Goal: Task Accomplishment & Management: Complete application form

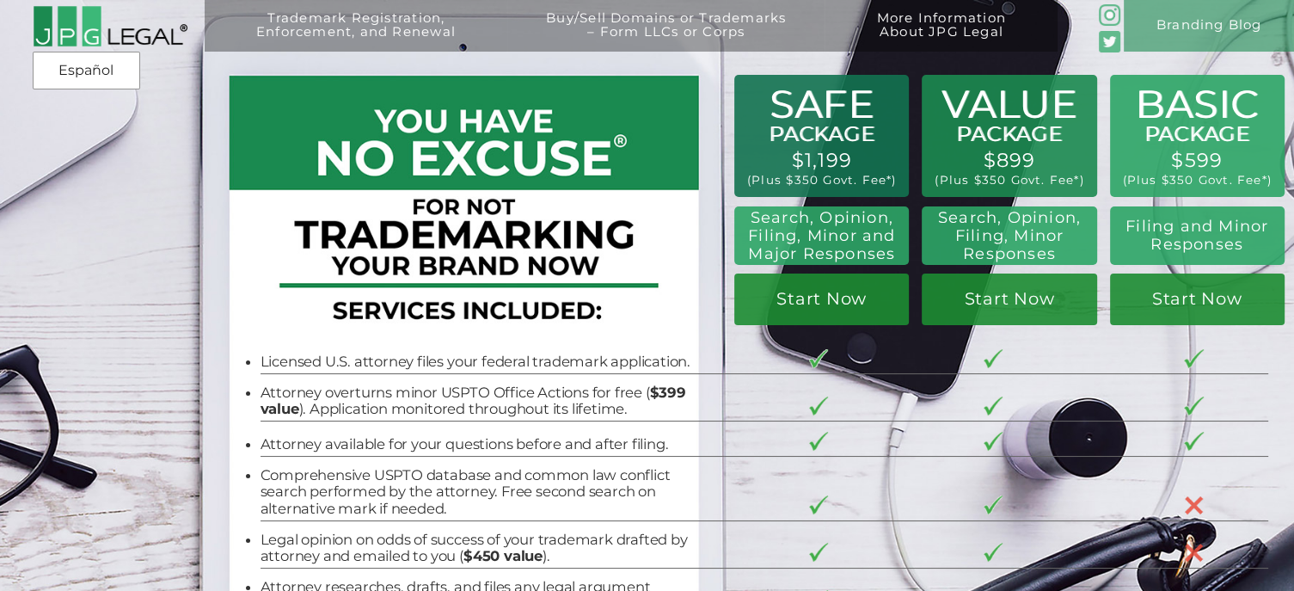
scroll to position [6, 0]
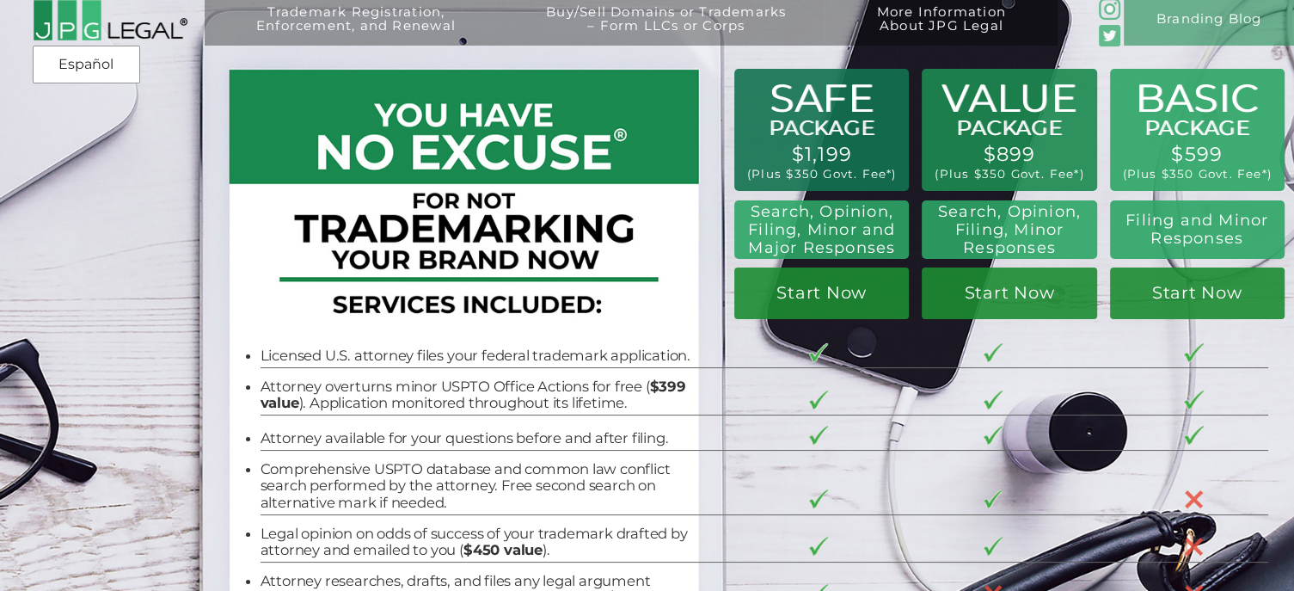
drag, startPoint x: 801, startPoint y: 153, endPoint x: 859, endPoint y: 149, distance: 58.6
click at [859, 149] on div "Trademark Registration, Enforcement, and Renewal File a Trademark Application T…" at bounding box center [647, 110] width 1294 height 233
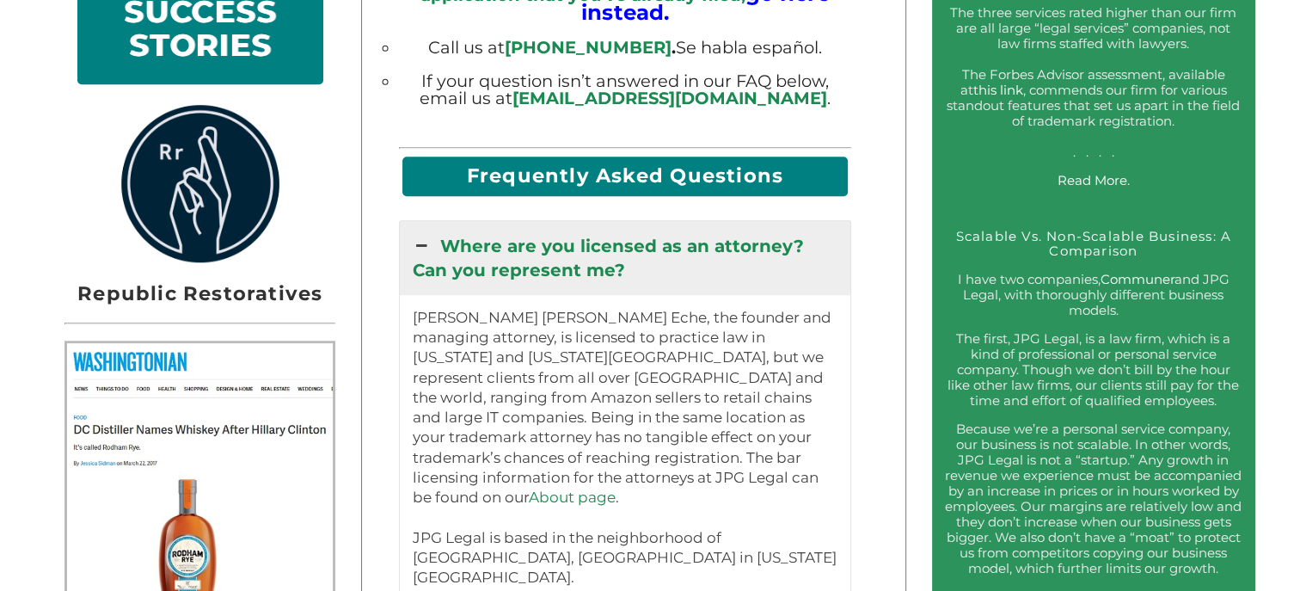
scroll to position [1854, 0]
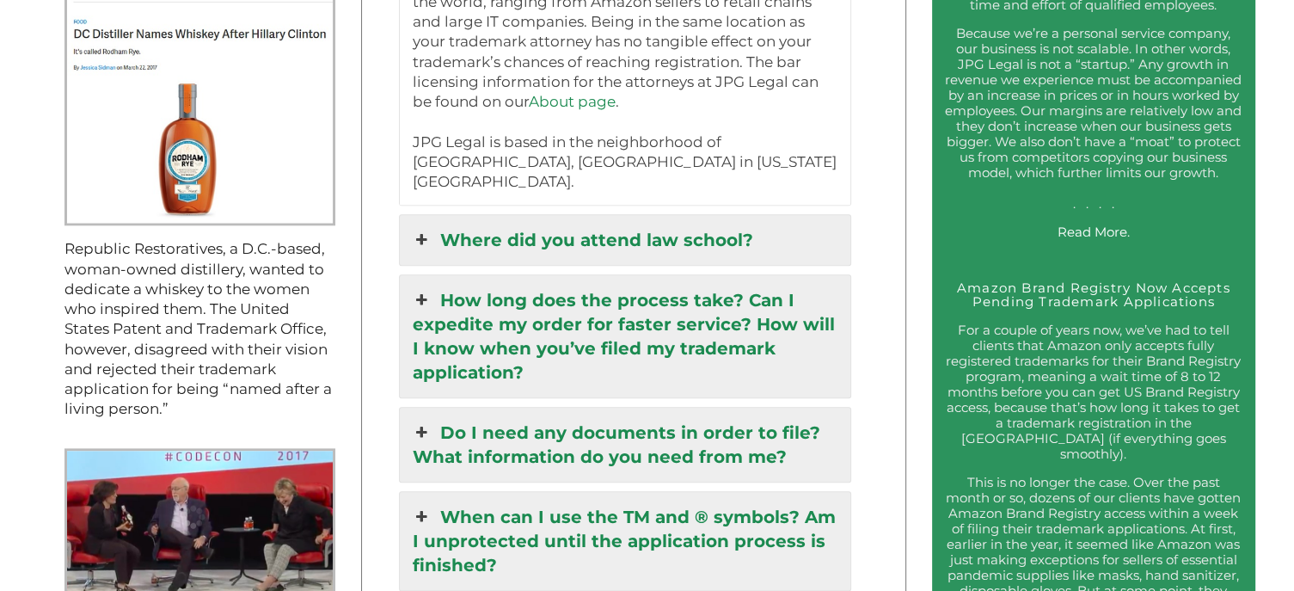
click at [569, 215] on link "Where did you attend law school?" at bounding box center [625, 240] width 451 height 50
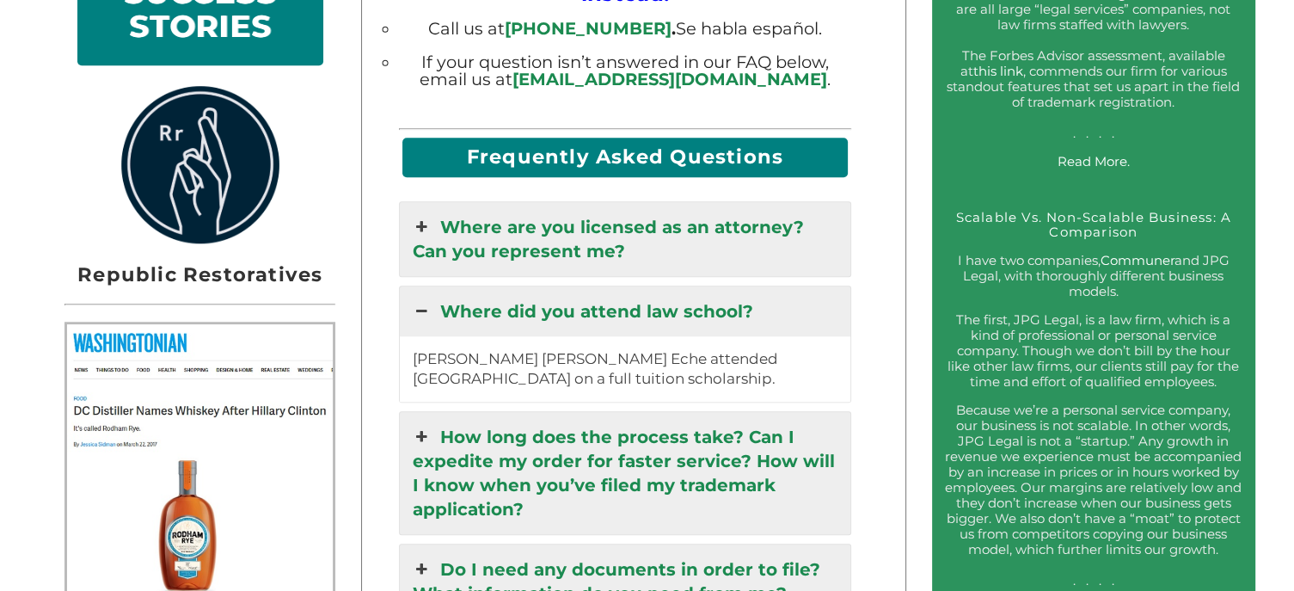
scroll to position [1470, 0]
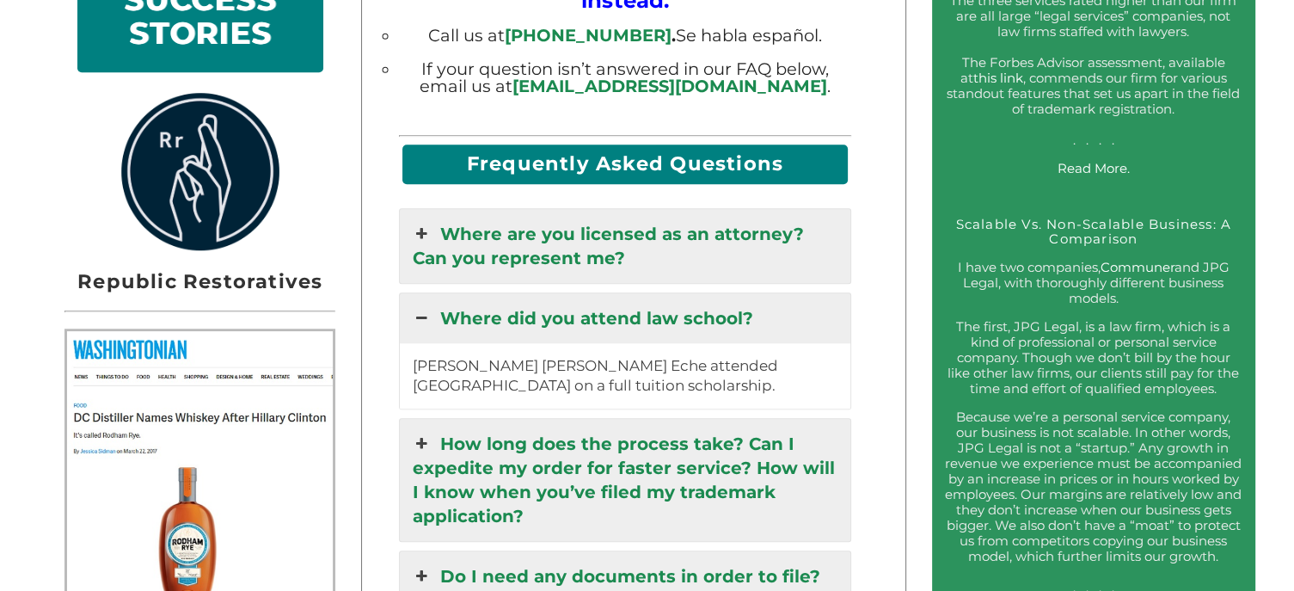
click at [579, 217] on link "Where are you licensed as an attorney? Can you represent me?" at bounding box center [625, 246] width 451 height 74
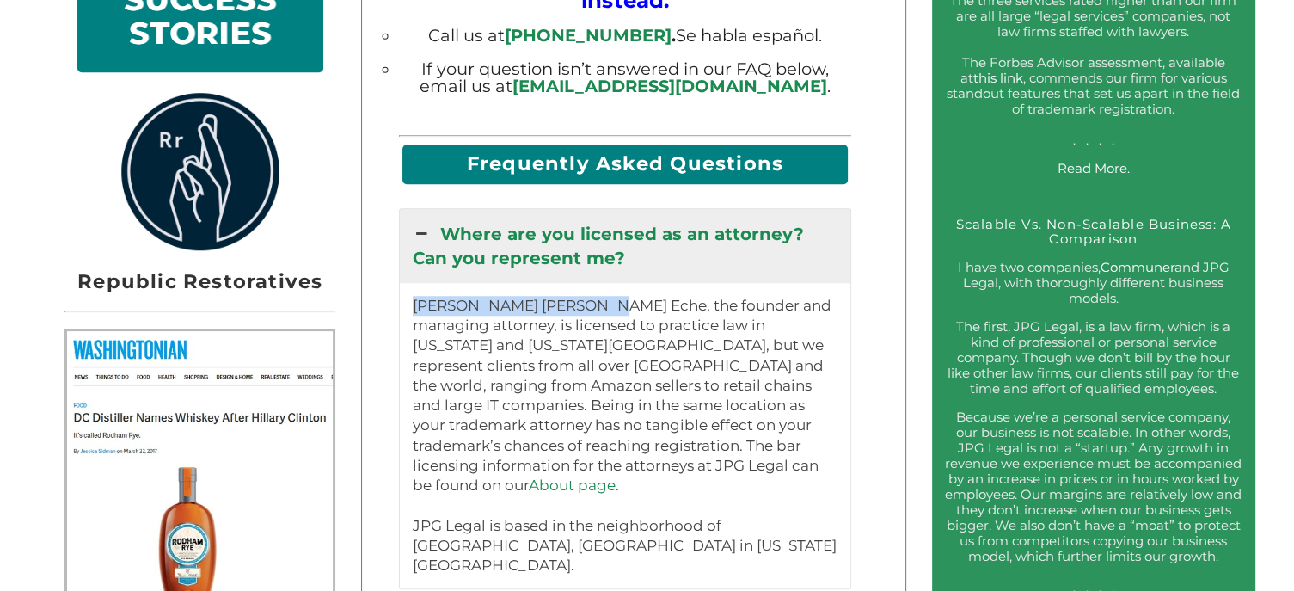
drag, startPoint x: 413, startPoint y: 300, endPoint x: 601, endPoint y: 296, distance: 188.4
click at [601, 296] on div "Jeremy Peter Green Eche, the founder and managing attorney, is licensed to prac…" at bounding box center [625, 436] width 451 height 306
copy p "Jeremy Peter Green Eche"
click at [581, 335] on p "Jeremy Peter Green Eche, the founder and managing attorney, is licensed to prac…" at bounding box center [626, 436] width 426 height 280
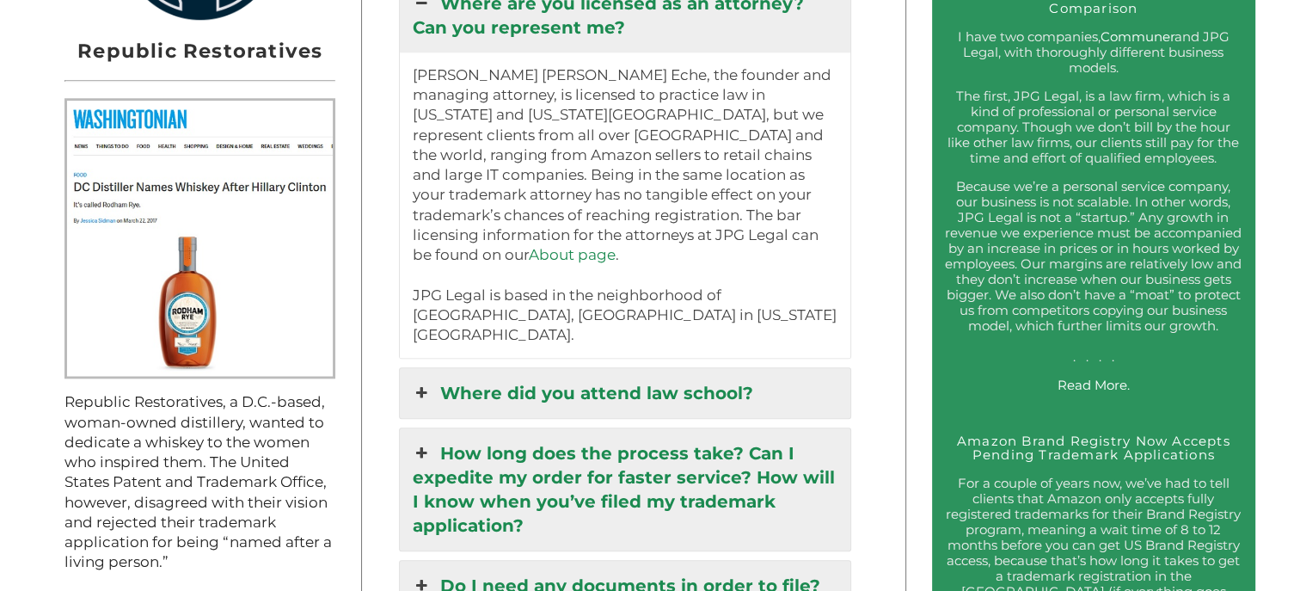
scroll to position [1704, 0]
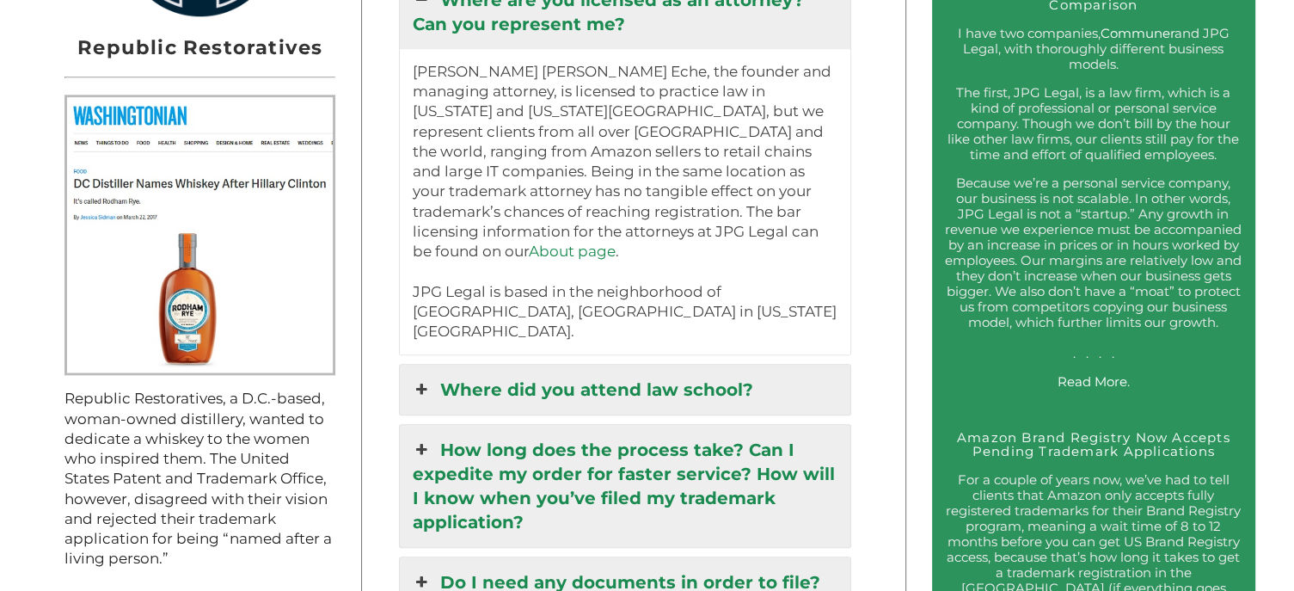
click at [507, 425] on link "How long does the process take? Can I expedite my order for faster service? How…" at bounding box center [625, 486] width 451 height 122
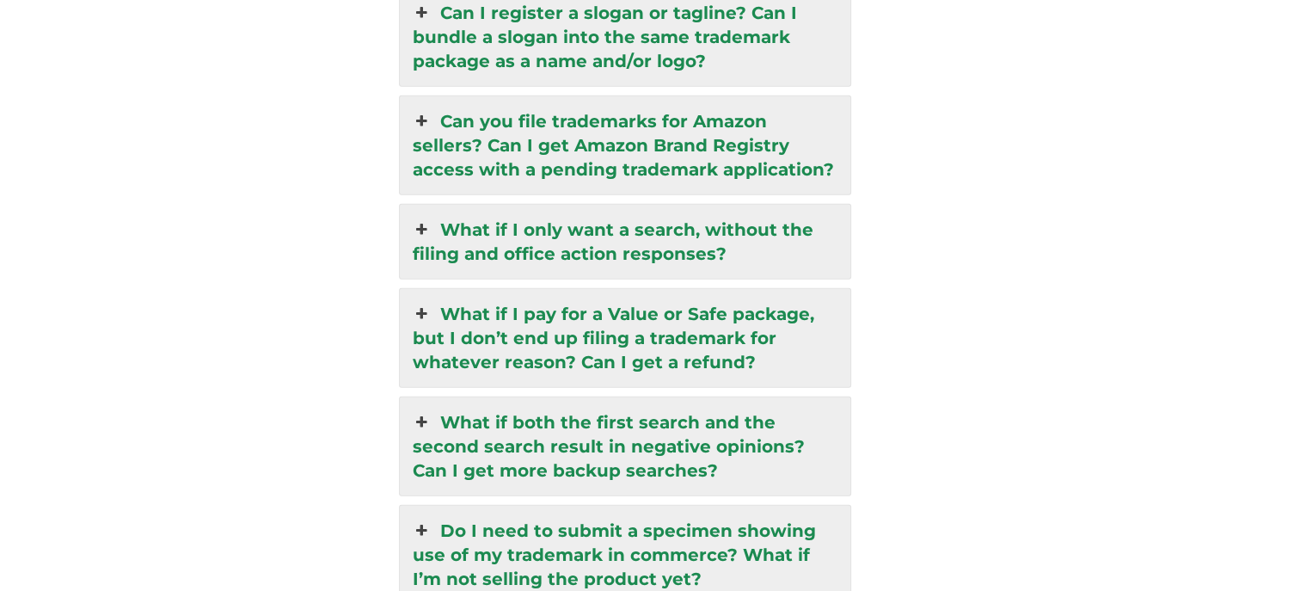
scroll to position [4219, 0]
click at [471, 95] on link "Can you file trademarks for Amazon sellers? Can I get Amazon Brand Registry acc…" at bounding box center [625, 144] width 451 height 98
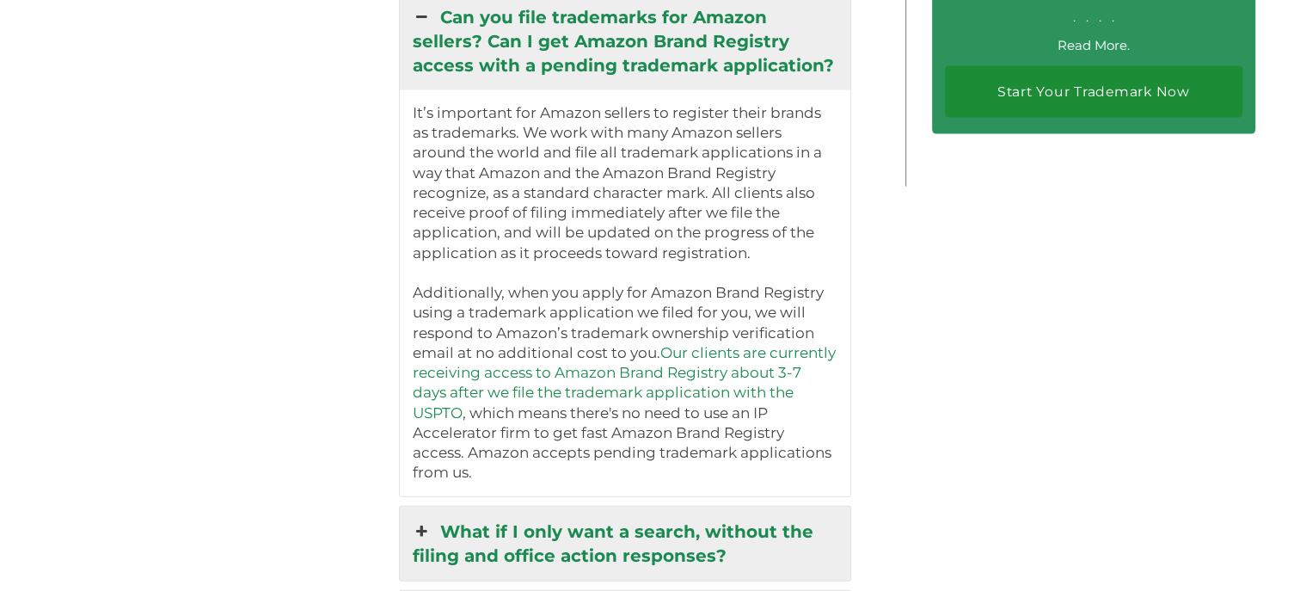
scroll to position [3593, 0]
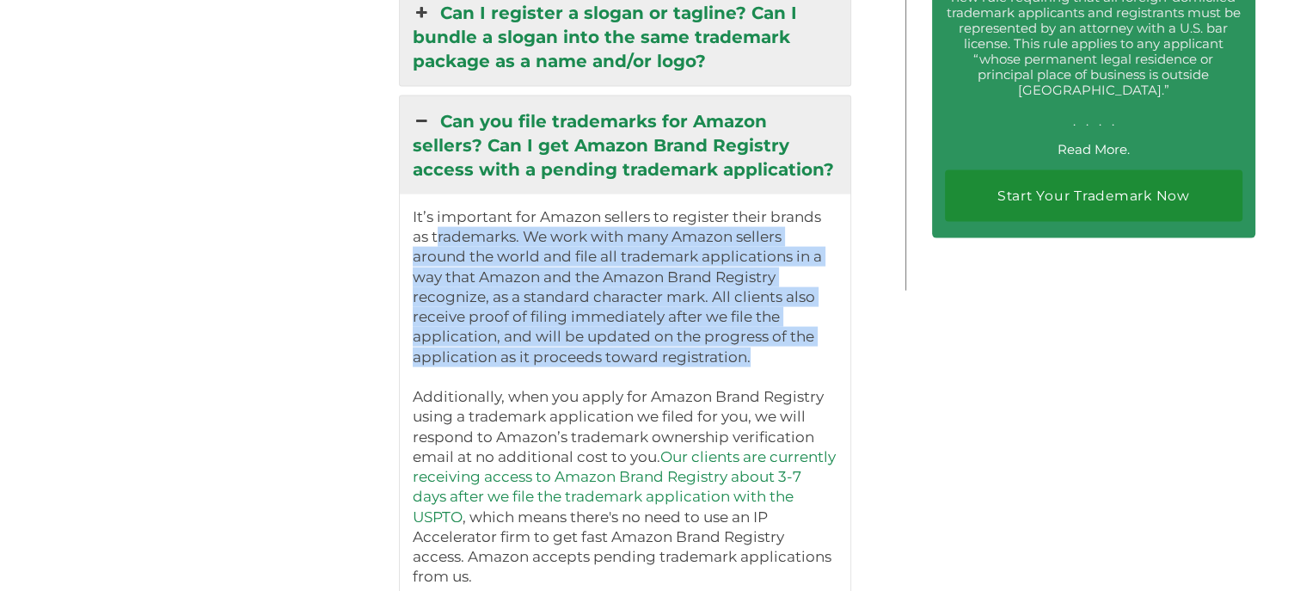
drag, startPoint x: 423, startPoint y: 161, endPoint x: 589, endPoint y: 283, distance: 206.0
click at [589, 283] on p "It’s important for Amazon sellers to register their brands as trademarks. We wo…" at bounding box center [626, 287] width 426 height 160
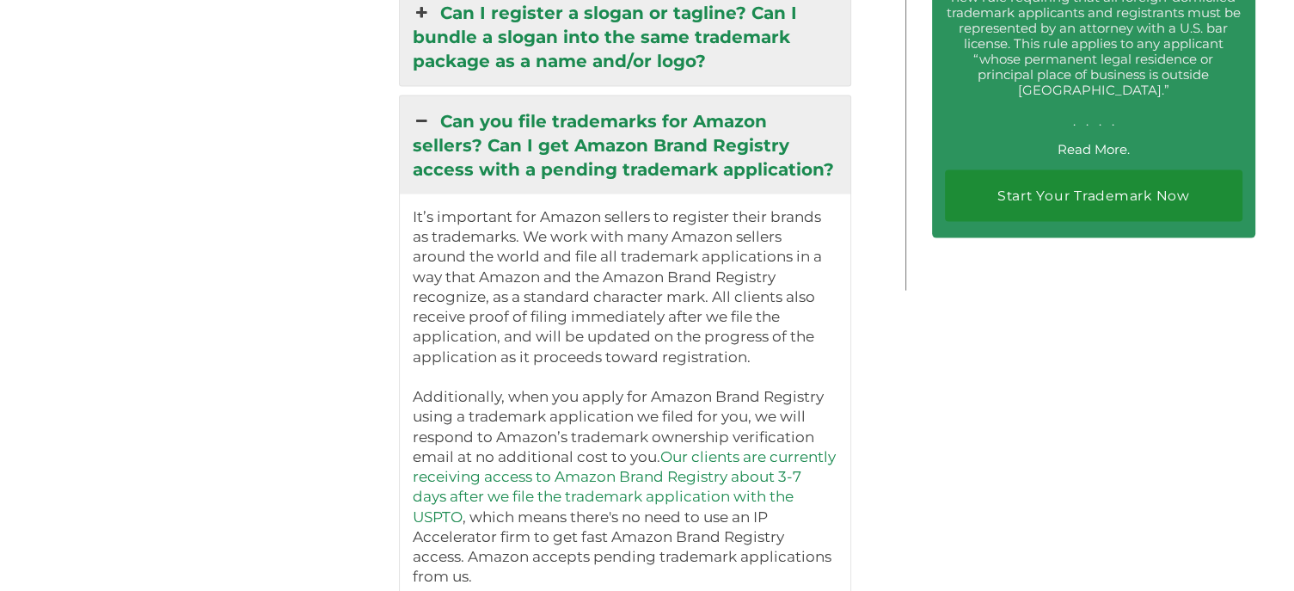
click at [644, 387] on p "Additionally, when you apply for Amazon Brand Registry using a trademark applic…" at bounding box center [626, 487] width 426 height 200
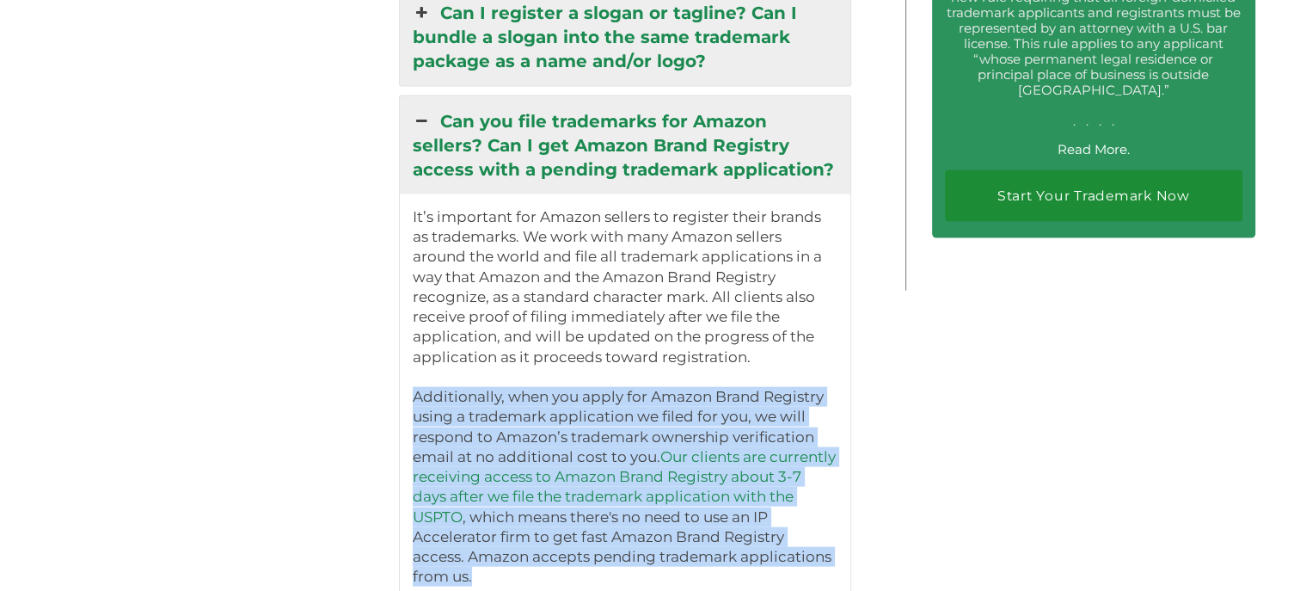
click at [644, 387] on p "Additionally, when you apply for Amazon Brand Registry using a trademark applic…" at bounding box center [626, 487] width 426 height 200
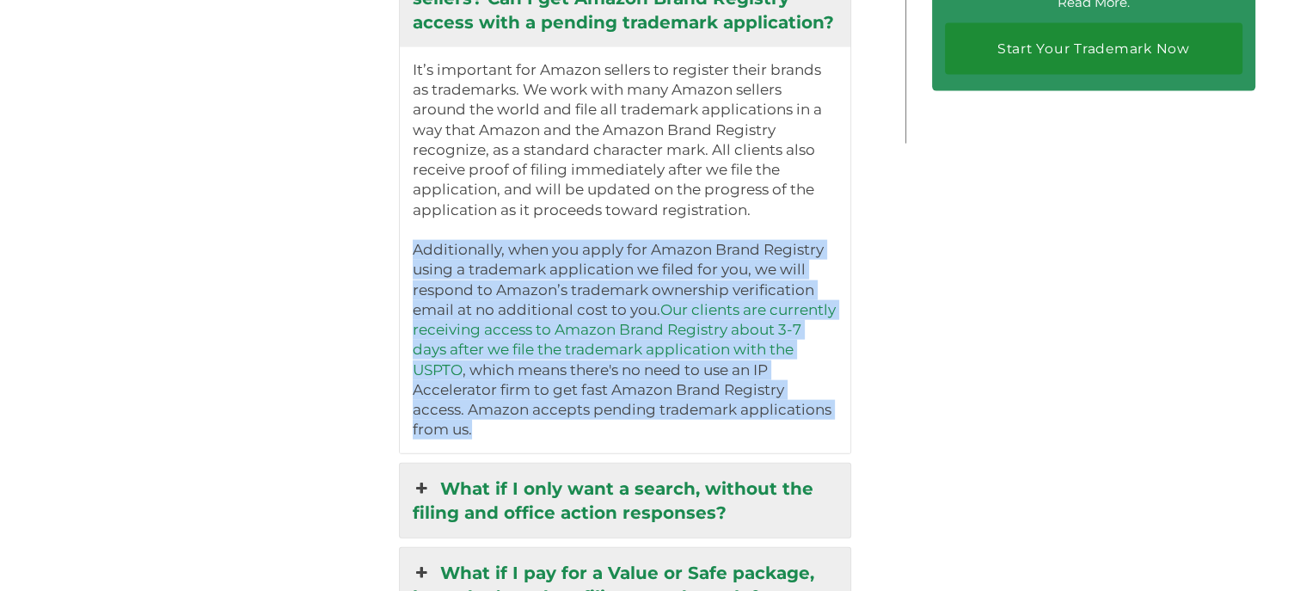
scroll to position [3742, 0]
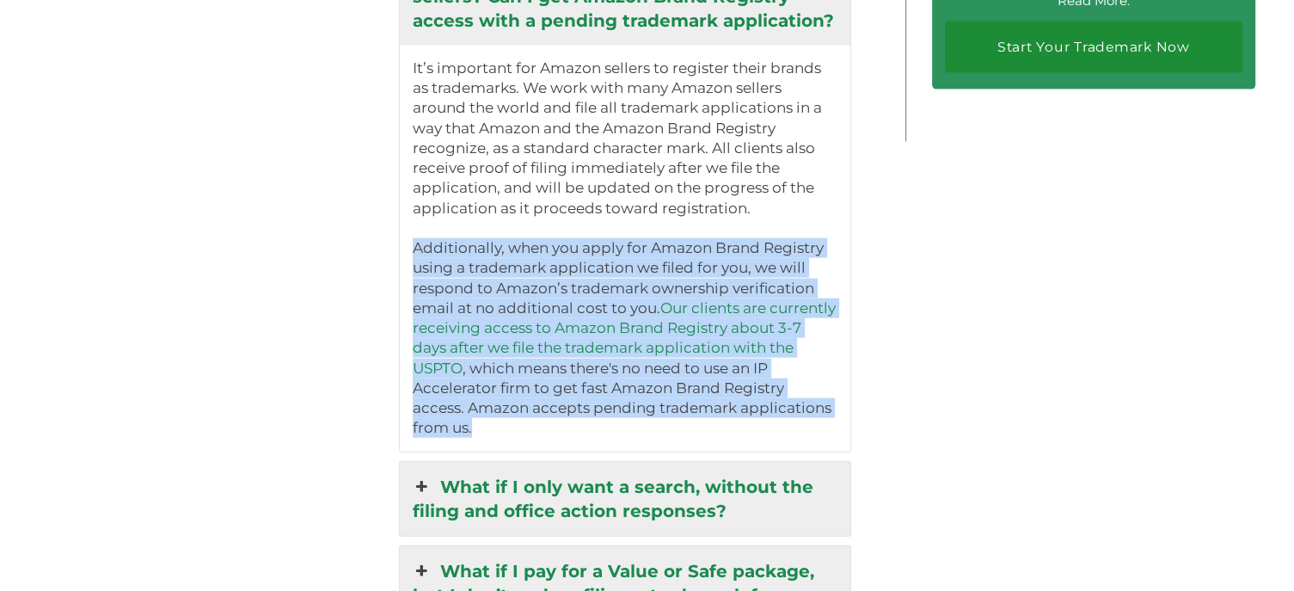
click at [622, 238] on p "Additionally, when you apply for Amazon Brand Registry using a trademark applic…" at bounding box center [626, 338] width 426 height 200
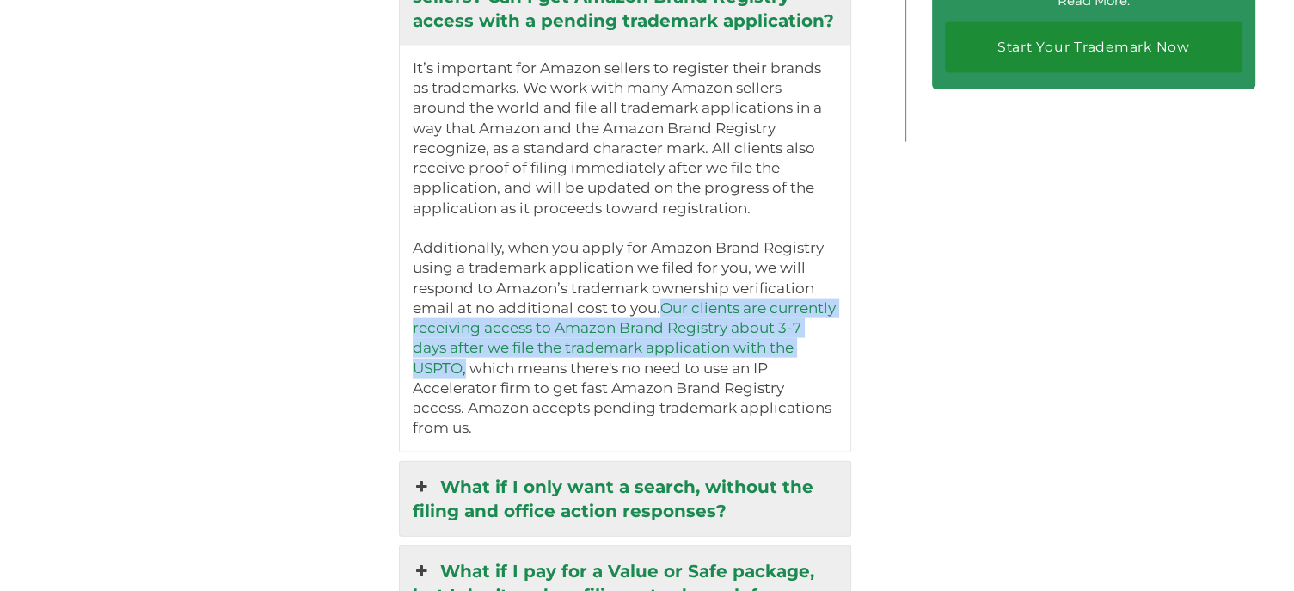
drag, startPoint x: 664, startPoint y: 236, endPoint x: 831, endPoint y: 288, distance: 175.4
click at [831, 288] on p "Additionally, when you apply for Amazon Brand Registry using a trademark applic…" at bounding box center [626, 338] width 426 height 200
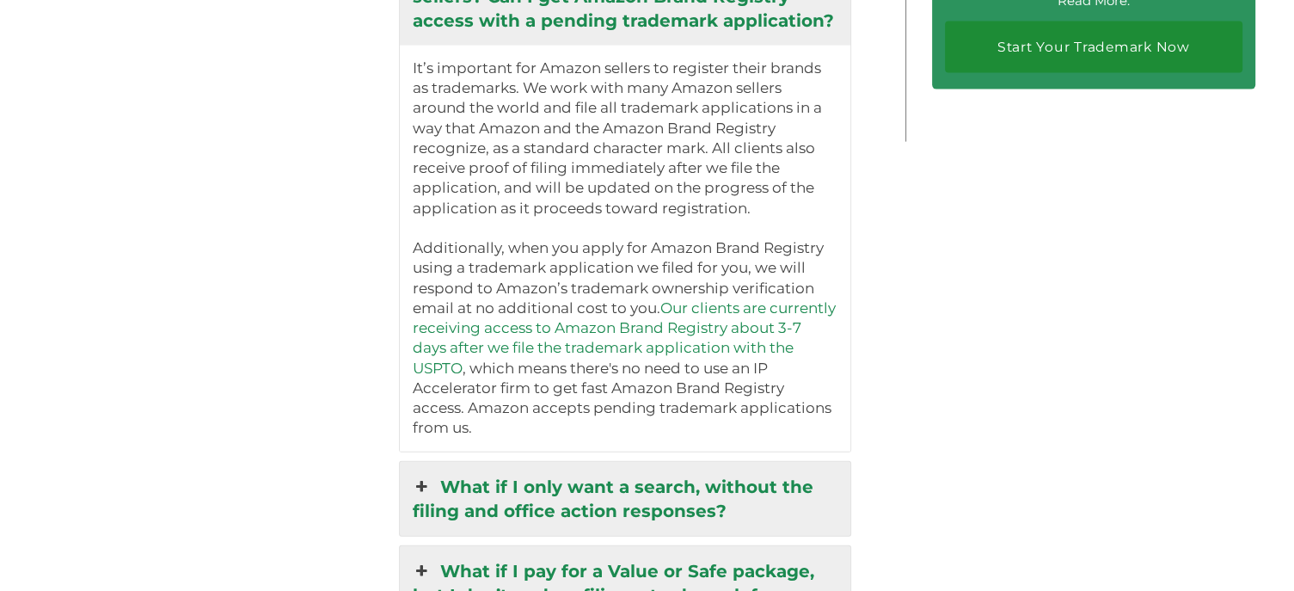
click at [764, 303] on p "Additionally, when you apply for Amazon Brand Registry using a trademark applic…" at bounding box center [626, 338] width 426 height 200
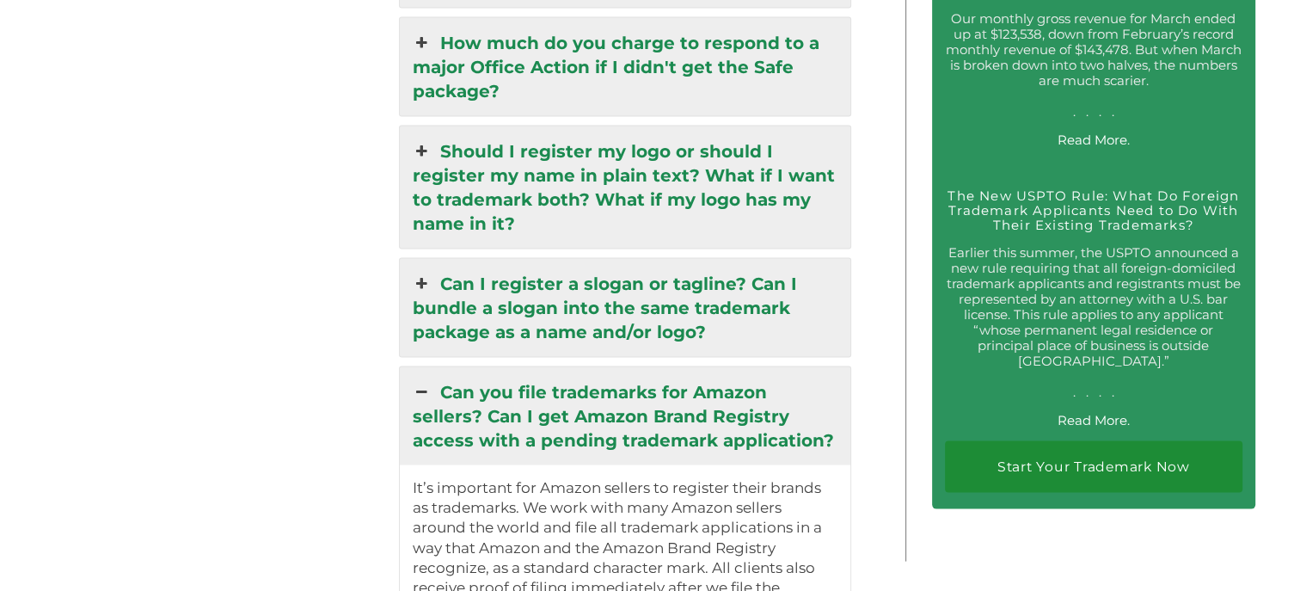
click at [703, 367] on link "Can you file trademarks for Amazon sellers? Can I get Amazon Brand Registry acc…" at bounding box center [625, 416] width 451 height 98
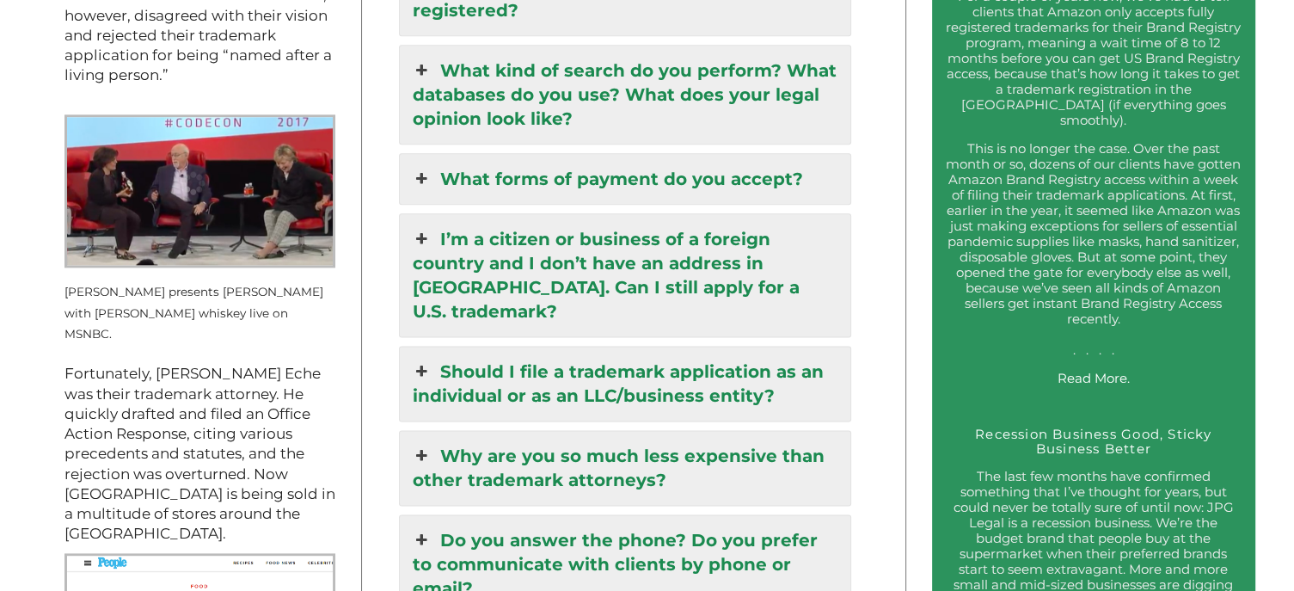
scroll to position [2214, 0]
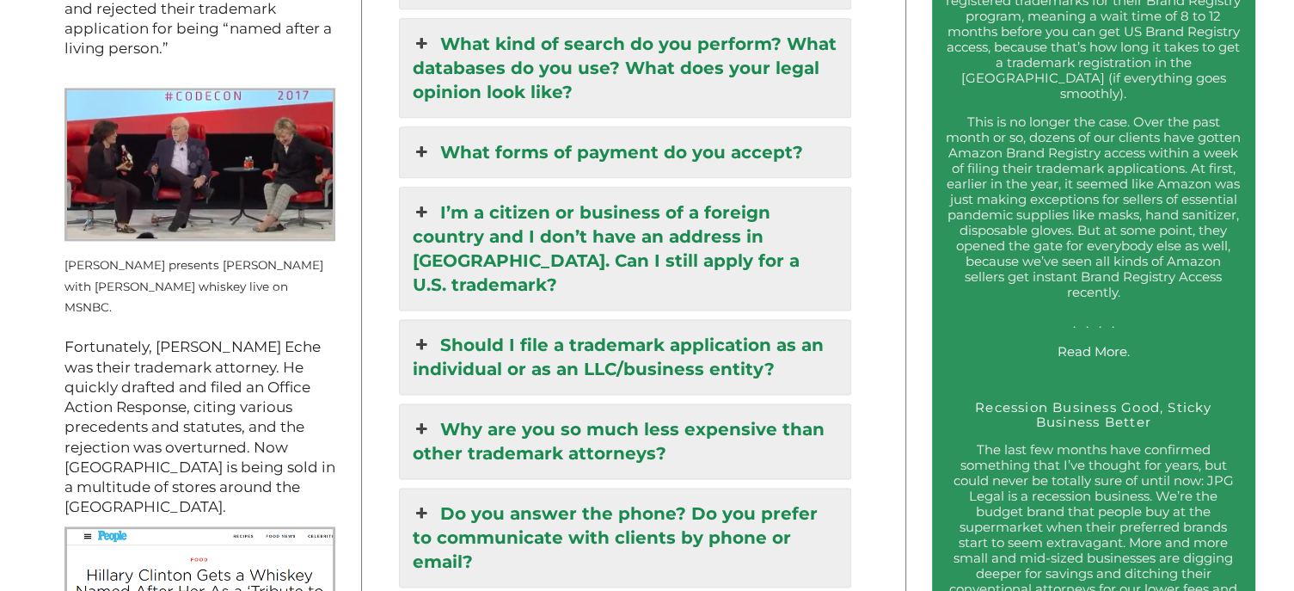
click at [532, 320] on link "Should I file a trademark application as an individual or as an LLC/business en…" at bounding box center [625, 357] width 451 height 74
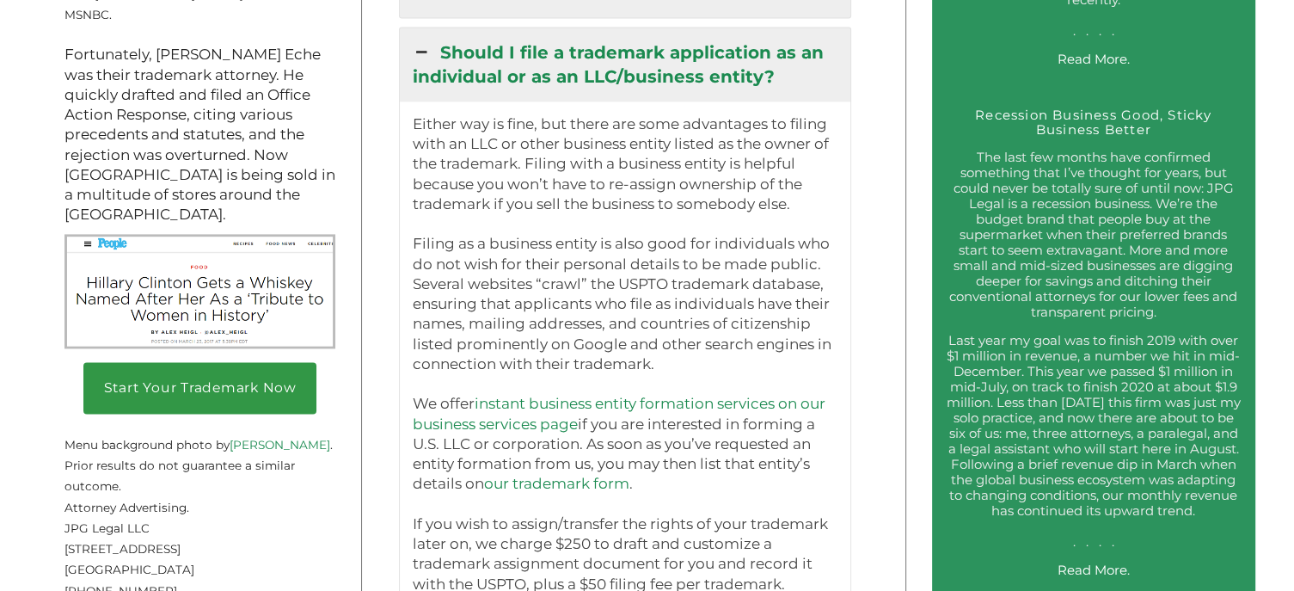
scroll to position [2504, 0]
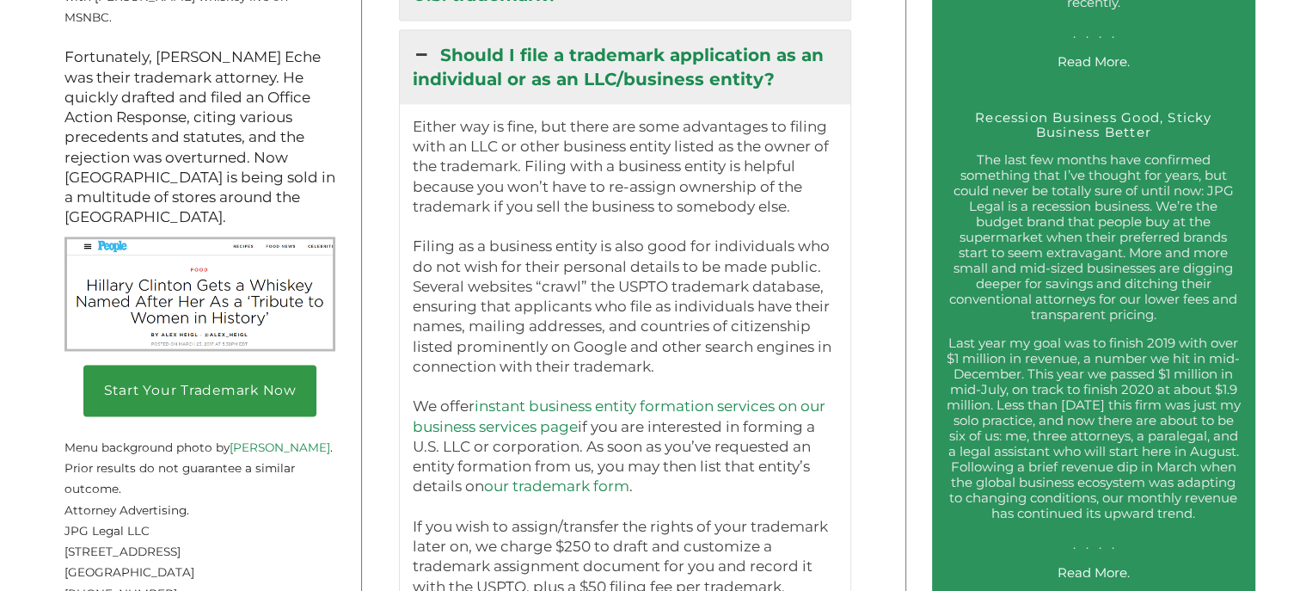
click at [572, 54] on link "Should I file a trademark application as an individual or as an LLC/business en…" at bounding box center [625, 67] width 451 height 74
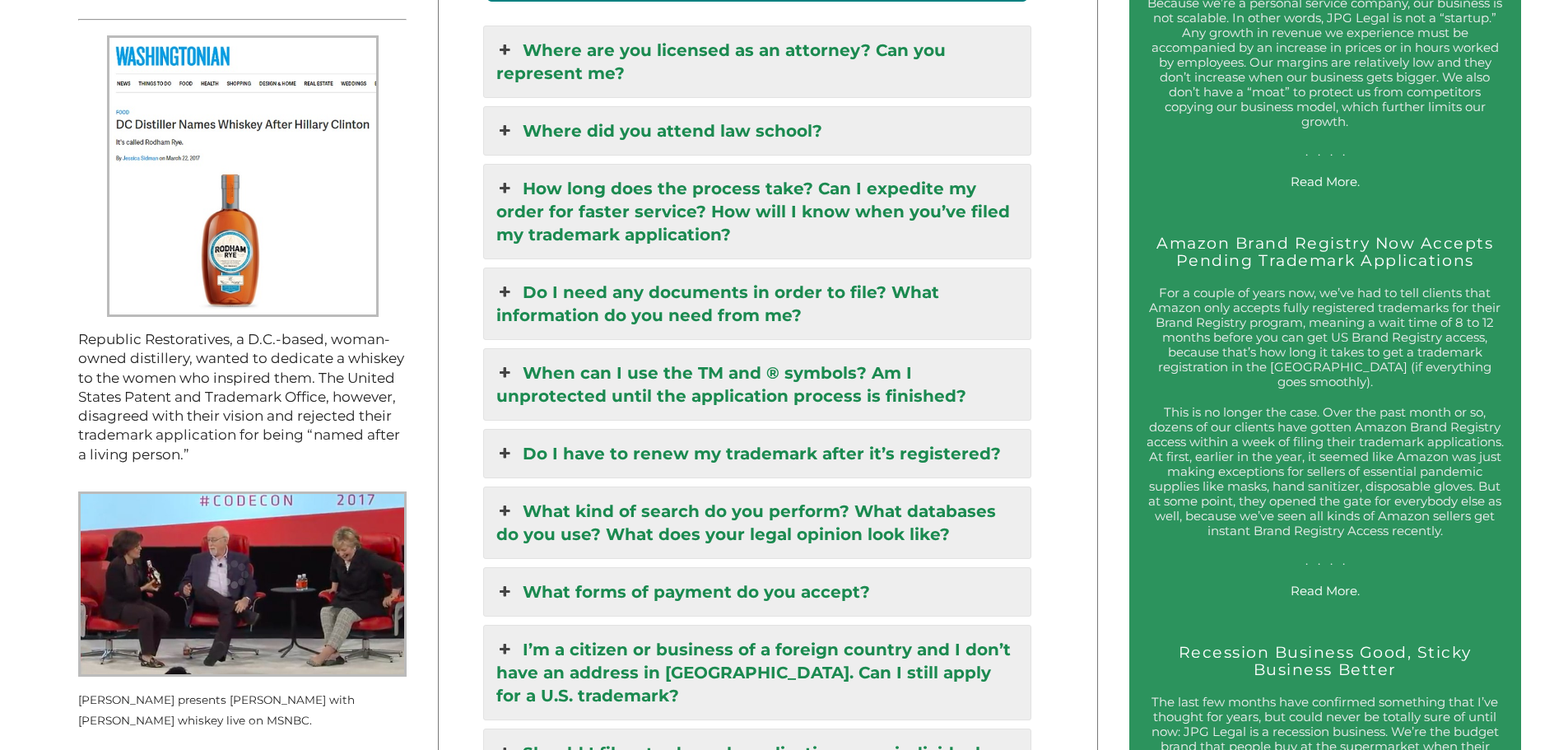
scroll to position [1648, 0]
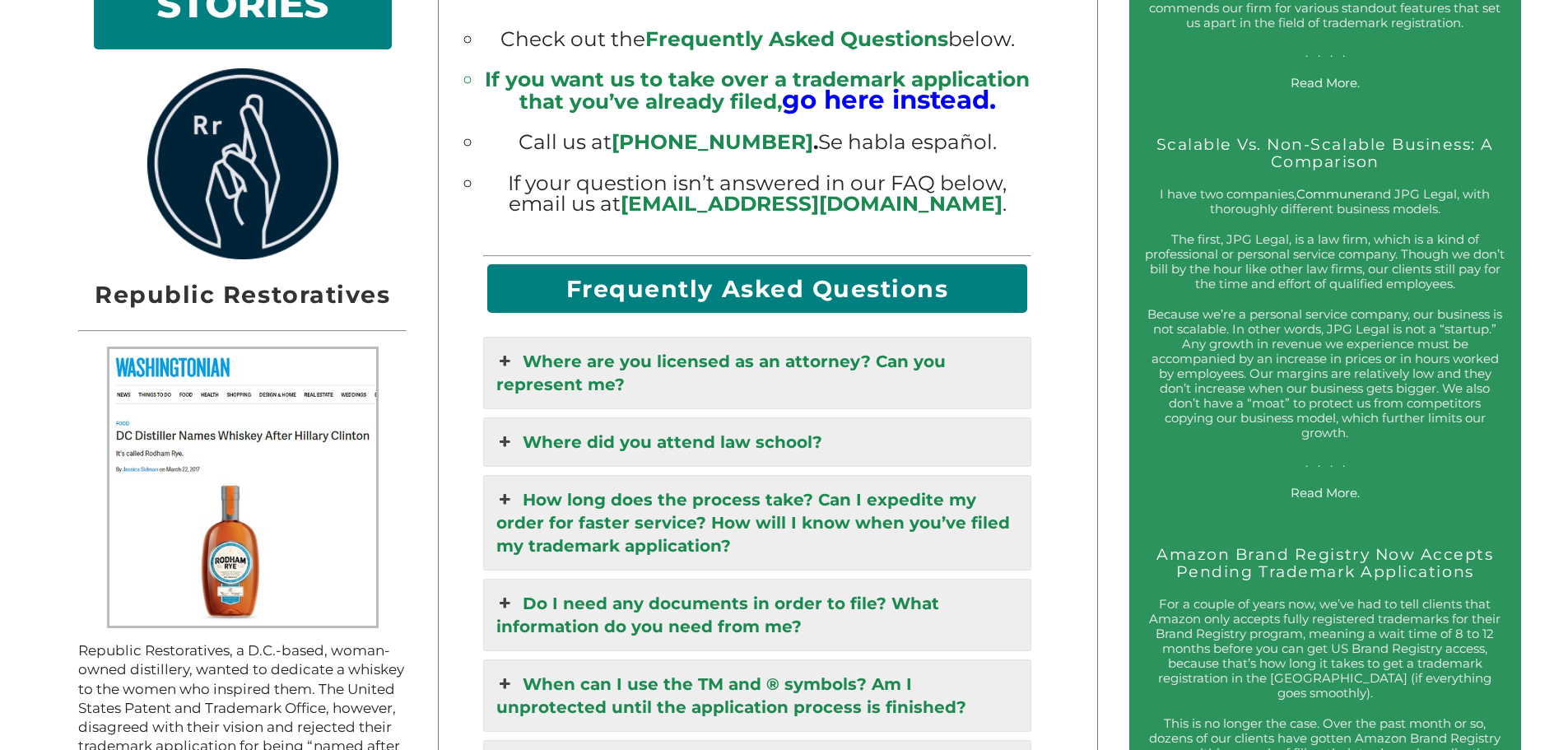
click at [772, 397] on link "Where are you licensed as an attorney? Can you represent me?" at bounding box center [758, 374] width 548 height 71
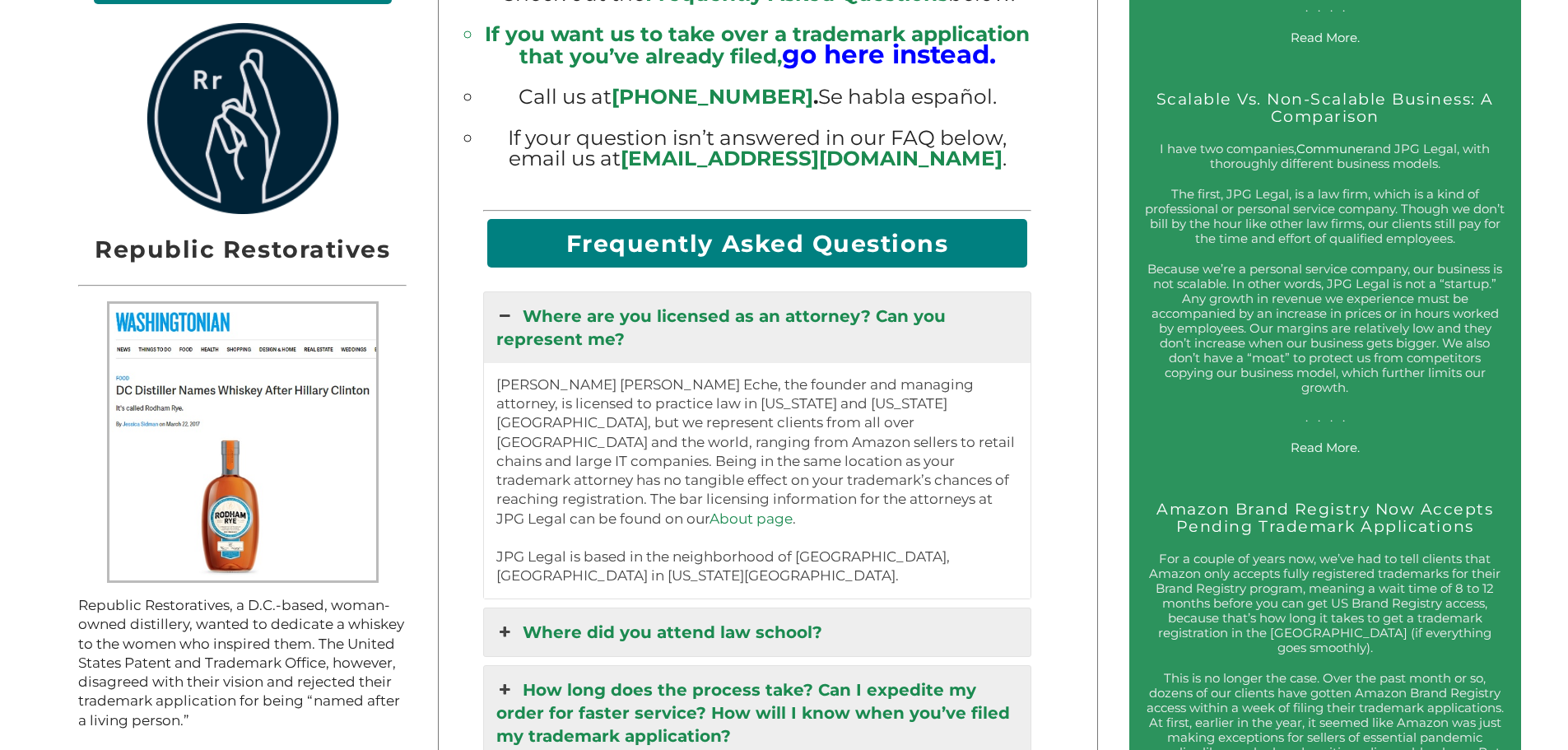
scroll to position [1730, 0]
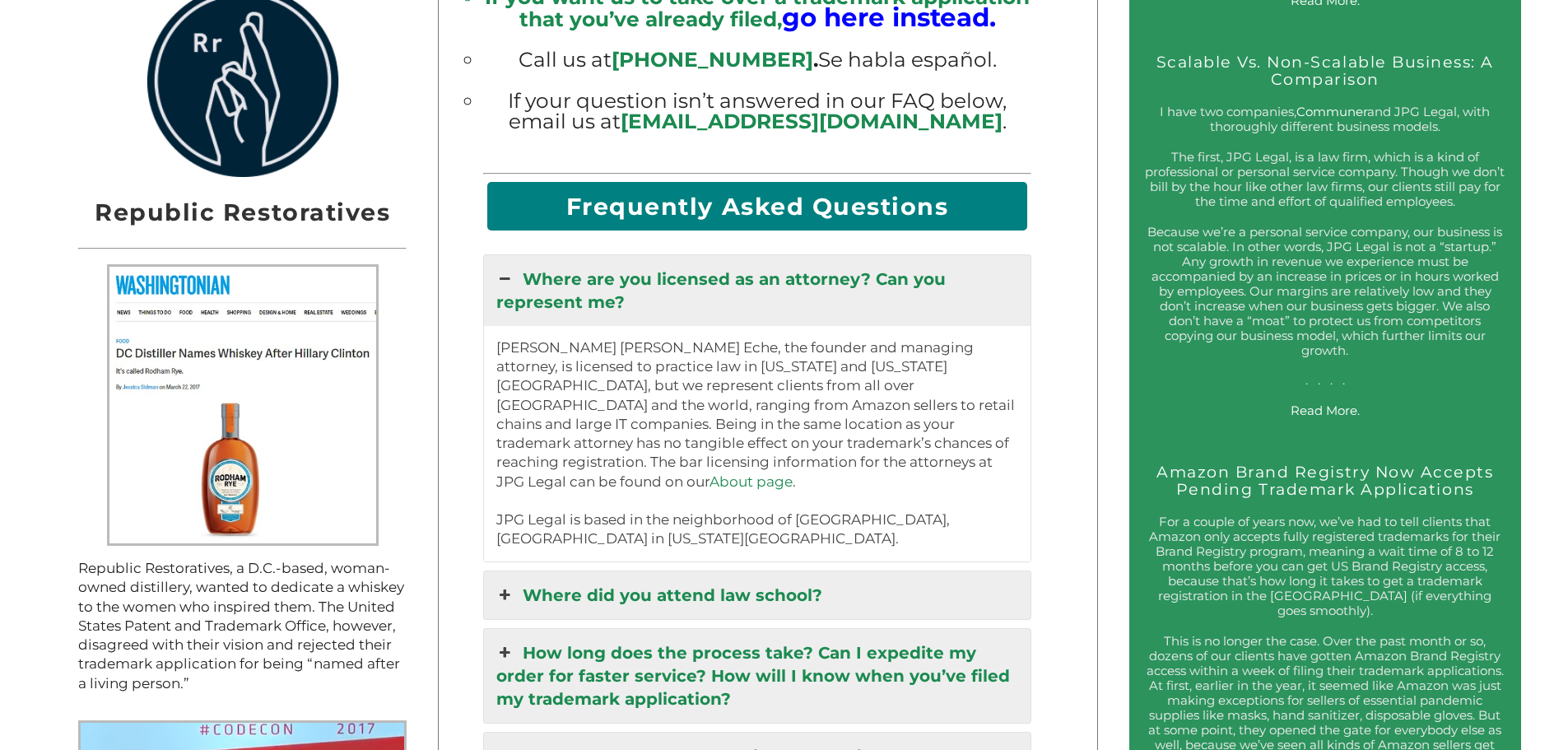
click at [619, 327] on link "Where are you licensed as an attorney? Can you represent me?" at bounding box center [758, 291] width 548 height 71
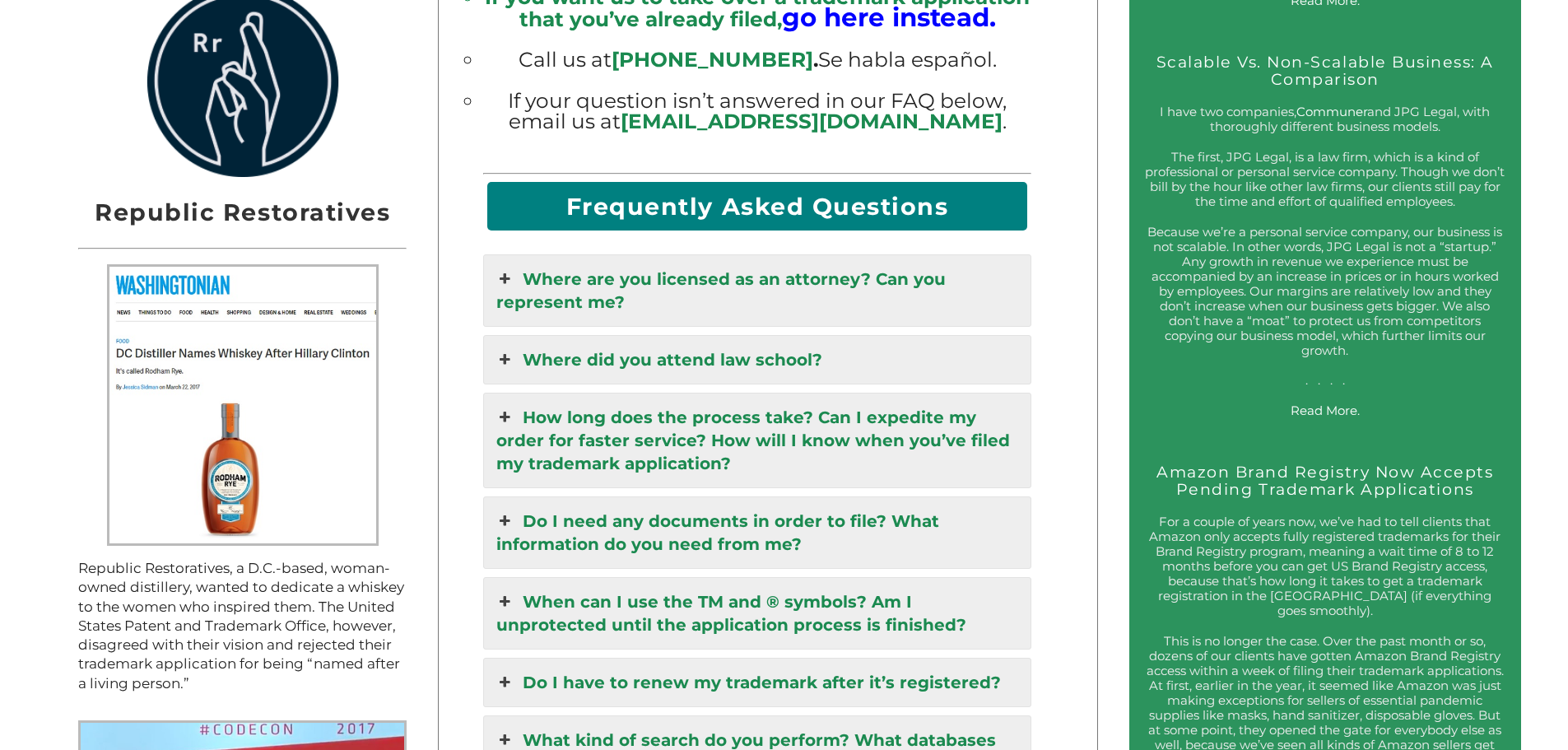
click at [624, 438] on link "How long does the process take? Can I expedite my order for faster service? How…" at bounding box center [758, 441] width 548 height 94
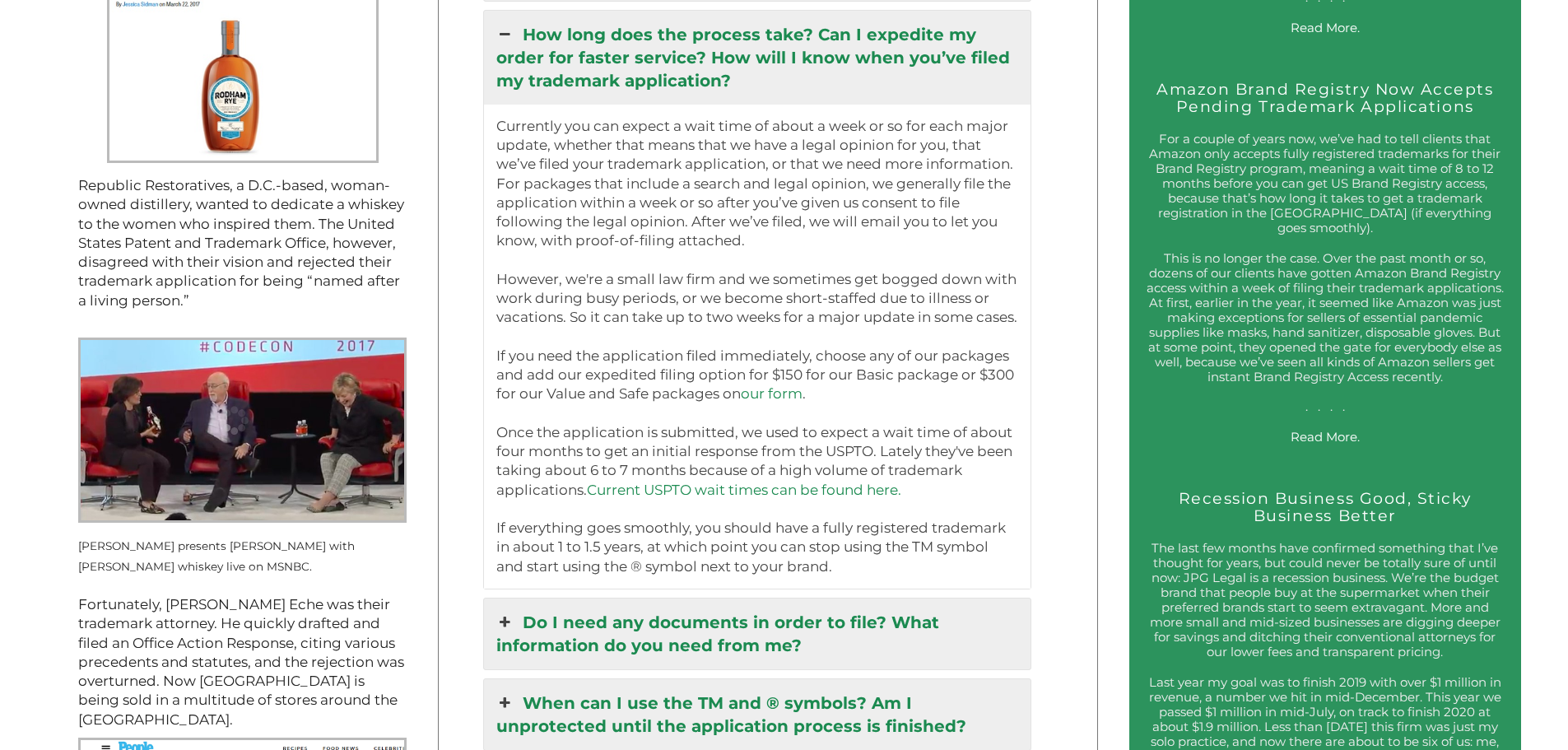
scroll to position [2142, 0]
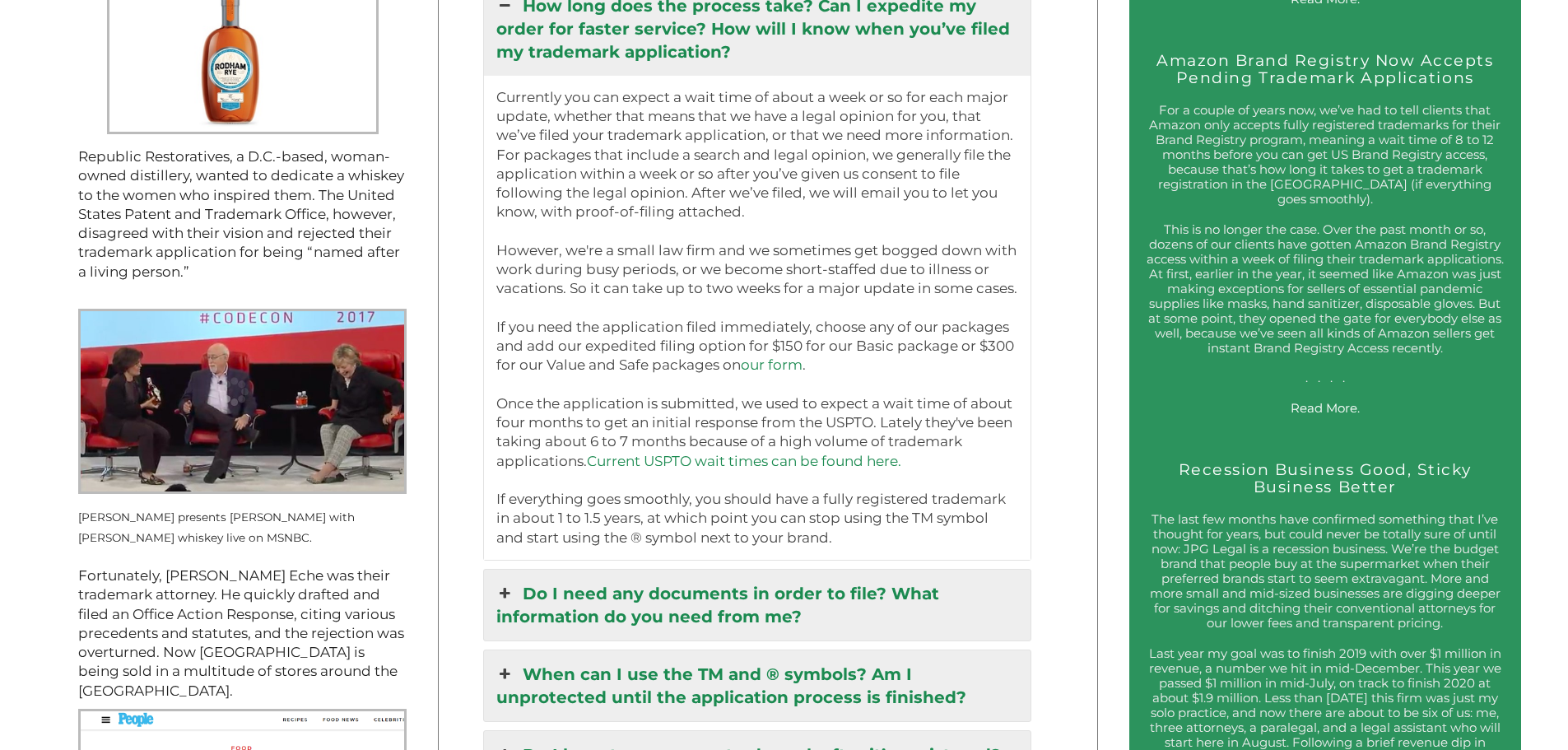
drag, startPoint x: 617, startPoint y: 305, endPoint x: 526, endPoint y: 395, distance: 128.0
click at [526, 395] on p "Currently you can expect a wait time of about a week or so for each major updat…" at bounding box center [757, 318] width 523 height 460
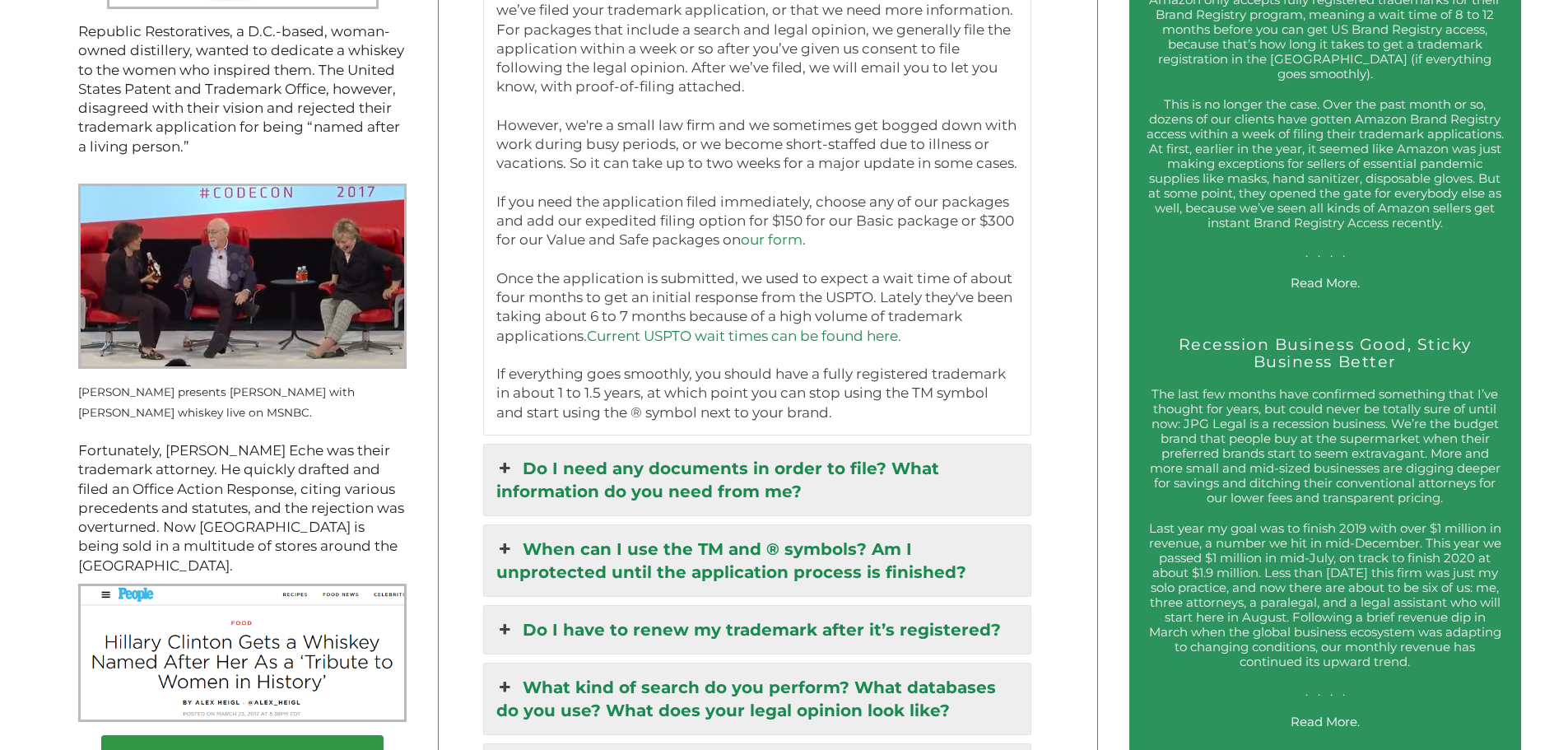
scroll to position [2307, 0]
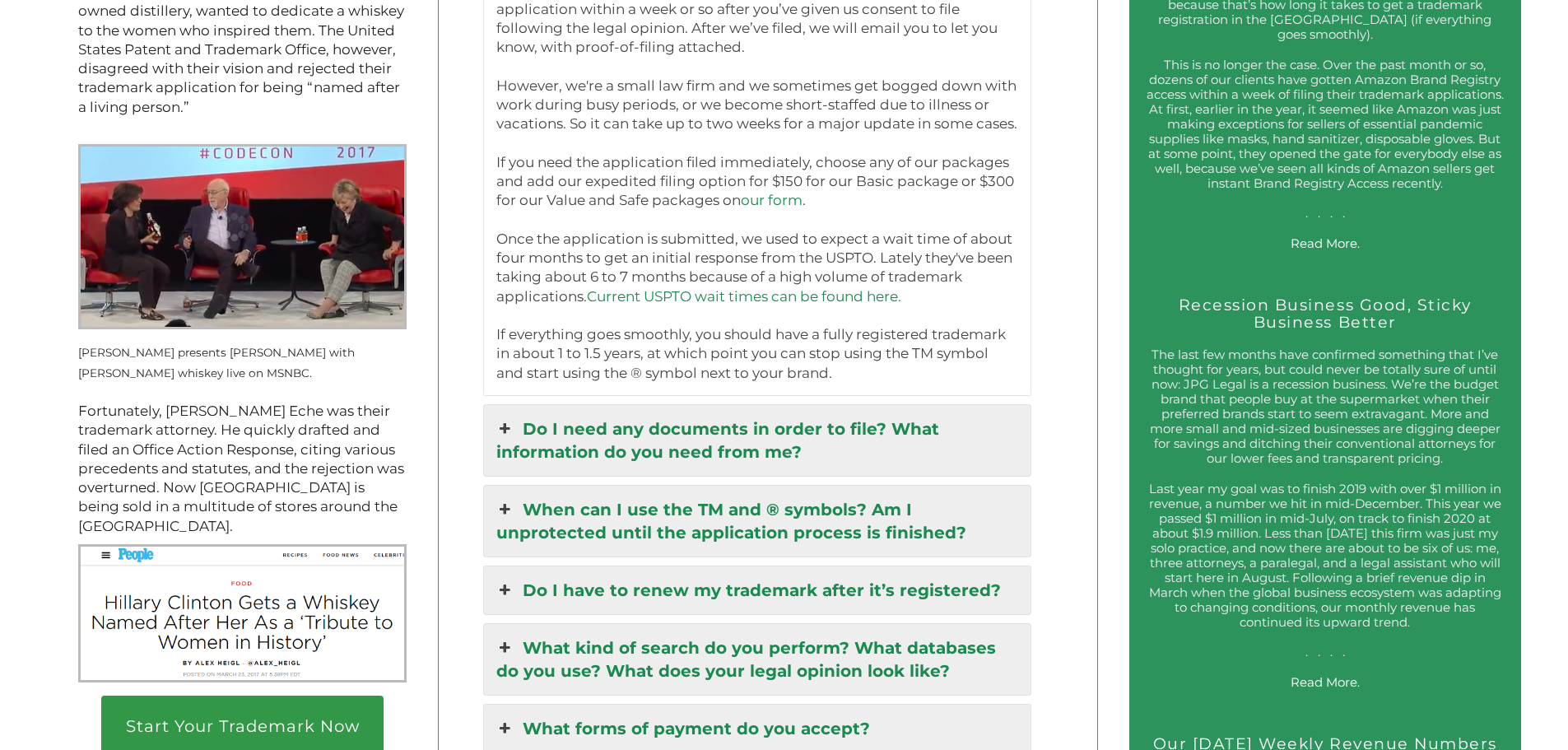
click at [553, 441] on link "Do I need any documents in order to file? What information do you need from me?" at bounding box center [758, 441] width 548 height 71
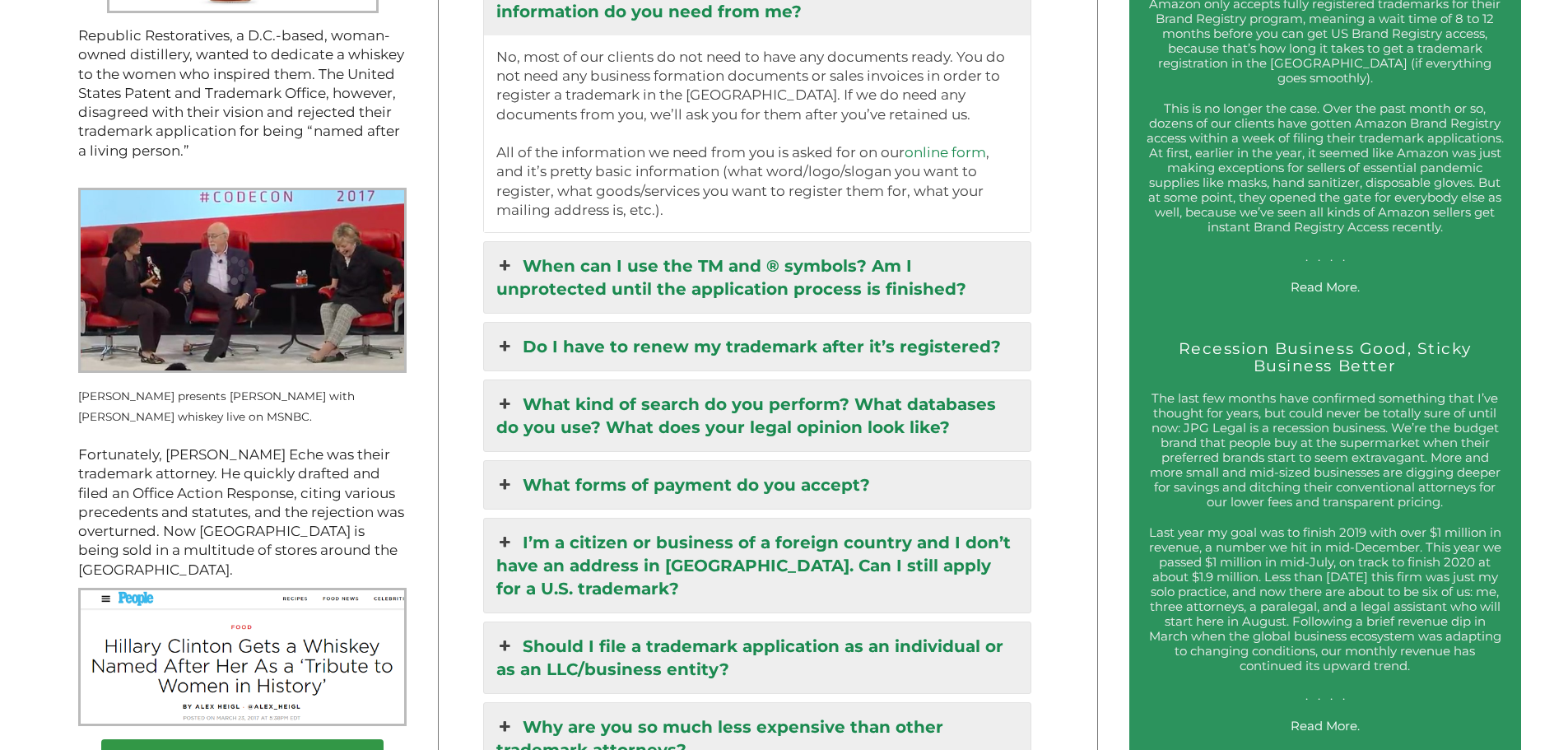
scroll to position [2224, 0]
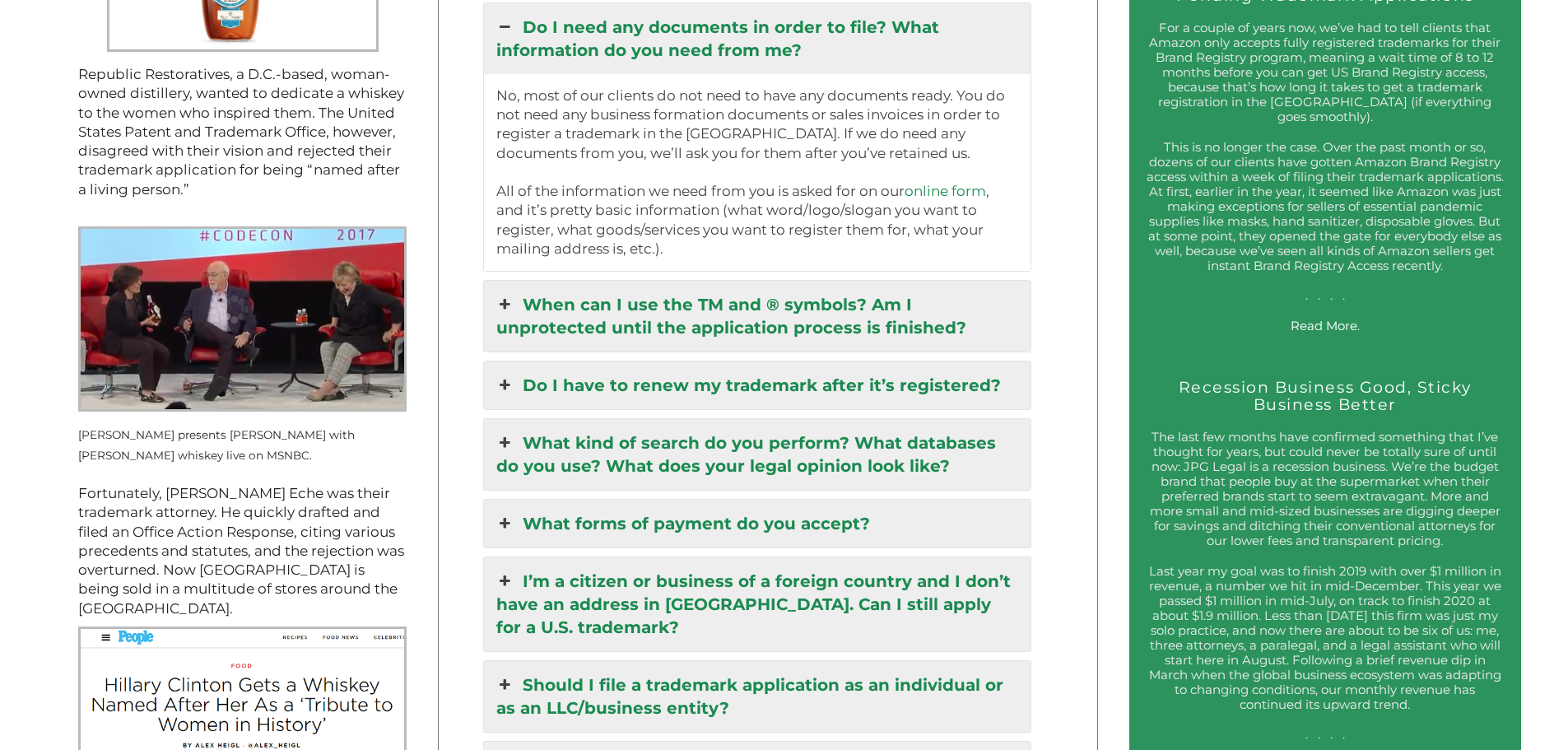
click at [561, 341] on link "When can I use the TM and ® symbols? Am I unprotected until the application pro…" at bounding box center [758, 316] width 548 height 71
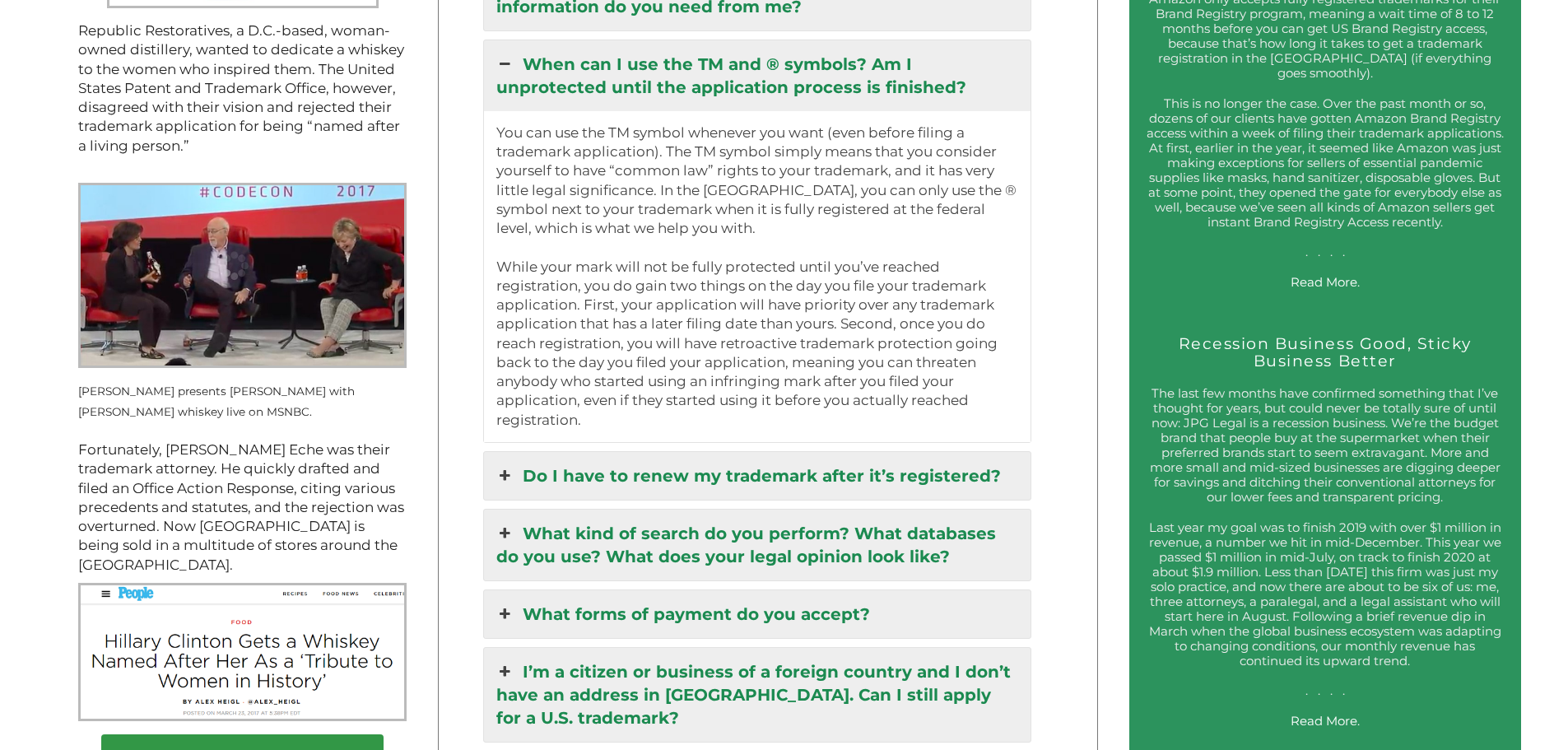
scroll to position [2307, 0]
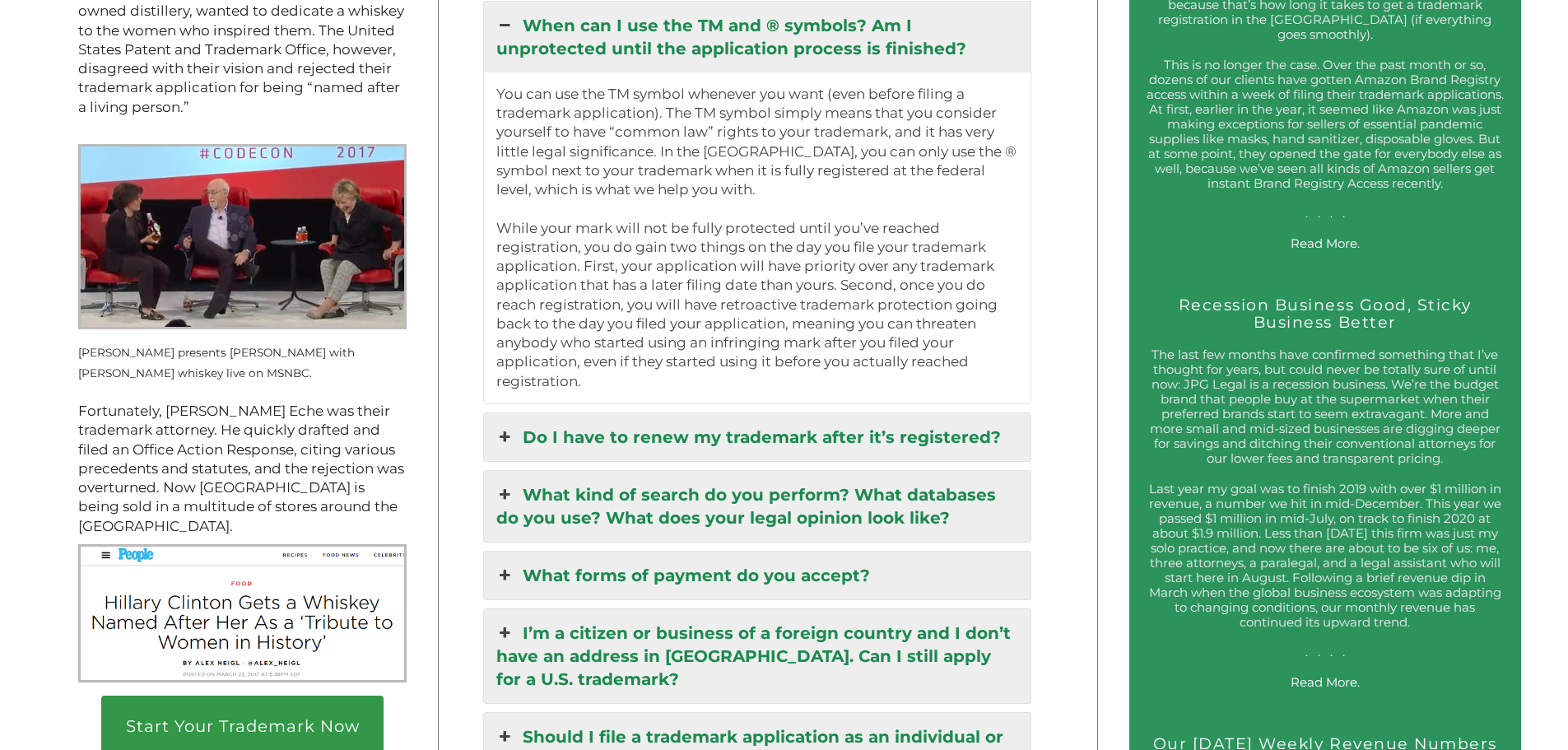
drag, startPoint x: 584, startPoint y: 280, endPoint x: 618, endPoint y: 388, distance: 113.2
click at [618, 388] on p "You can use the TM symbol whenever you want (even before filing a trademark app…" at bounding box center [757, 239] width 523 height 307
drag, startPoint x: 737, startPoint y: 308, endPoint x: 709, endPoint y: 303, distance: 28.4
click at [709, 303] on p "You can use the TM symbol whenever you want (even before filing a trademark app…" at bounding box center [757, 239] width 523 height 307
drag, startPoint x: 589, startPoint y: 274, endPoint x: 609, endPoint y: 390, distance: 117.7
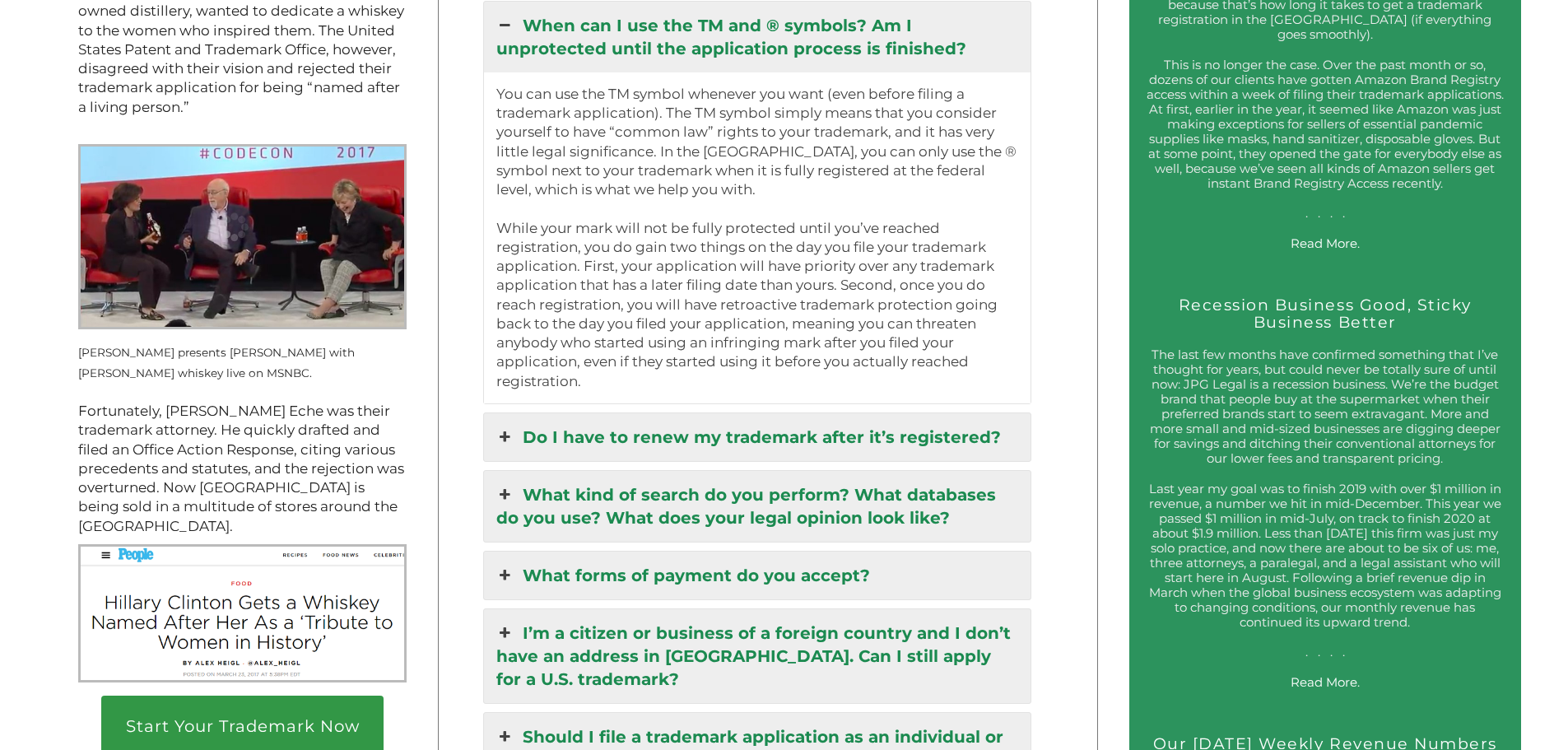
click at [609, 390] on p "You can use the TM symbol whenever you want (even before filing a trademark app…" at bounding box center [757, 239] width 523 height 307
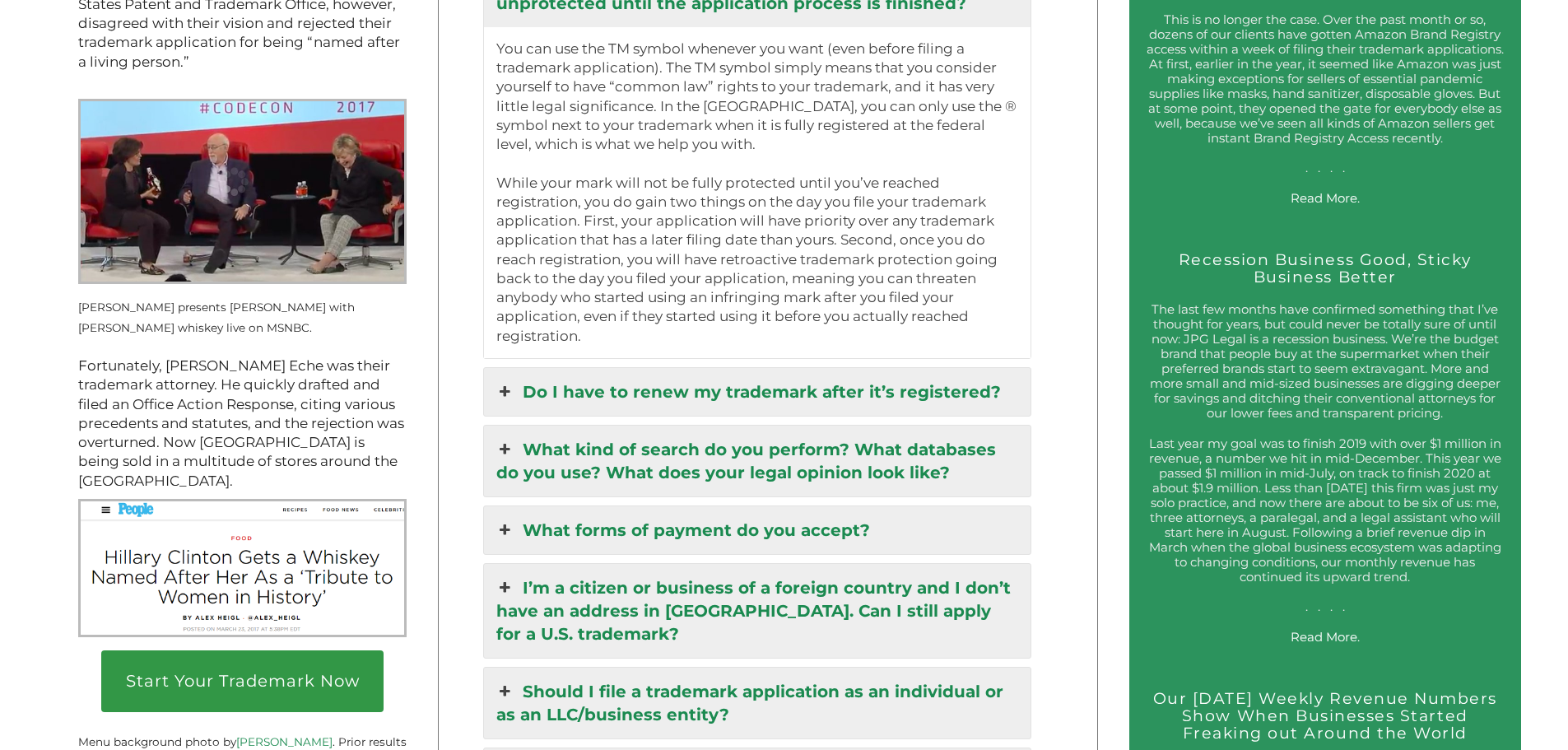
scroll to position [2389, 0]
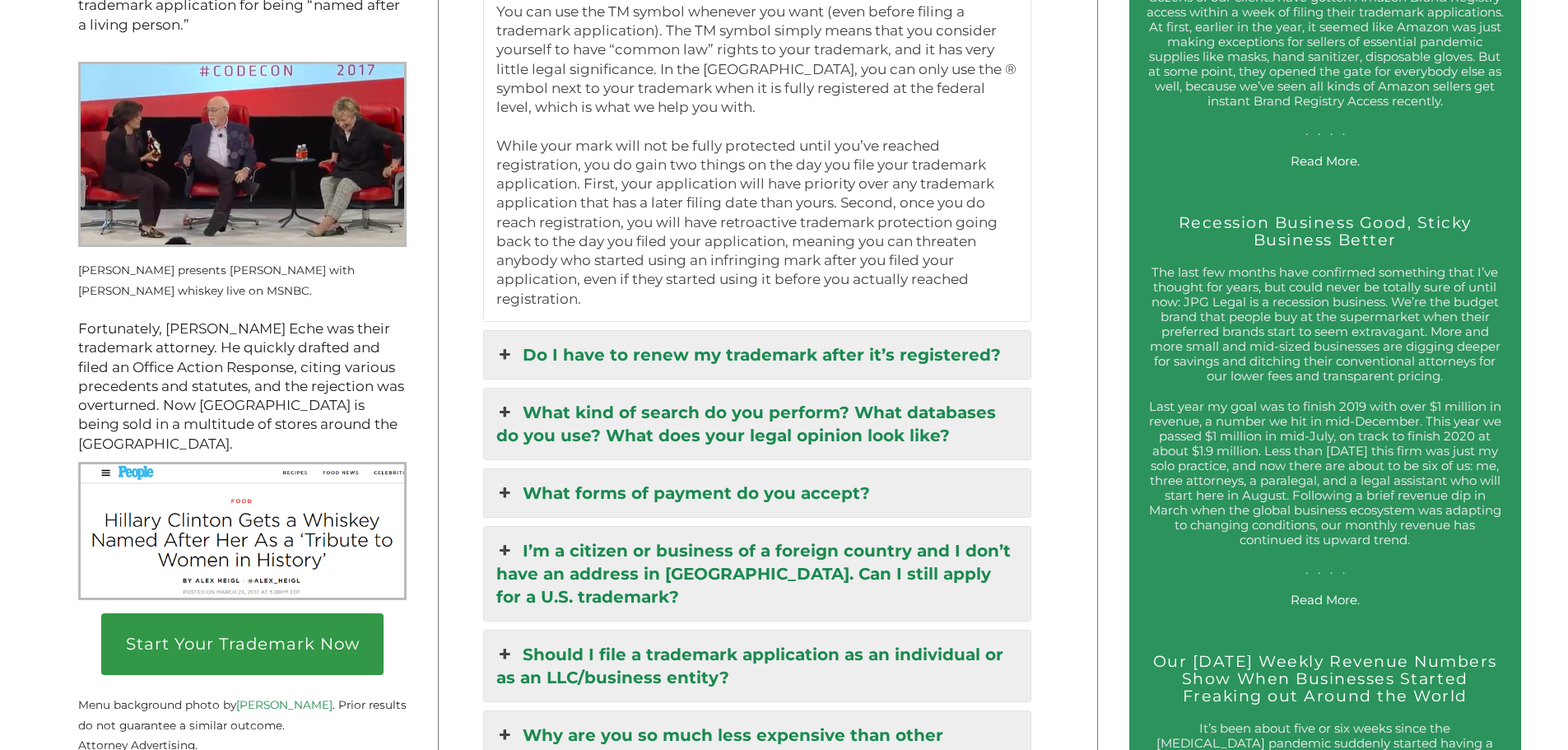
click at [614, 379] on link "Do I have to renew my trademark after it’s registered?" at bounding box center [758, 355] width 548 height 48
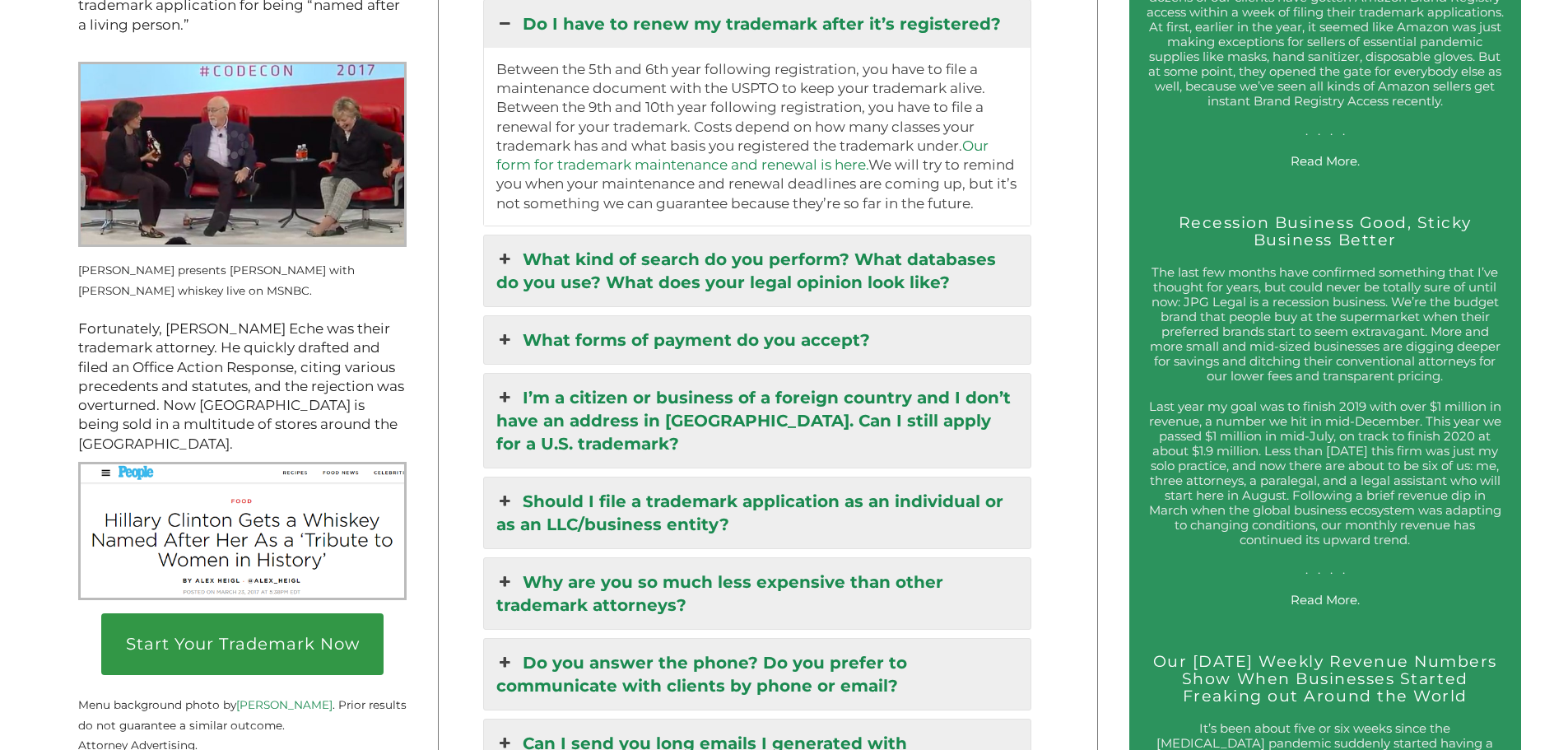
click at [632, 296] on link "What kind of search do you perform? What databases do you use? What does your l…" at bounding box center [758, 271] width 548 height 71
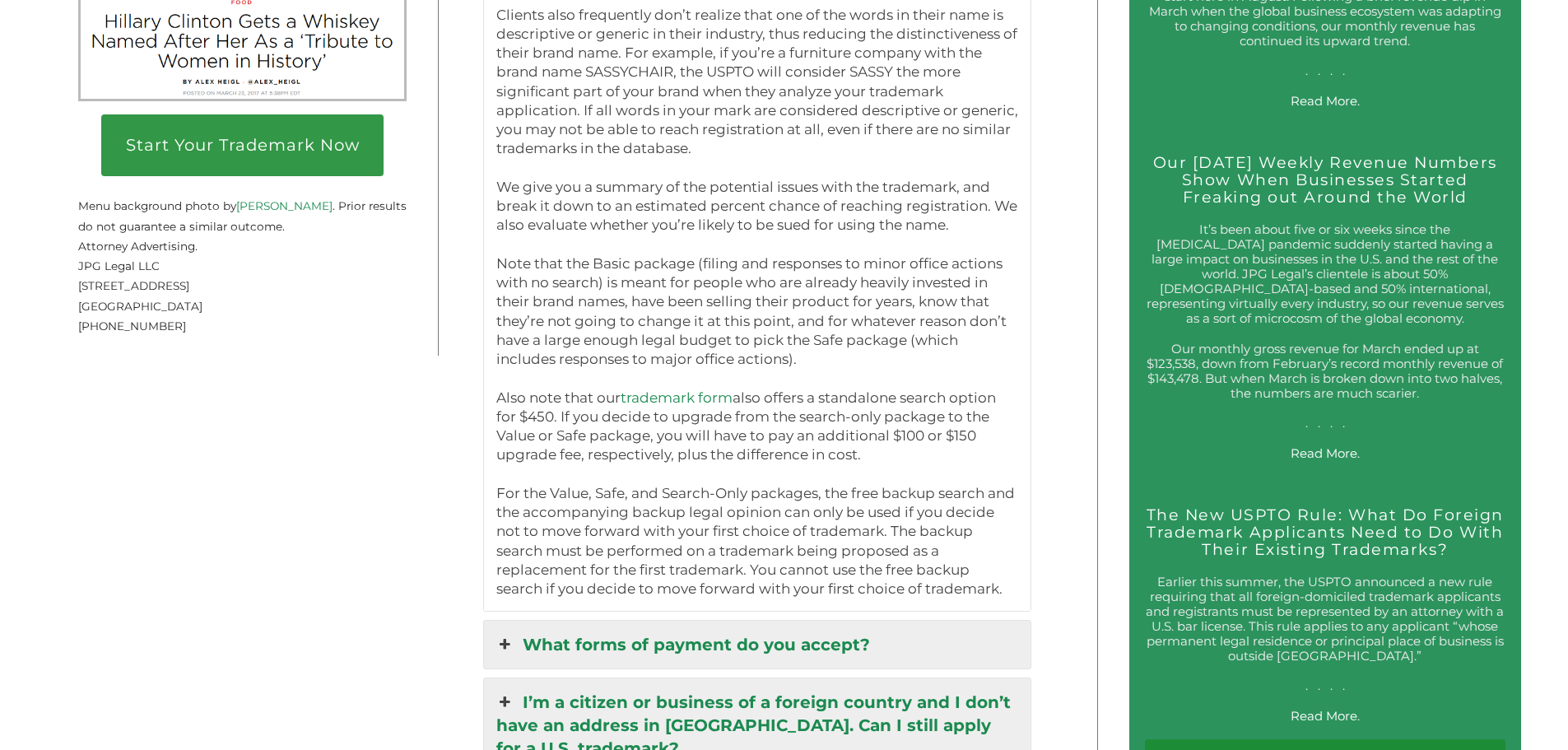
scroll to position [2965, 0]
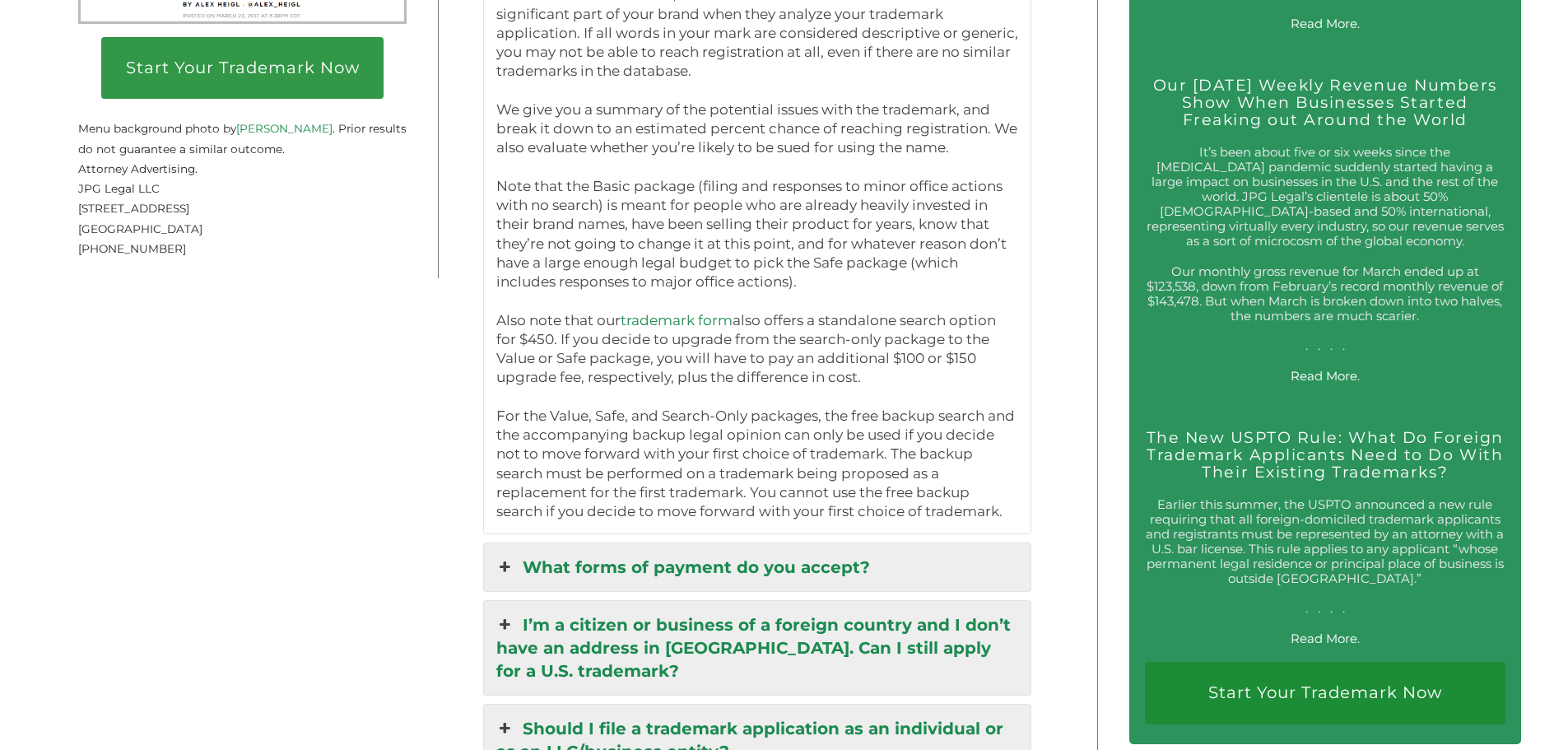
drag, startPoint x: 501, startPoint y: 333, endPoint x: 889, endPoint y: 384, distance: 391.3
click at [889, 384] on p "Also note that our trademark form also offers a standalone search option for $4…" at bounding box center [757, 350] width 523 height 77
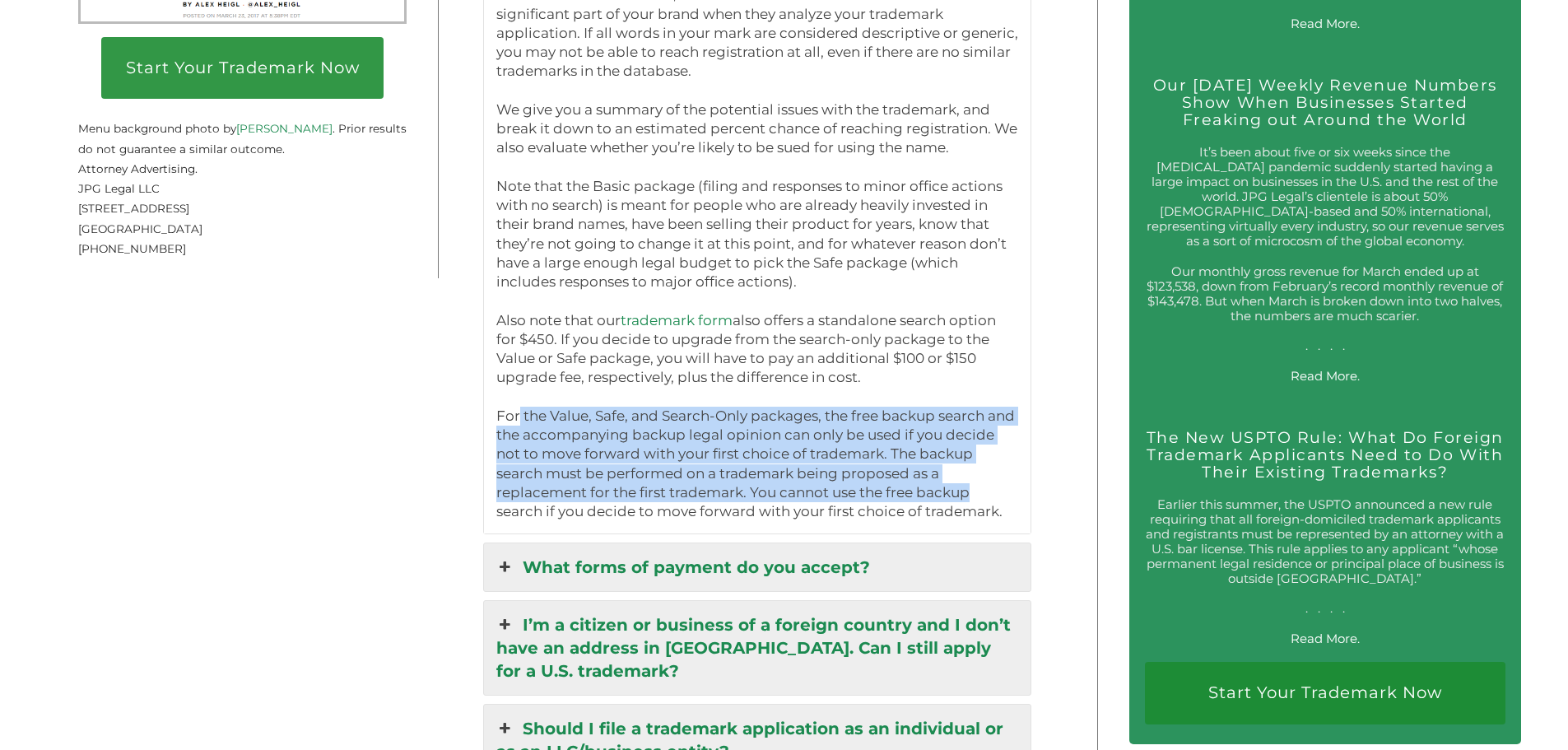
drag, startPoint x: 860, startPoint y: 512, endPoint x: 522, endPoint y: 425, distance: 349.0
click at [522, 425] on p "For the Value, Safe, and Search-Only packages, the free backup search and the a…" at bounding box center [757, 465] width 523 height 115
drag, startPoint x: 503, startPoint y: 420, endPoint x: 849, endPoint y: 518, distance: 359.6
click at [849, 518] on p "For the Value, Safe, and Search-Only packages, the free backup search and the a…" at bounding box center [757, 465] width 523 height 115
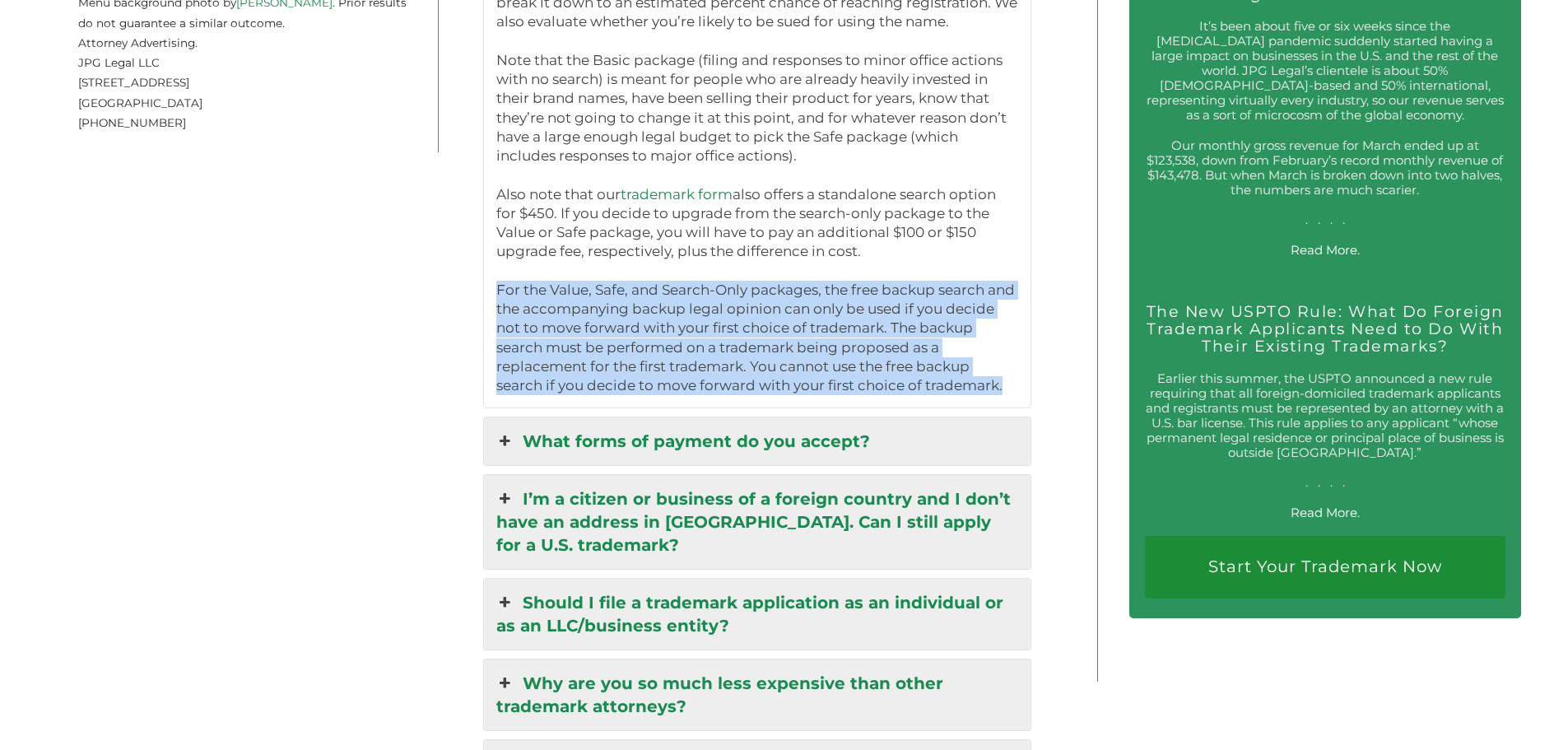
scroll to position [3129, 0]
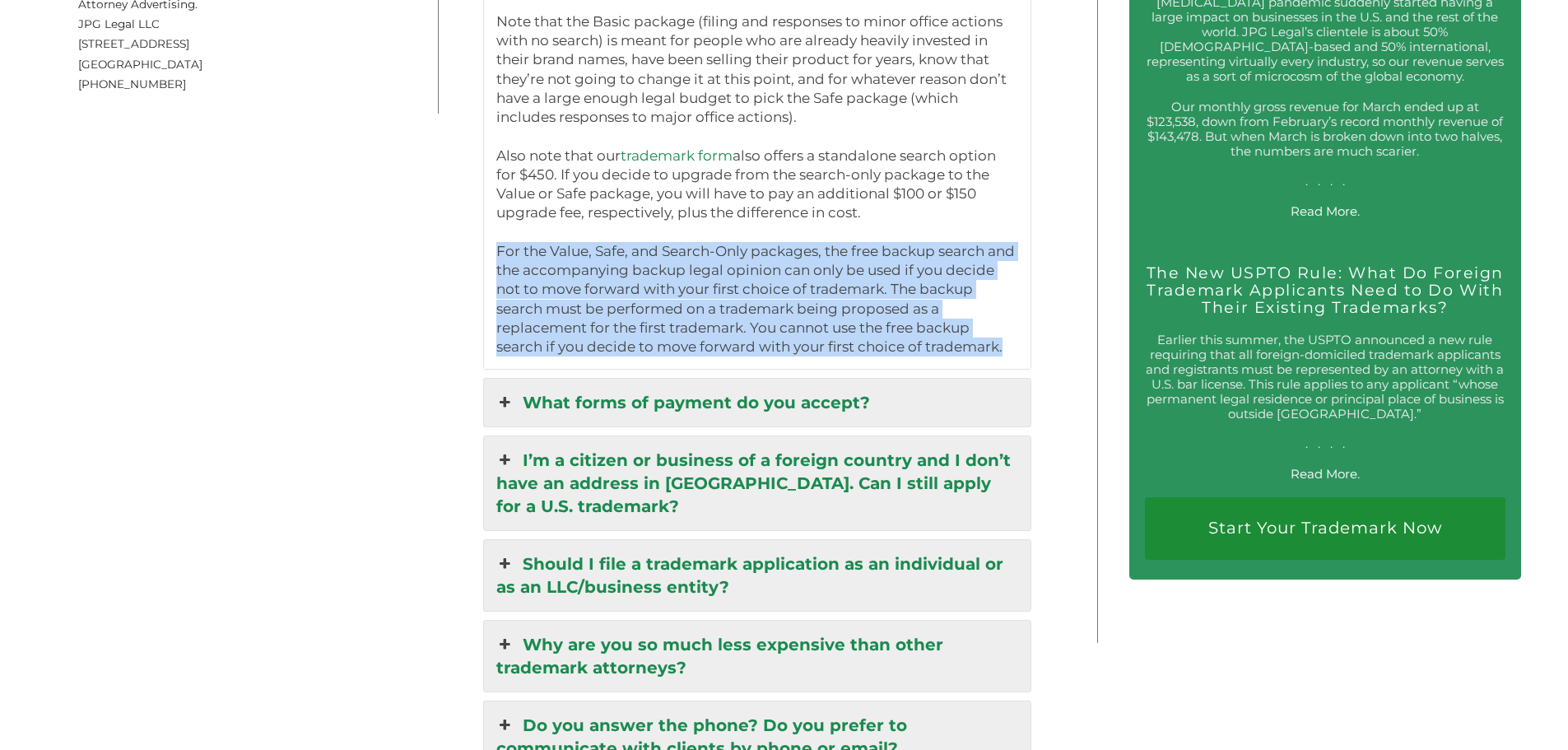
click at [765, 426] on link "What forms of payment do you accept?" at bounding box center [758, 403] width 548 height 48
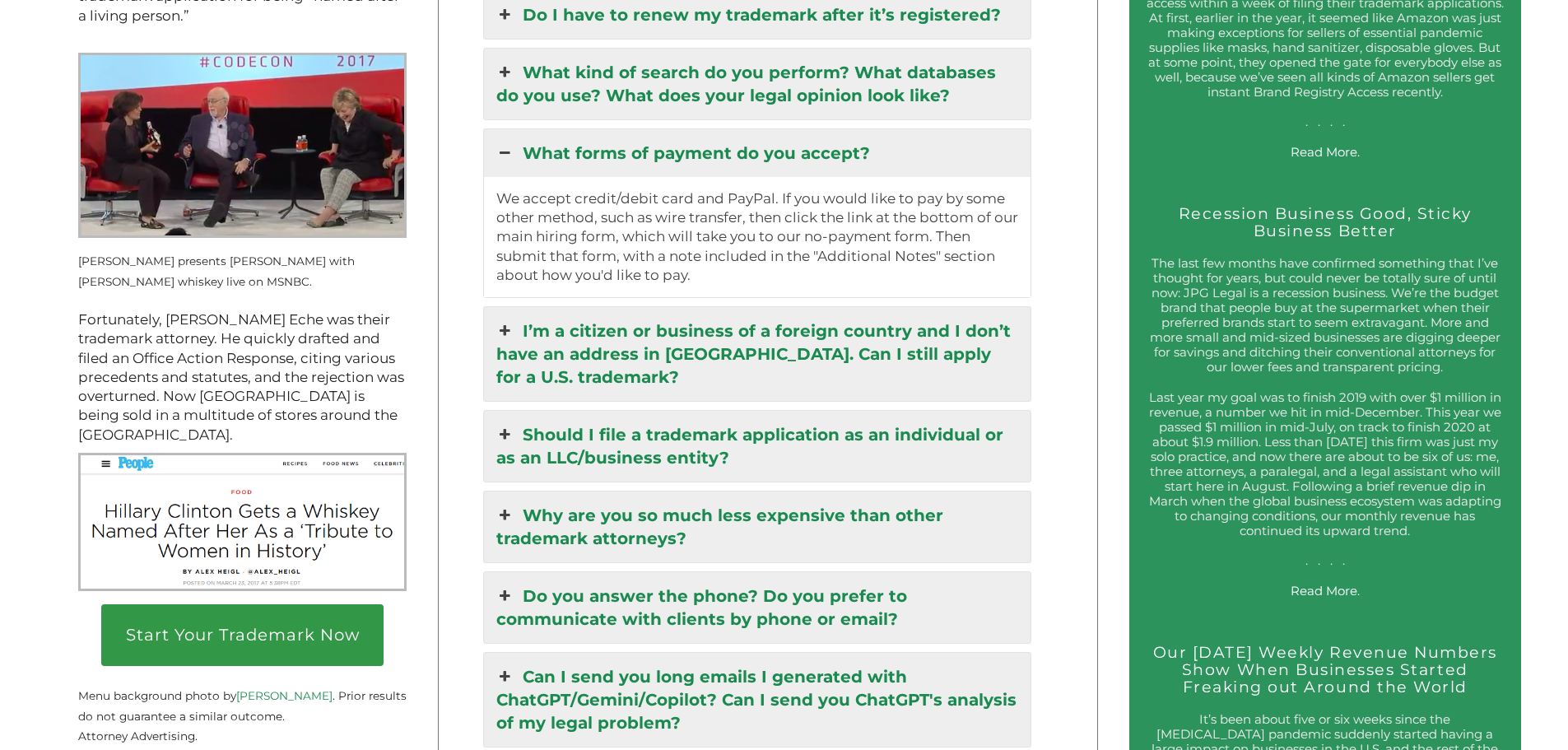
scroll to position [2389, 0]
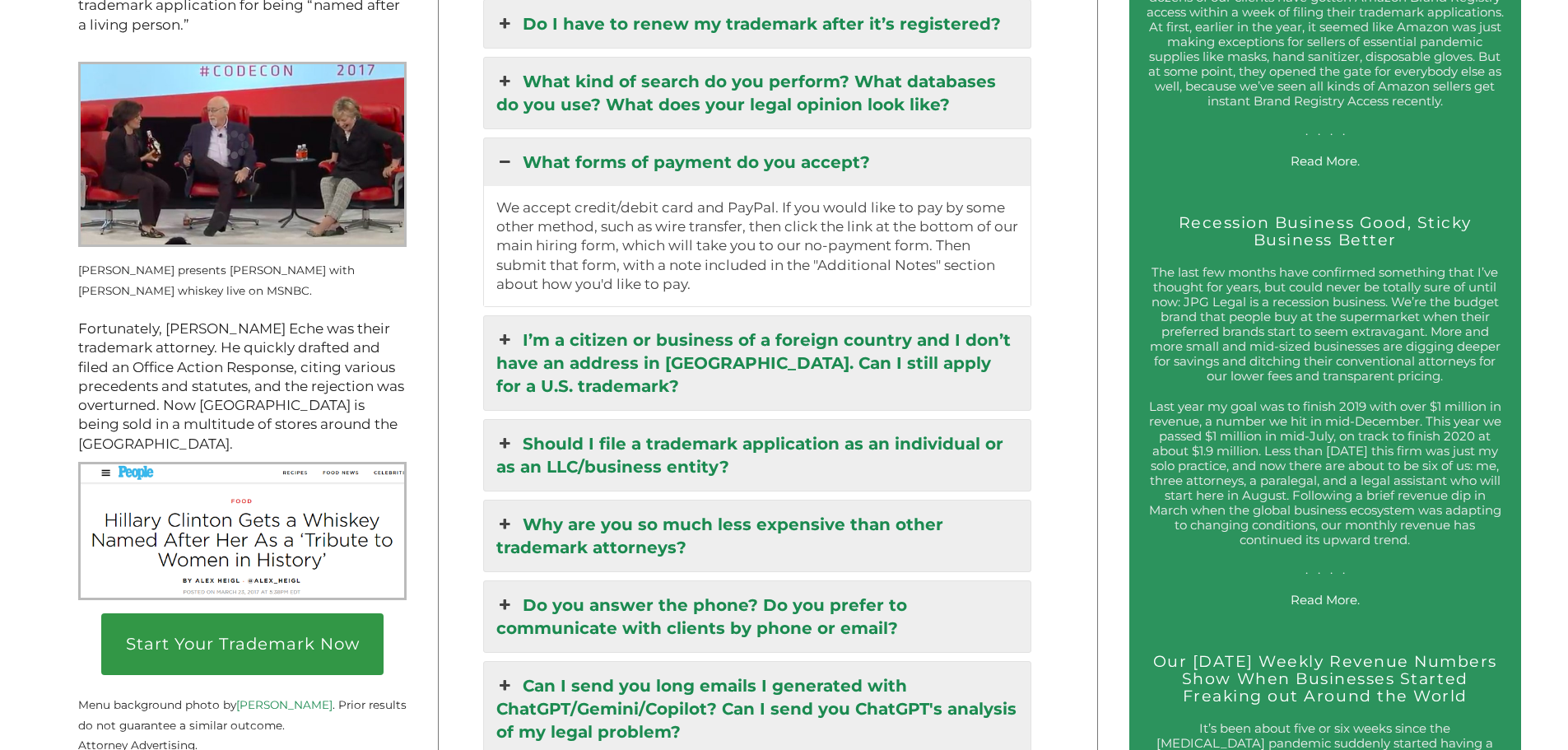
click at [735, 186] on link "What forms of payment do you accept?" at bounding box center [758, 162] width 548 height 48
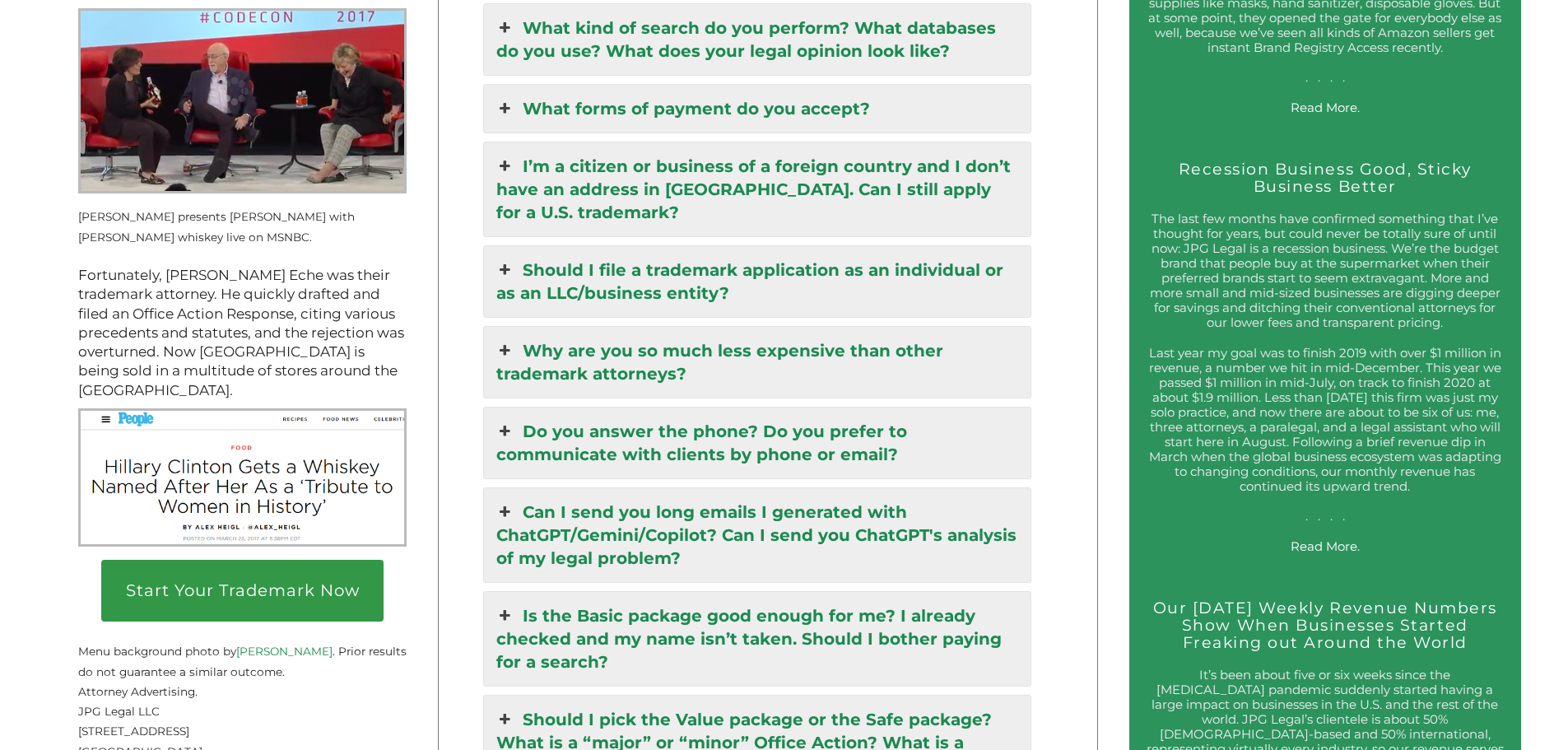
scroll to position [2471, 0]
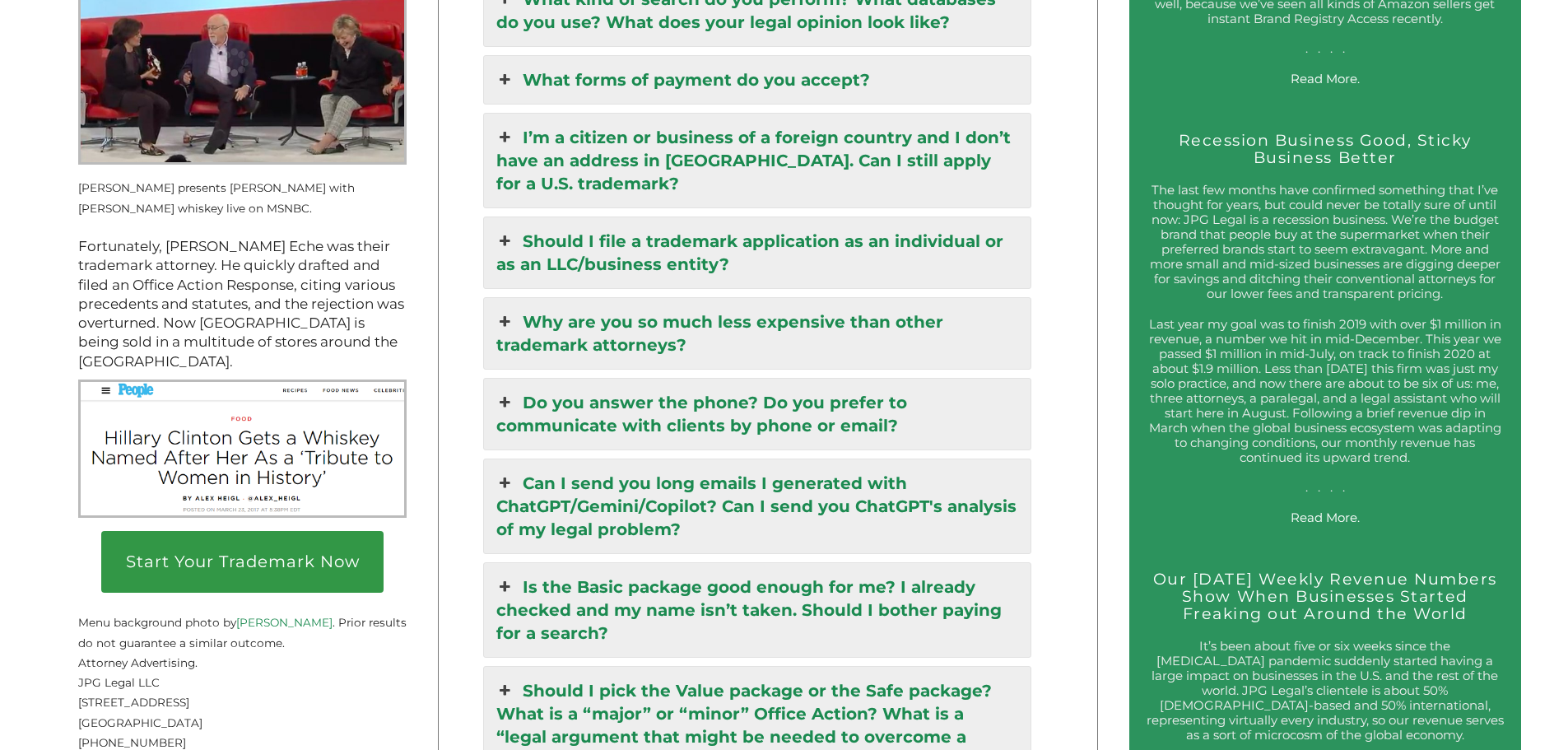
click at [729, 264] on link "Should I file a trademark application as an individual or as an LLC/business en…" at bounding box center [758, 253] width 548 height 71
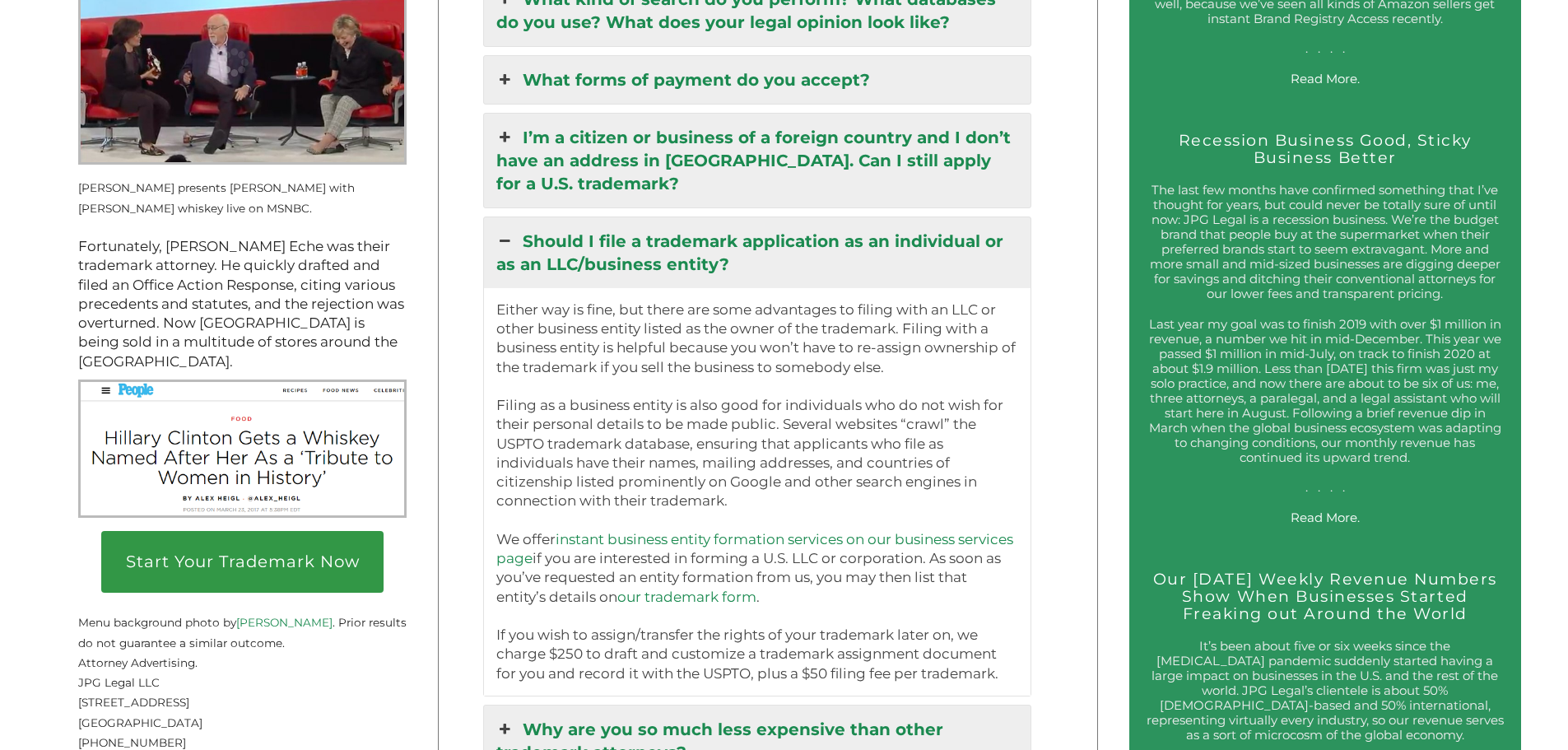
click at [729, 264] on link "Should I file a trademark application as an individual or as an LLC/business en…" at bounding box center [758, 253] width 548 height 71
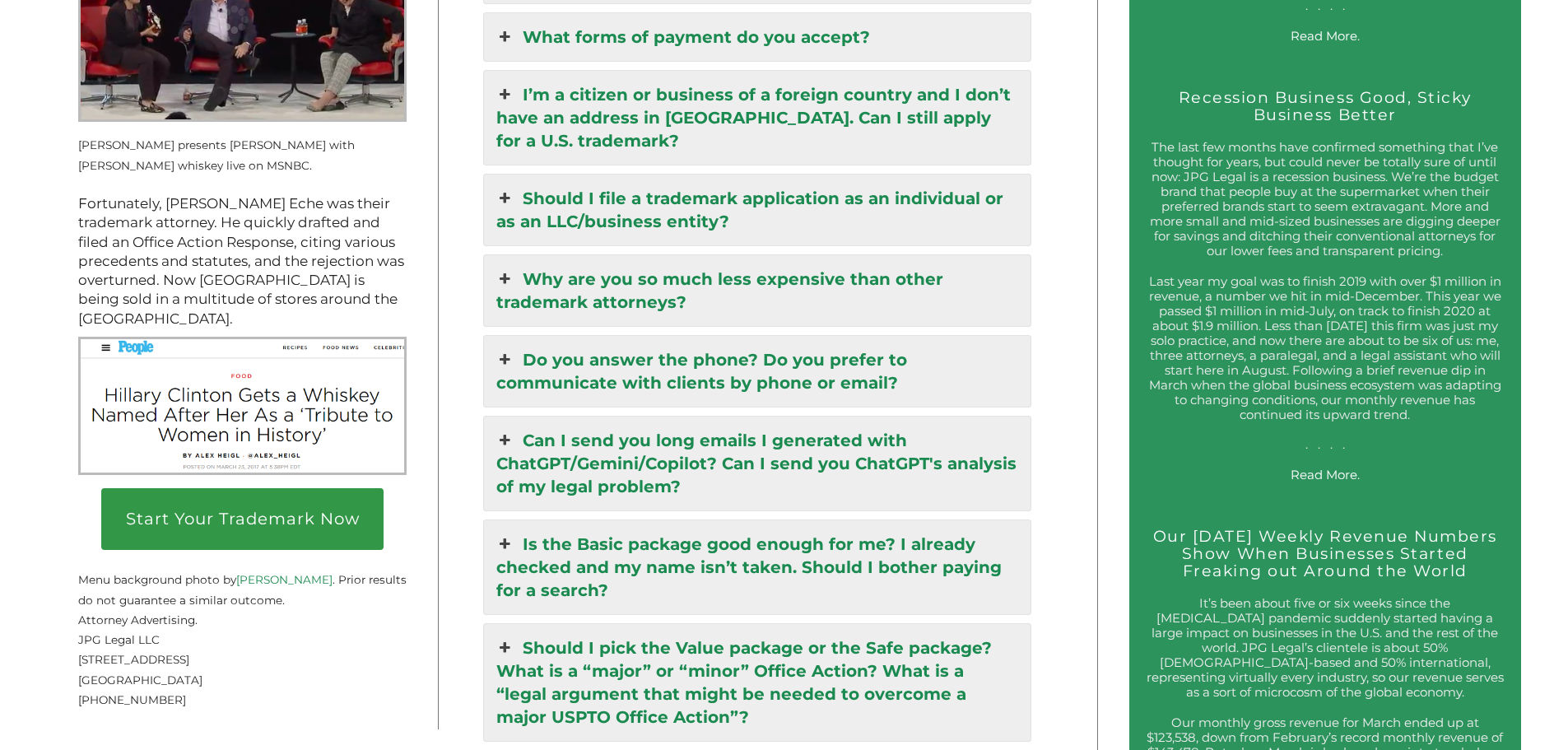
scroll to position [2554, 0]
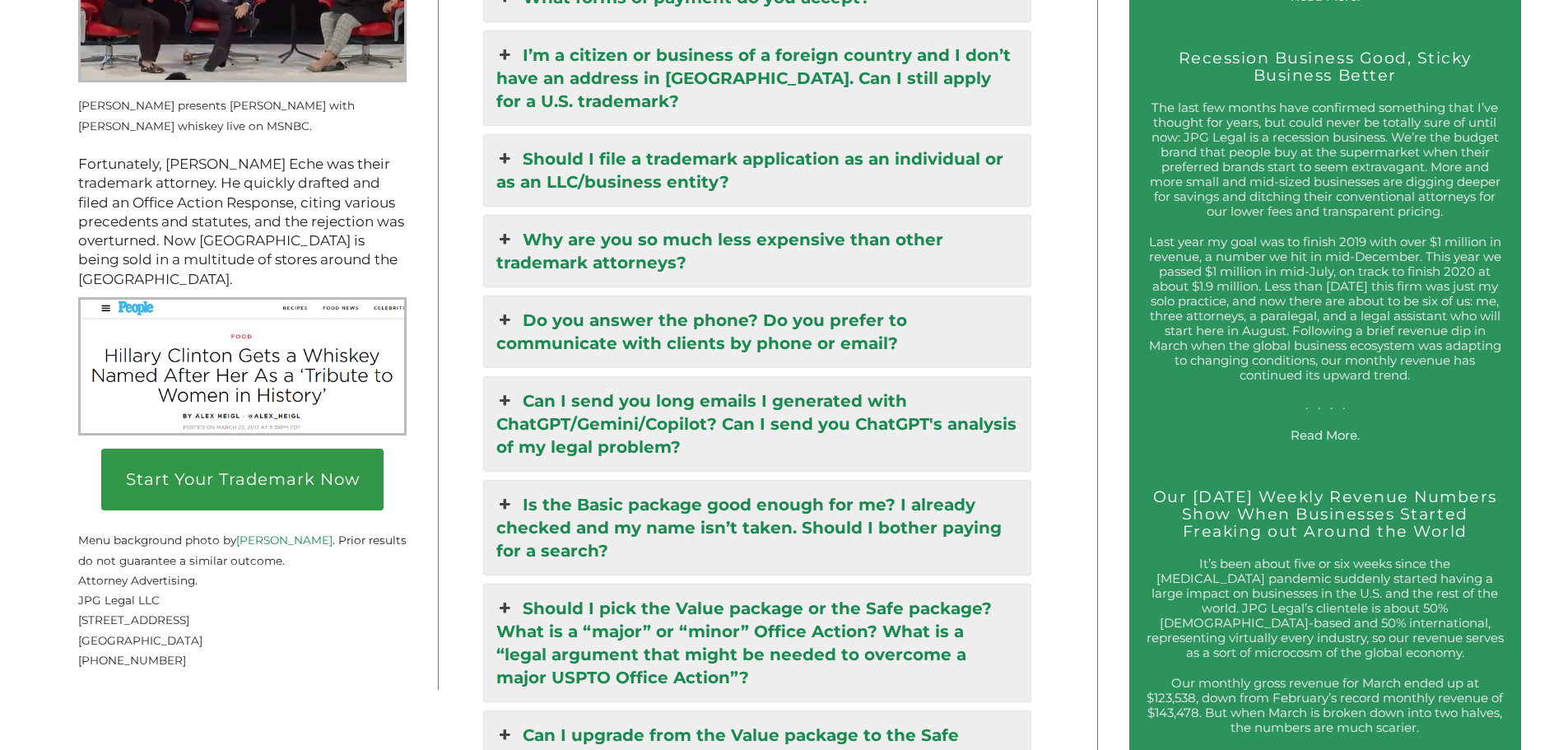
click at [730, 347] on link "Do you answer the phone? Do you prefer to communicate with clients by phone or …" at bounding box center [758, 332] width 548 height 71
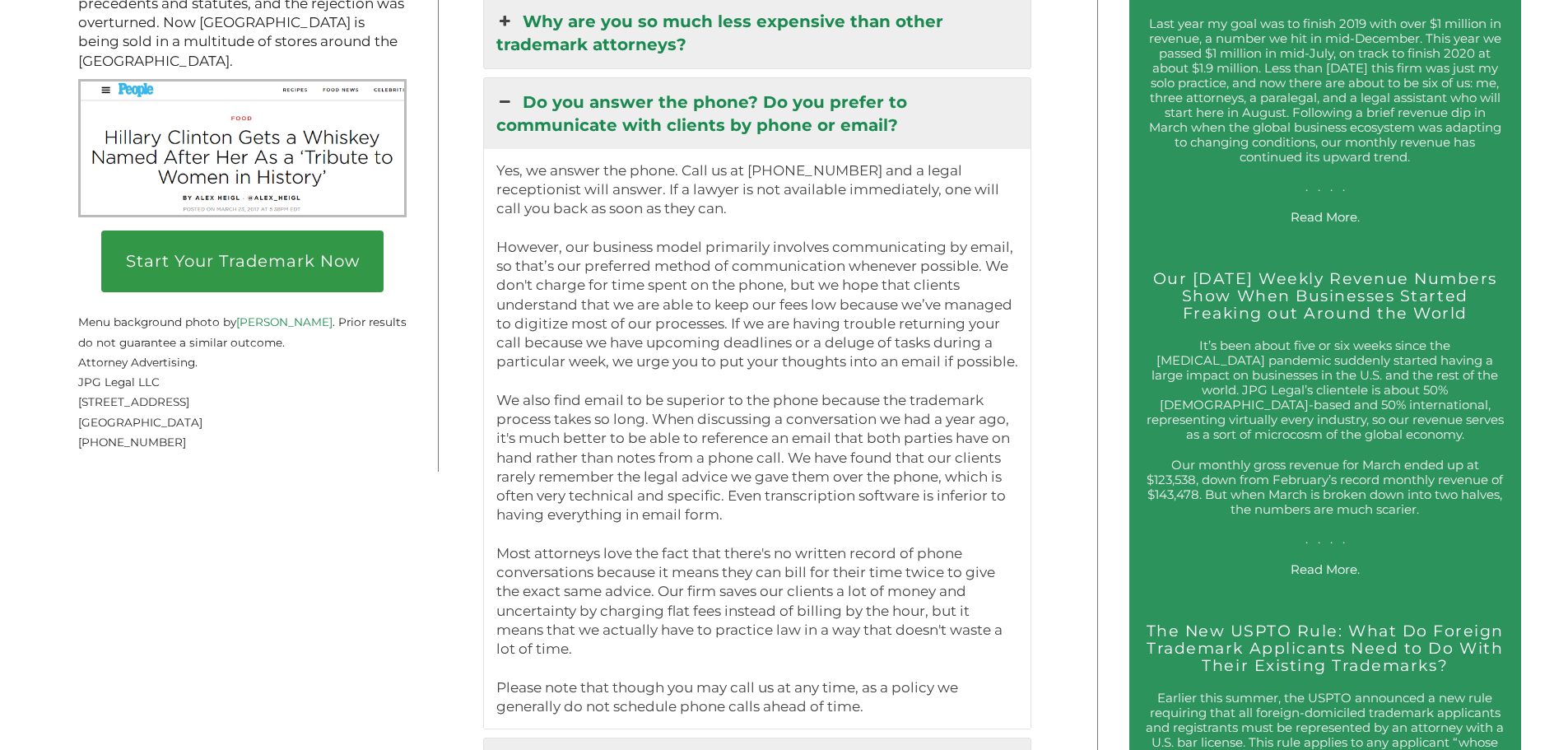
scroll to position [2801, 0]
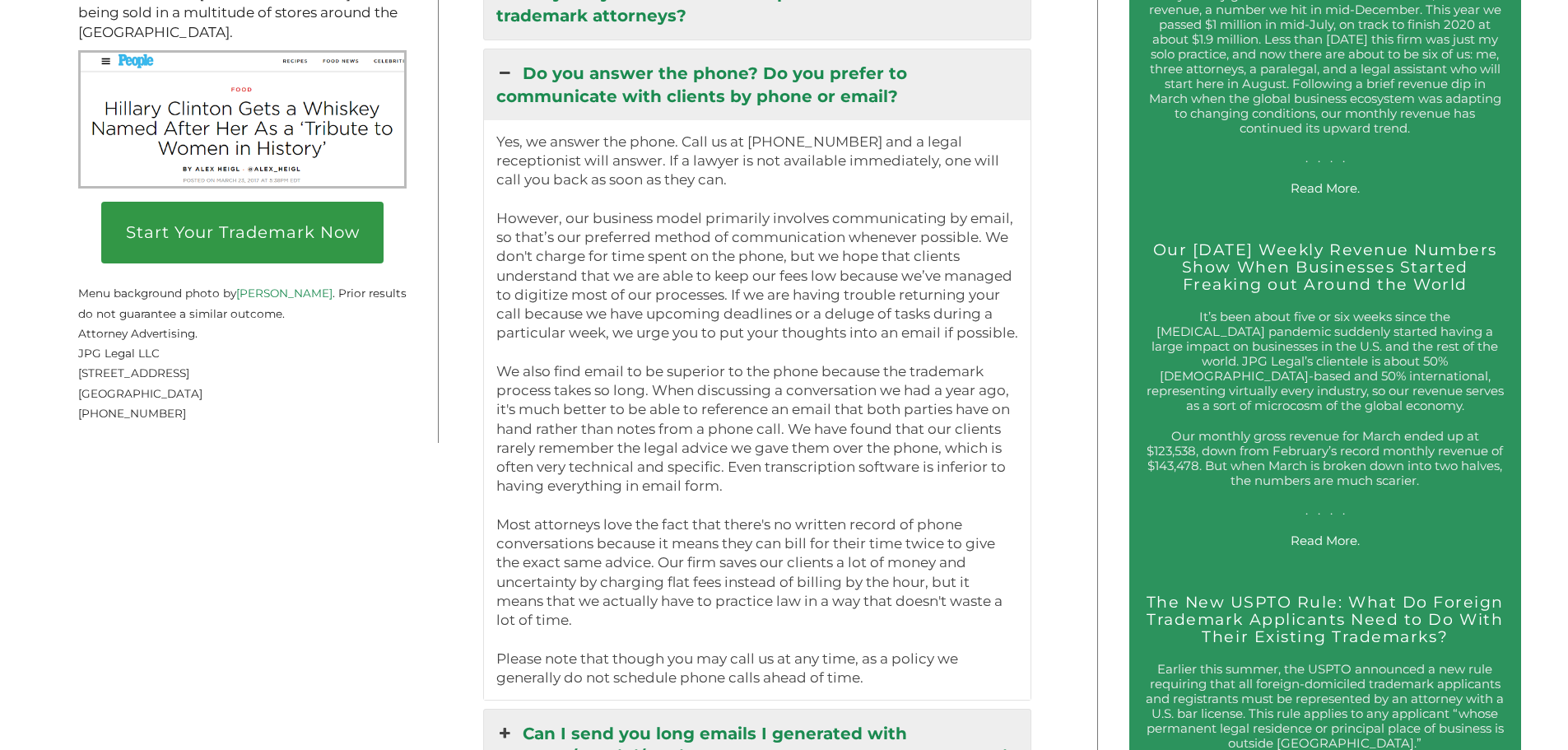
click at [656, 132] on div "Yes, we answer the phone. Call us at (917) 268-7054 and a legal receptionist wi…" at bounding box center [758, 410] width 548 height 580
click at [659, 121] on link "Do you answer the phone? Do you prefer to communicate with clients by phone or …" at bounding box center [758, 85] width 548 height 71
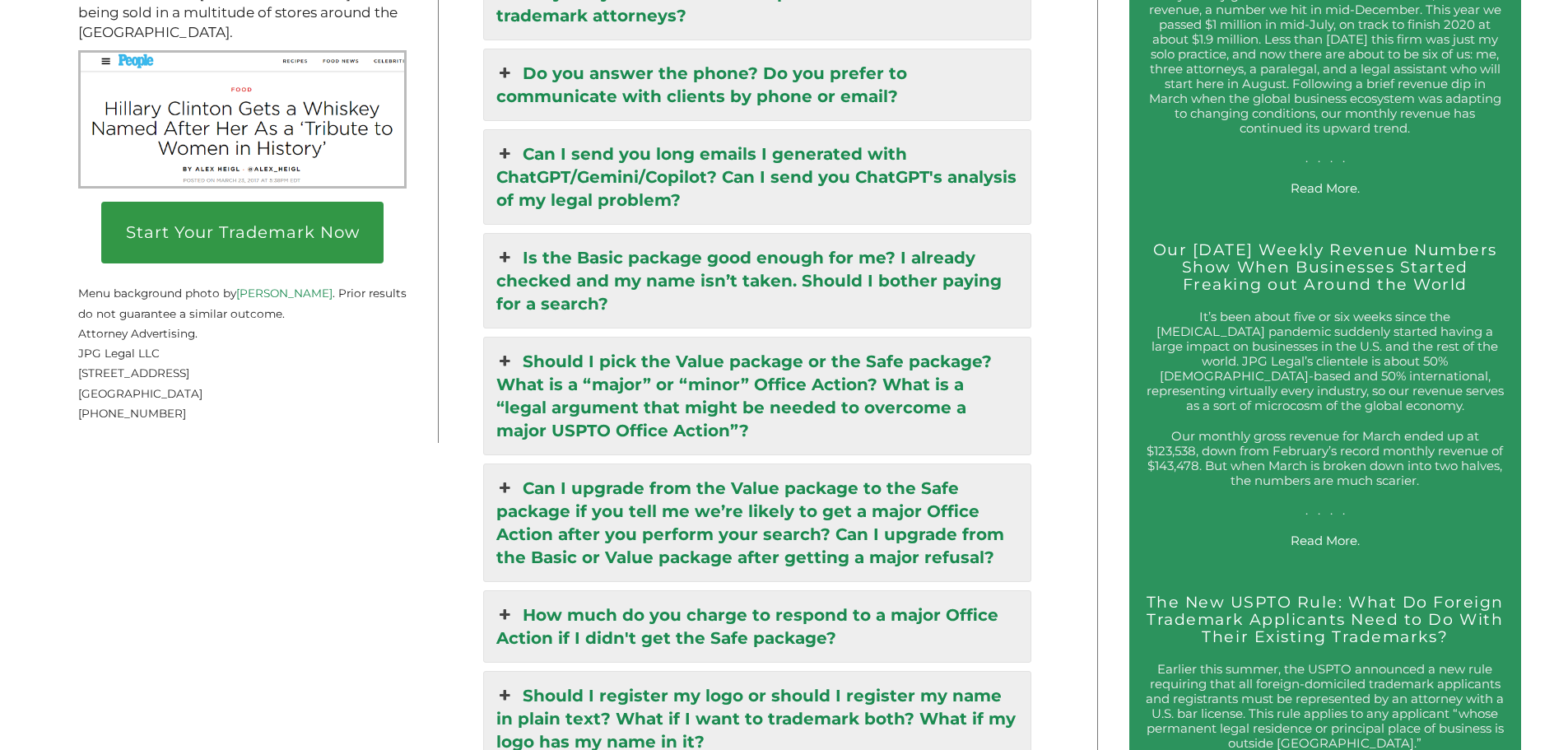
click at [679, 296] on link "Is the Basic package good enough for me? I already checked and my name isn’t ta…" at bounding box center [758, 281] width 548 height 94
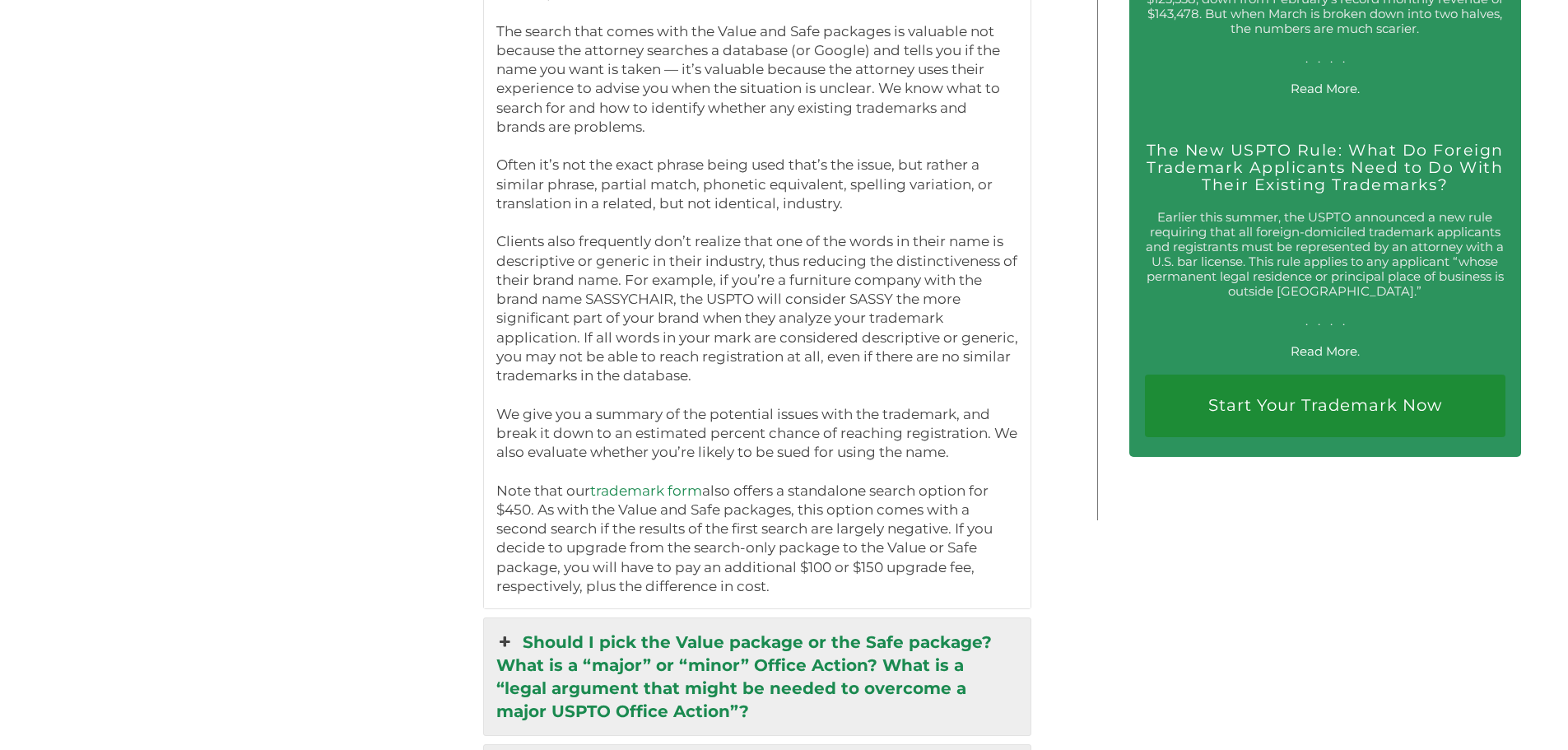
scroll to position [3294, 0]
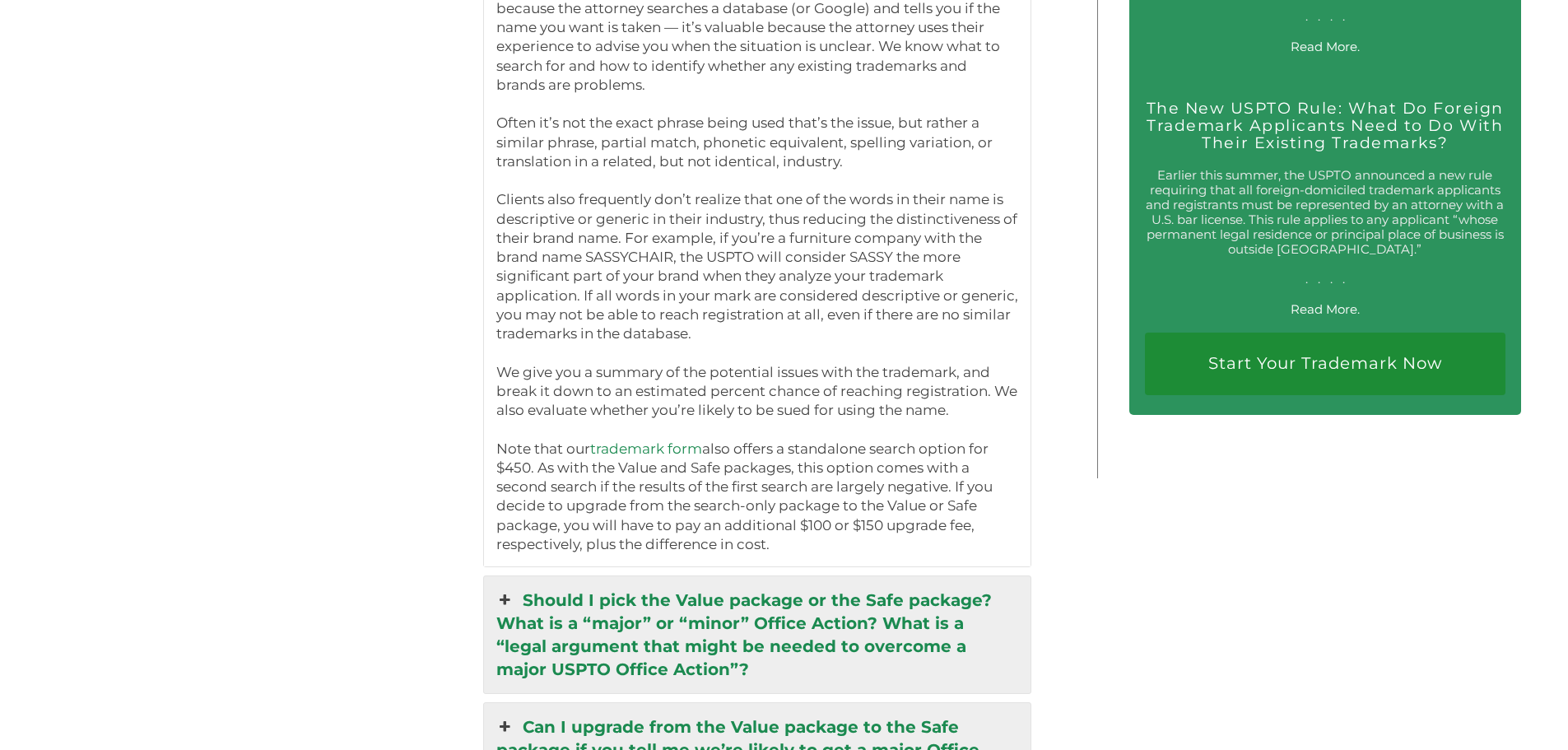
click at [575, 565] on link "Should I pick the Value package or the Safe package? What is a “major” or “mino…" at bounding box center [758, 635] width 548 height 117
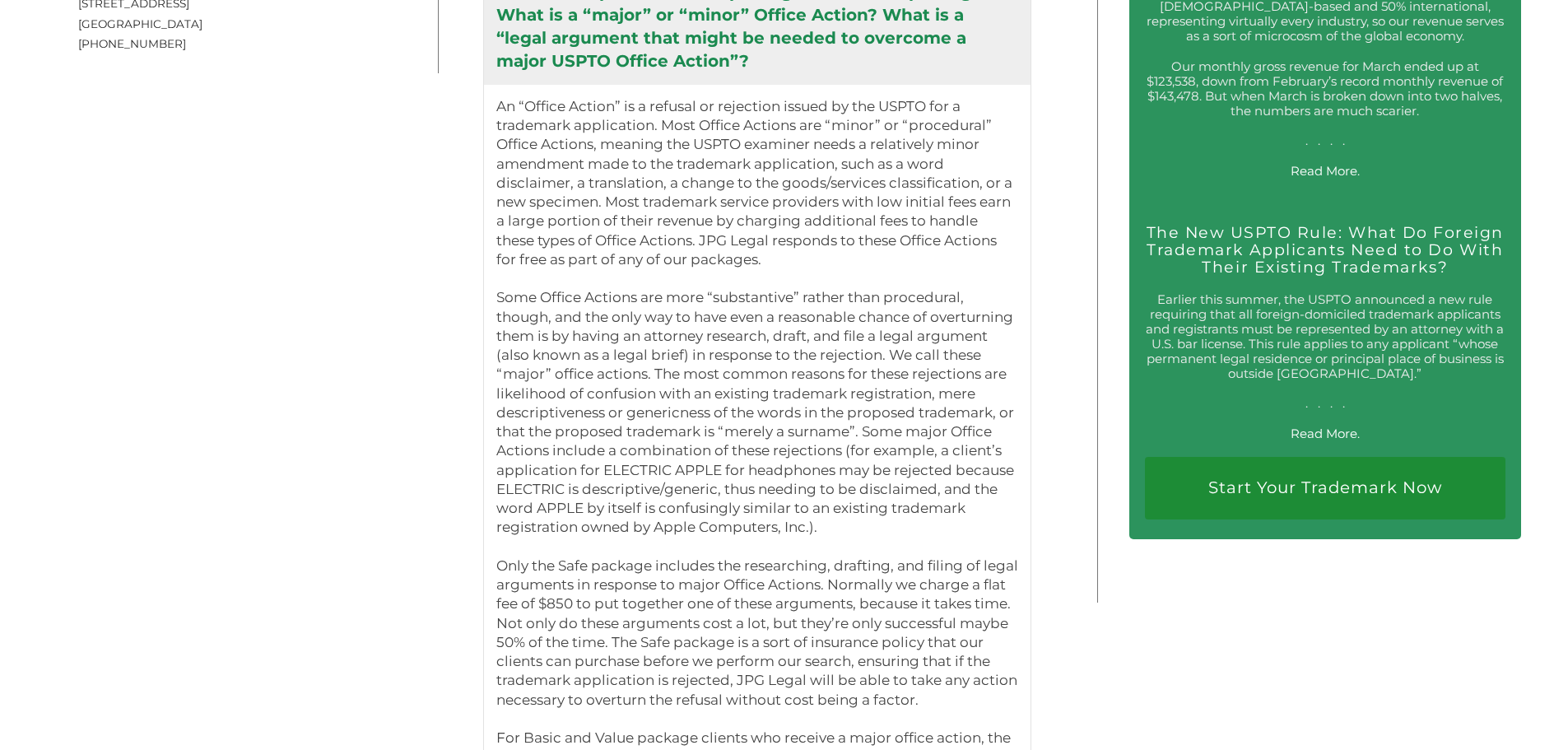
scroll to position [3129, 0]
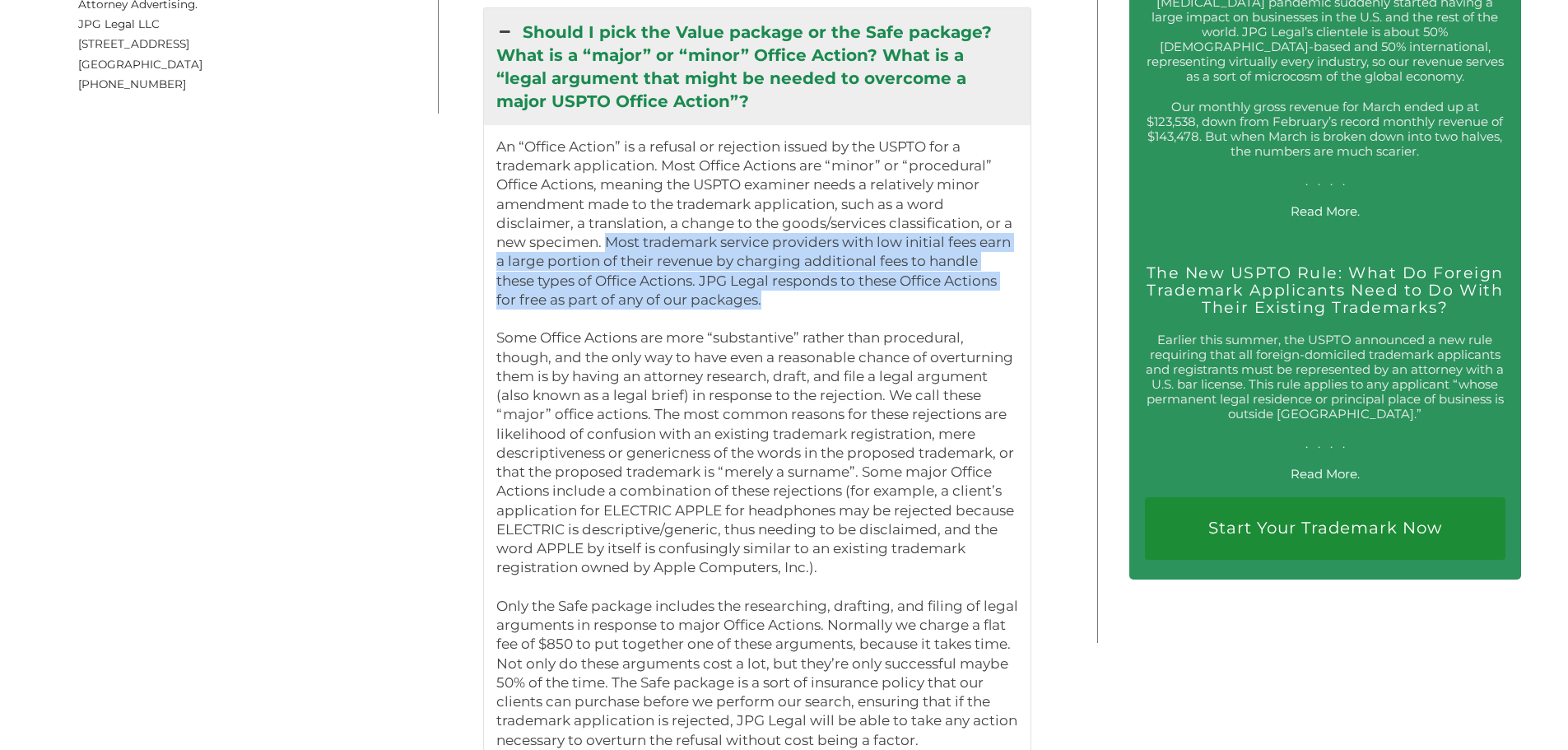
drag, startPoint x: 612, startPoint y: 250, endPoint x: 719, endPoint y: 314, distance: 124.7
click at [719, 314] on p "An “Office Action” is a refusal or rejection issued by the USPTO for a trademar…" at bounding box center [757, 530] width 523 height 784
drag, startPoint x: 520, startPoint y: 344, endPoint x: 866, endPoint y: 576, distance: 416.6
click at [866, 565] on p "An “Office Action” is a refusal or rejection issued by the USPTO for a trademar…" at bounding box center [757, 530] width 523 height 784
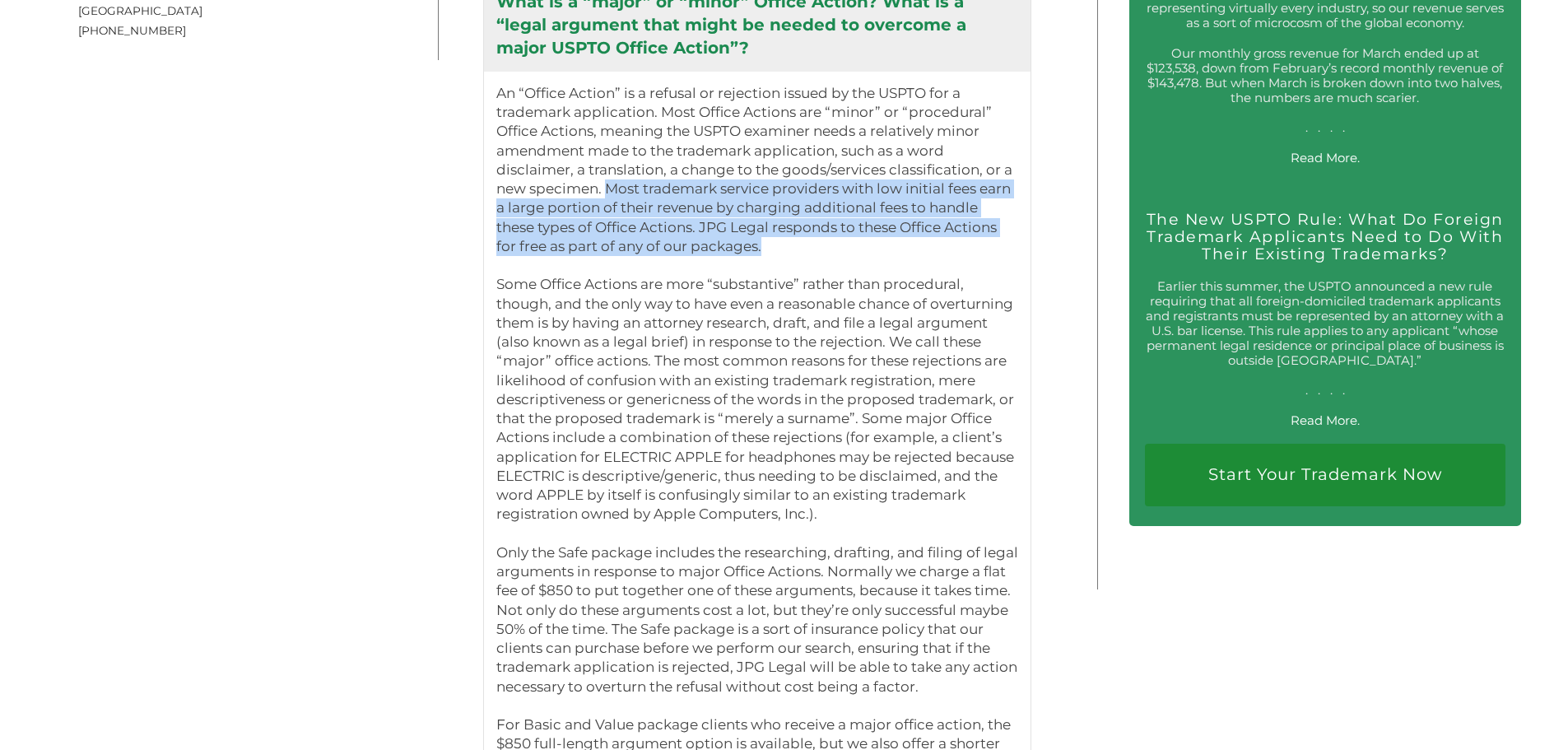
scroll to position [3212, 0]
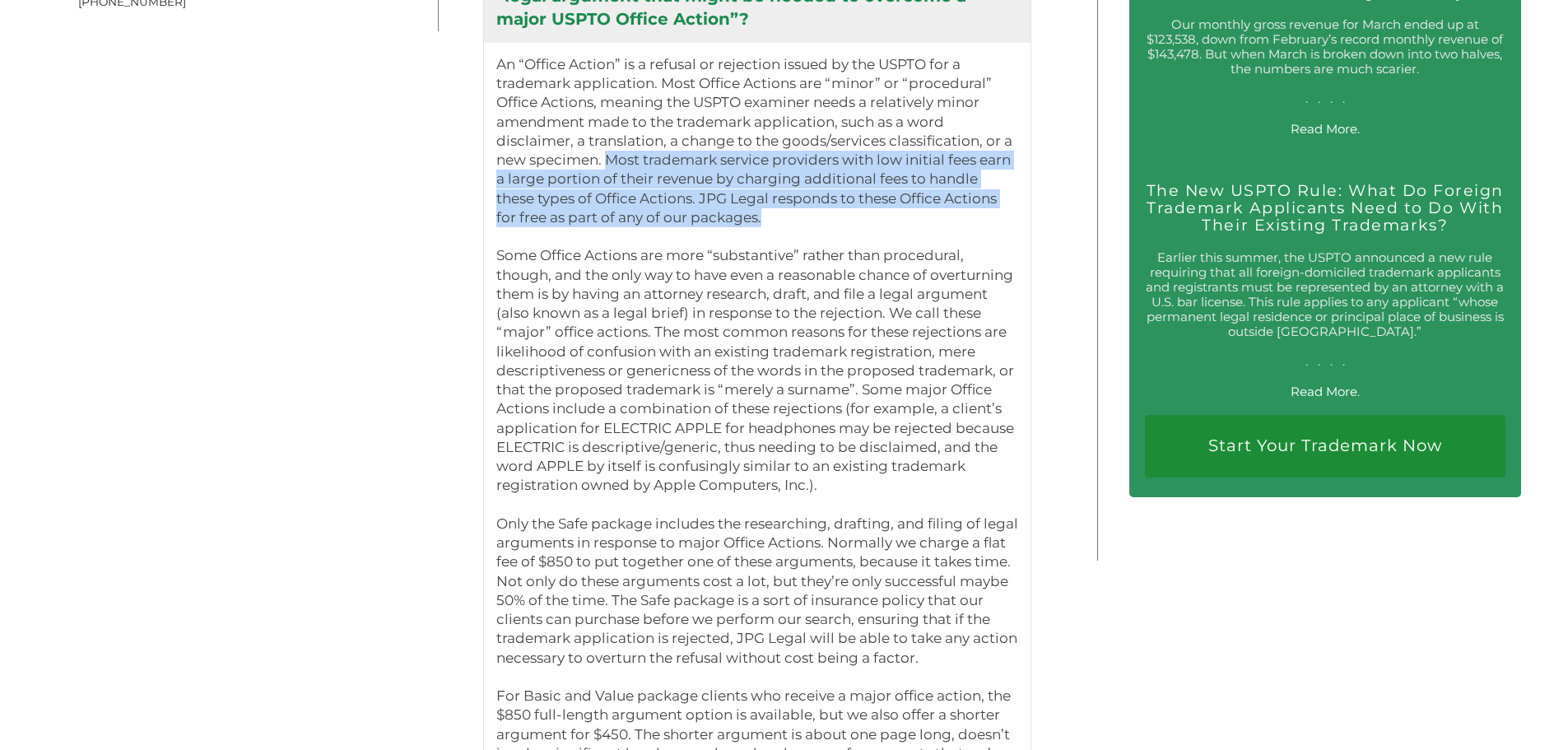
drag, startPoint x: 507, startPoint y: 535, endPoint x: 927, endPoint y: 673, distance: 442.1
click at [927, 565] on p "An “Office Action” is a refusal or rejection issued by the USPTO for a trademar…" at bounding box center [757, 447] width 523 height 784
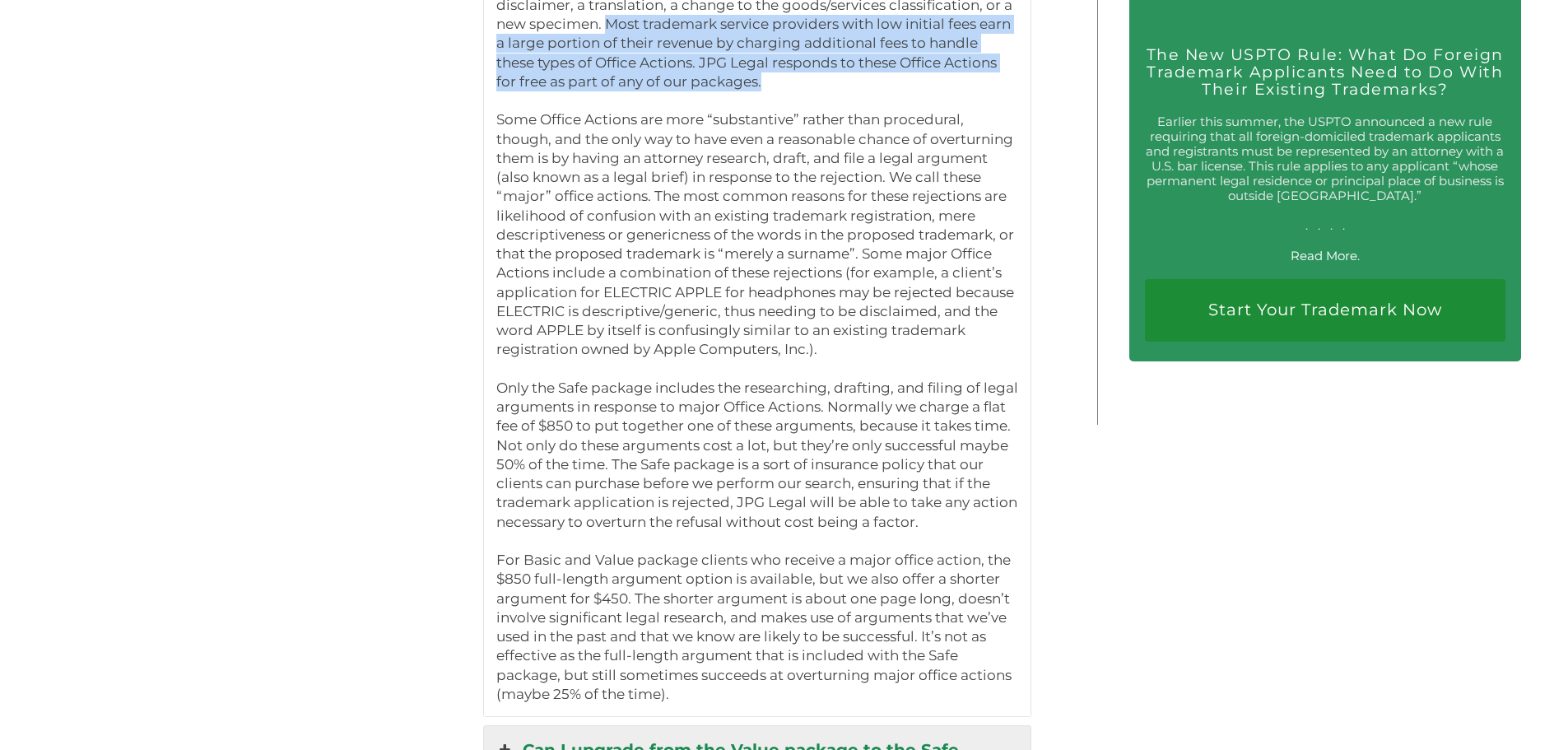
scroll to position [3376, 0]
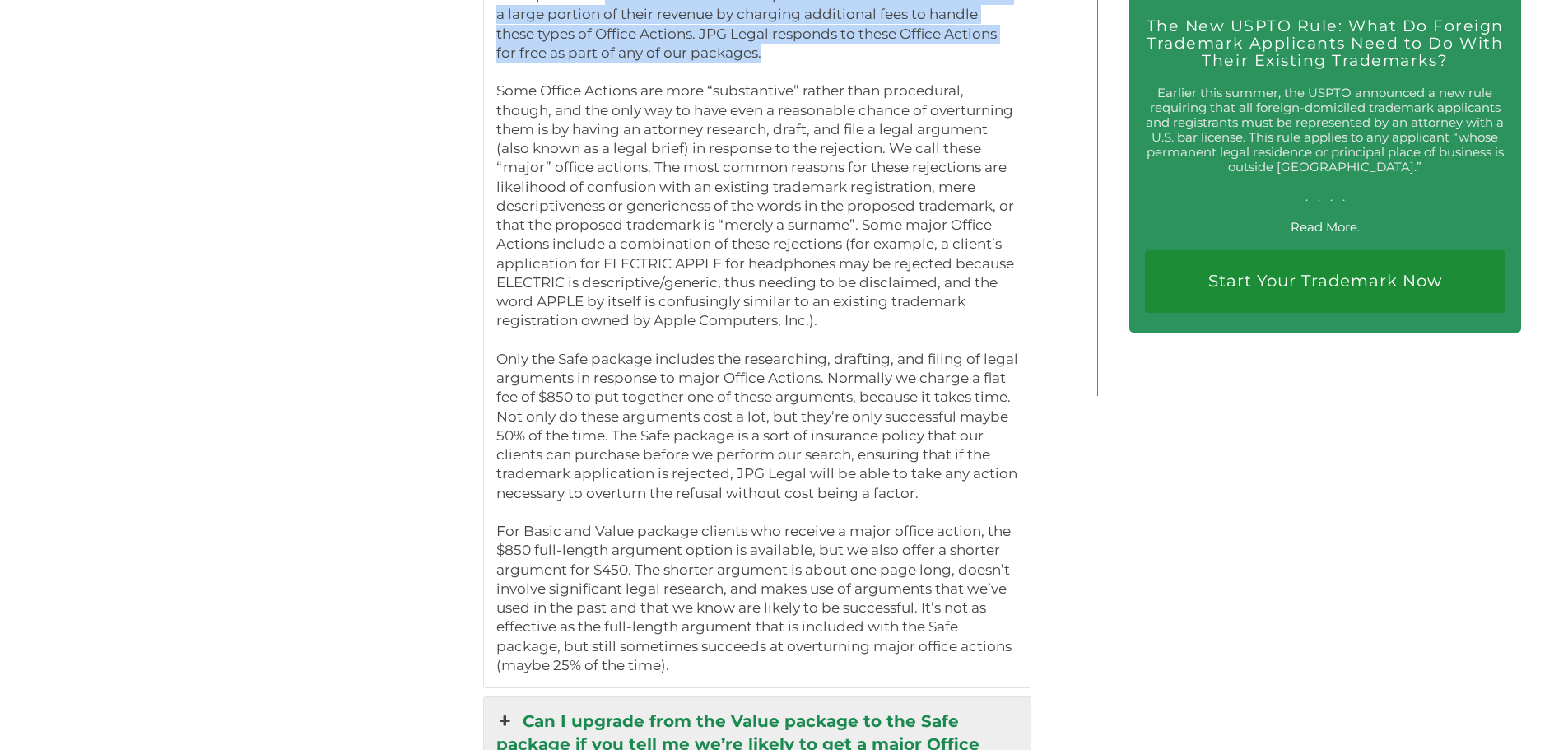
drag, startPoint x: 500, startPoint y: 530, endPoint x: 698, endPoint y: 667, distance: 240.8
click at [678, 565] on p "An “Office Action” is a refusal or rejection issued by the USPTO for a trademar…" at bounding box center [757, 283] width 523 height 784
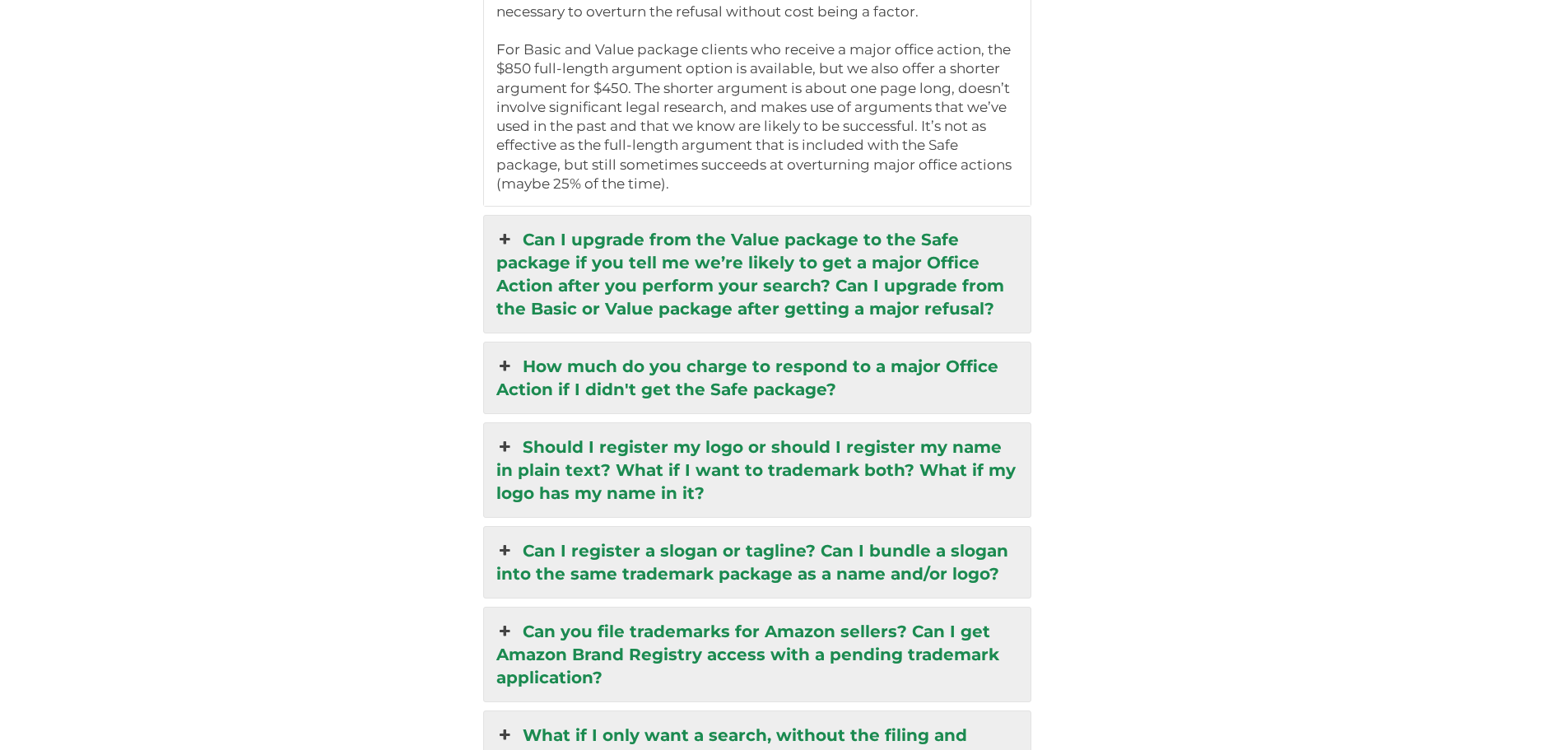
scroll to position [3899, 0]
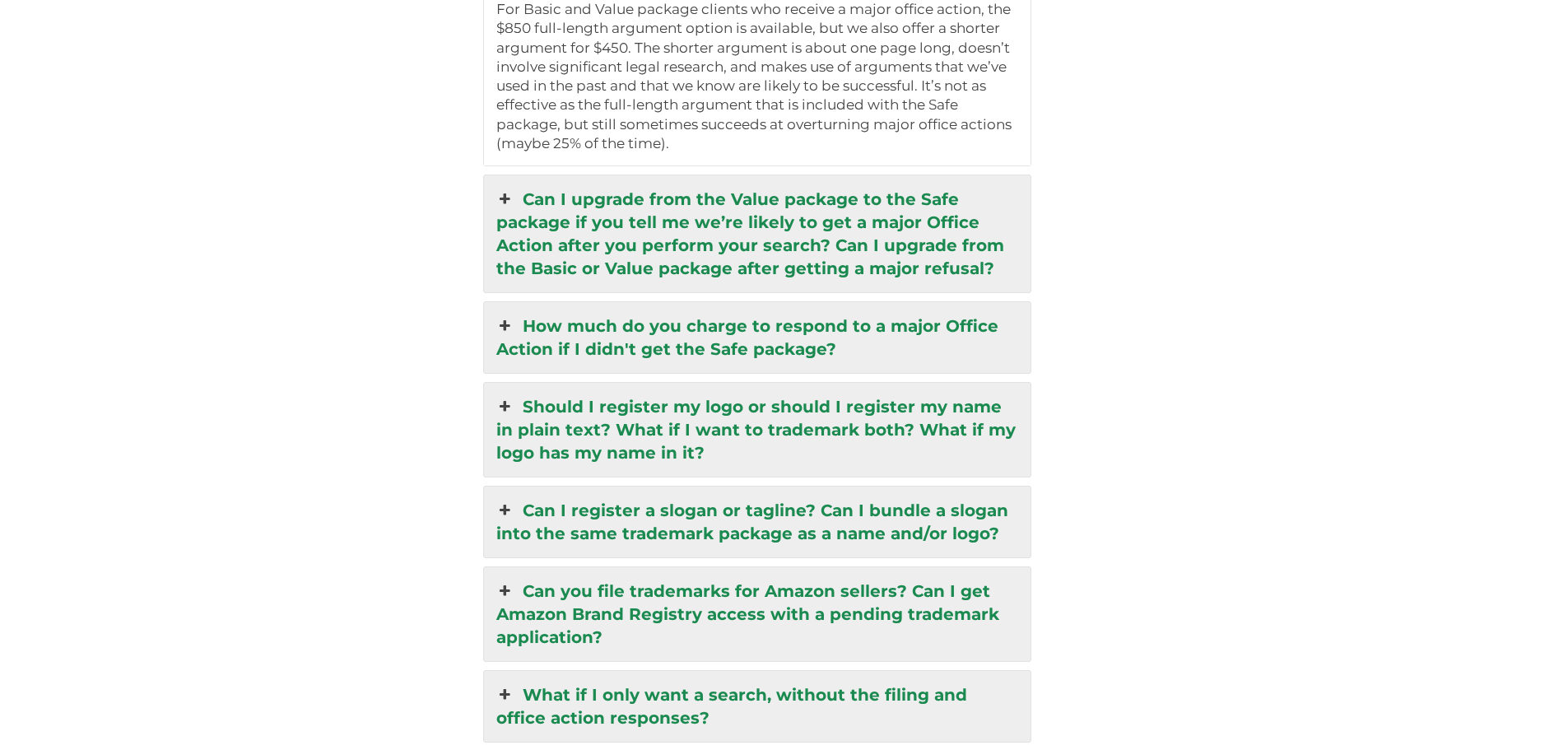
click at [780, 257] on link "Can I upgrade from the Value package to the Safe package if you tell me we’re l…" at bounding box center [758, 234] width 548 height 117
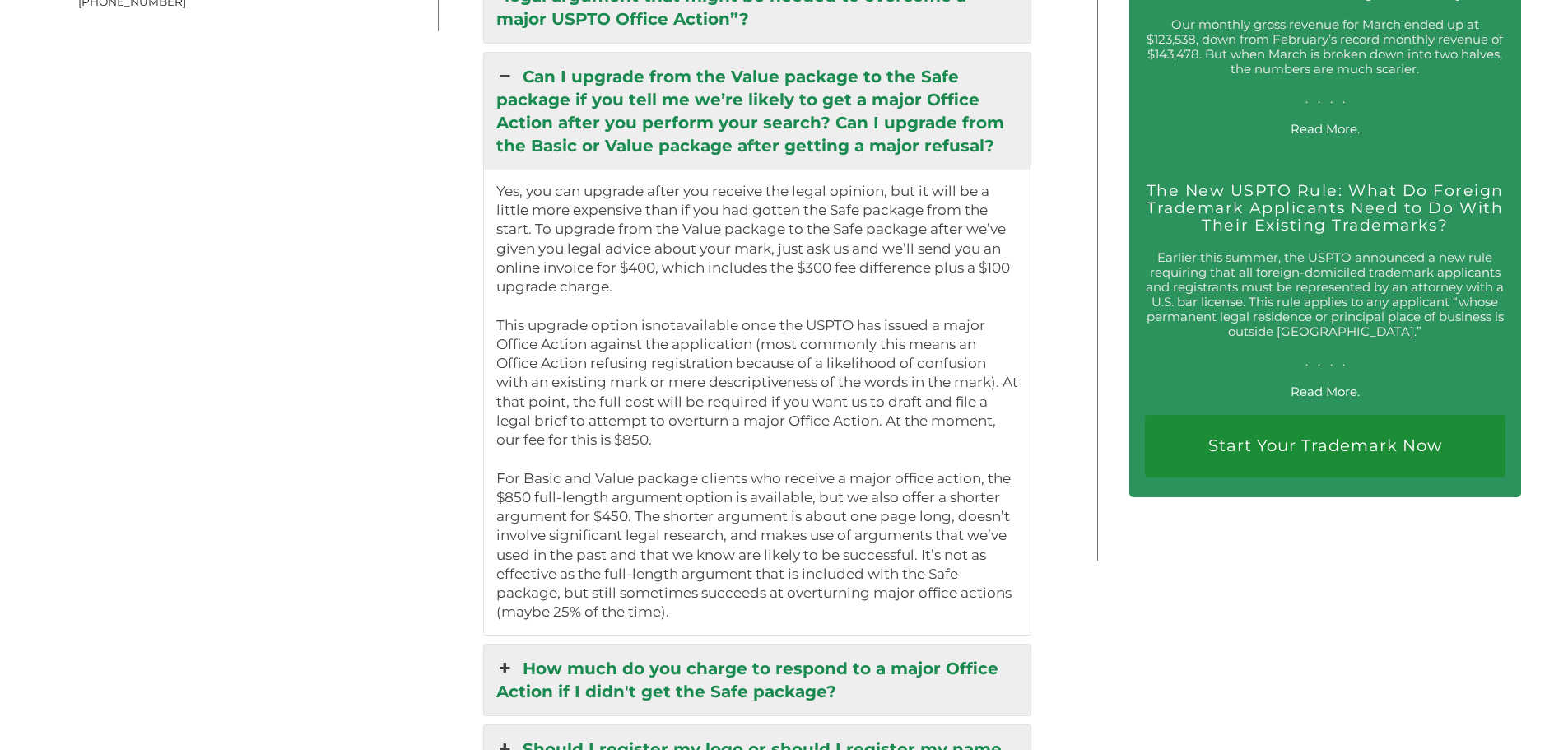
scroll to position [3294, 0]
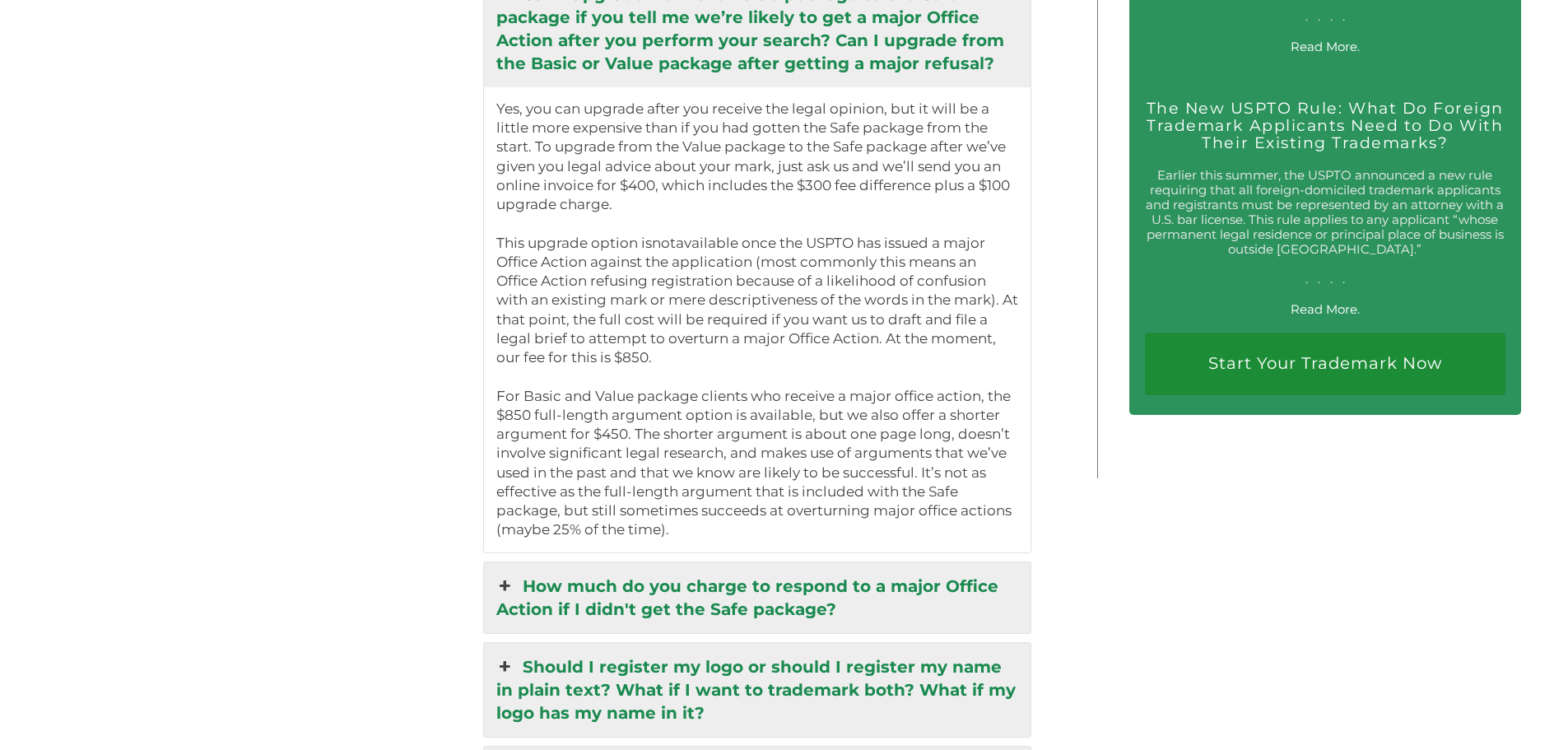
drag, startPoint x: 496, startPoint y: 411, endPoint x: 692, endPoint y: 547, distance: 238.6
click at [692, 547] on div "Yes, you can upgrade after you receive the legal opinion, but it will be a litt…" at bounding box center [758, 320] width 548 height 466
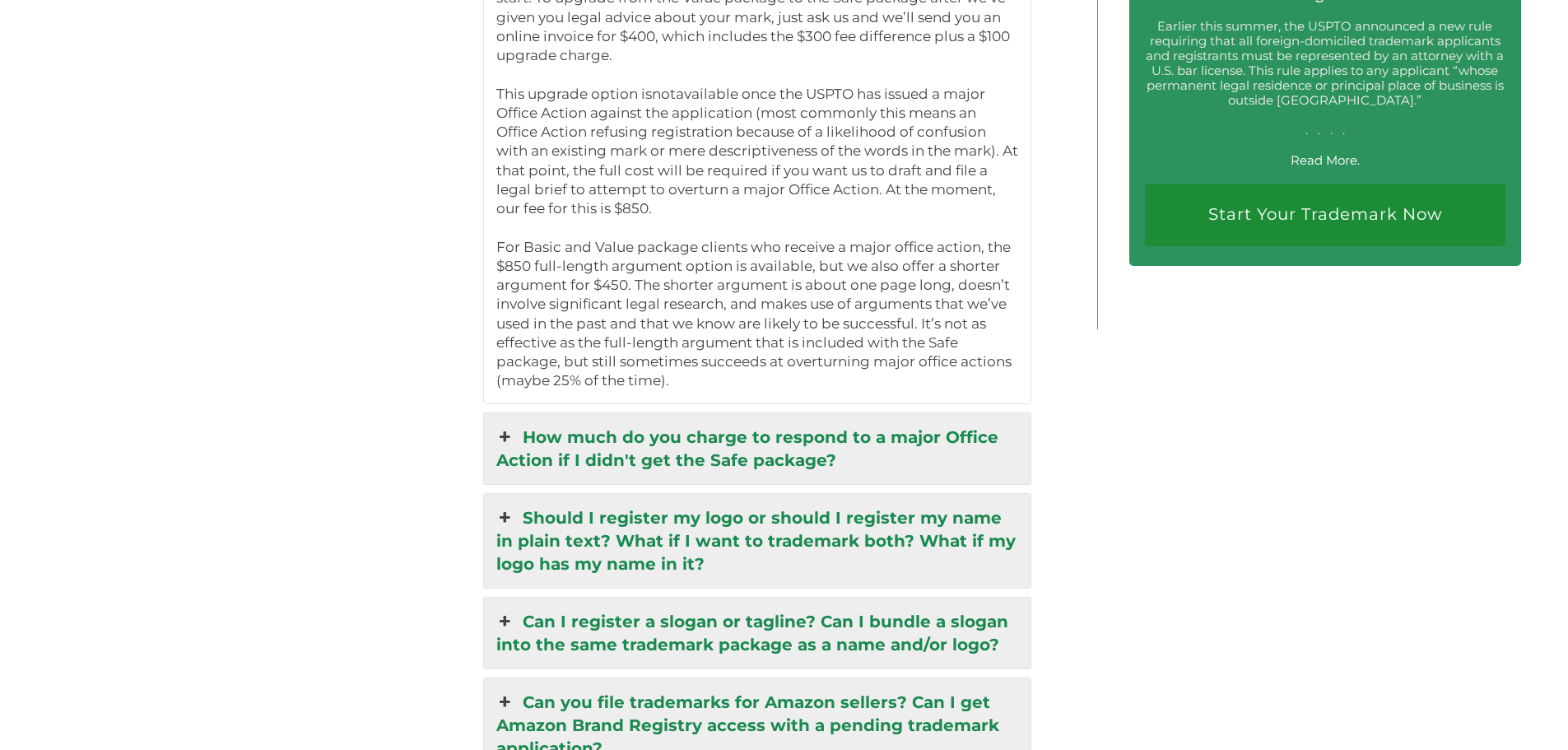
scroll to position [3459, 0]
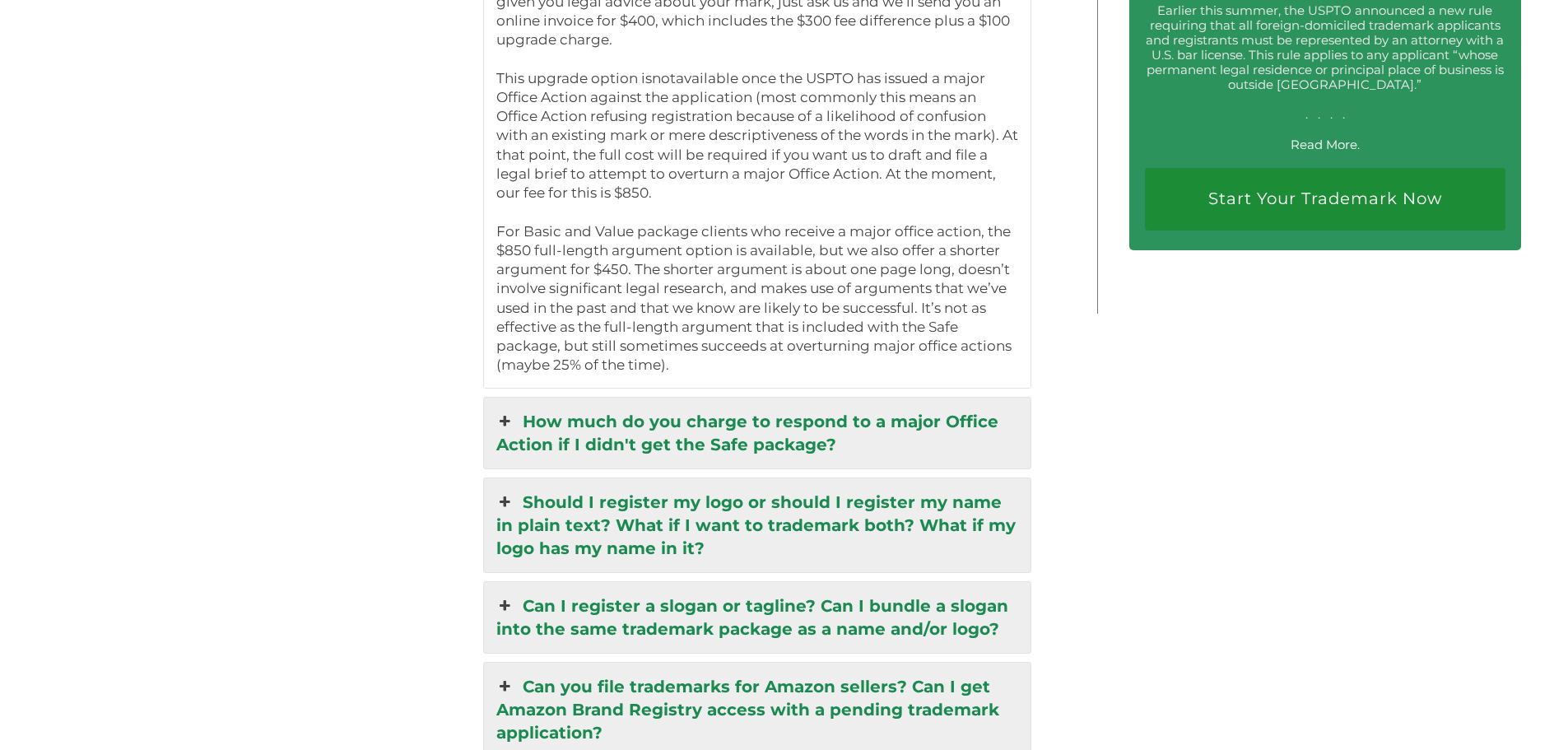
click at [875, 438] on link "How much do you charge to respond to a major Office Action if I didn't get the …" at bounding box center [758, 433] width 548 height 71
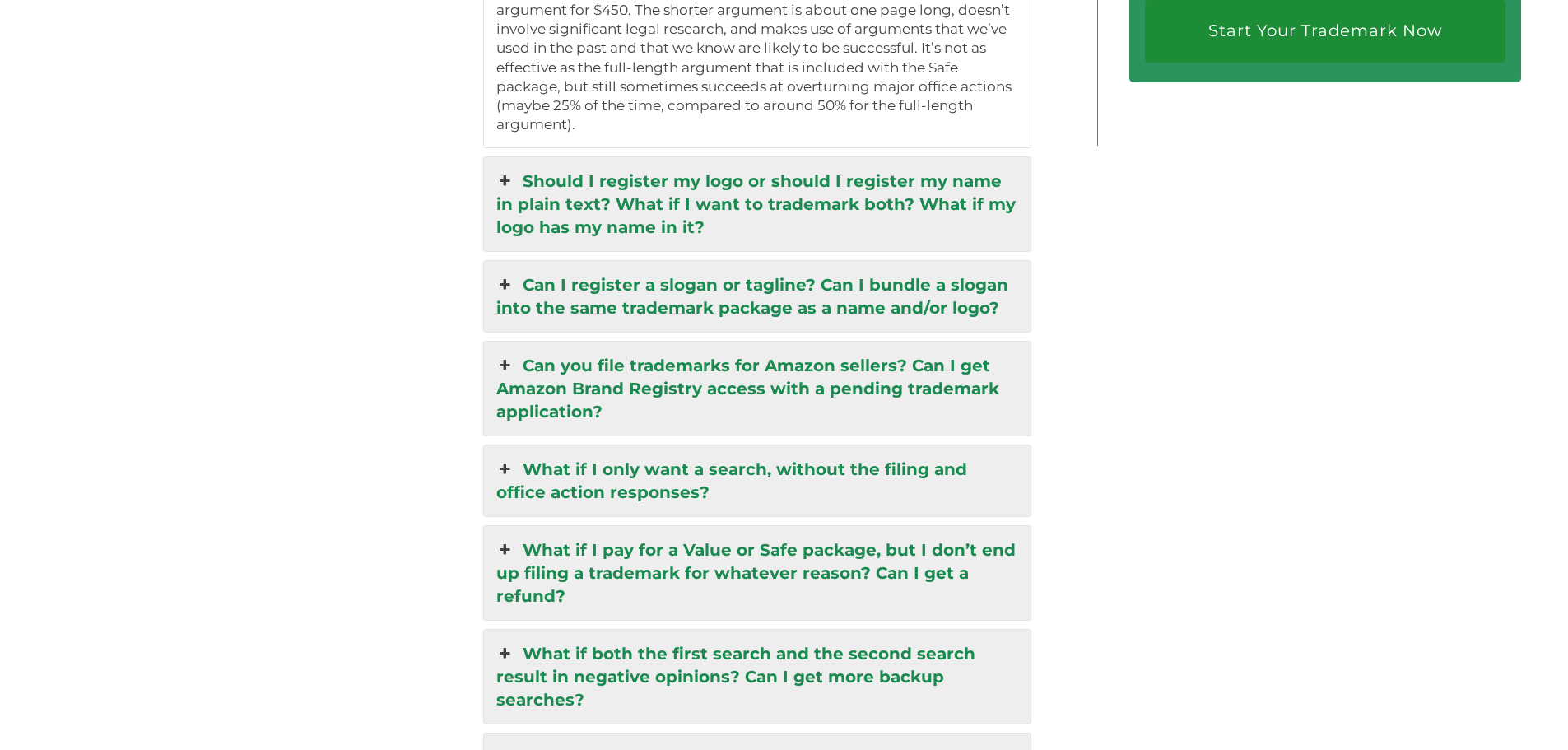
scroll to position [3634, 0]
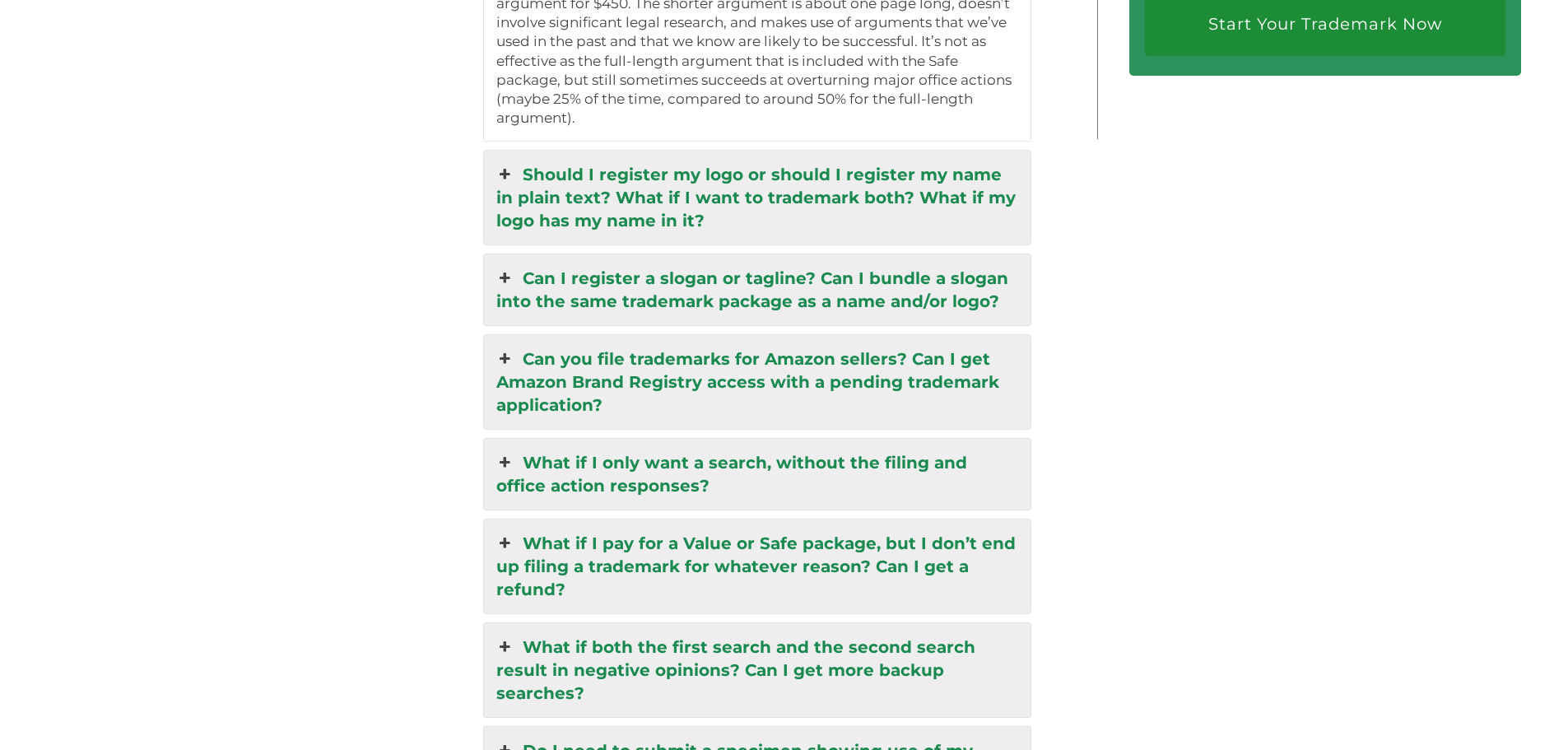
click at [888, 220] on link "Should I register my logo or should I register my name in plain text? What if I…" at bounding box center [758, 197] width 548 height 94
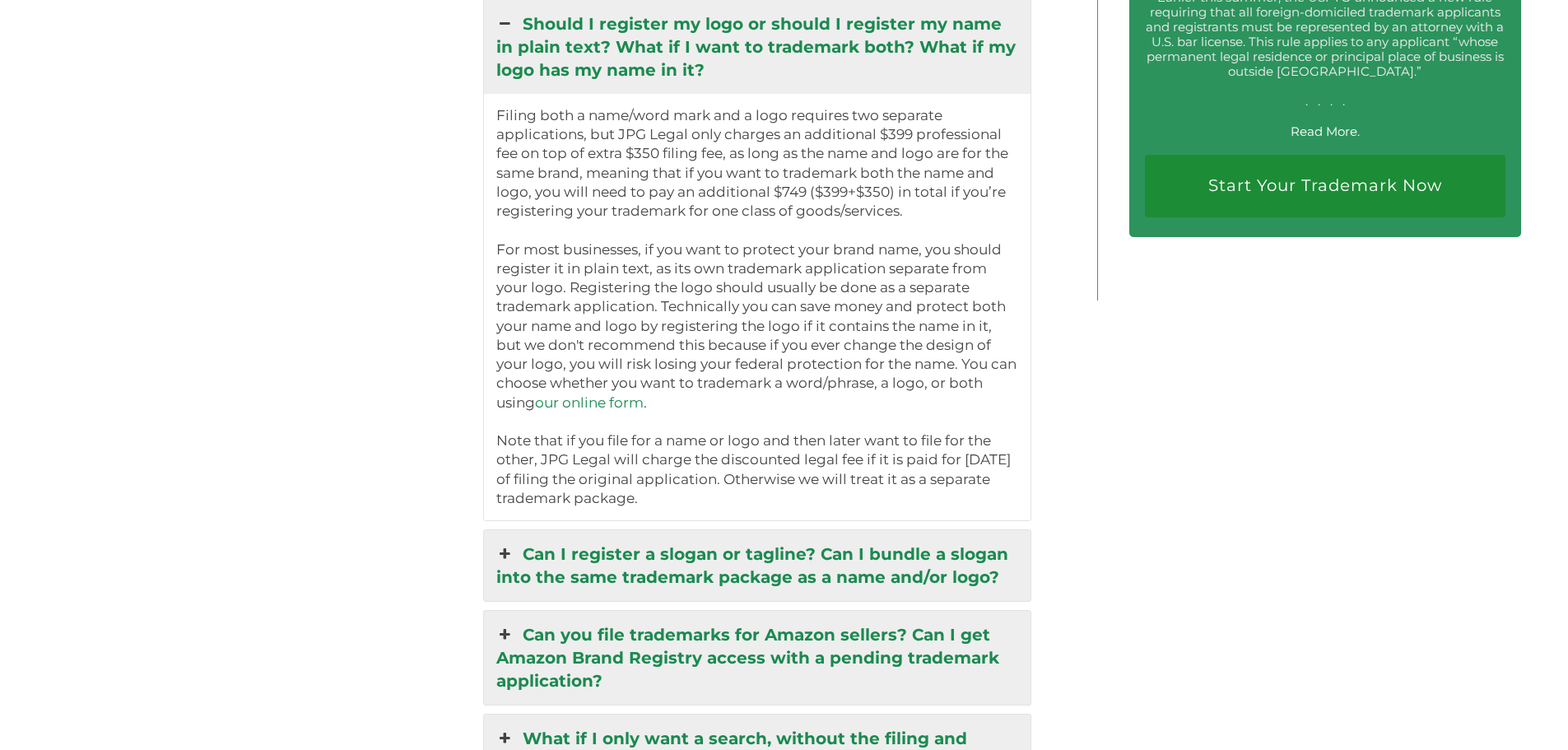
scroll to position [3469, 0]
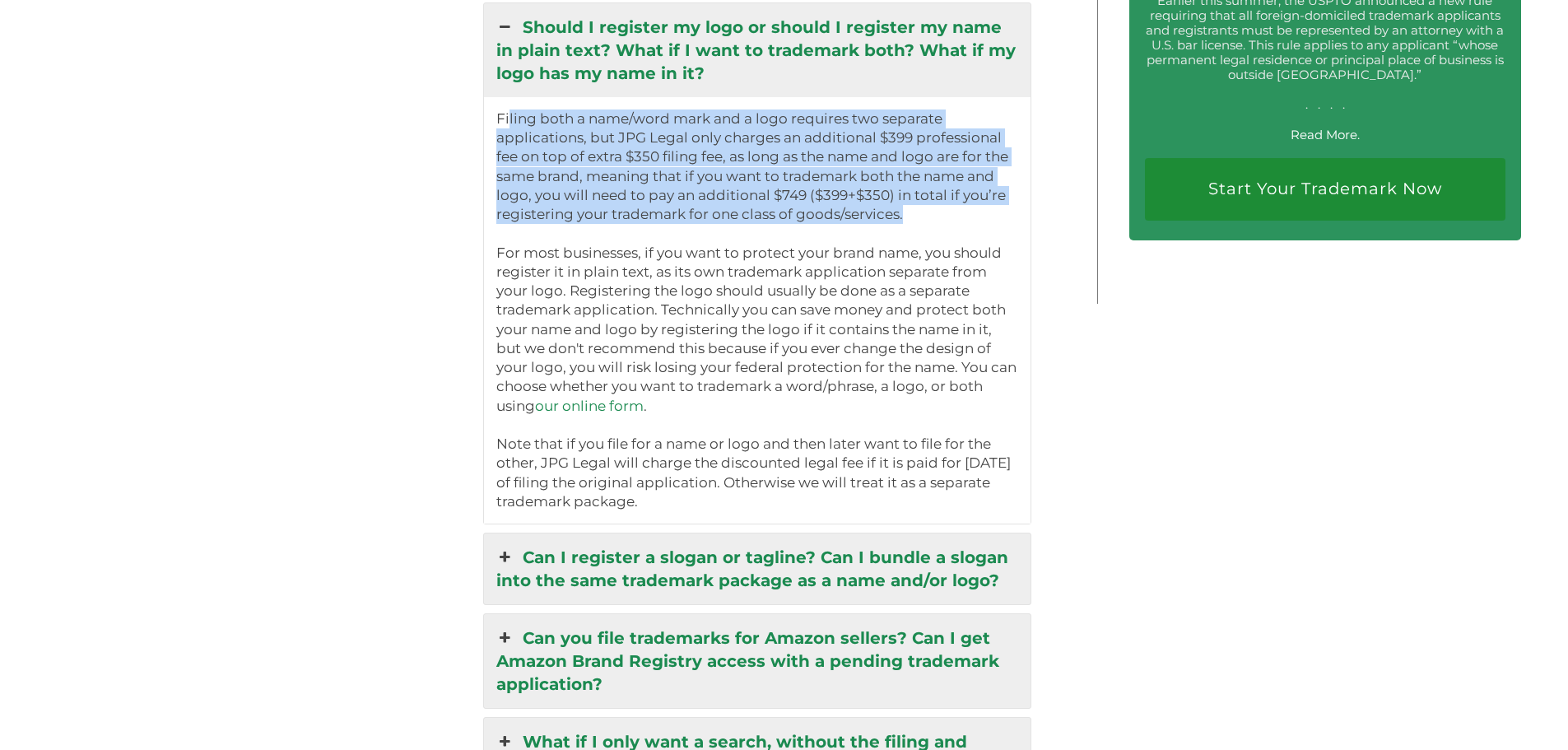
drag, startPoint x: 514, startPoint y: 126, endPoint x: 929, endPoint y: 224, distance: 426.4
click at [920, 220] on p "Filing both a name/word mark and a logo requires two separate applications, but…" at bounding box center [757, 310] width 523 height 402
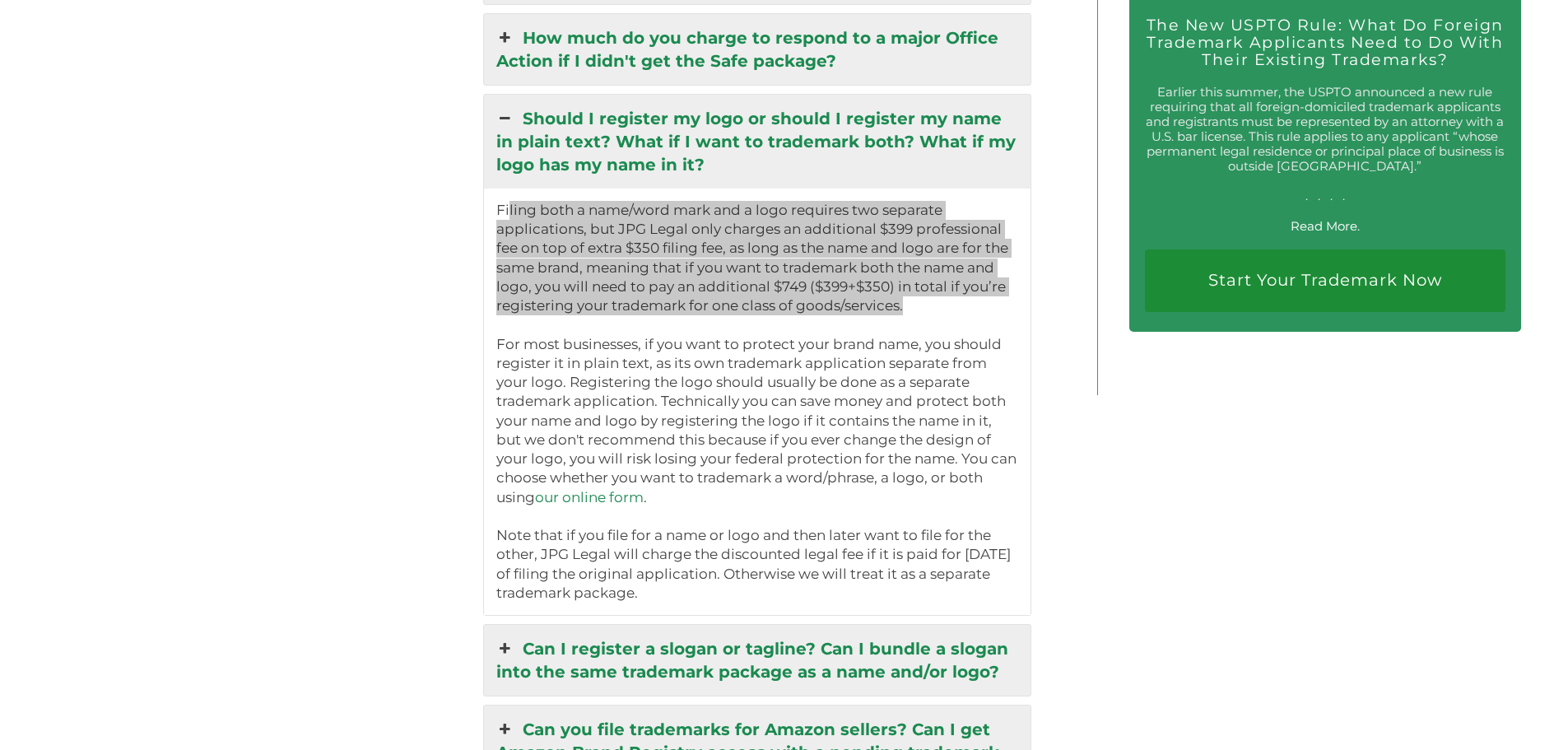
scroll to position [3376, 0]
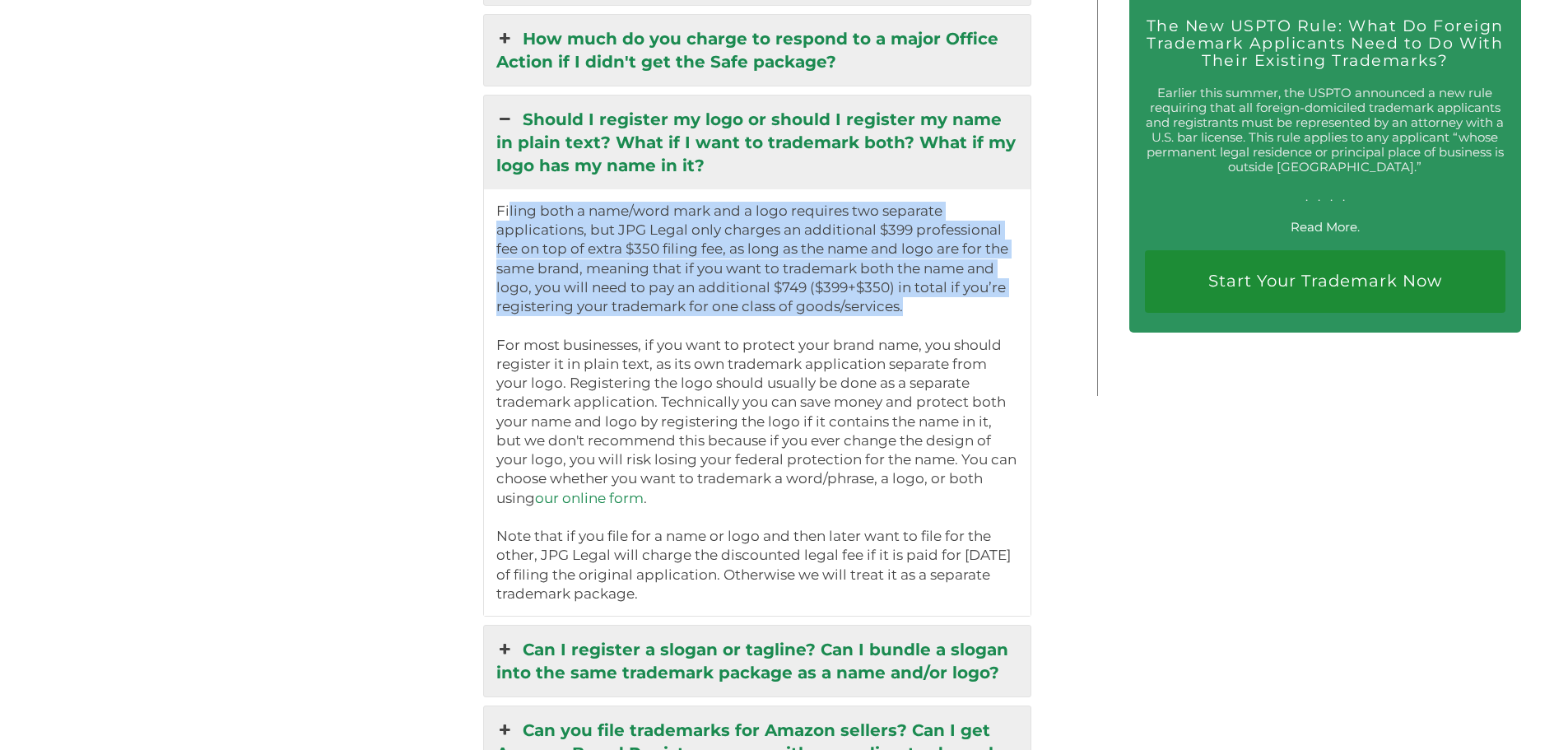
drag, startPoint x: 504, startPoint y: 354, endPoint x: 817, endPoint y: 601, distance: 398.7
click at [817, 565] on p "Filing both a name/word mark and a logo requires two separate applications, but…" at bounding box center [757, 403] width 523 height 402
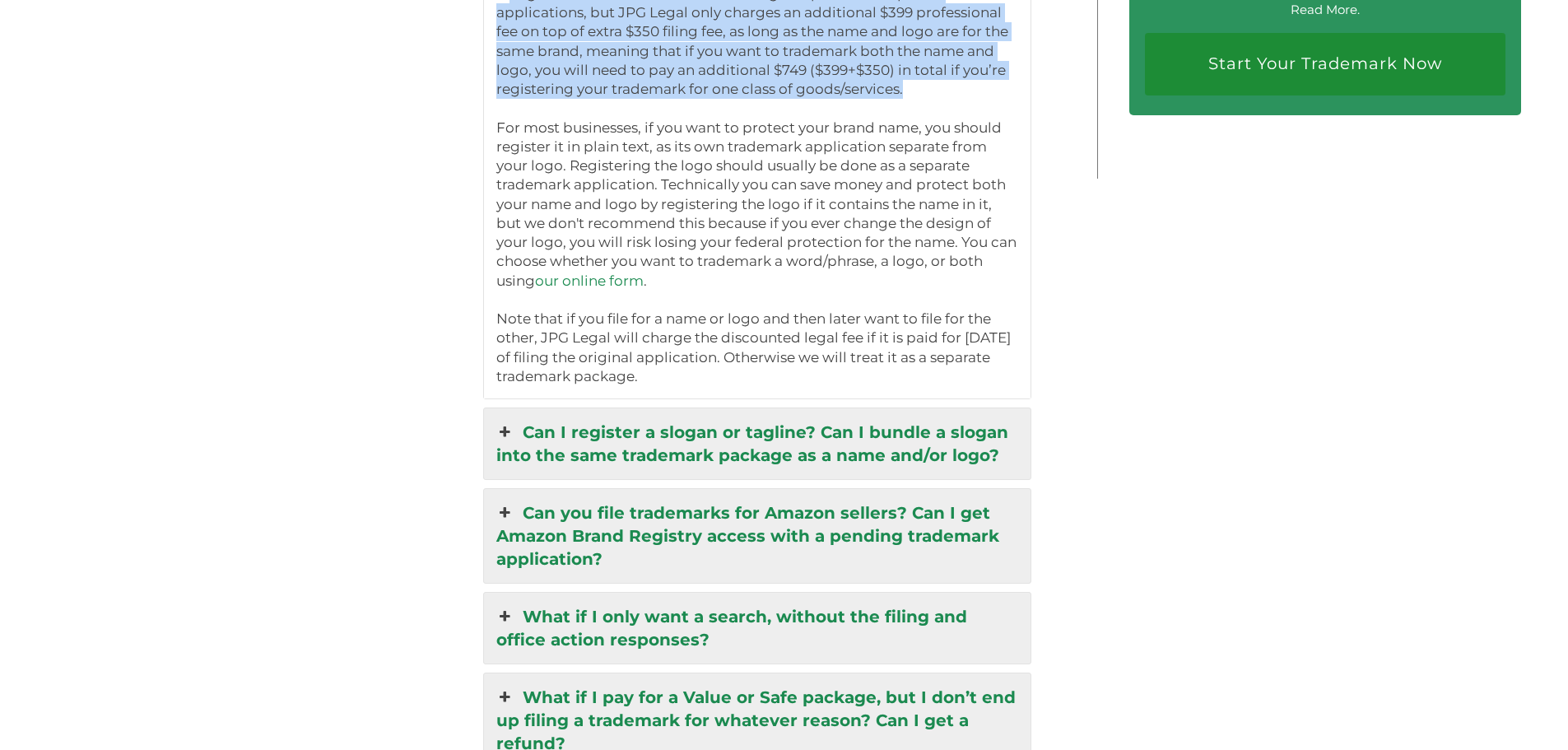
scroll to position [3624, 0]
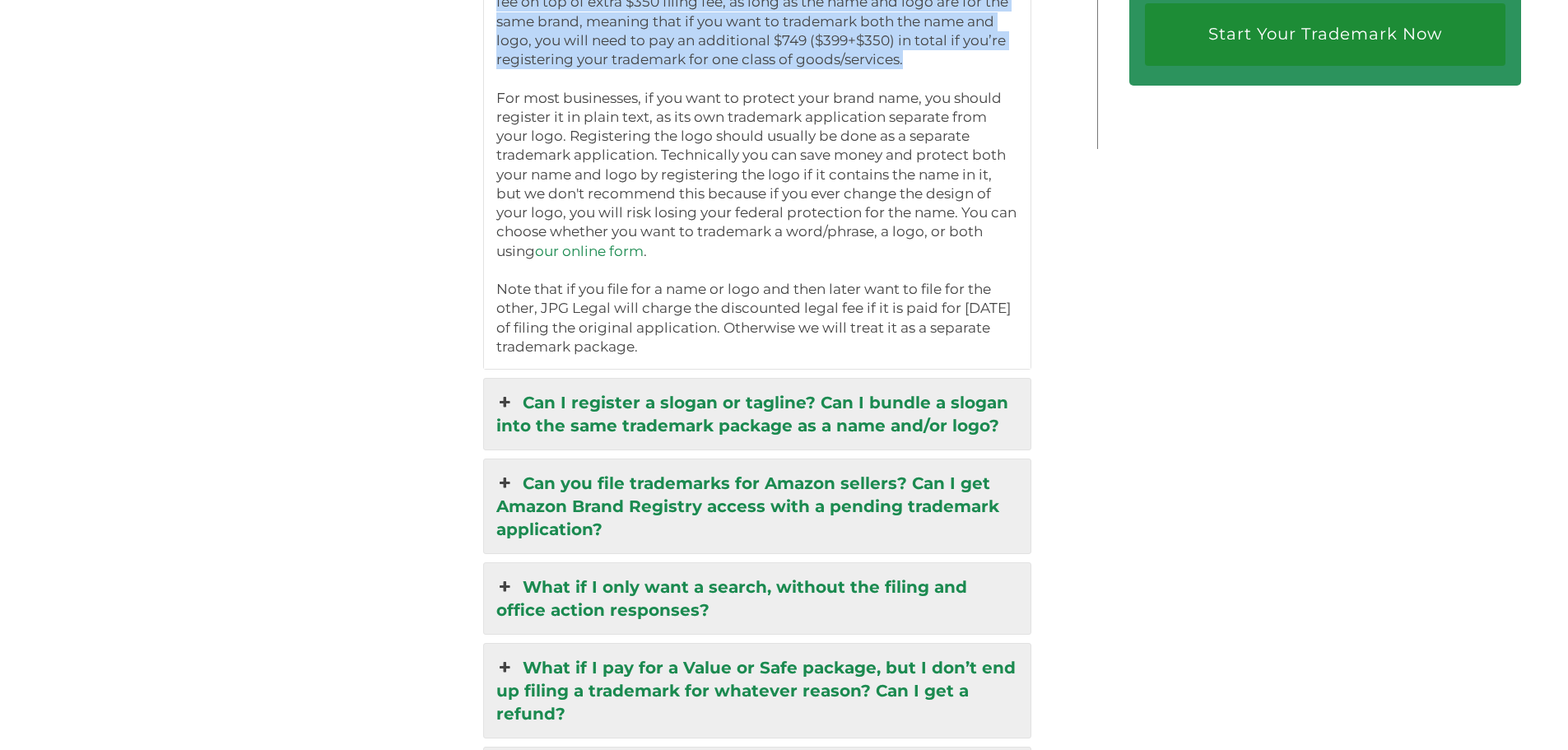
click at [747, 489] on link "Can you file trademarks for Amazon sellers? Can I get Amazon Brand Registry acc…" at bounding box center [758, 507] width 548 height 94
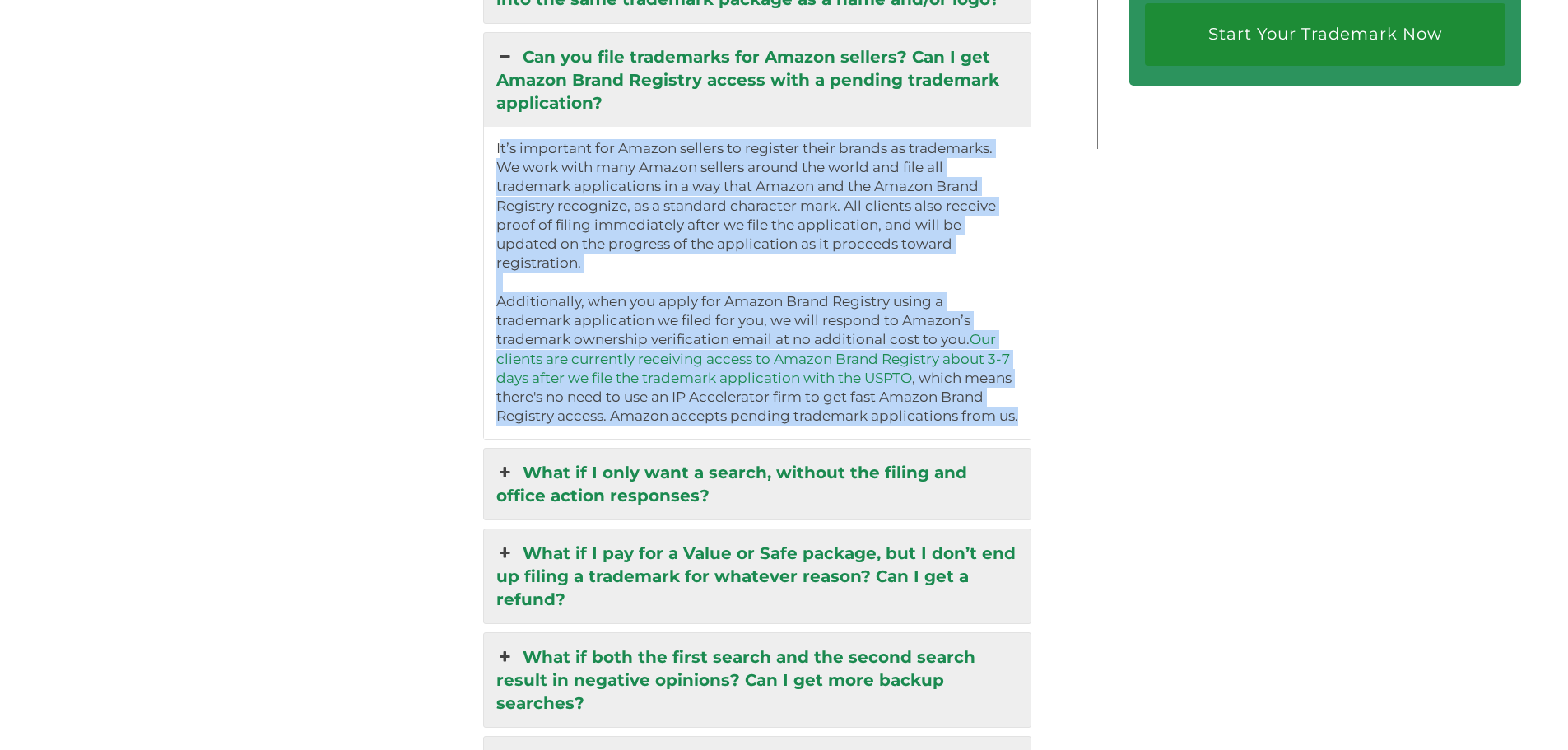
drag, startPoint x: 504, startPoint y: 155, endPoint x: 982, endPoint y: 408, distance: 540.8
click at [982, 408] on div "It’s important for Amazon sellers to register their brands as trademarks. We wo…" at bounding box center [758, 283] width 548 height 312
drag, startPoint x: 963, startPoint y: 407, endPoint x: 797, endPoint y: 248, distance: 229.9
click at [797, 248] on p "It’s important for Amazon sellers to register their brands as trademarks. We wo…" at bounding box center [757, 206] width 523 height 134
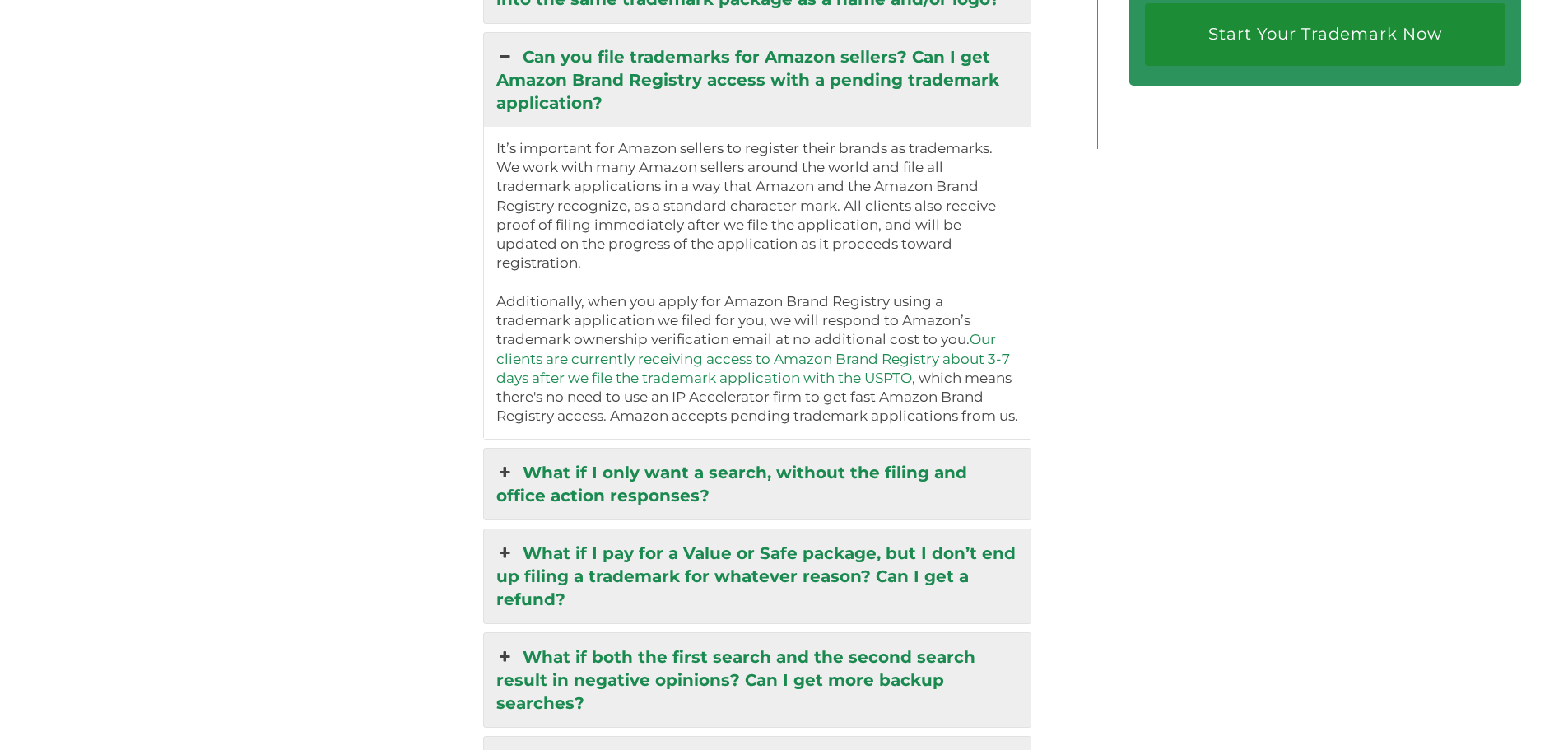
click at [661, 488] on link "What if I only want a search, without the filing and office action responses?" at bounding box center [758, 485] width 548 height 71
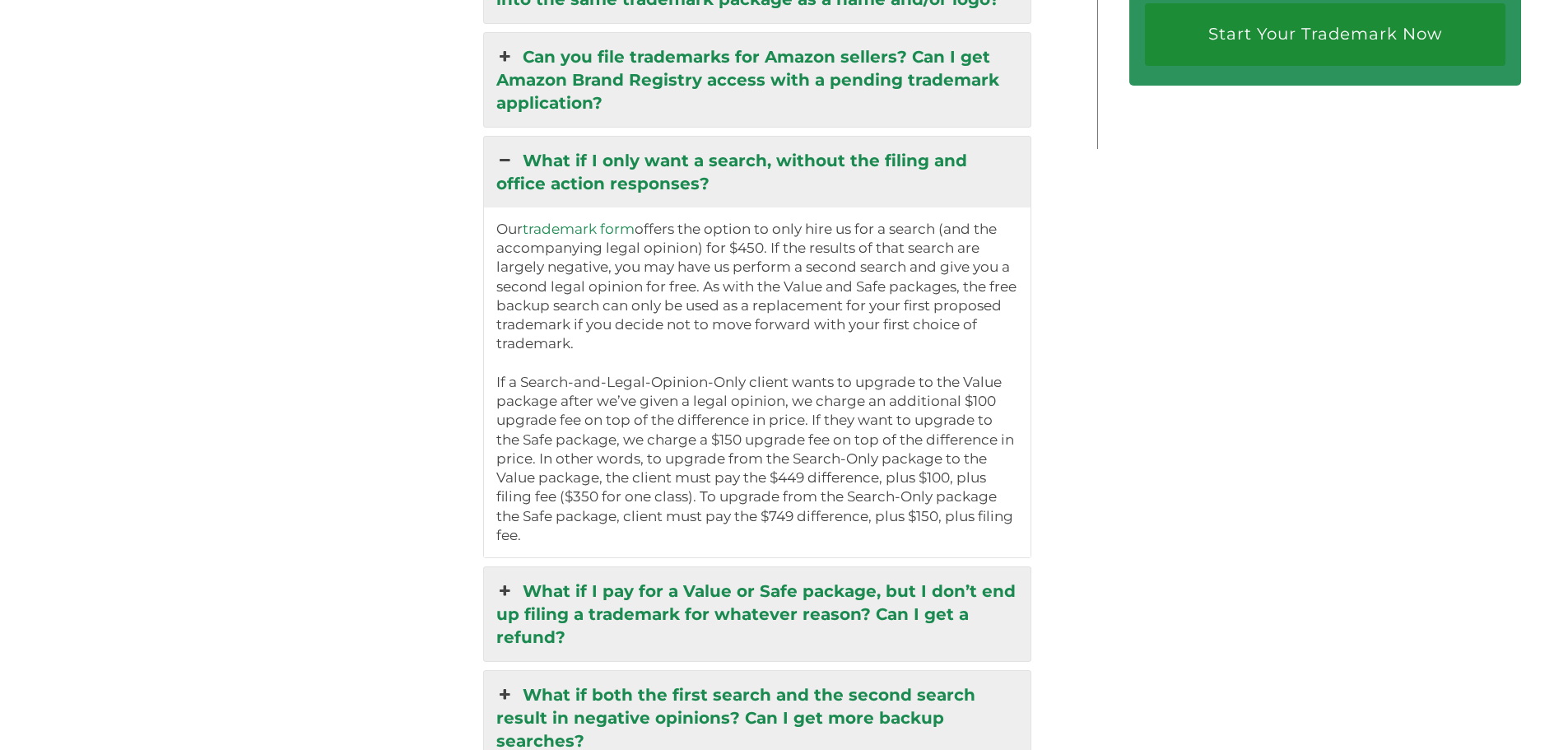
click at [550, 179] on link "What if I only want a search, without the filing and office action responses?" at bounding box center [758, 172] width 548 height 71
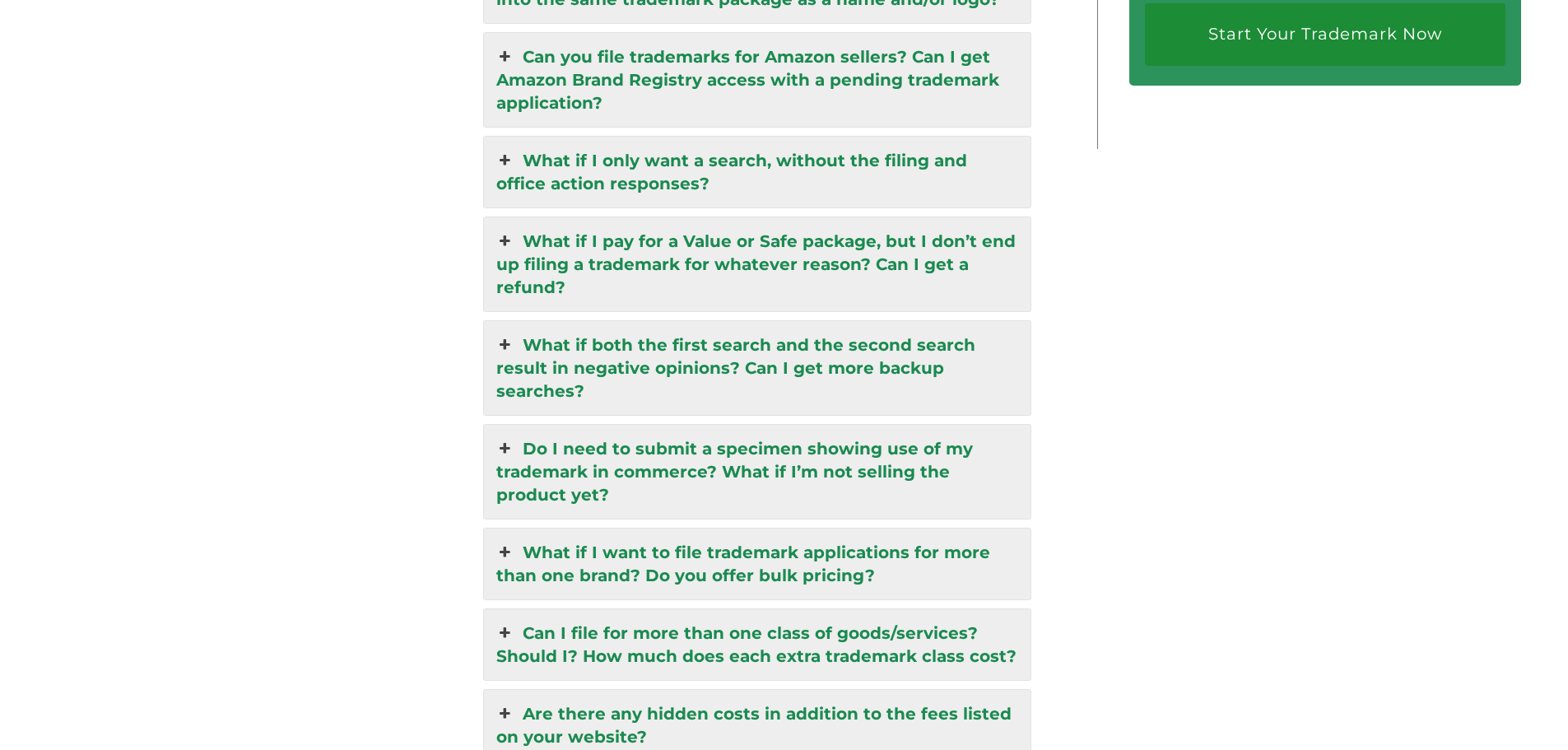
click at [569, 272] on link "What if I pay for a Value or Safe package, but I don’t end up filing a trademar…" at bounding box center [758, 264] width 548 height 94
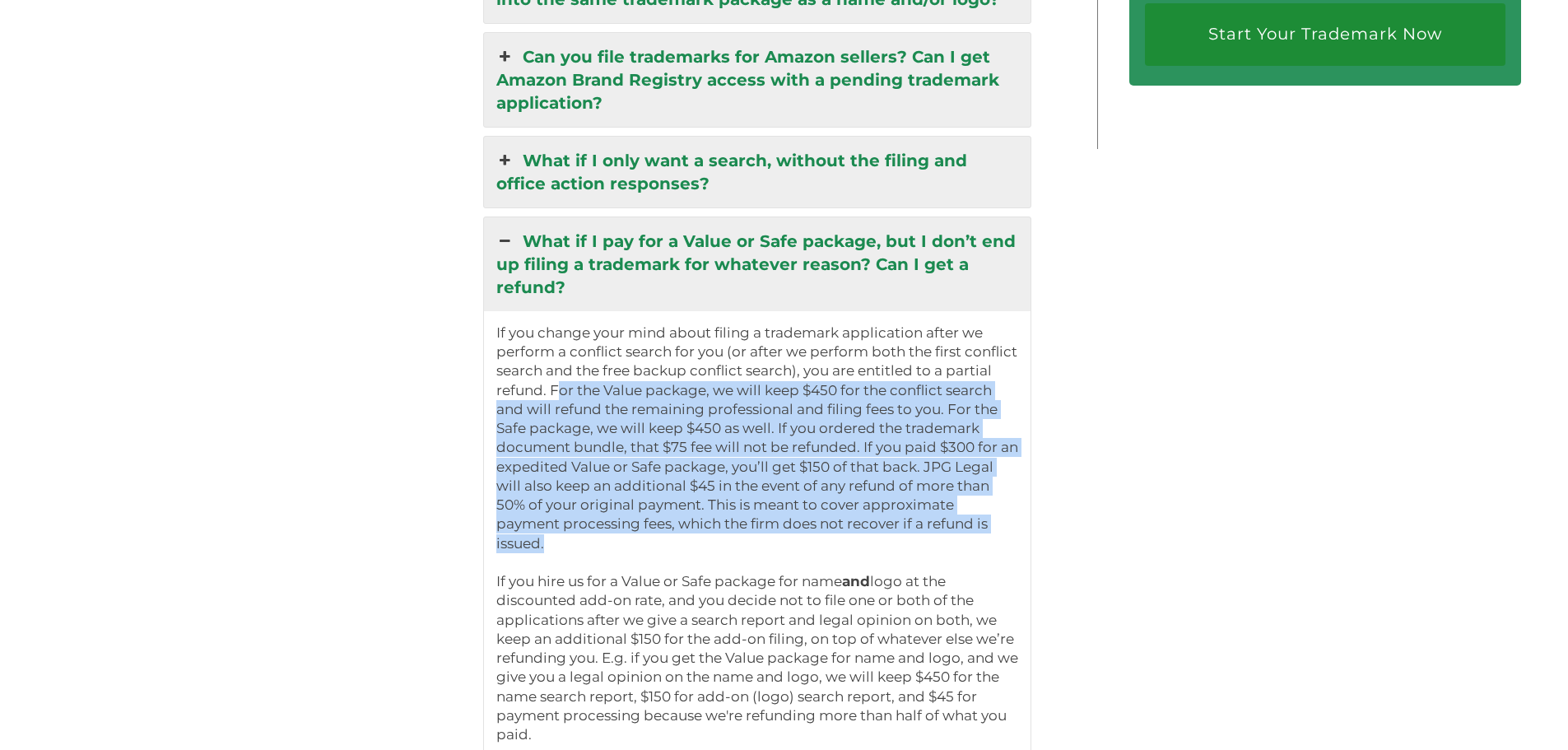
drag, startPoint x: 563, startPoint y: 397, endPoint x: 985, endPoint y: 533, distance: 443.4
click at [985, 533] on p "If you change your mind about filing a trademark application after we perform a…" at bounding box center [757, 602] width 523 height 556
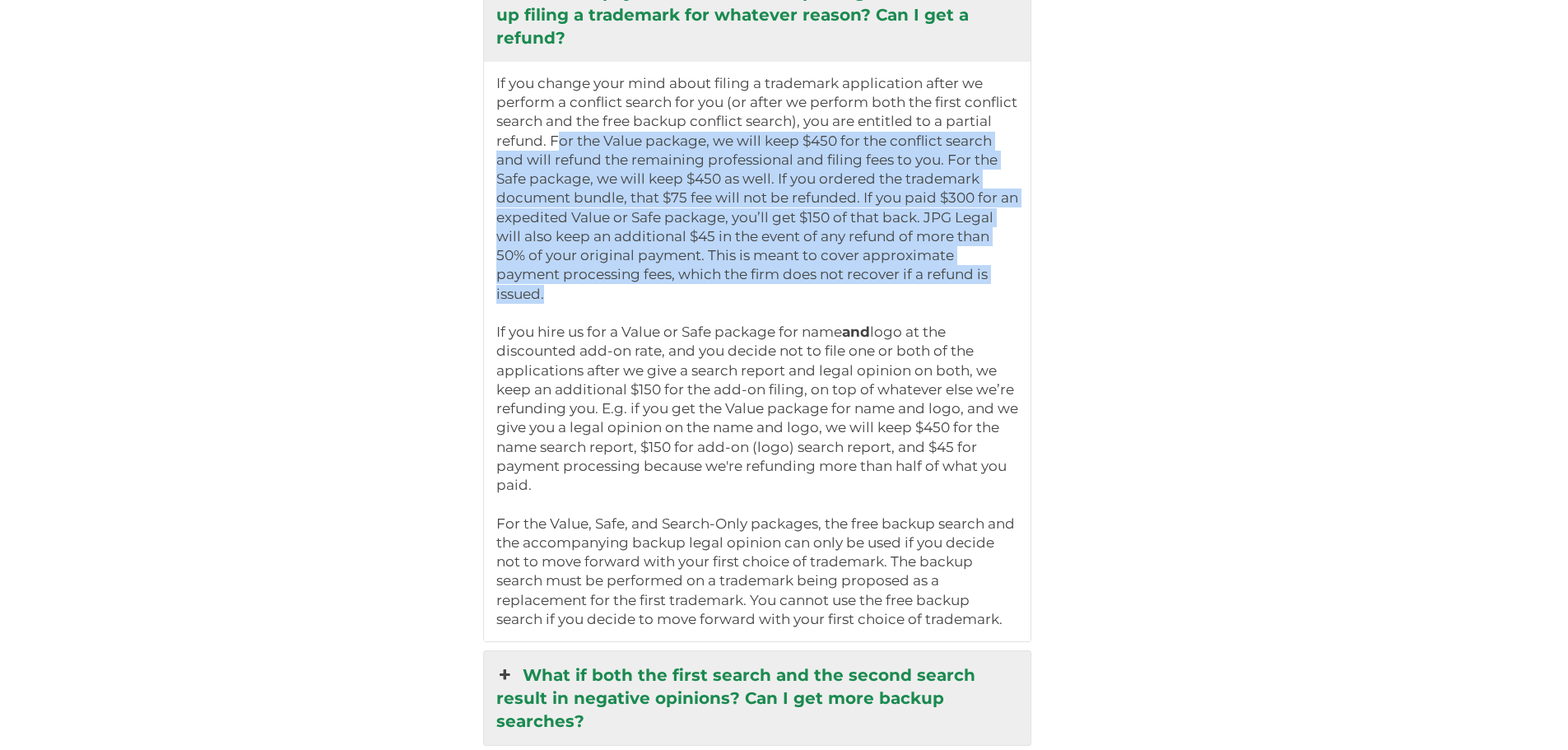
scroll to position [3788, 0]
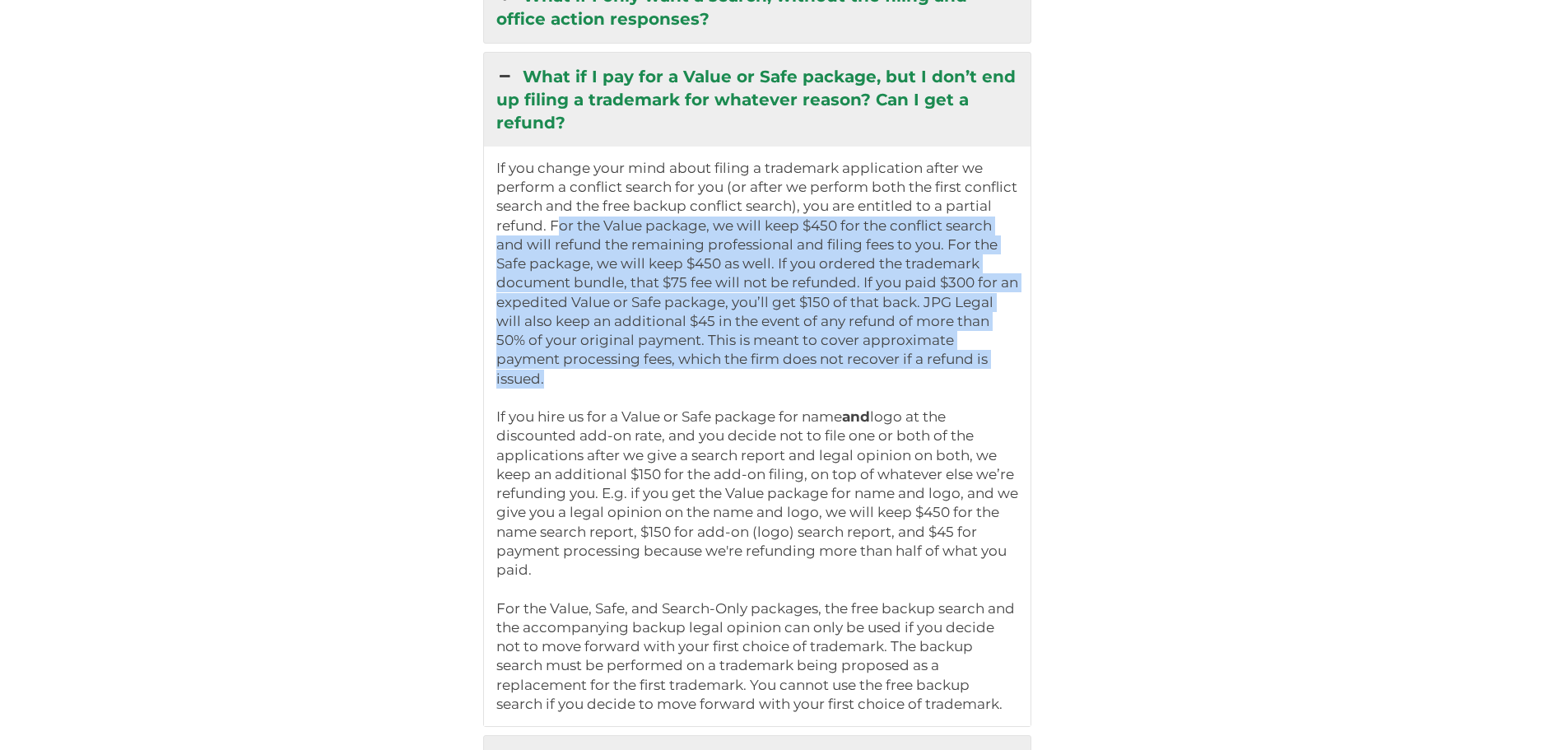
click at [521, 132] on link "What if I pay for a Value or Safe package, but I don’t end up filing a trademar…" at bounding box center [758, 100] width 548 height 94
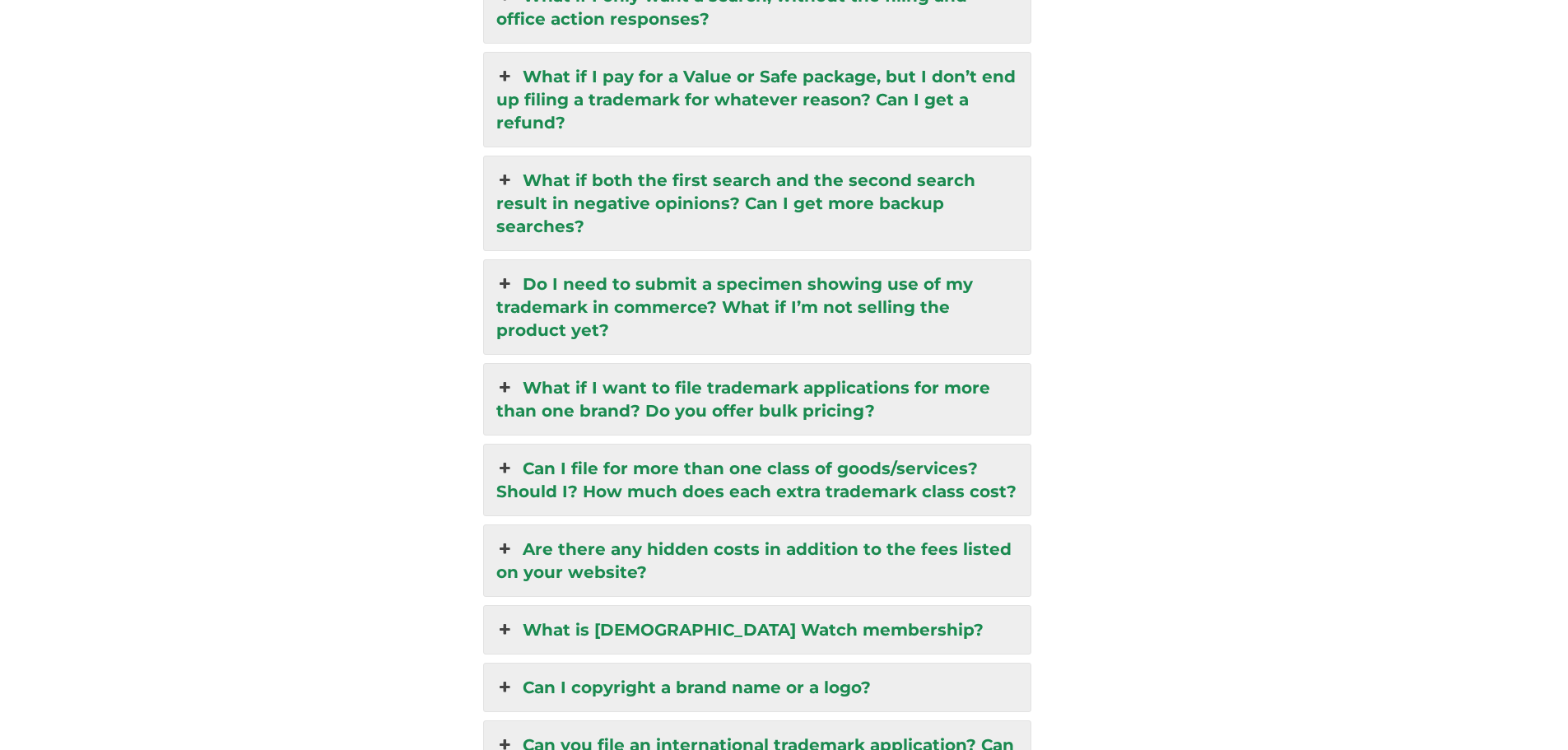
click at [584, 386] on link "What if I want to file trademark applications for more than one brand? Do you o…" at bounding box center [758, 399] width 548 height 71
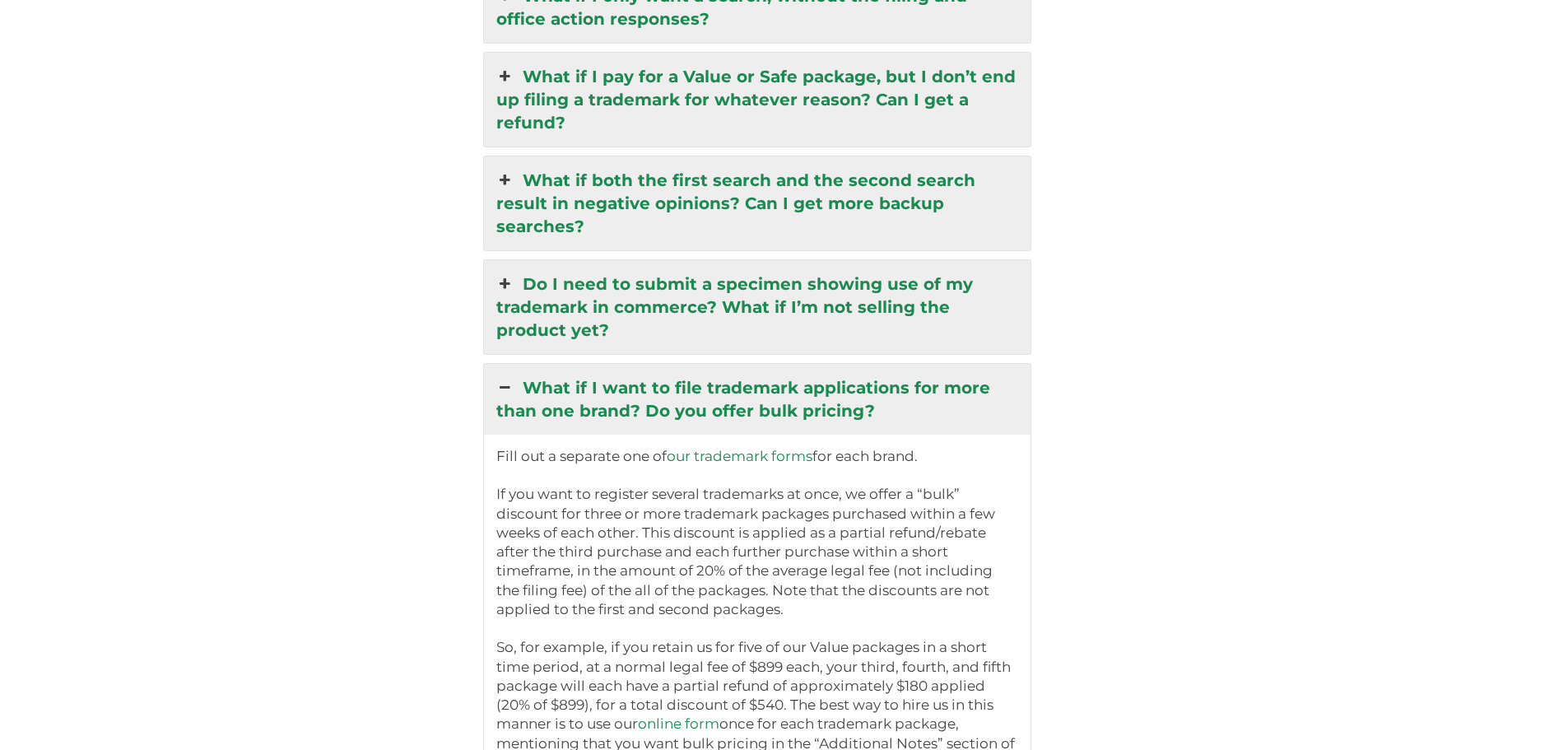
click at [584, 386] on link "What if I want to file trademark applications for more than one brand? Do you o…" at bounding box center [758, 399] width 548 height 71
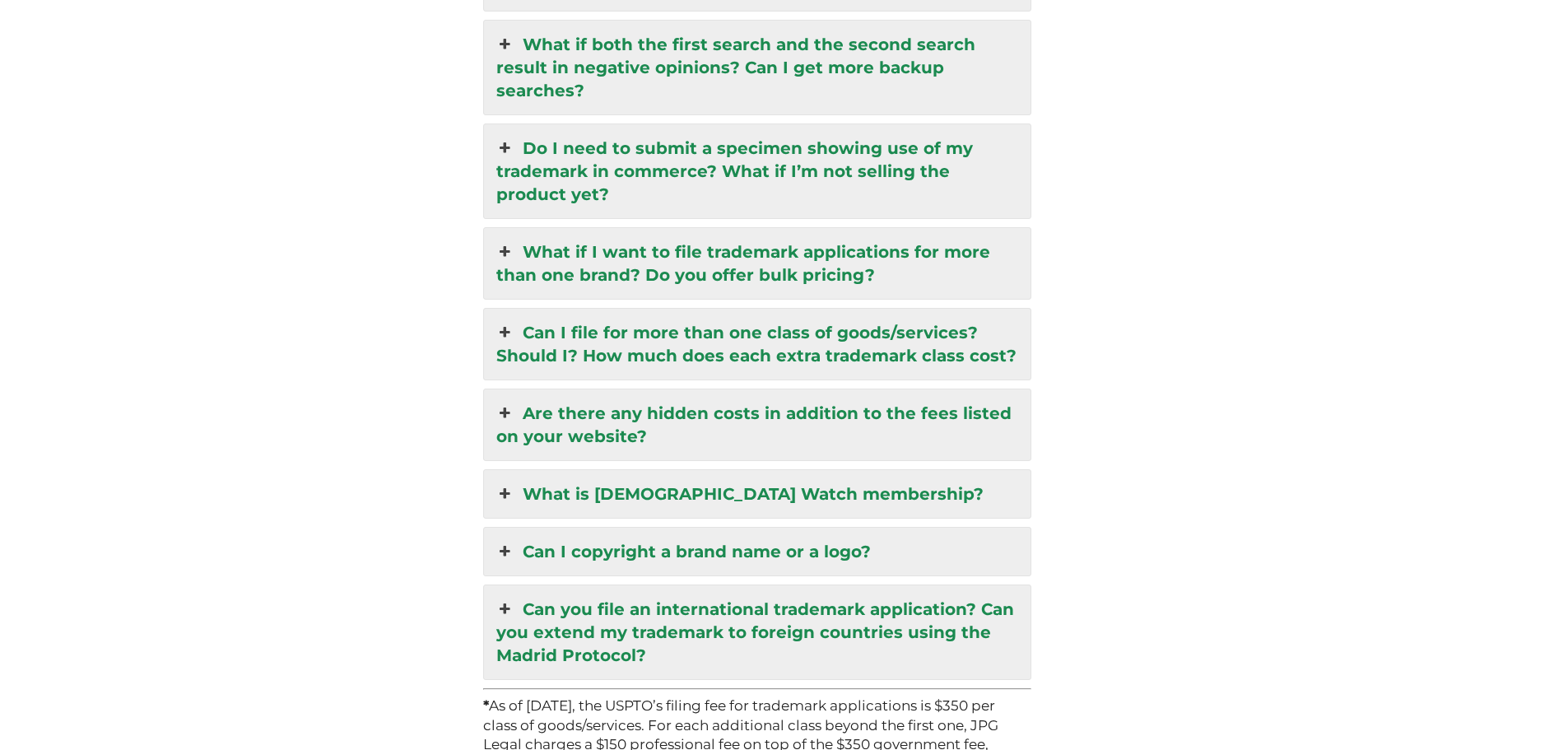
scroll to position [3953, 0]
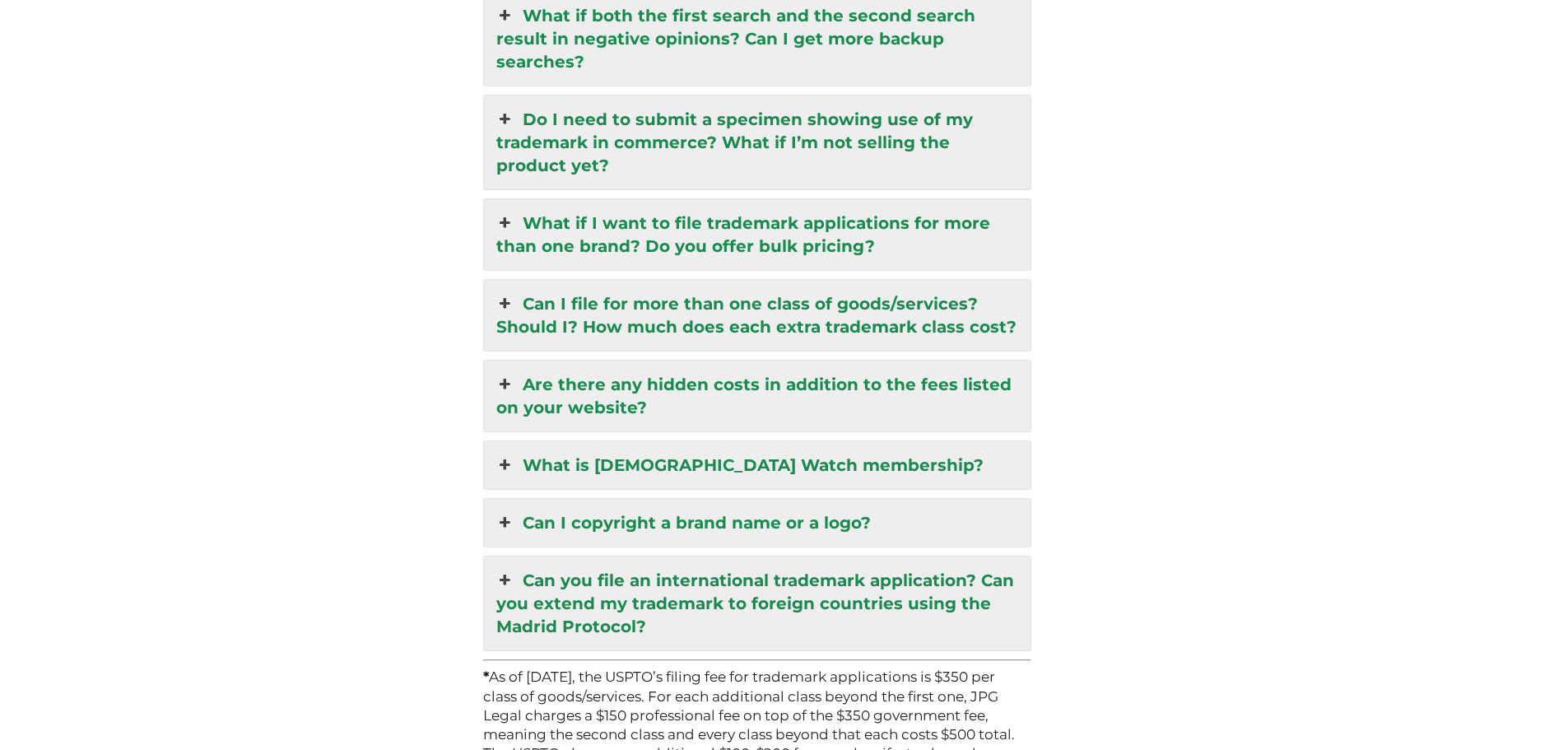
click at [634, 390] on link "Are there any hidden costs in addition to the fees listed on your website?" at bounding box center [758, 397] width 548 height 71
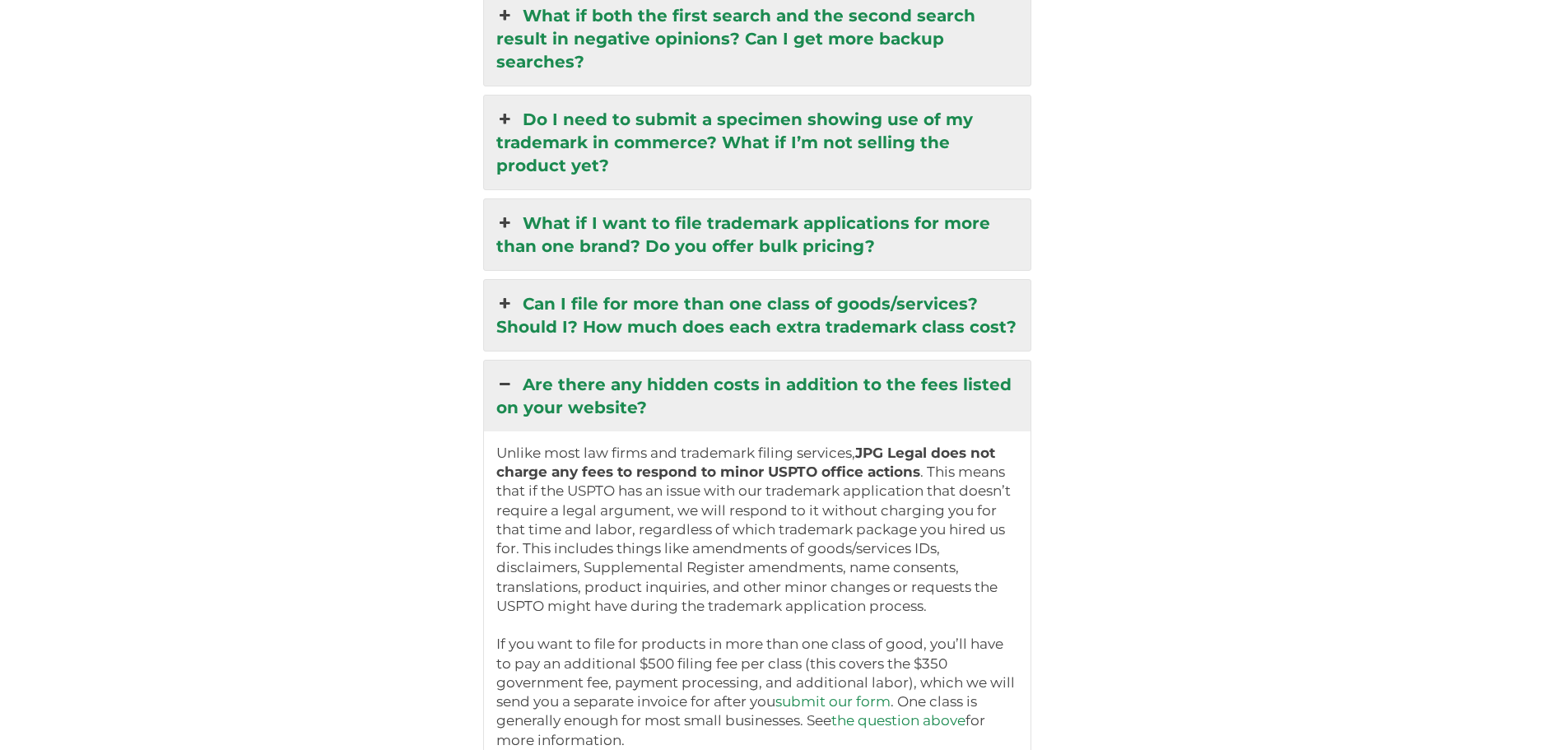
scroll to position [4035, 0]
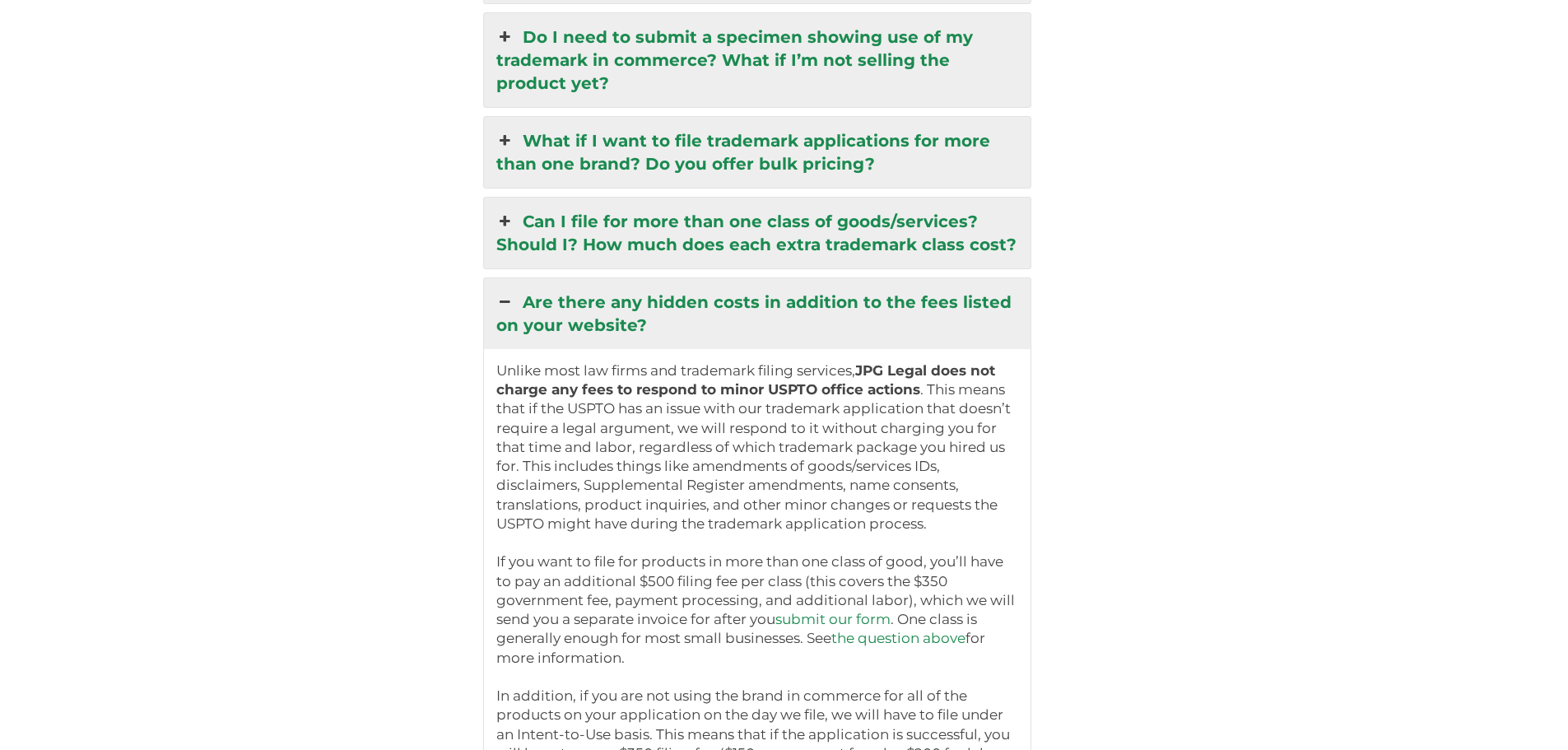
click at [591, 309] on link "Are there any hidden costs in addition to the fees listed on your website?" at bounding box center [758, 314] width 548 height 71
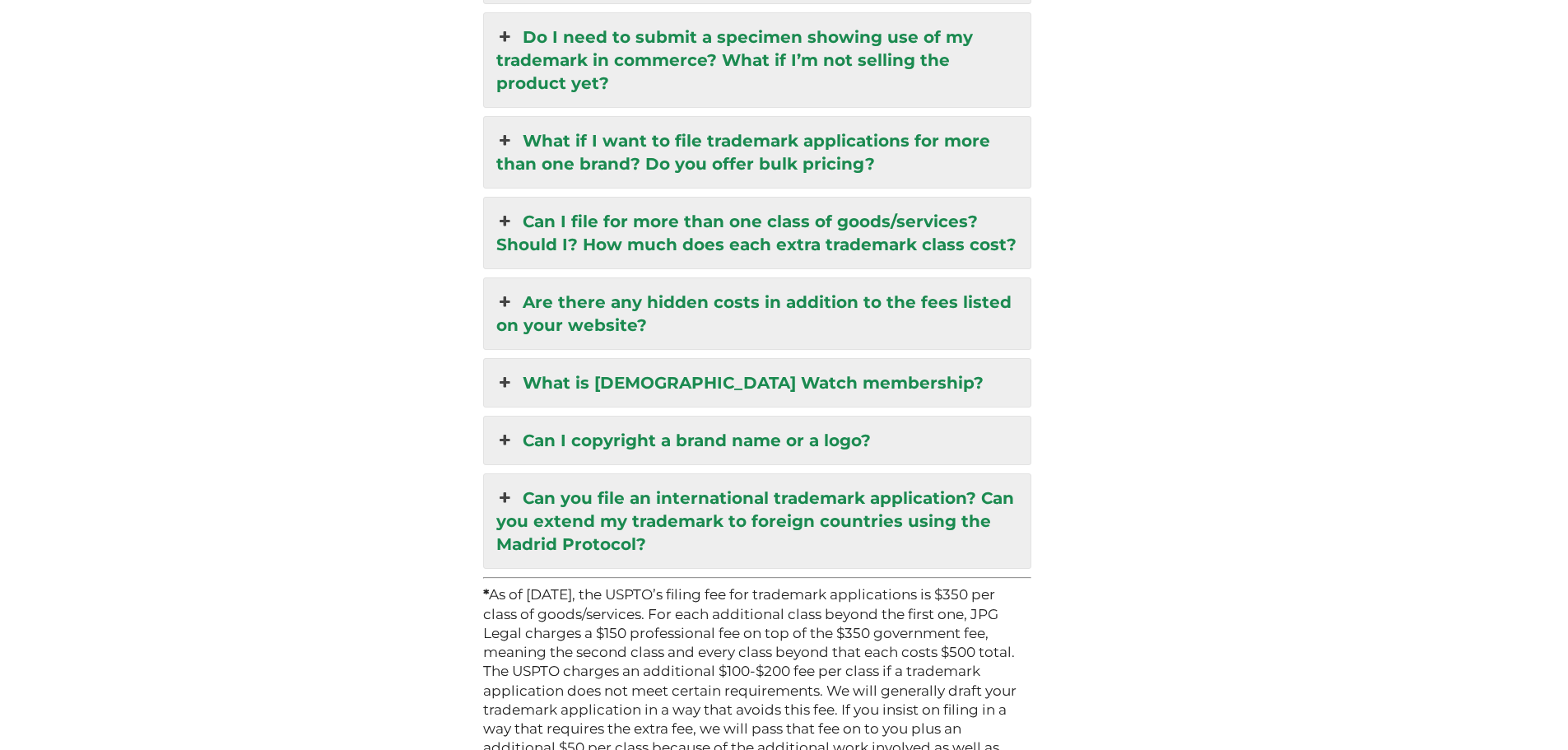
click at [608, 425] on link "Can I copyright a brand name or a logo?" at bounding box center [758, 441] width 548 height 48
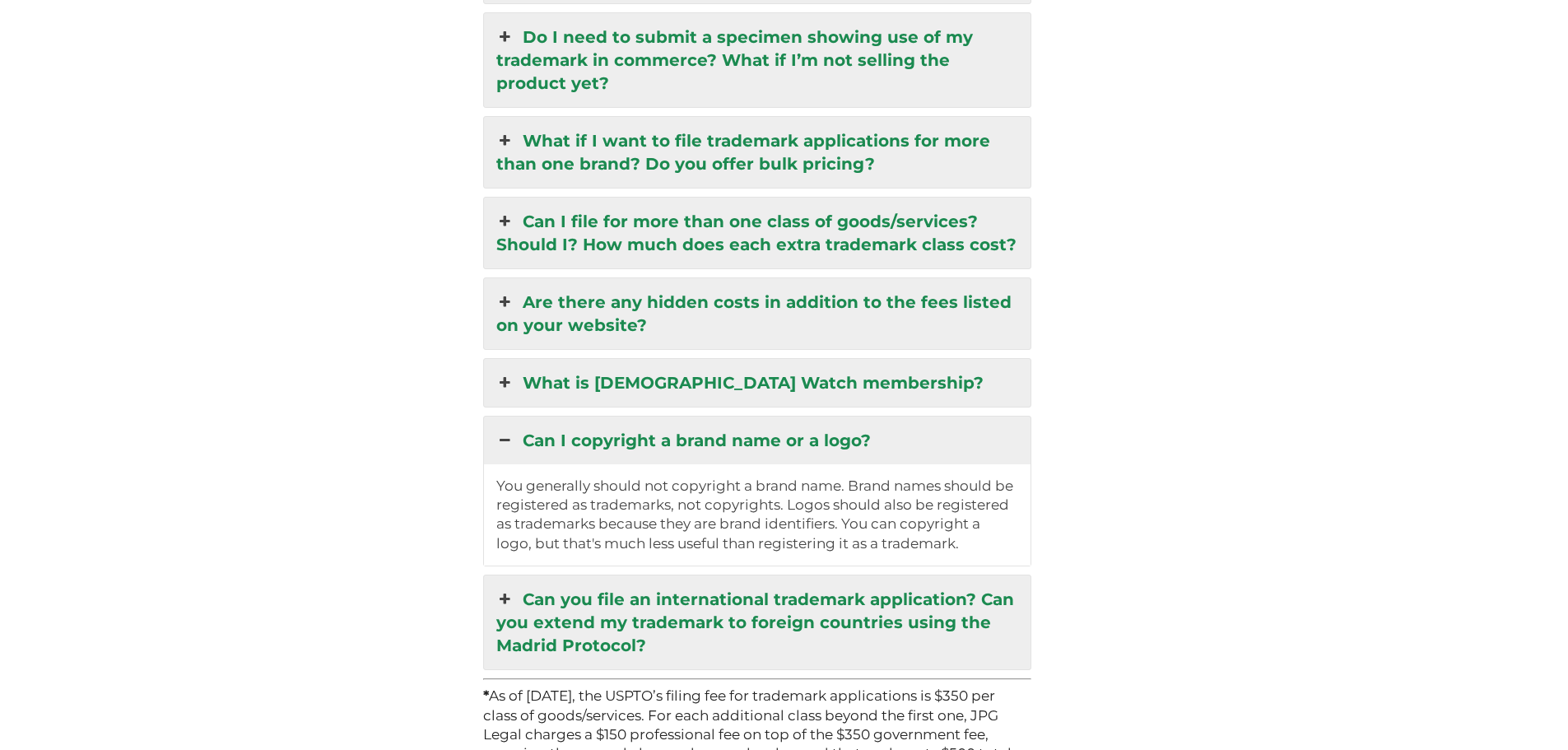
click at [602, 427] on link "Can I copyright a brand name or a logo?" at bounding box center [758, 441] width 548 height 48
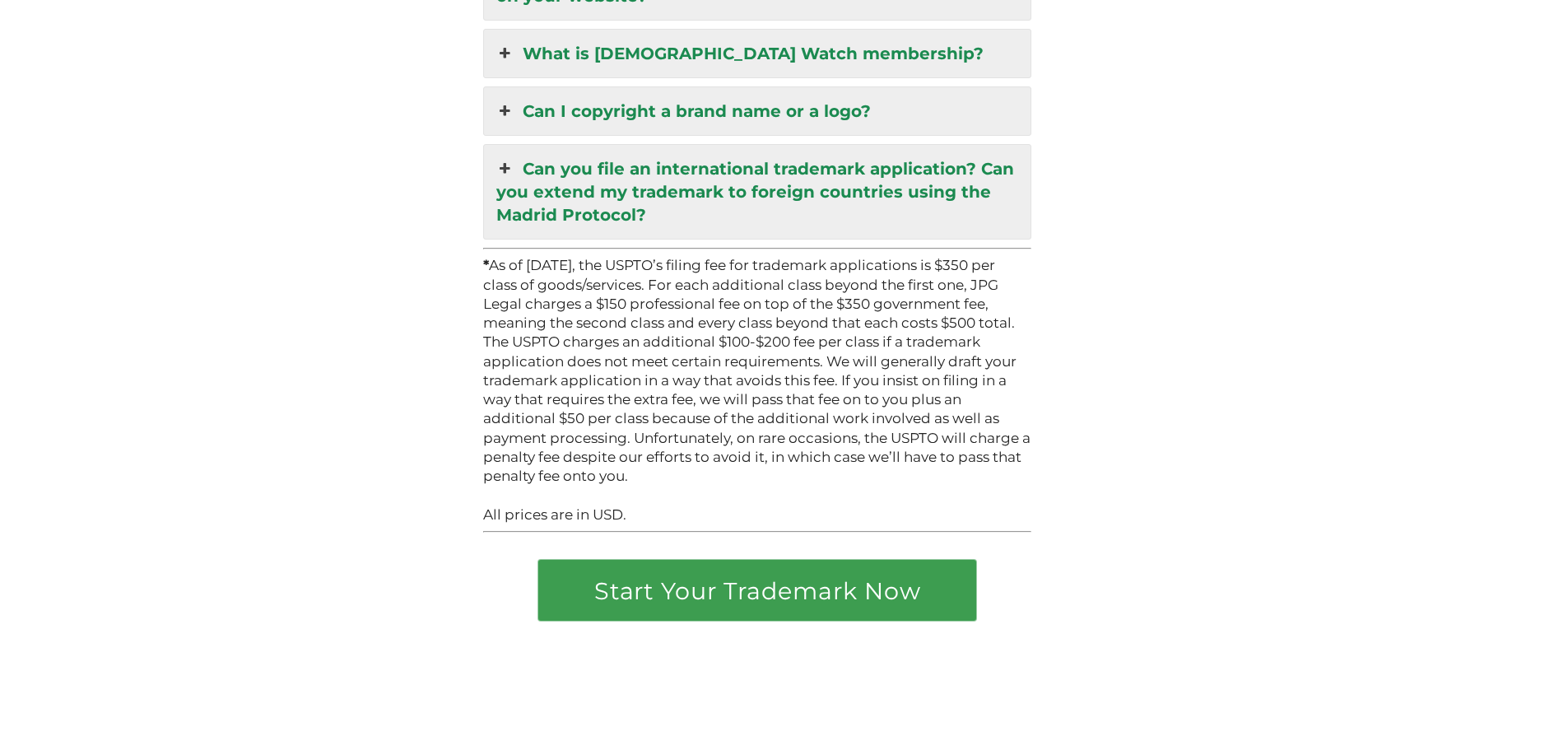
scroll to position [4414, 0]
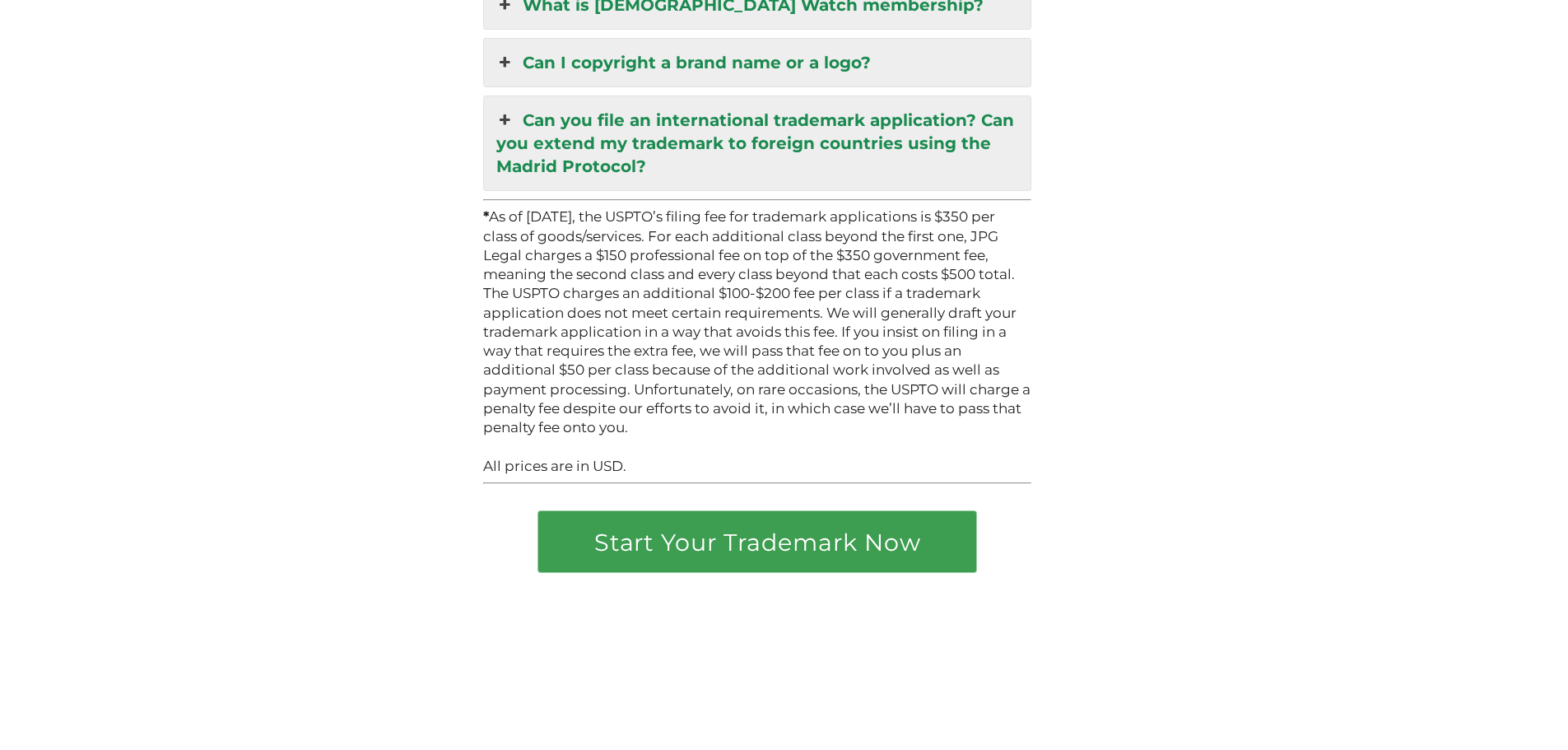
drag, startPoint x: 486, startPoint y: 279, endPoint x: 1009, endPoint y: 414, distance: 540.1
click at [1009, 414] on p "* As of January 18, 2025, the USPTO’s filing fee for trademark applications is …" at bounding box center [758, 323] width 549 height 230
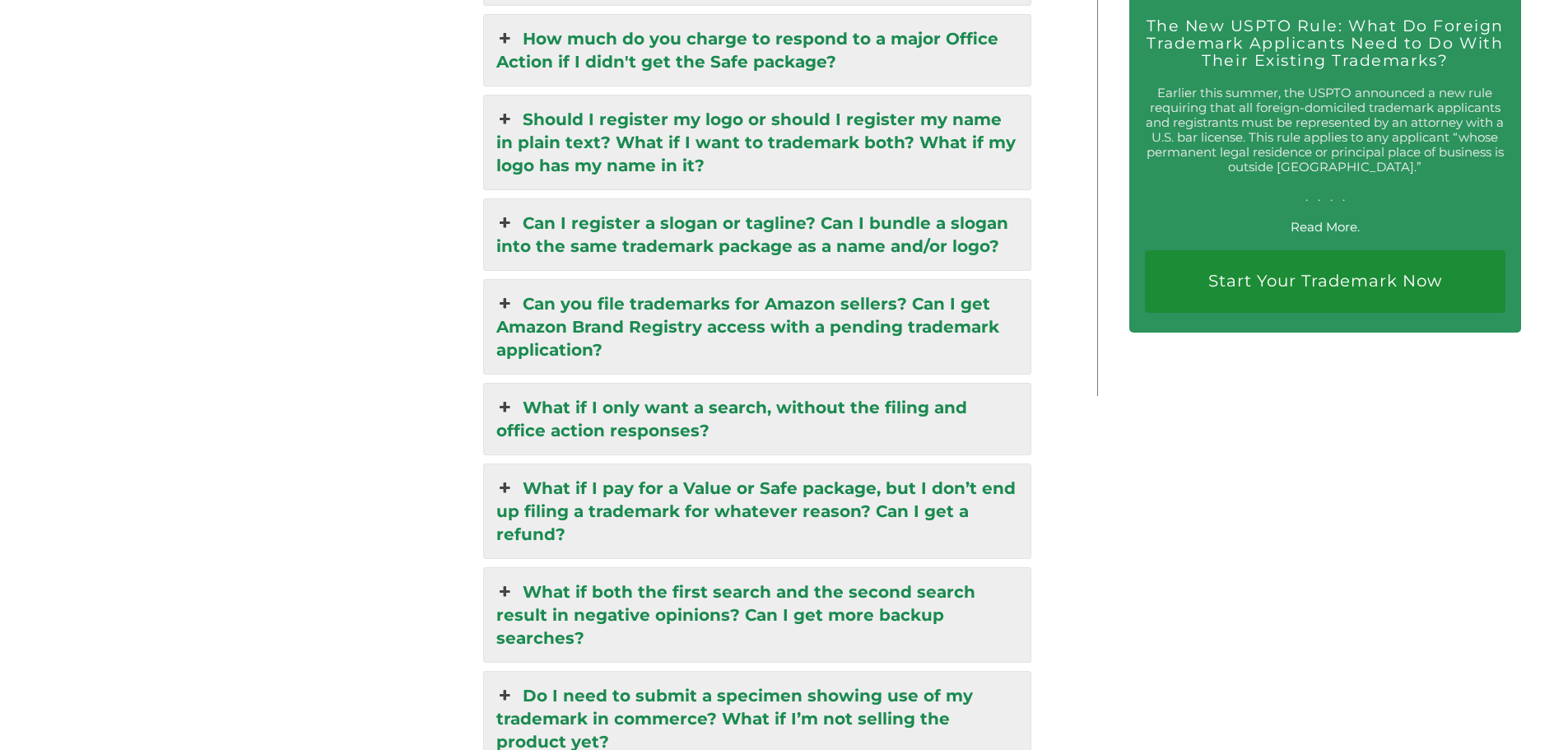
scroll to position [3294, 0]
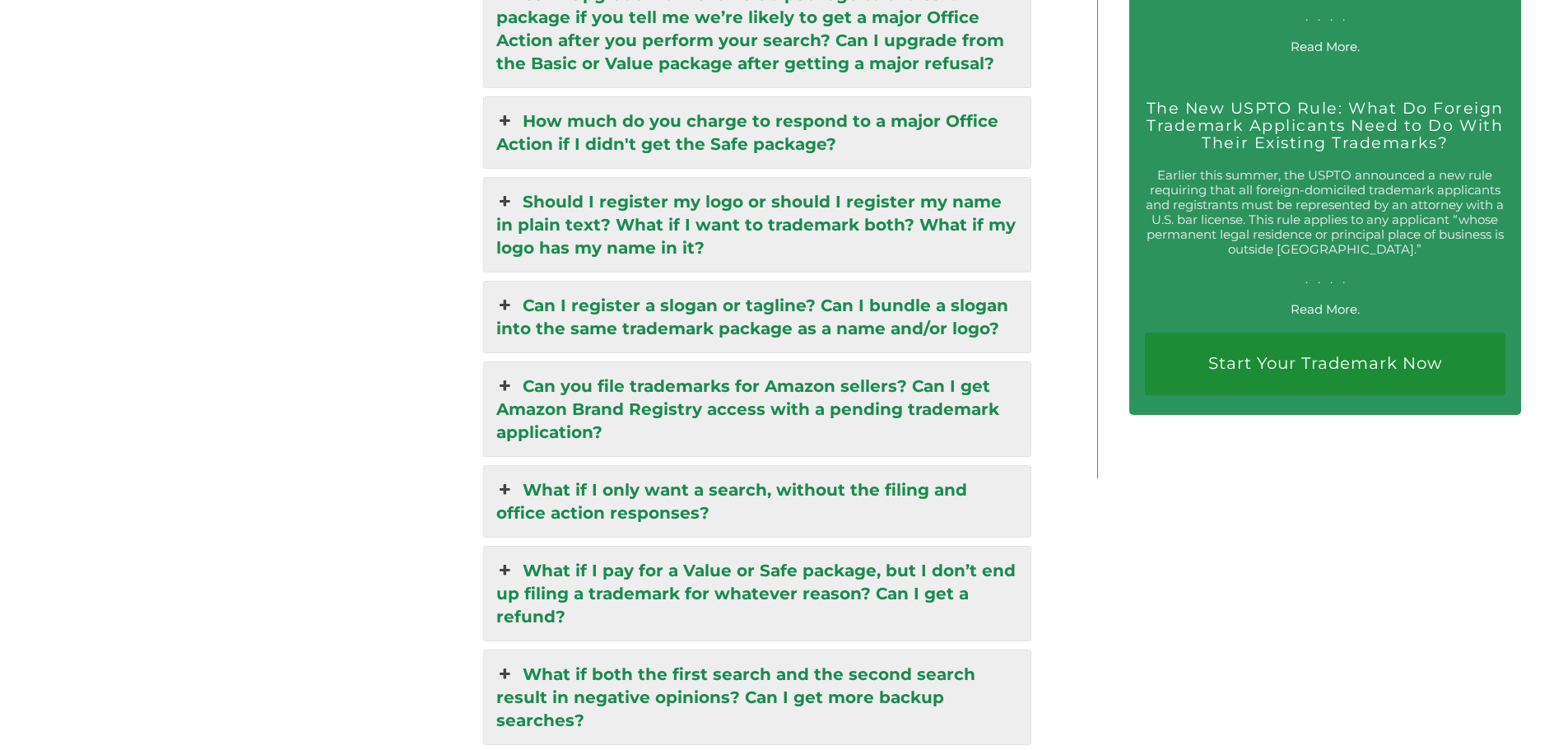
click at [744, 228] on link "Should I register my logo or should I register my name in plain text? What if I…" at bounding box center [758, 225] width 548 height 94
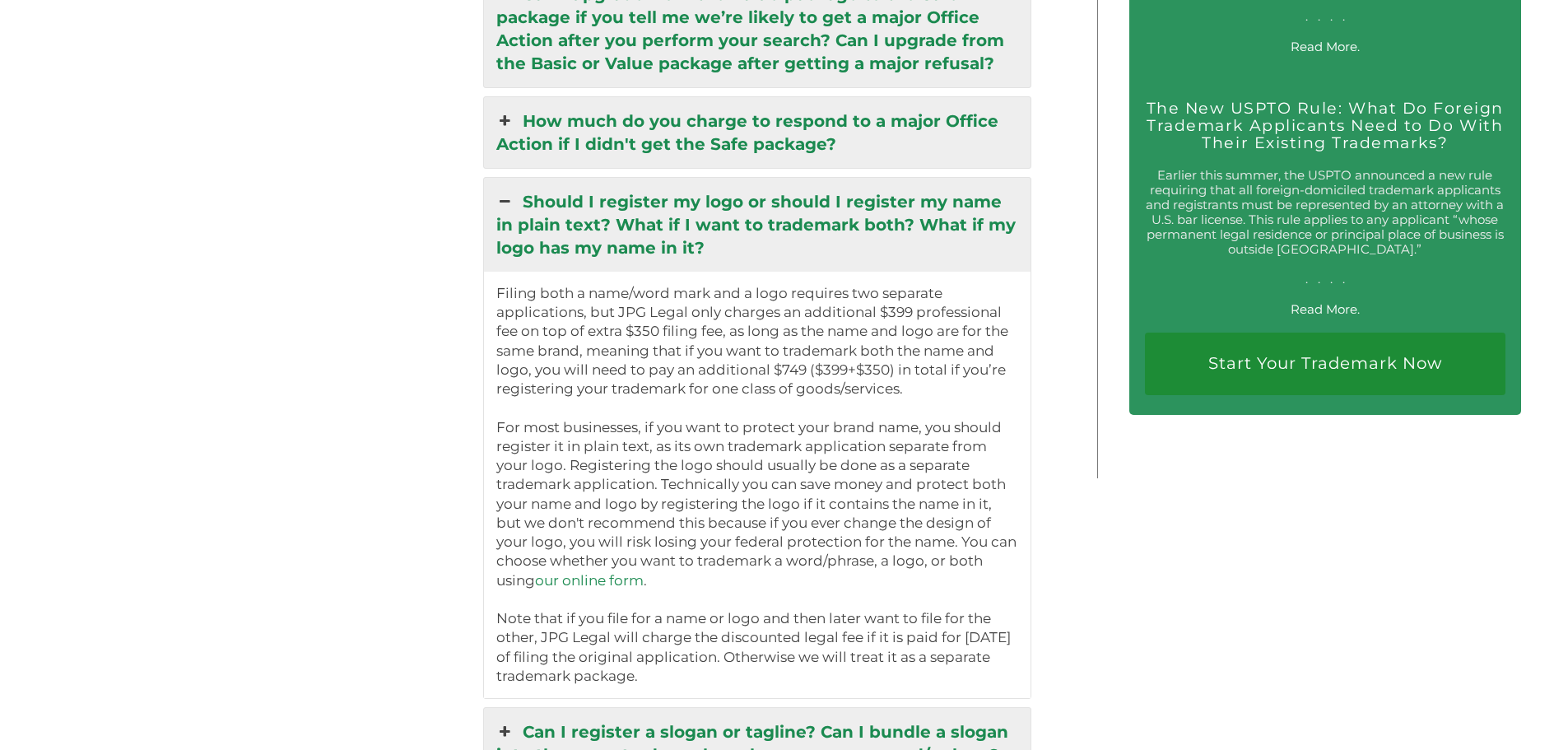
click at [569, 565] on link "our online form" at bounding box center [590, 580] width 109 height 16
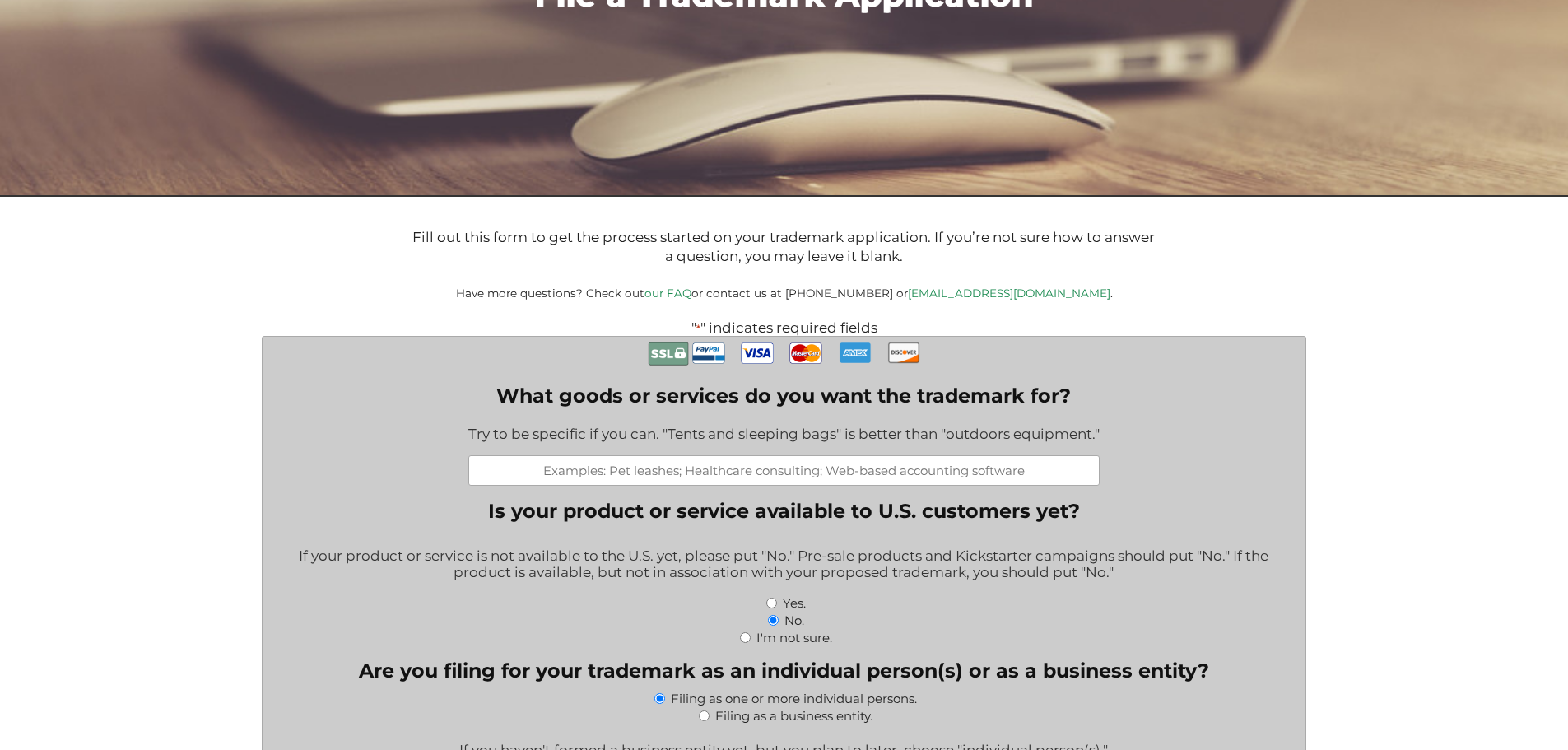
scroll to position [247, 0]
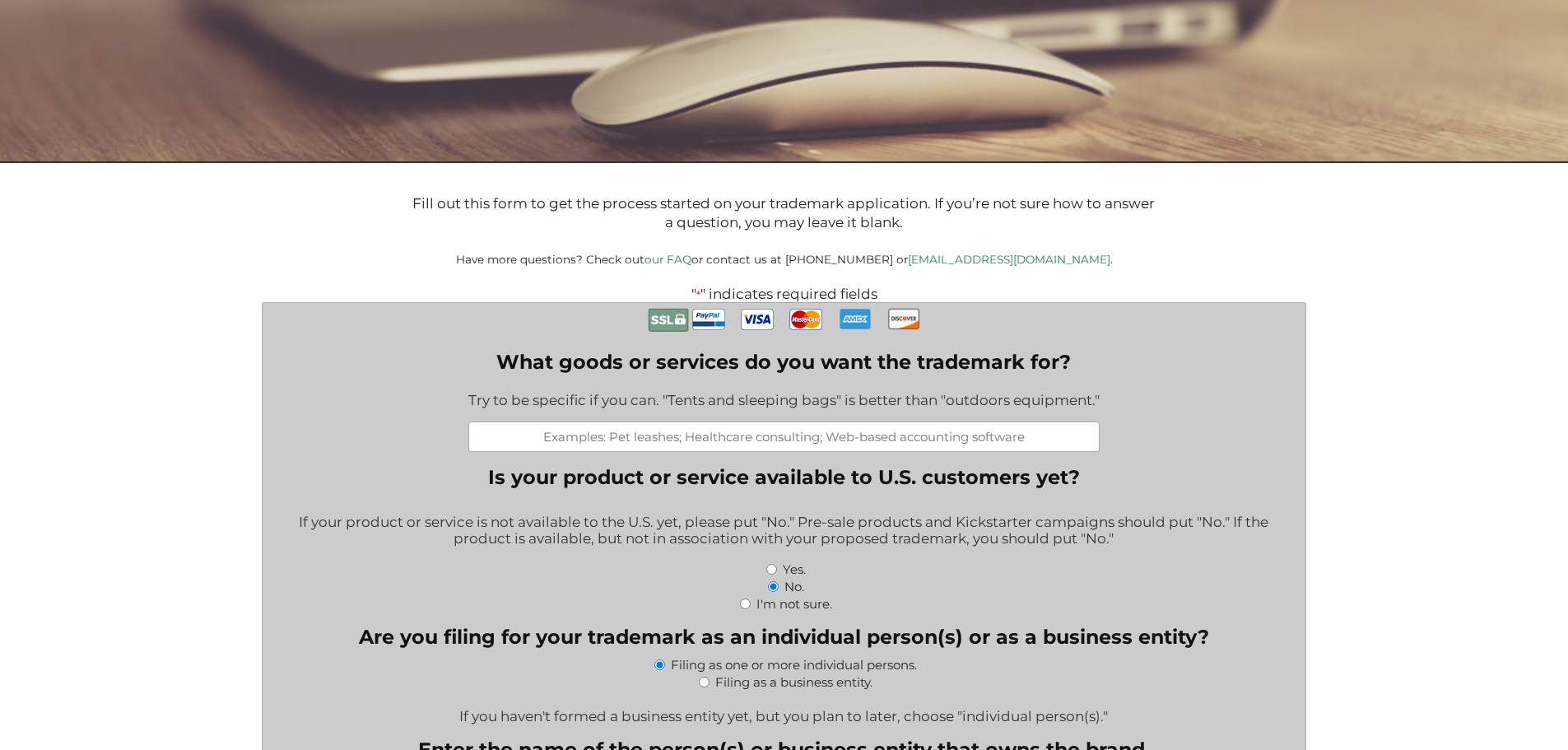
click at [778, 440] on input "What goods or services do you want the trademark for?" at bounding box center [784, 437] width 632 height 31
click at [643, 443] on input "What goods or services do you want the trademark for?" at bounding box center [784, 437] width 632 height 31
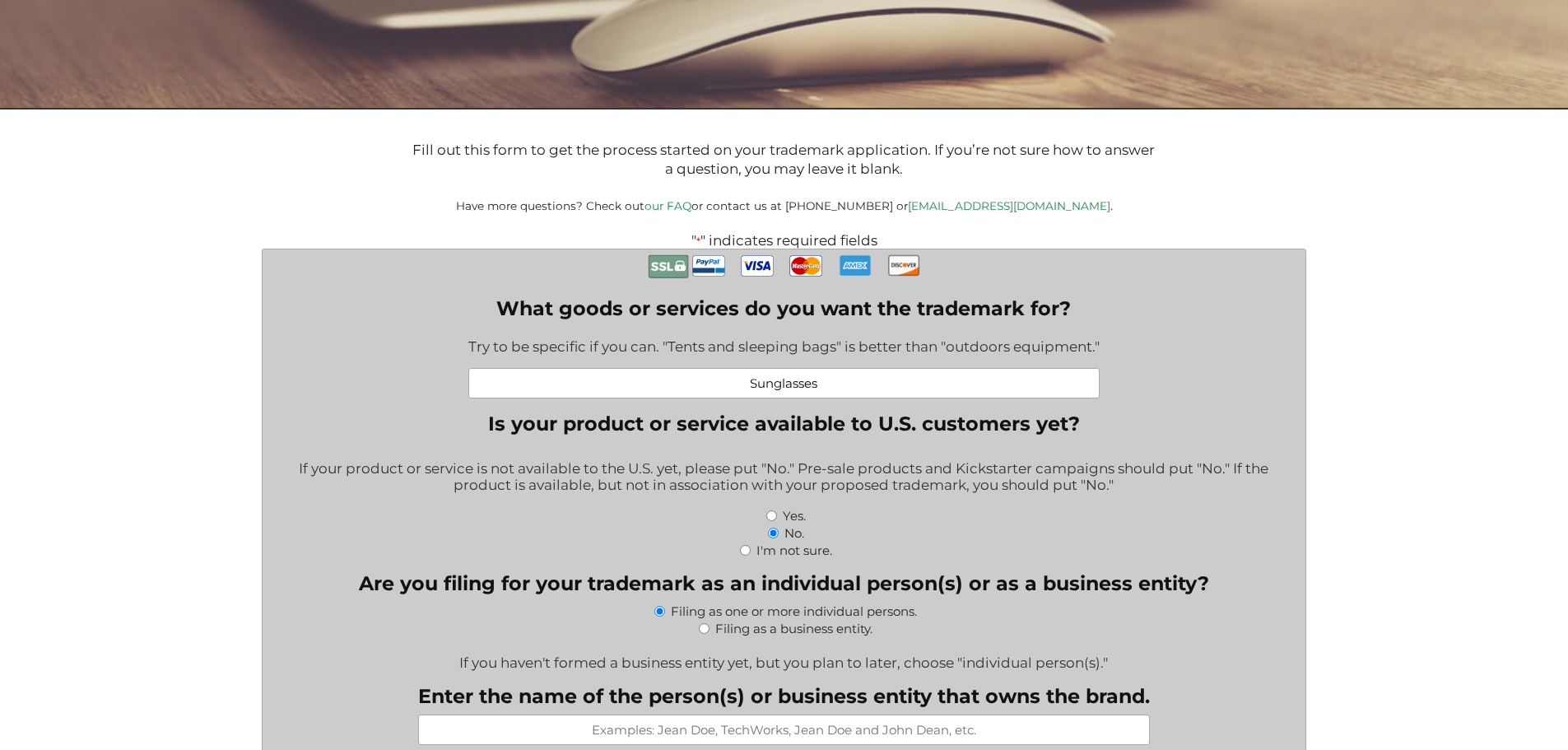
scroll to position [330, 0]
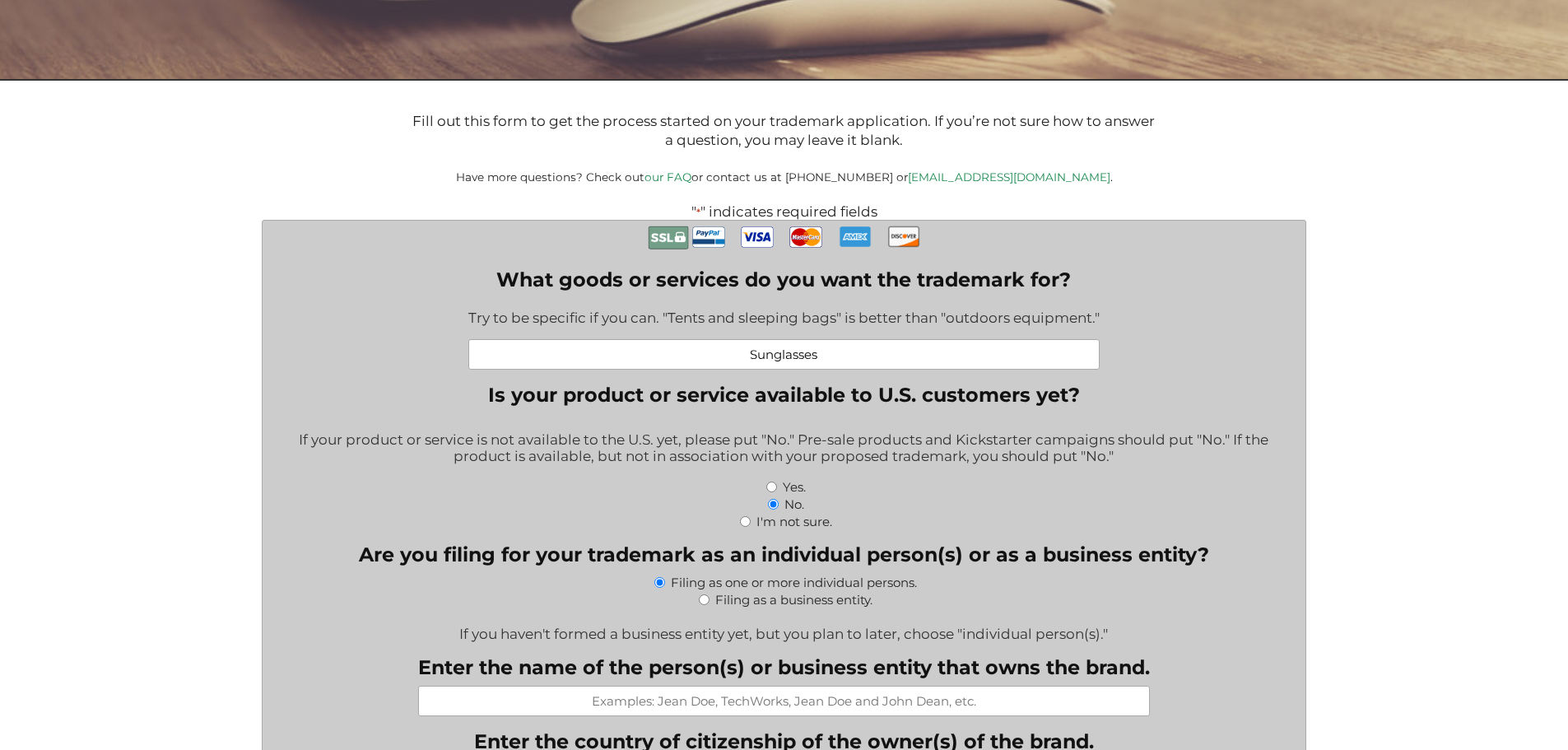
click at [753, 350] on input "Sunglasses" at bounding box center [784, 354] width 632 height 31
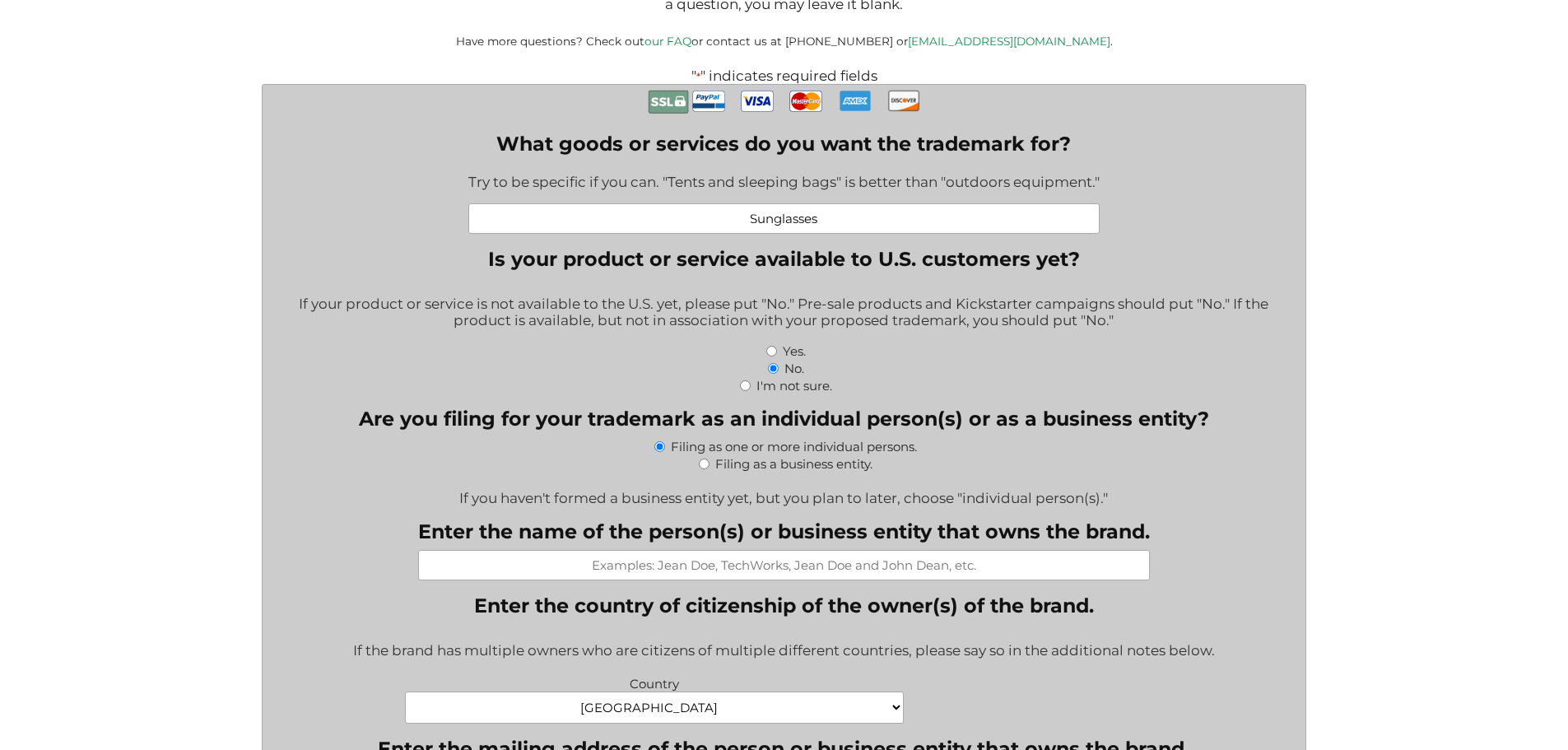
scroll to position [494, 0]
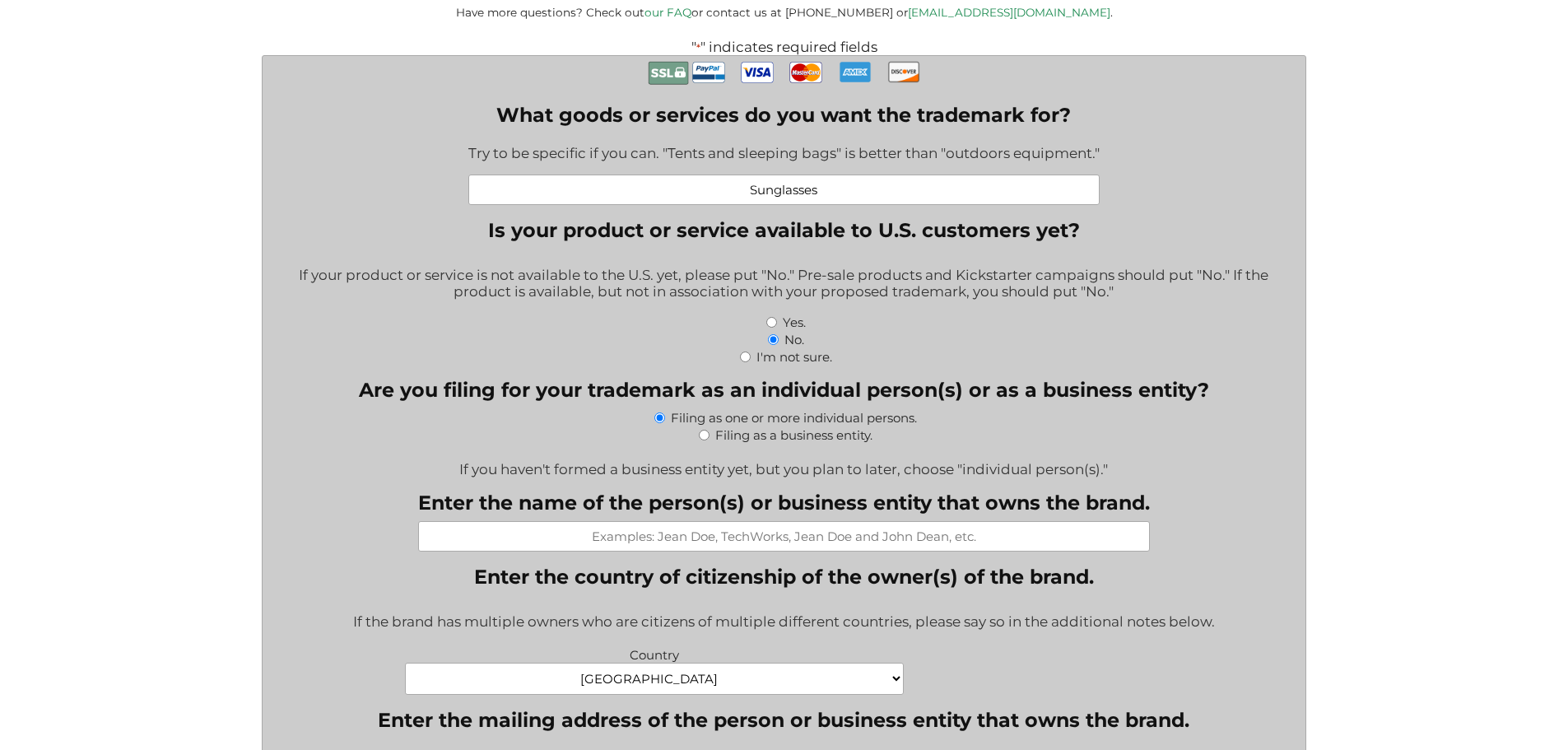
type input "Sunglasses"
click at [724, 540] on input "Enter the name of the person(s) or business entity that owns the brand." at bounding box center [784, 536] width 731 height 31
type input "Pennock Wenzler"
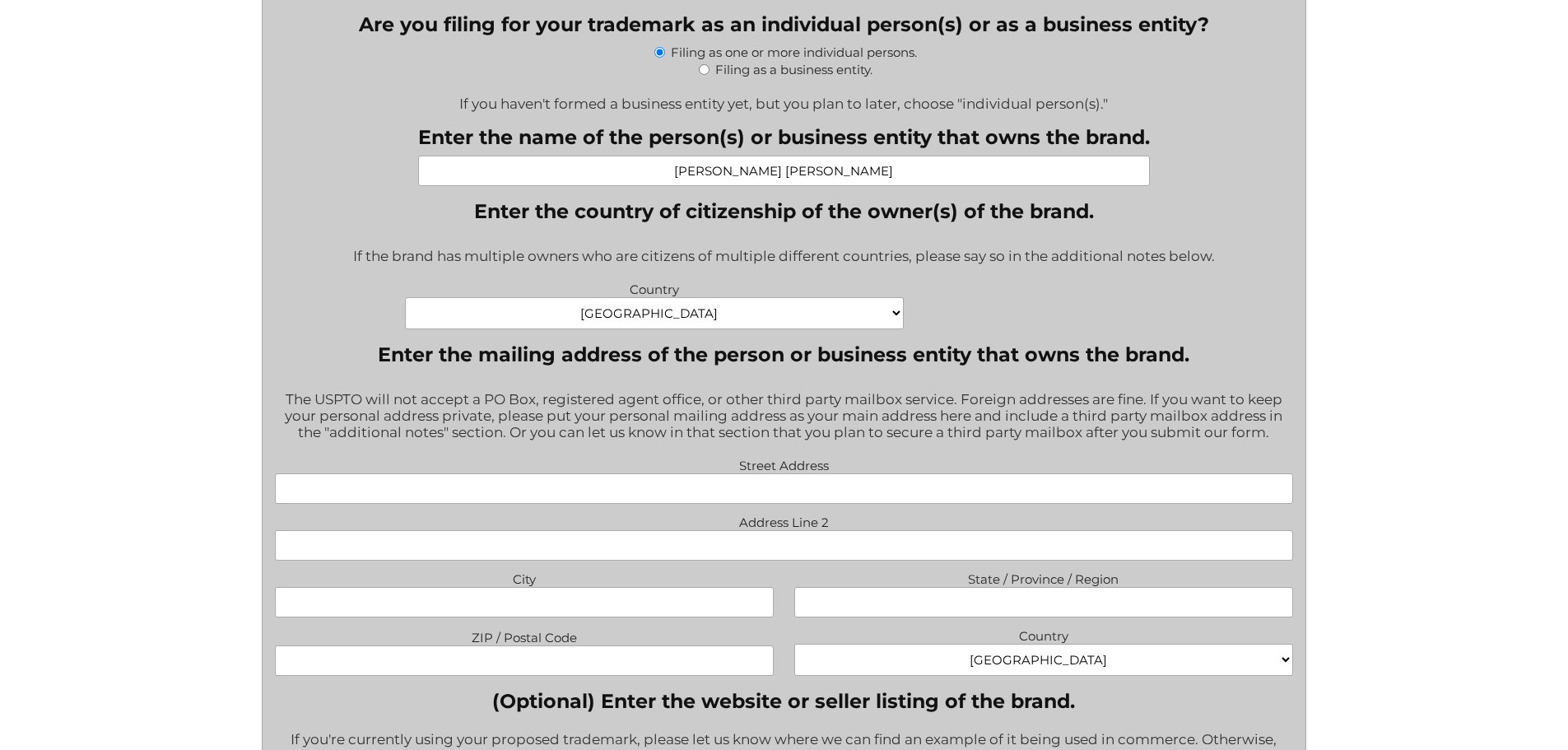
scroll to position [906, 0]
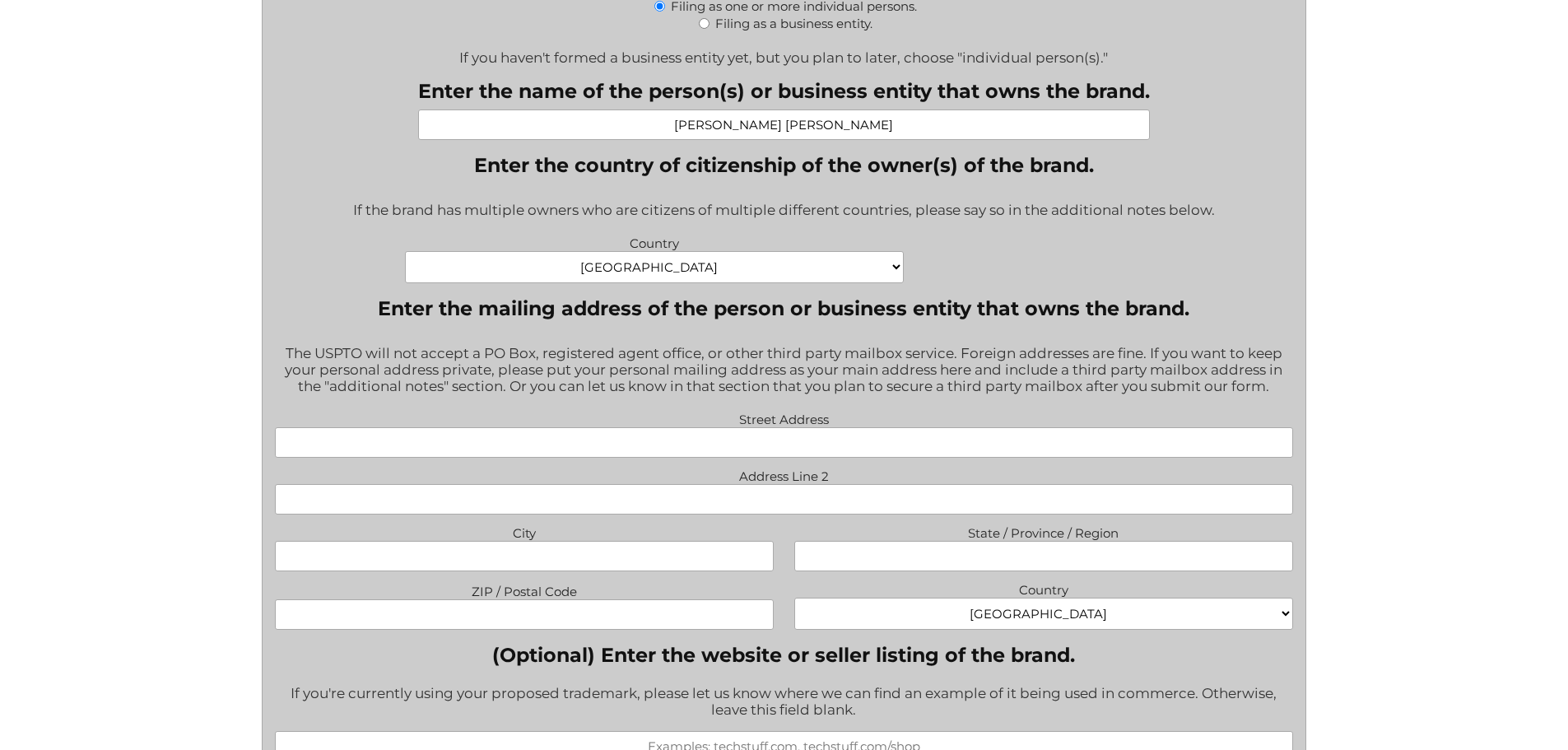
click at [754, 449] on input "Street Address" at bounding box center [784, 443] width 1019 height 31
type input "154 Millstone Road"
type input "Unit W"
type input "Florence"
type input "South Carolina"
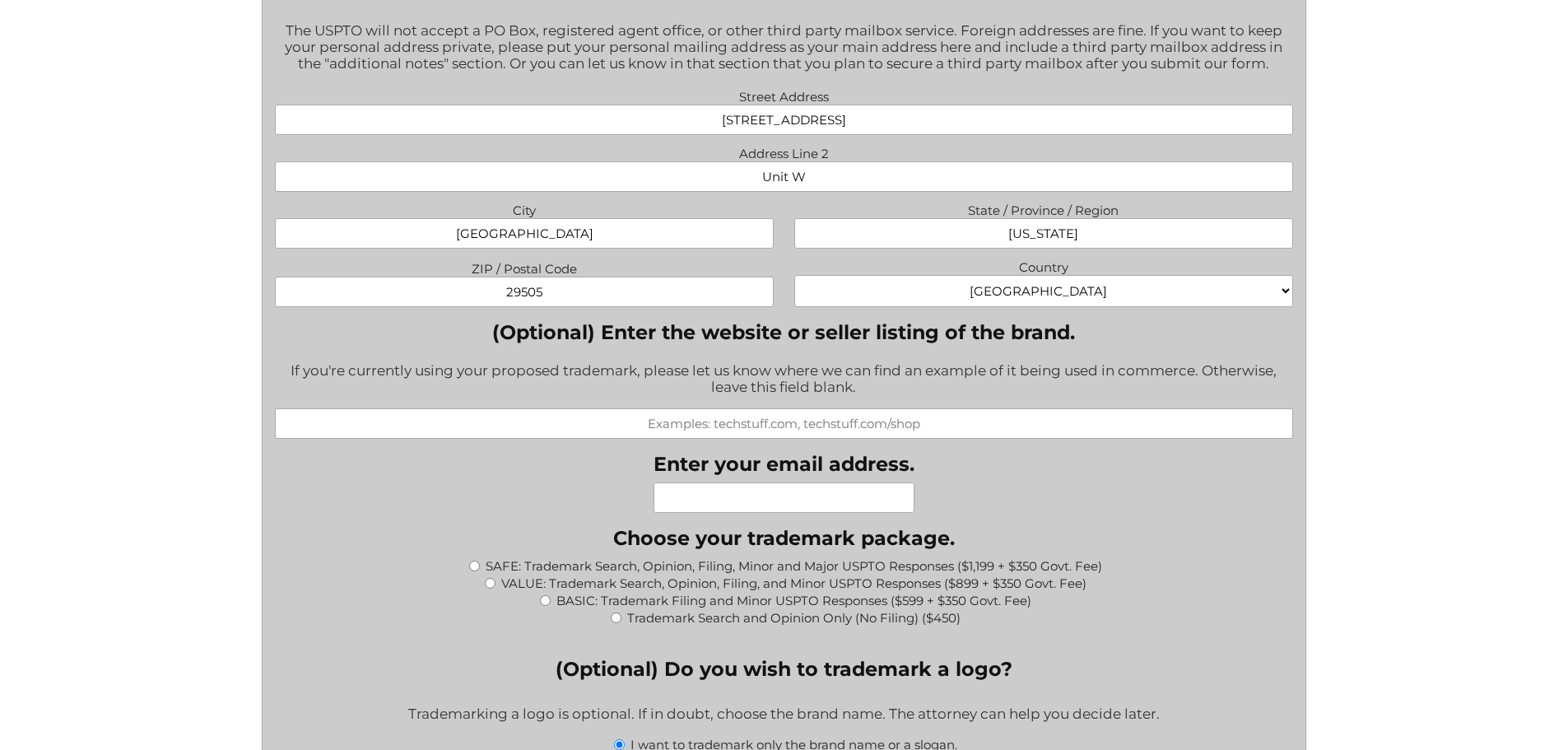
scroll to position [1236, 0]
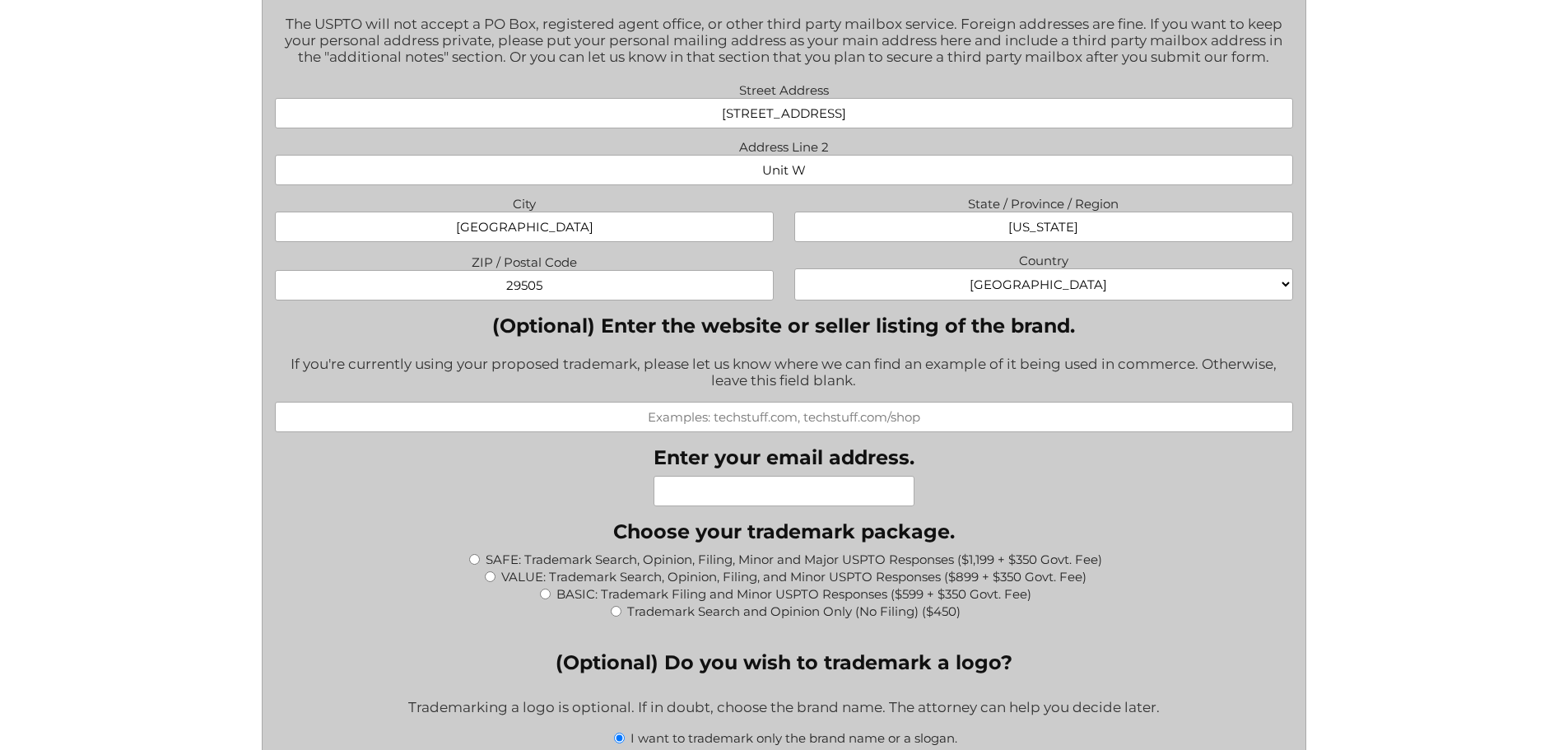
type input "29505"
click at [826, 419] on input "(Optional) Enter the website or seller listing of the brand." at bounding box center [784, 418] width 1019 height 31
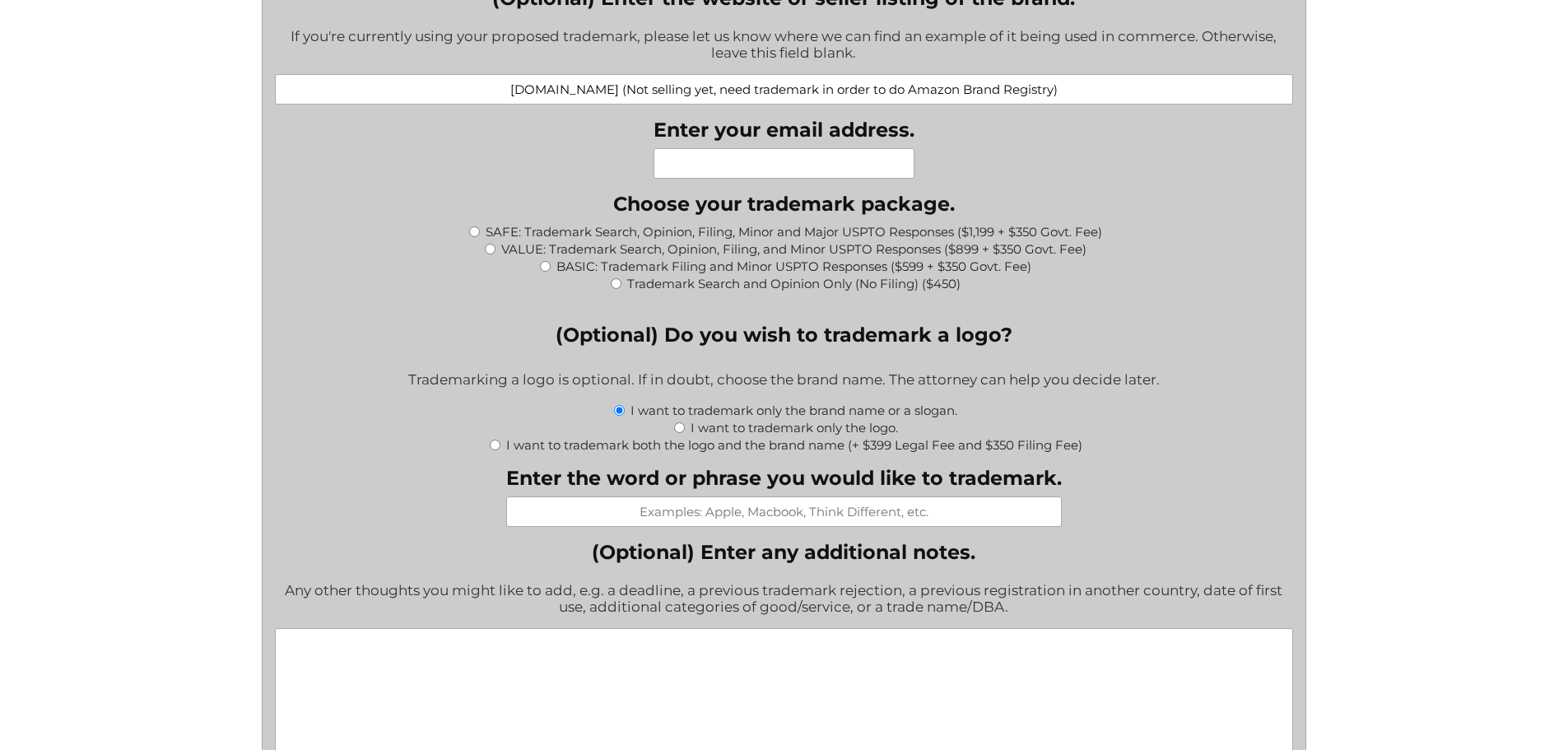
scroll to position [1565, 0]
type input "www.Amazon.com (Not selling yet, need trademark in order to do Amazon Brand Reg…"
click at [785, 168] on input "Enter your email address." at bounding box center [784, 162] width 261 height 31
type input "wenzlerpenn@gmail.com"
click at [549, 267] on input "BASIC: Trademark Filing and Minor USPTO Responses ($599 + $350 Govt. Fee)" at bounding box center [545, 264] width 11 height 11
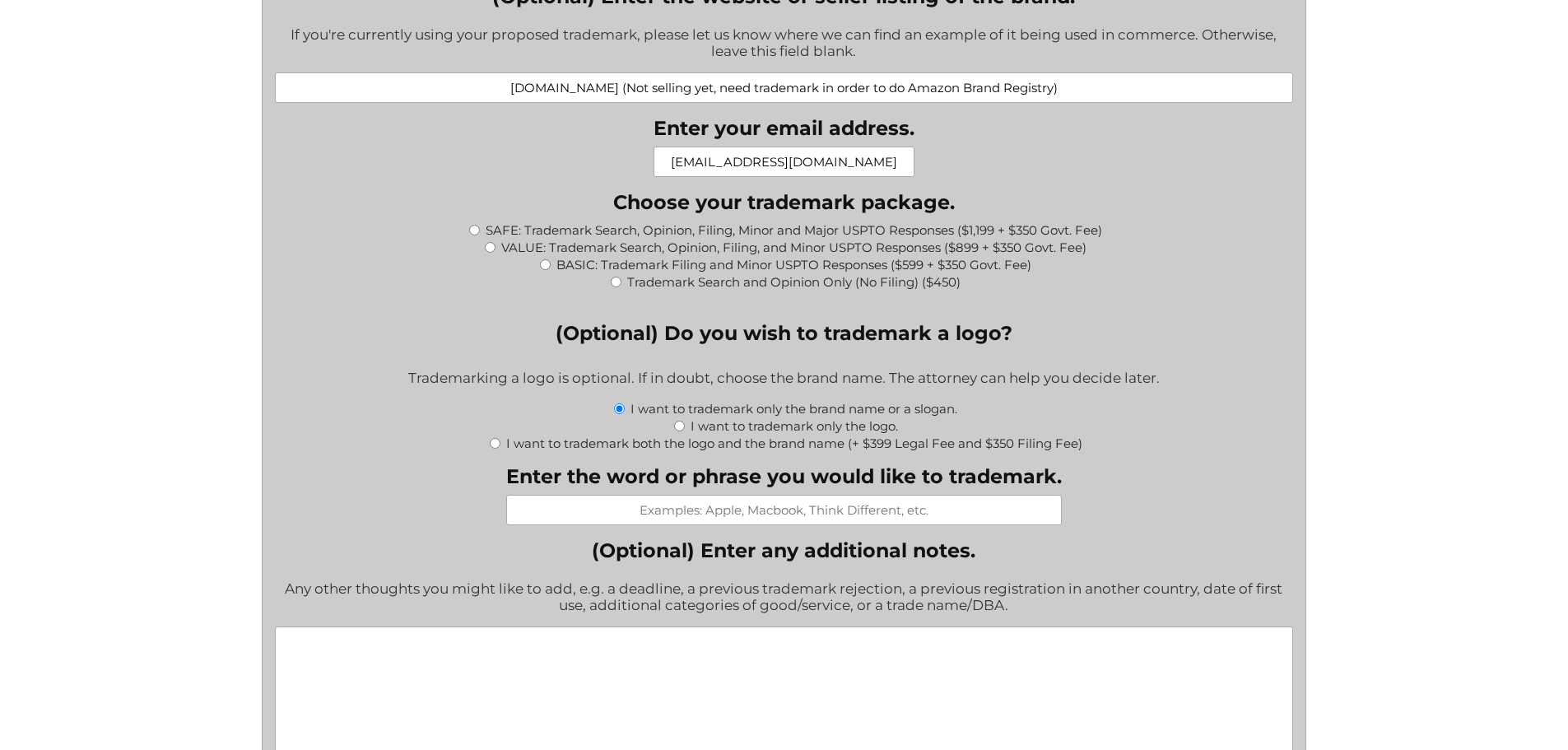
radio input "true"
type input "$949.00"
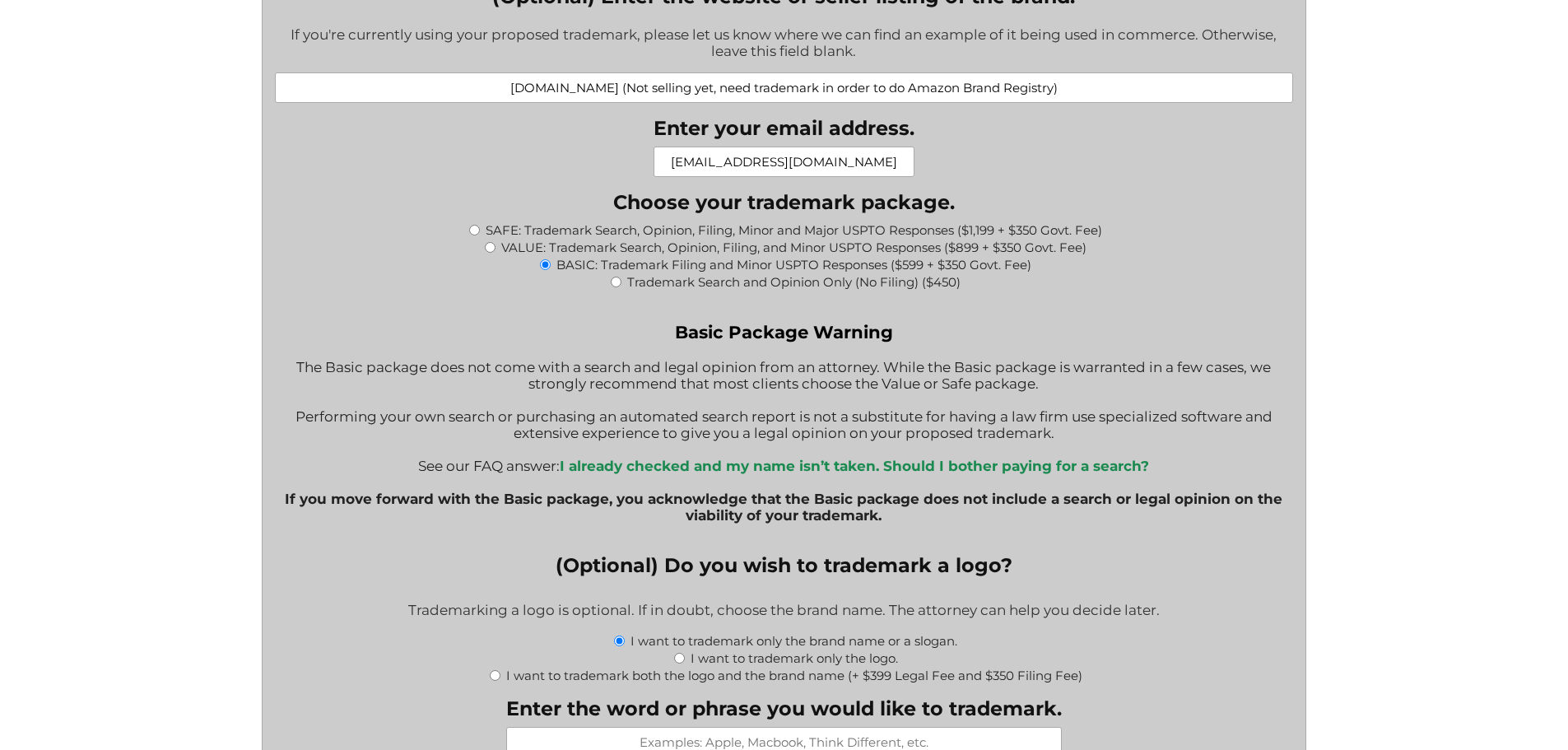
click at [488, 251] on input "VALUE: Trademark Search, Opinion, Filing, and Minor USPTO Responses ($899 + $35…" at bounding box center [489, 247] width 11 height 11
radio input "true"
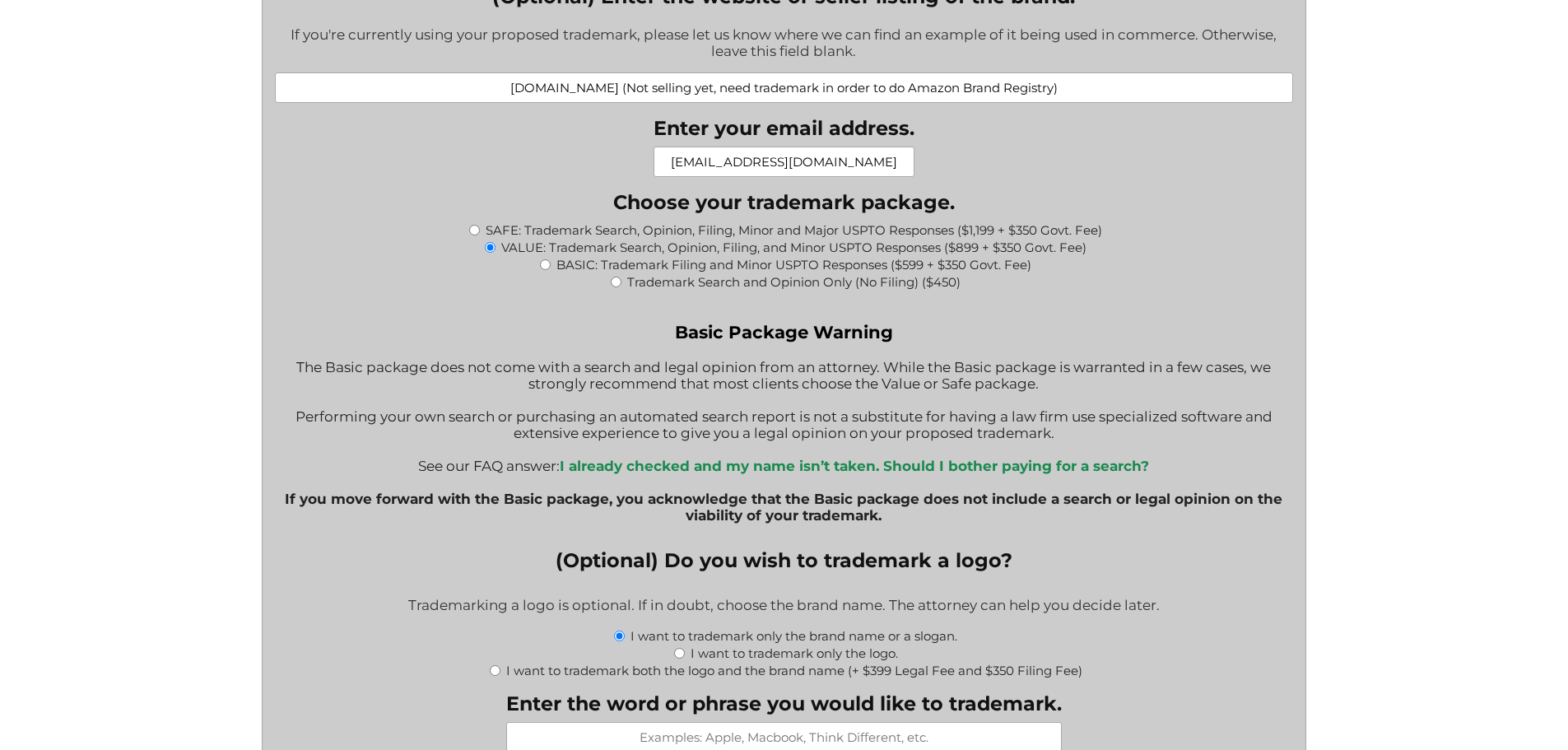
type input "$1,249.00"
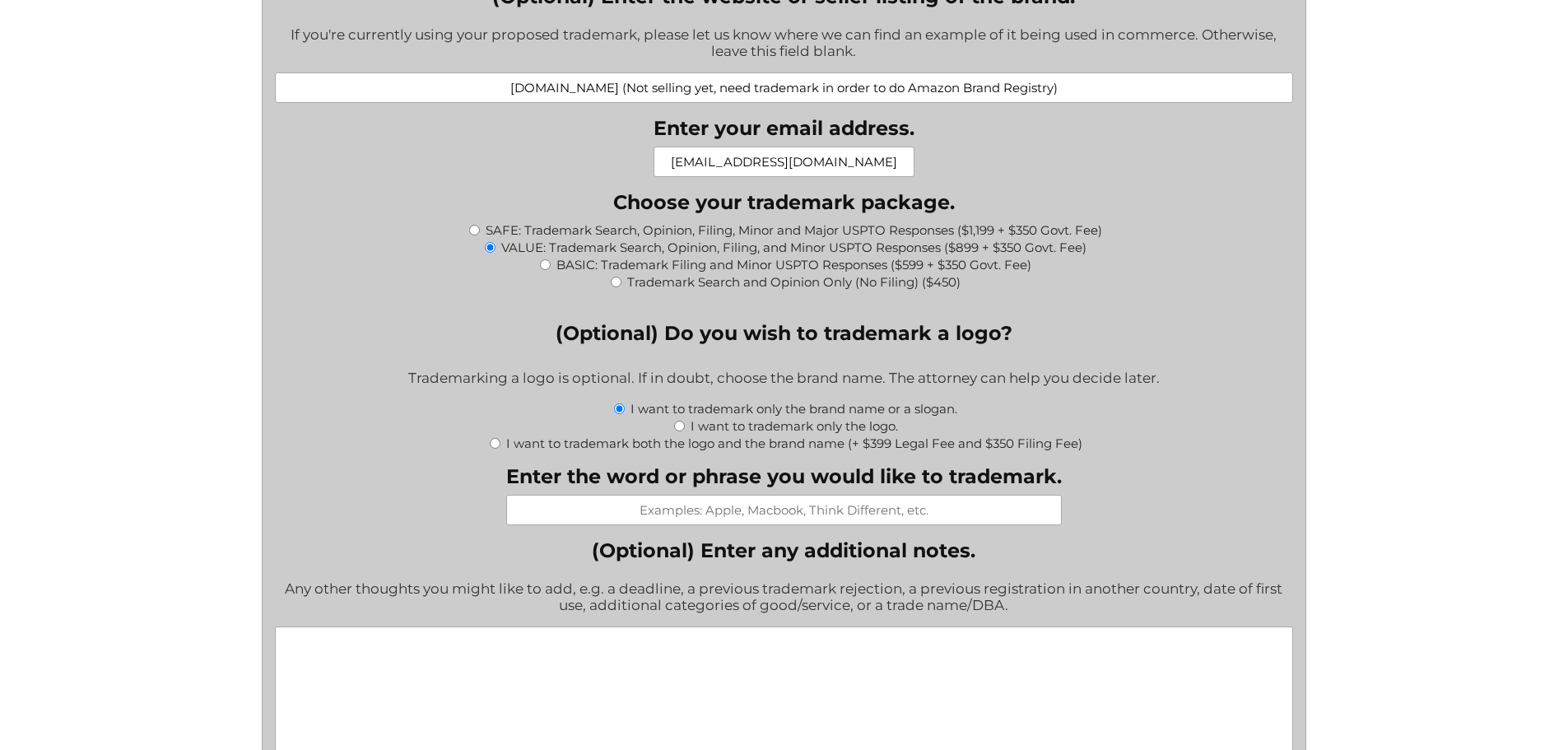
click at [620, 283] on input "Trademark Search and Opinion Only (No Filing) ($450)" at bounding box center [616, 282] width 11 height 11
radio input "true"
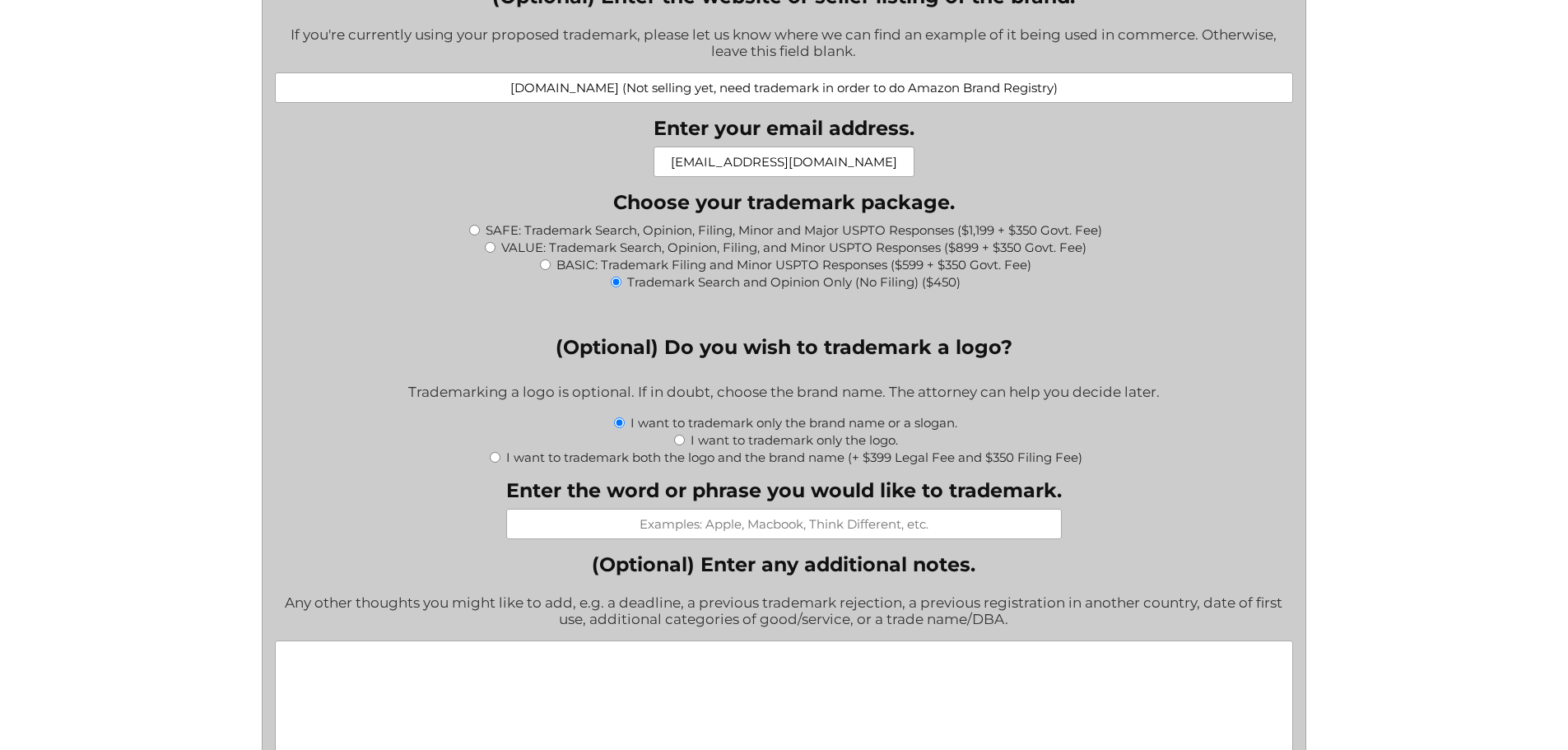
type input "$450.00"
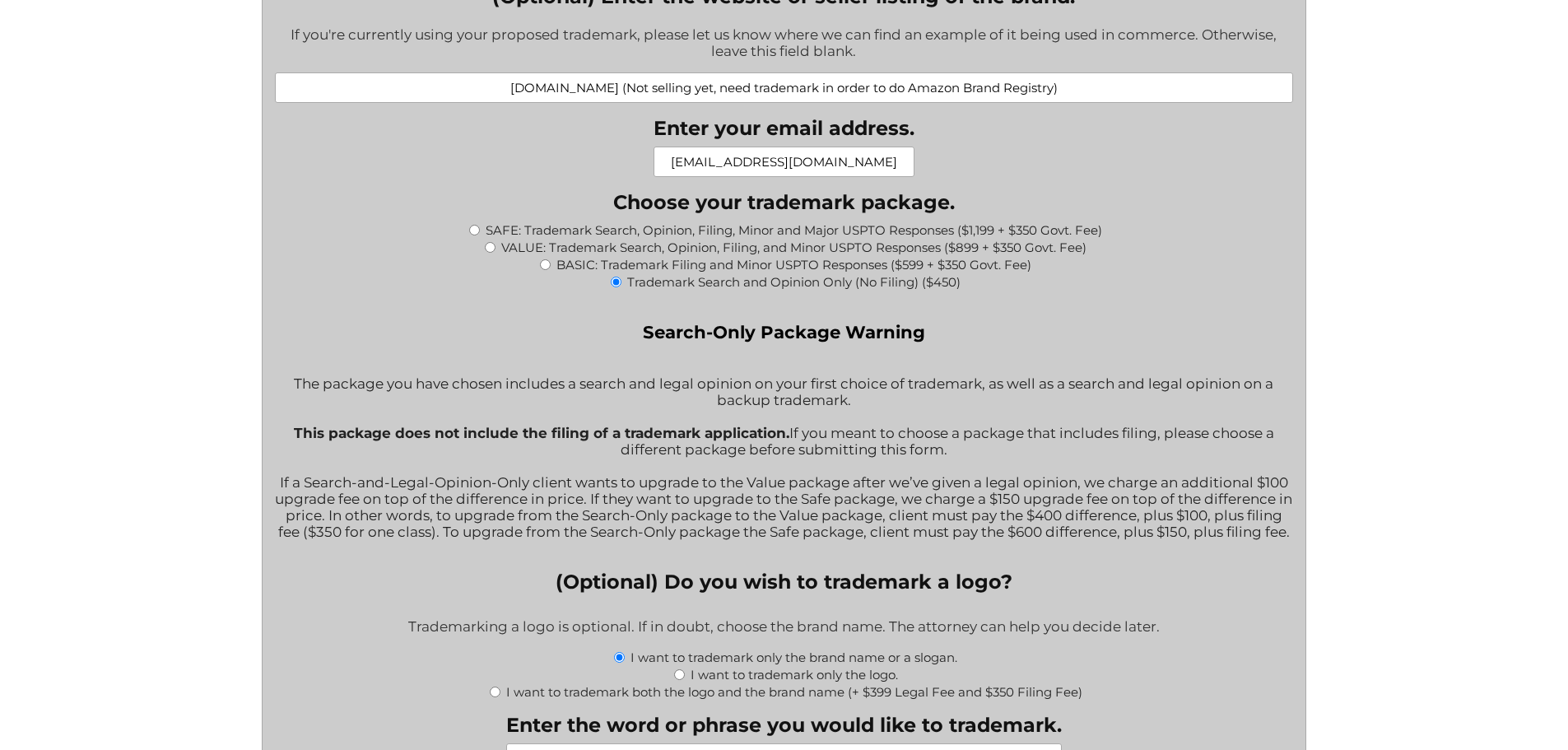
click at [548, 267] on input "BASIC: Trademark Filing and Minor USPTO Responses ($599 + $350 Govt. Fee)" at bounding box center [545, 264] width 11 height 11
radio input "true"
type input "$949.00"
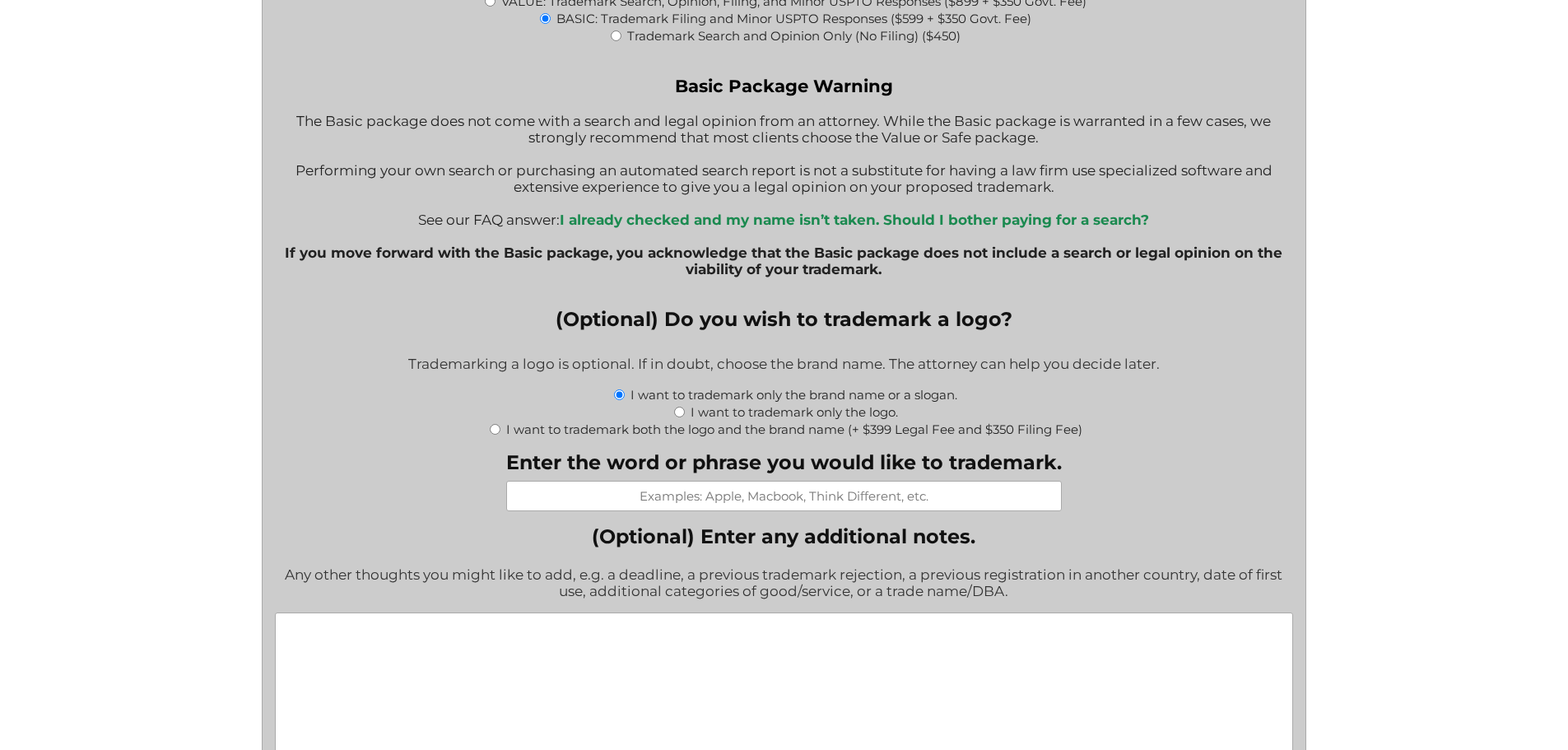
scroll to position [1812, 0]
click at [499, 434] on input "I want to trademark both the logo and the brand name (+ $399 Legal Fee and $350…" at bounding box center [495, 428] width 11 height 11
radio input "true"
type input "$1,698.00"
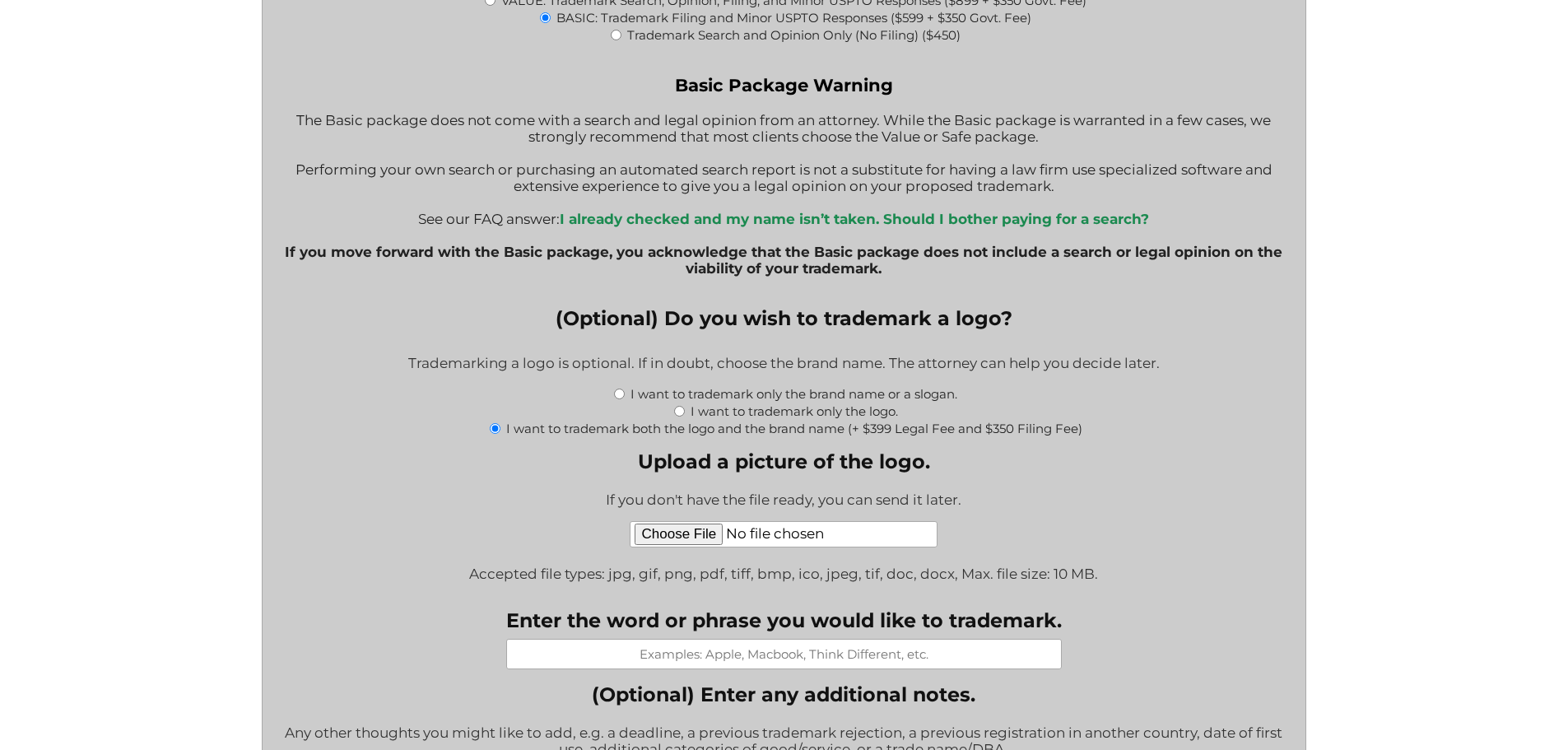
click at [713, 538] on input "Upload a picture of the logo." at bounding box center [784, 534] width 308 height 27
type input "C:\fakepath\Logo Transparent.png"
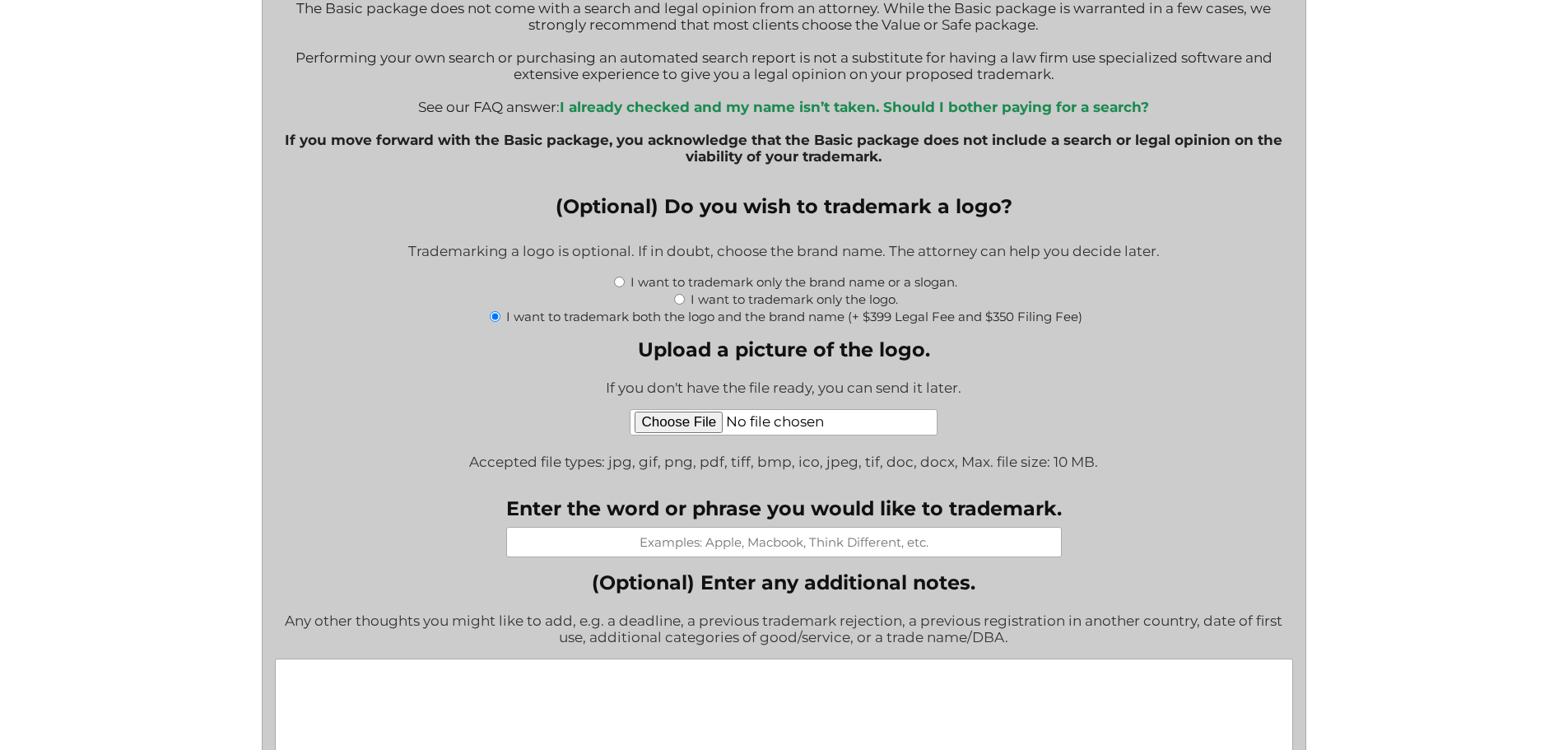
scroll to position [1977, 0]
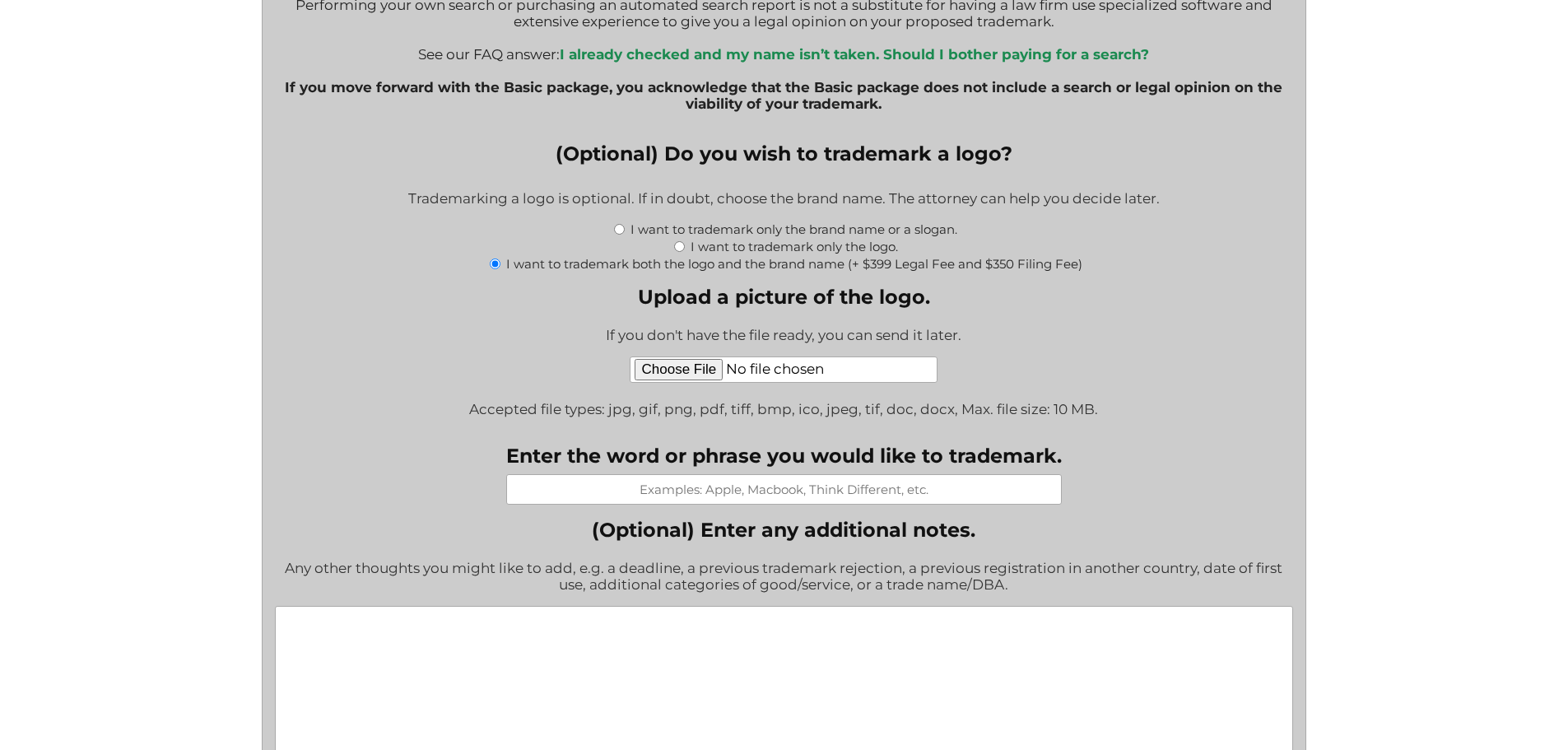
drag, startPoint x: 731, startPoint y: 406, endPoint x: 726, endPoint y: 413, distance: 8.6
click at [730, 406] on span "Accepted file types: jpg, gif, png, pdf, tiff, bmp, ico, jpeg, tif, doc, docx, …" at bounding box center [783, 411] width 629 height 40
click at [825, 490] on input "Enter the word or phrase you would like to trademark." at bounding box center [784, 489] width 555 height 31
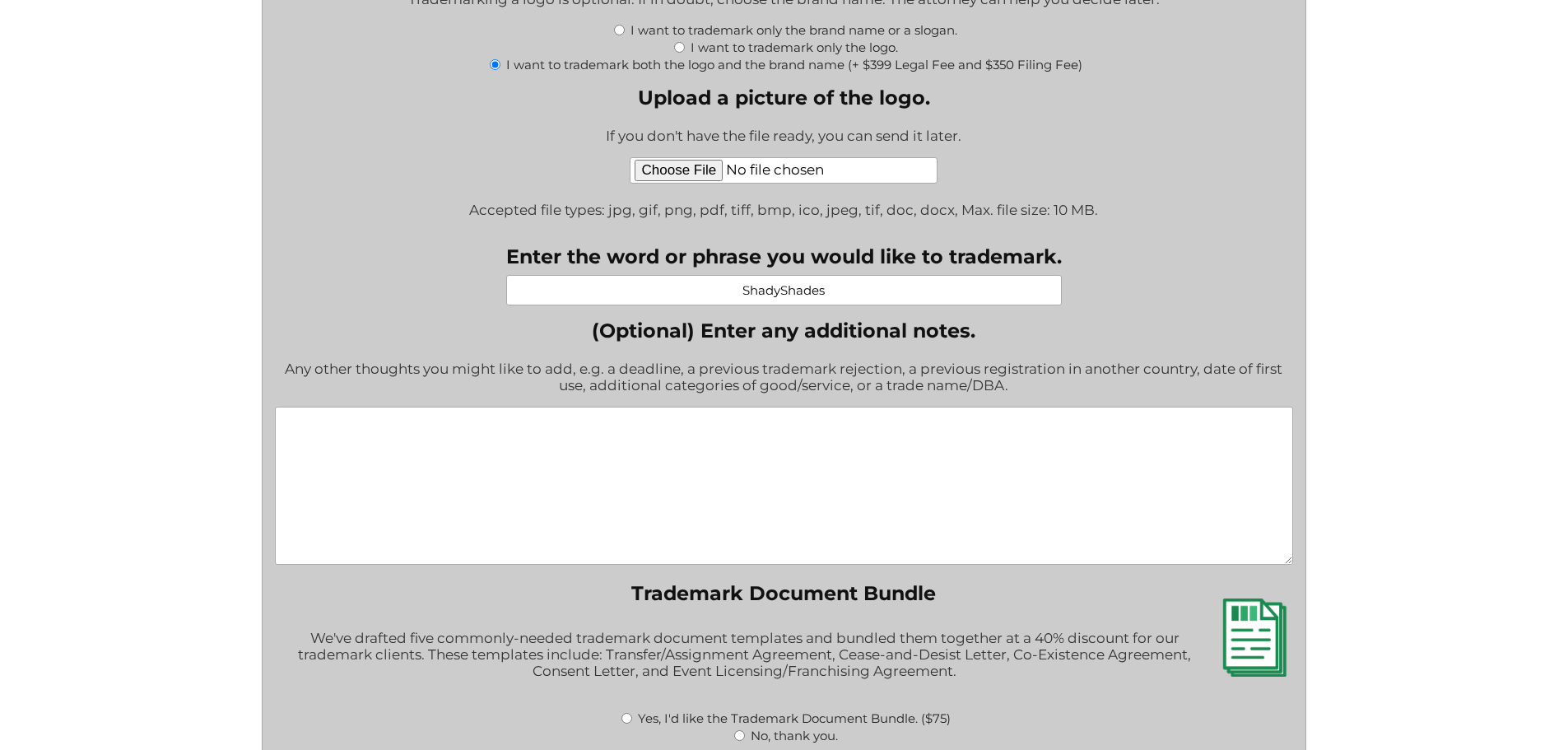
scroll to position [2224, 0]
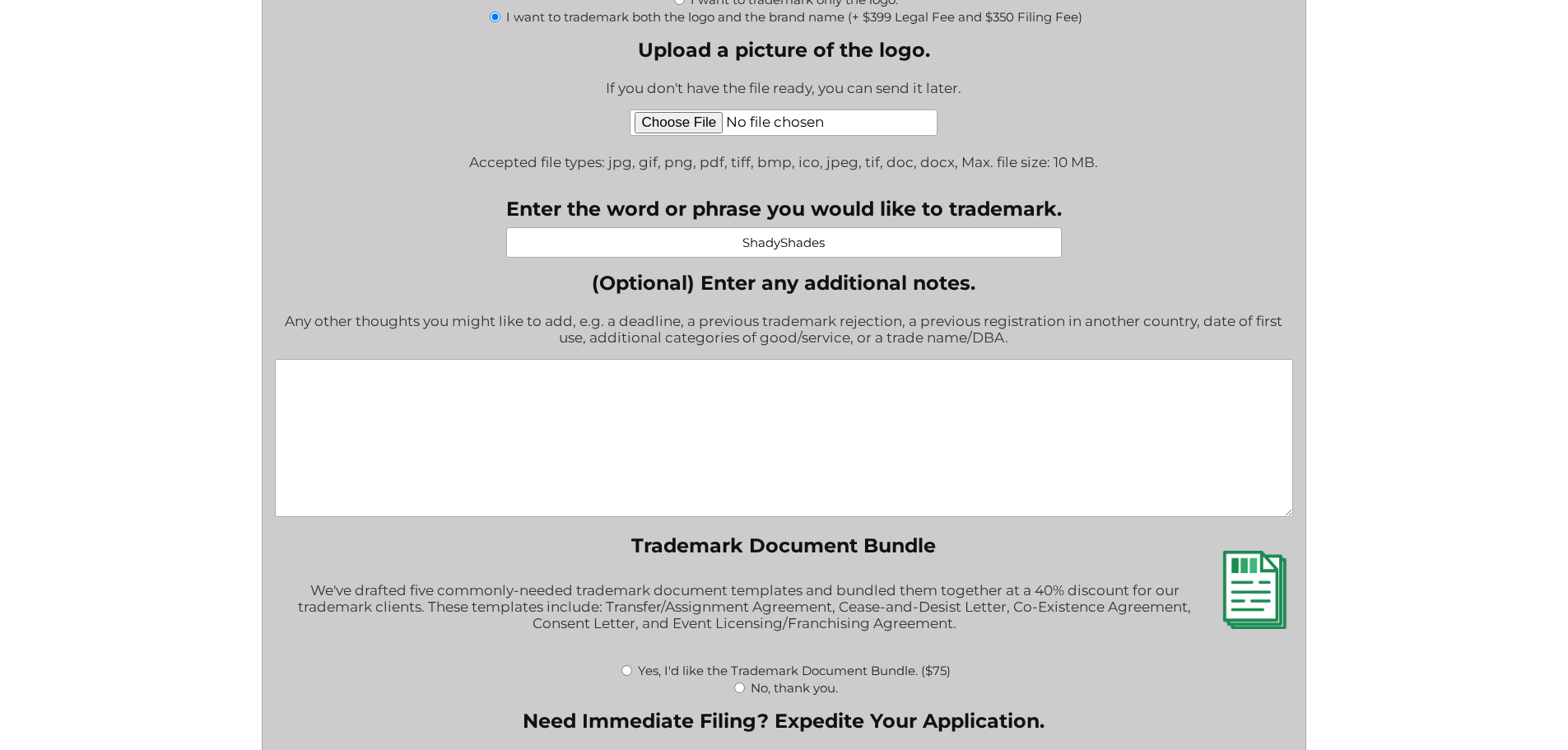
type input "ShadyShades"
click at [835, 408] on textarea "(Optional) Enter any additional notes." at bounding box center [784, 438] width 1019 height 158
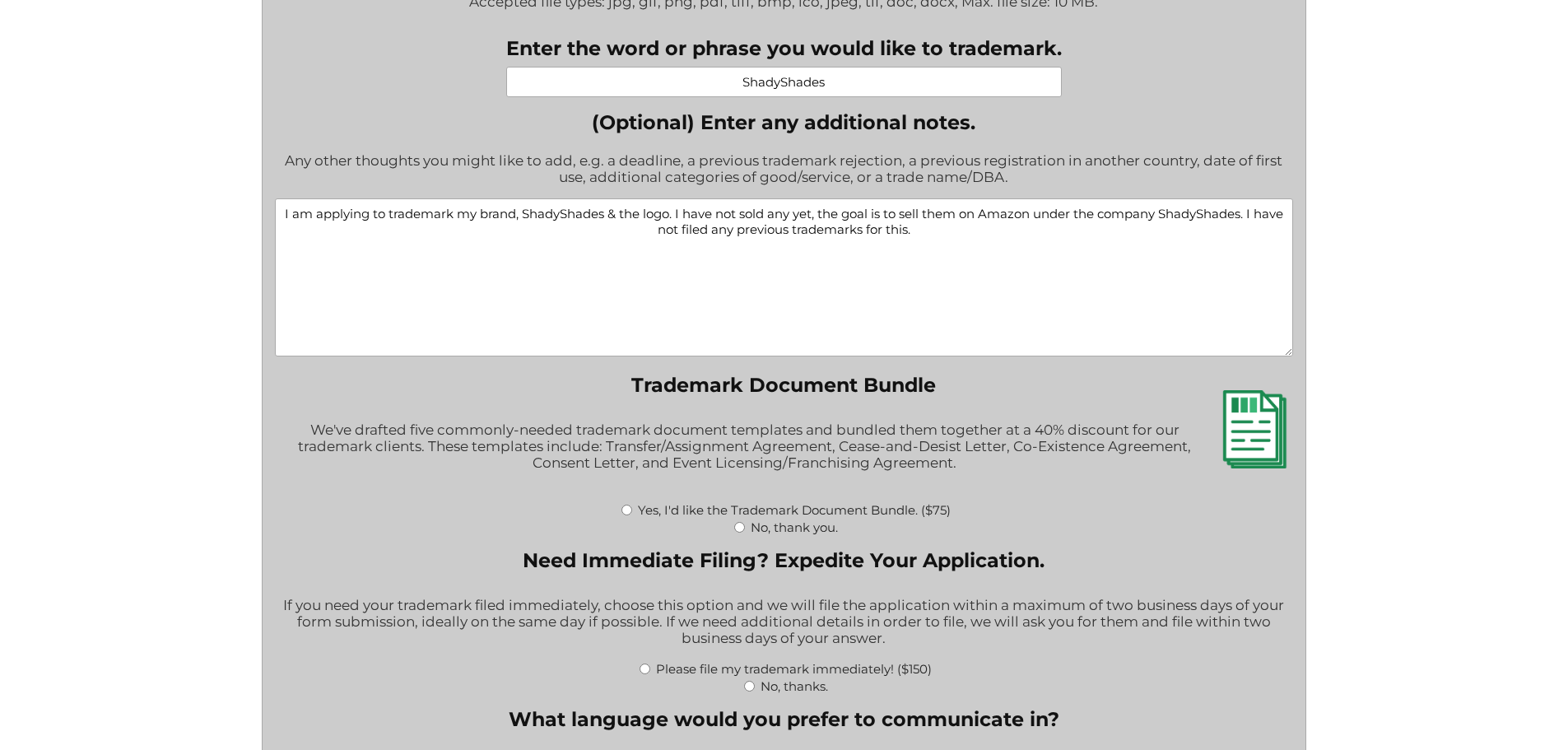
scroll to position [2471, 0]
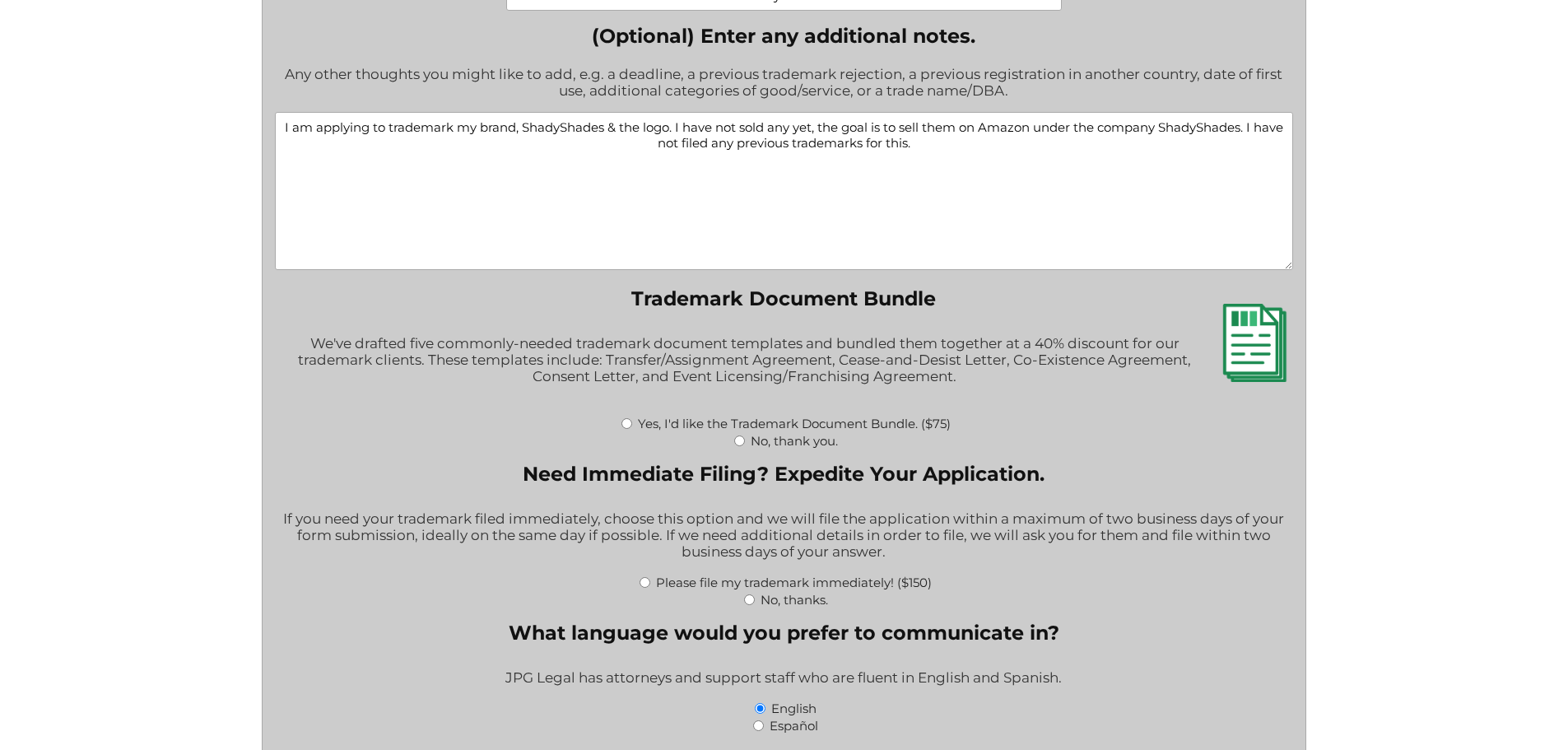
type textarea "I am applying to trademark my brand, ShadyShades & the logo. I have not sold an…"
click at [737, 446] on input "No, thank you." at bounding box center [739, 441] width 11 height 11
radio input "true"
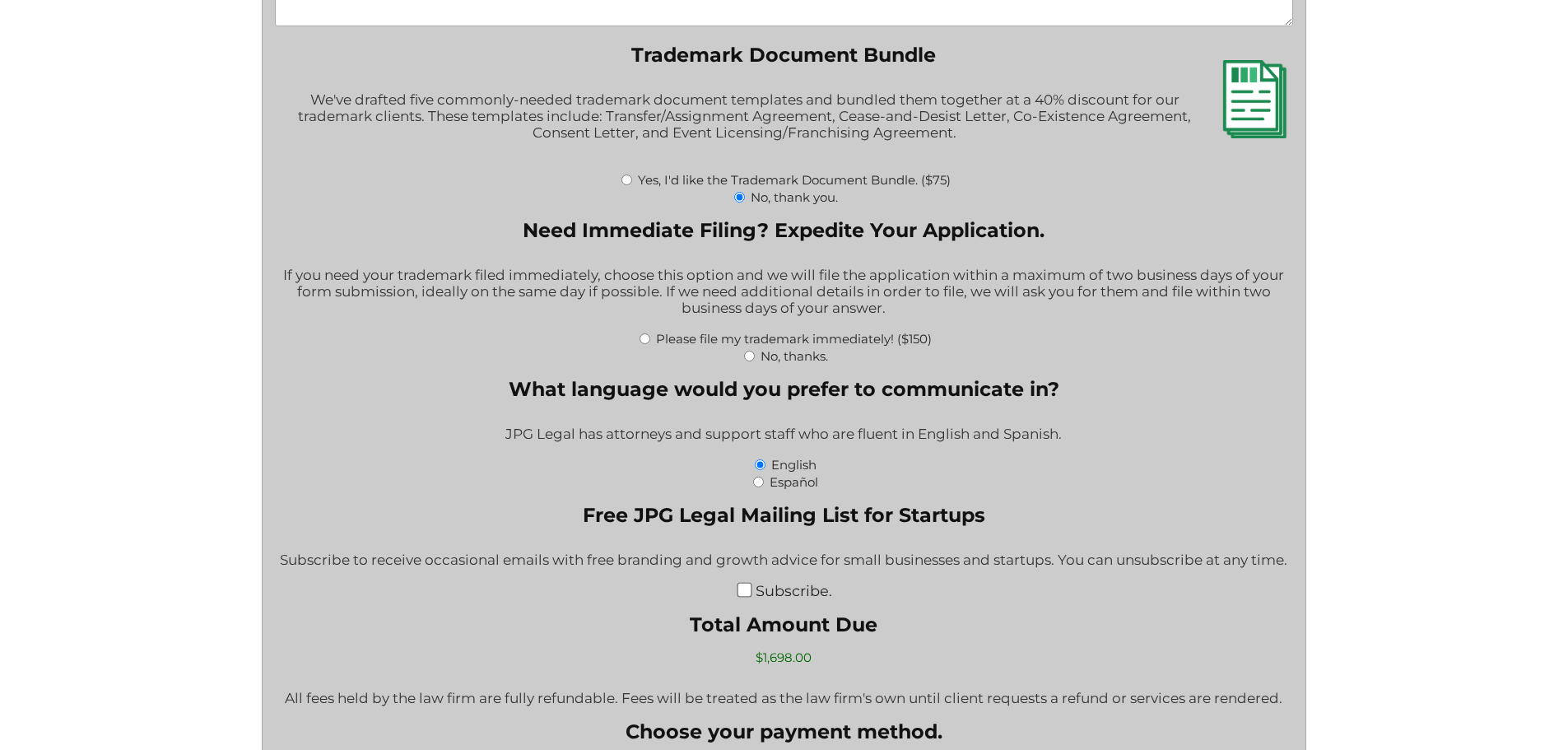
scroll to position [2718, 0]
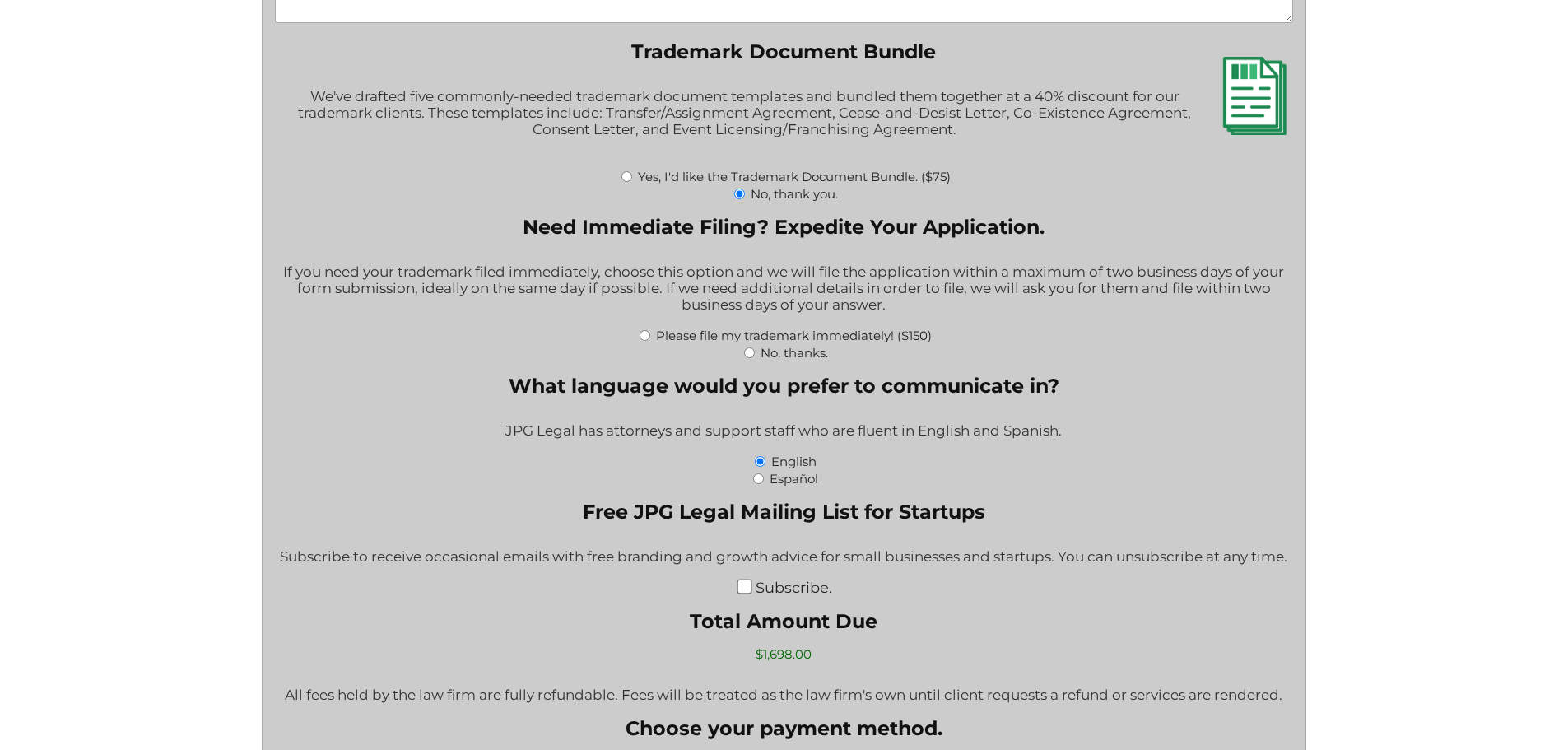
click at [757, 357] on div "No, thanks." at bounding box center [784, 352] width 1019 height 17
click at [750, 355] on input "No, thanks." at bounding box center [749, 352] width 11 height 11
radio input "true"
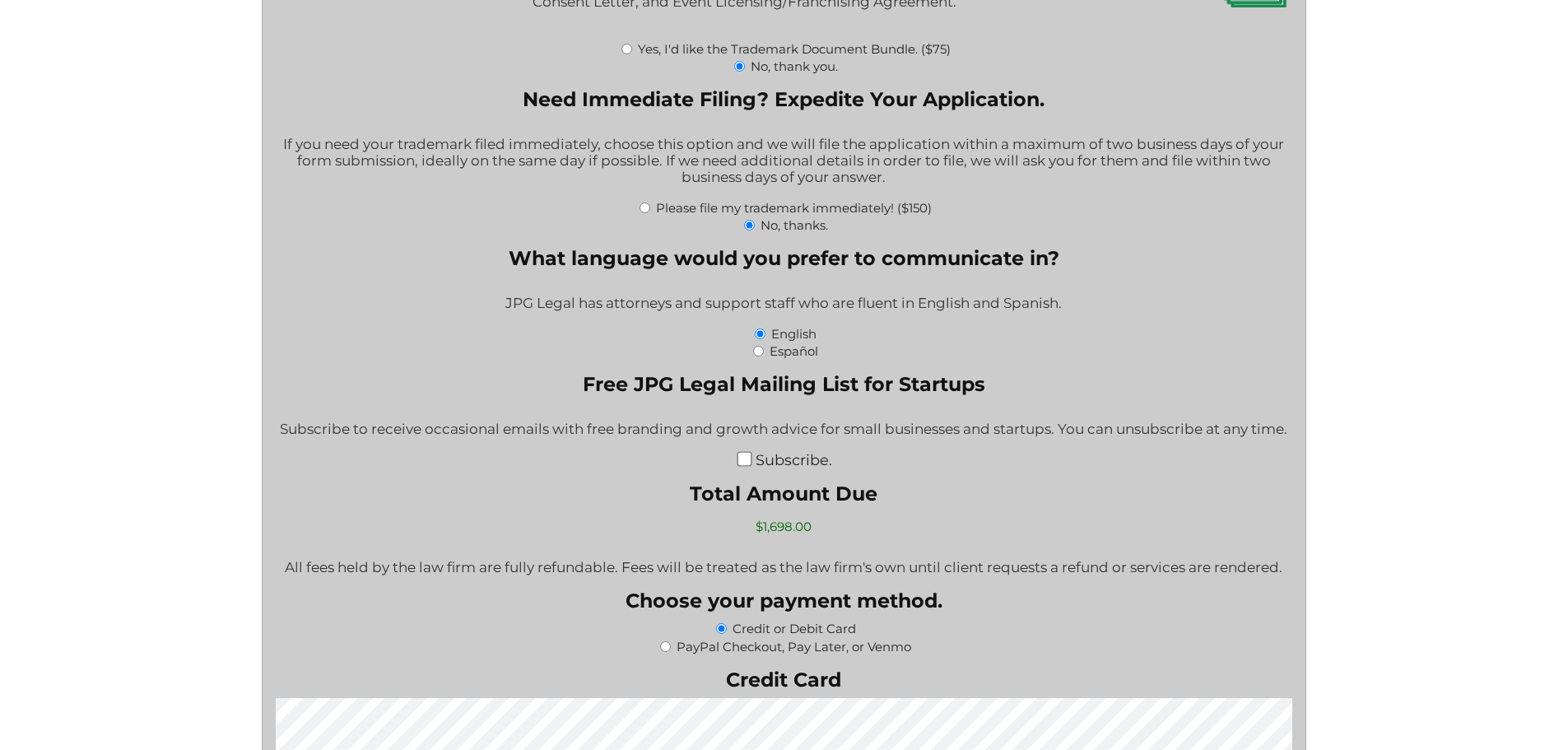
scroll to position [2883, 0]
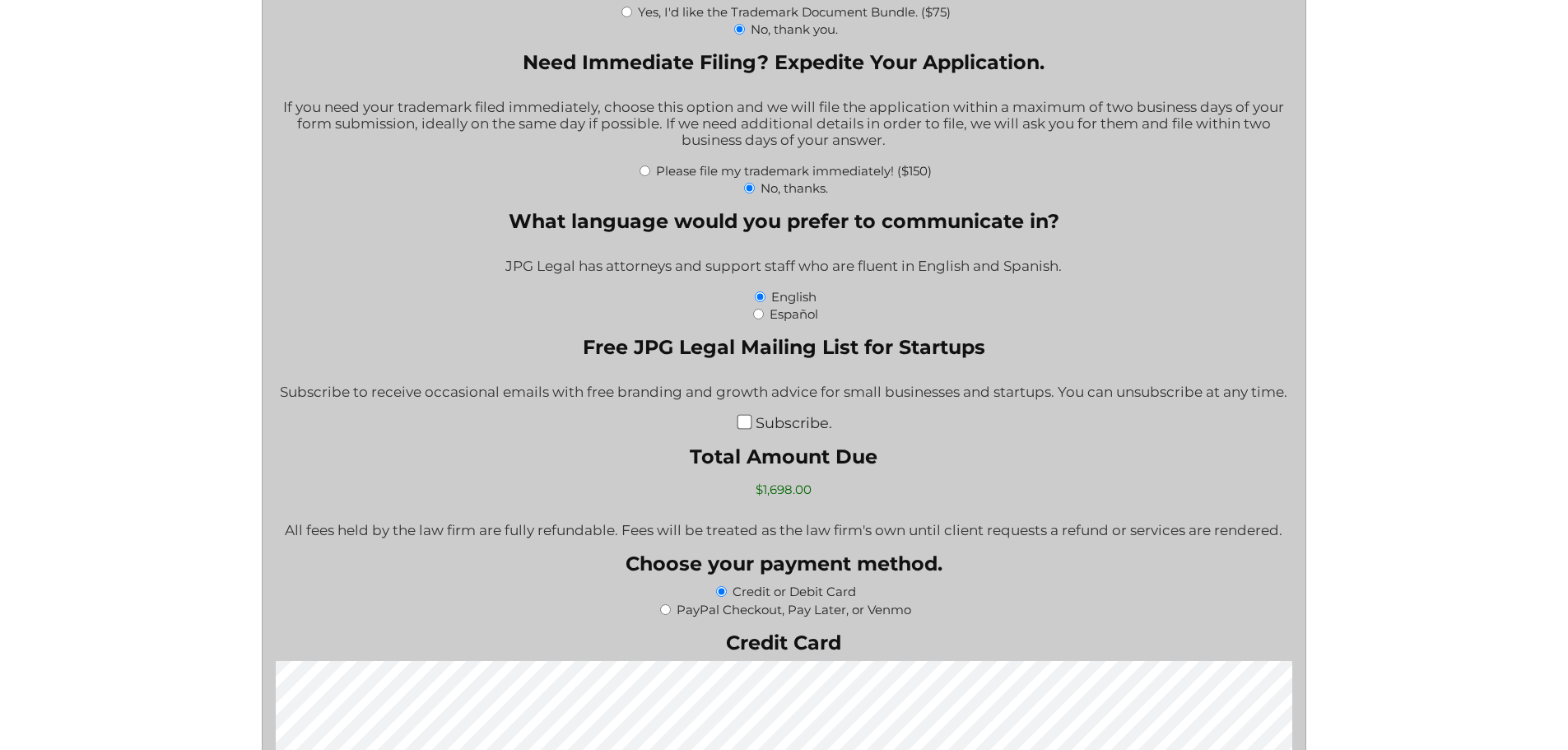
click at [743, 426] on input "Subscribe." at bounding box center [744, 421] width 14 height 14
checkbox input "true"
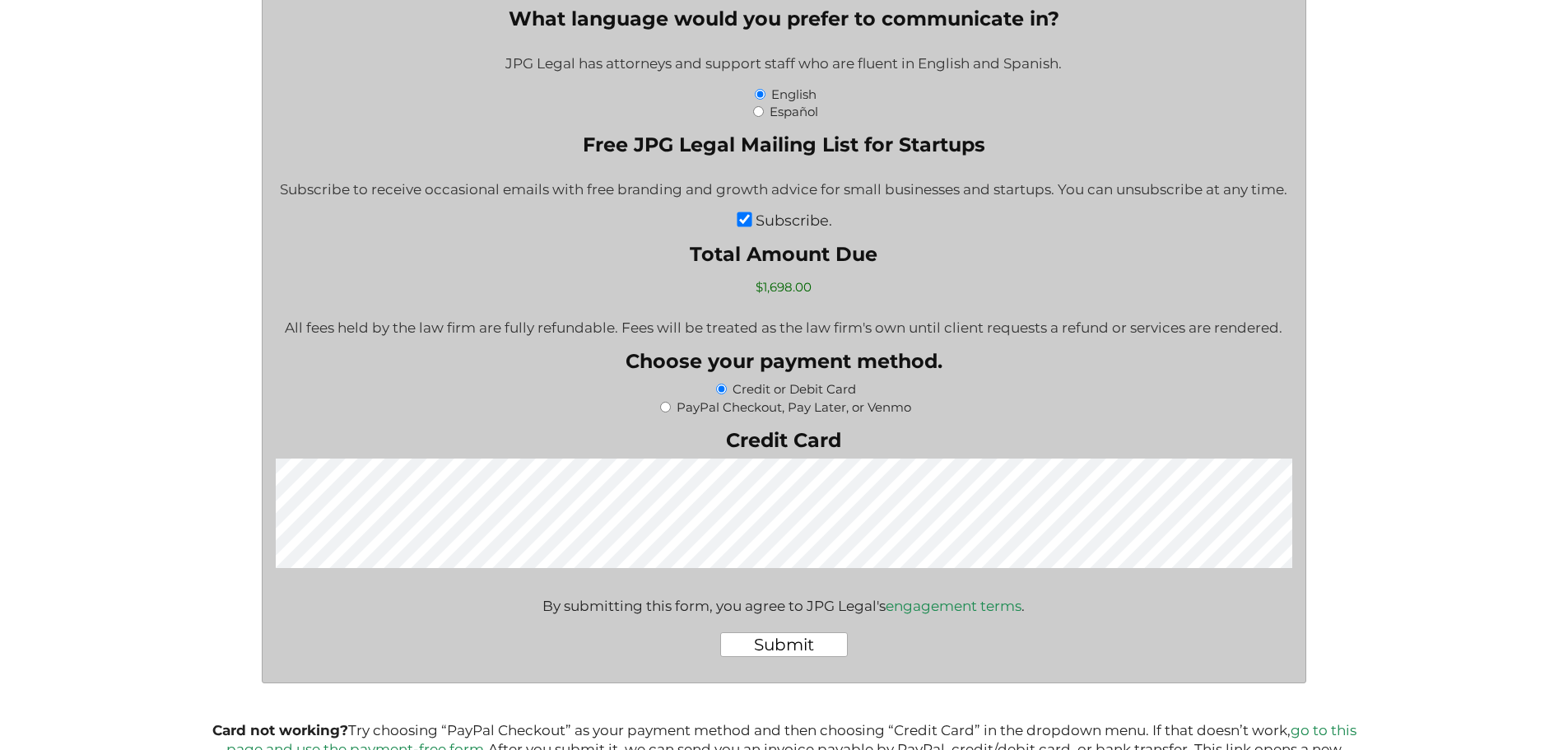
scroll to position [3129, 0]
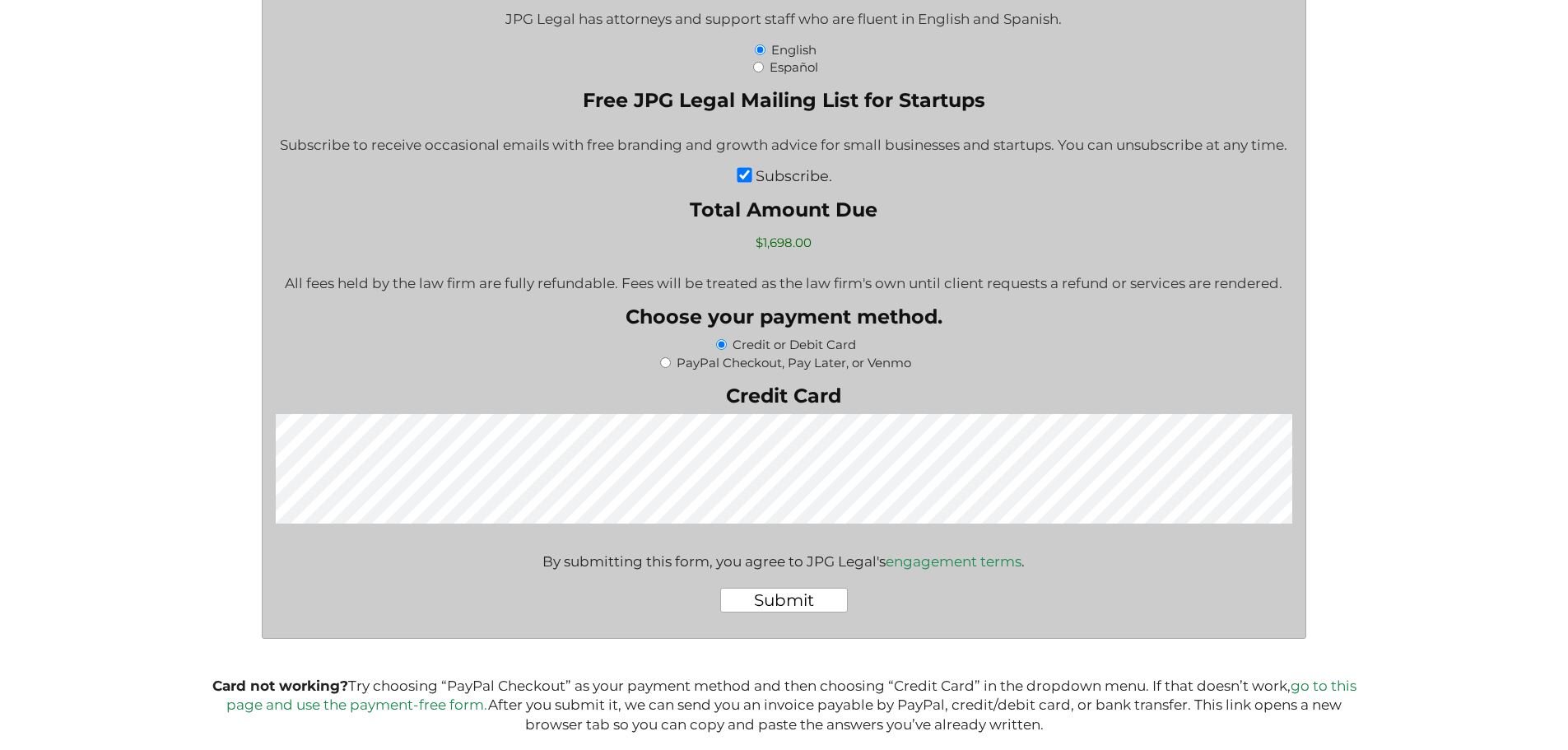
click at [761, 604] on input "Submit" at bounding box center [783, 601] width 127 height 25
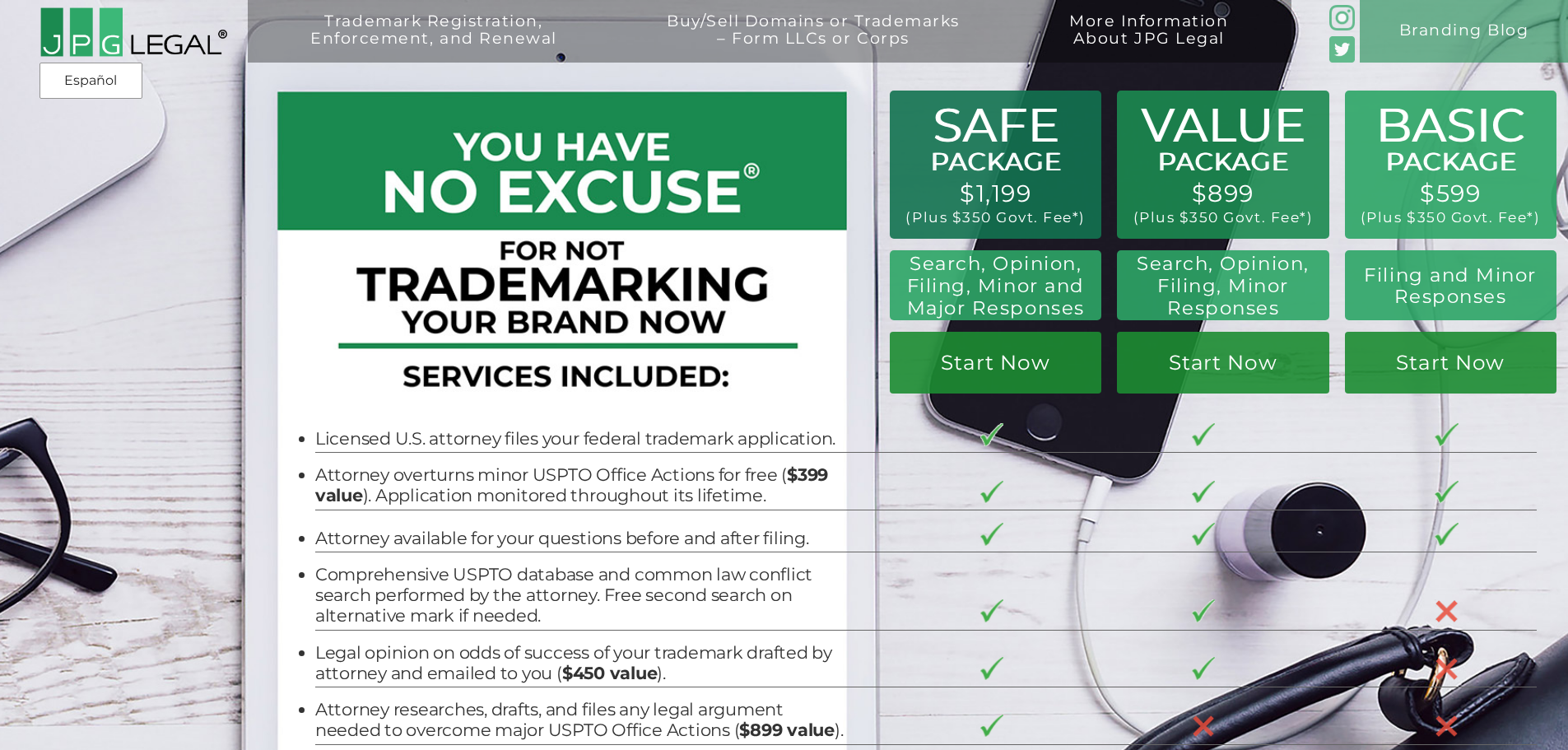
drag, startPoint x: 1494, startPoint y: 194, endPoint x: 1405, endPoint y: 120, distance: 115.7
click at [1405, 120] on div "Trademark Registration, Enforcement, and Renewal File a Trademark Application T…" at bounding box center [784, 141] width 1568 height 283
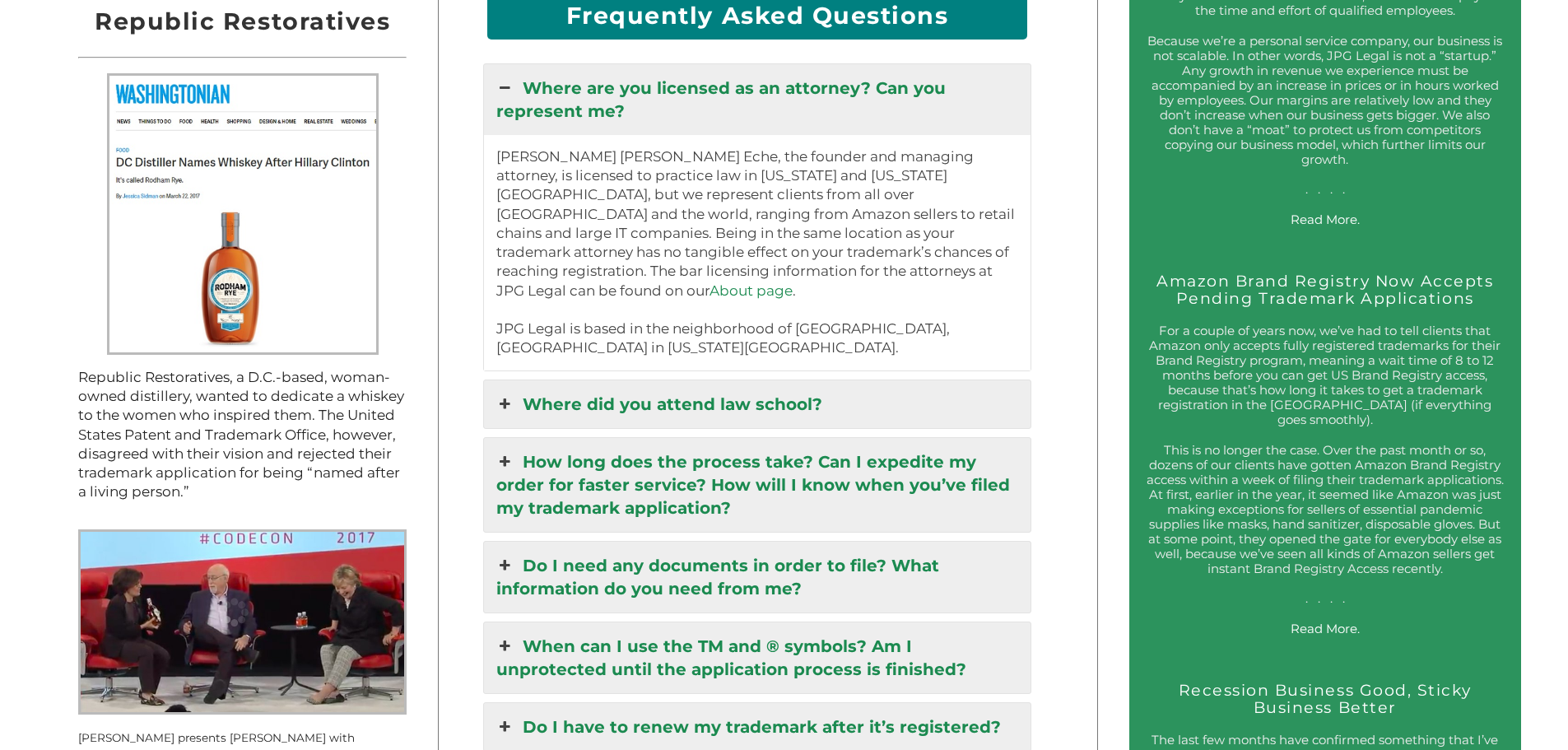
scroll to position [2004, 0]
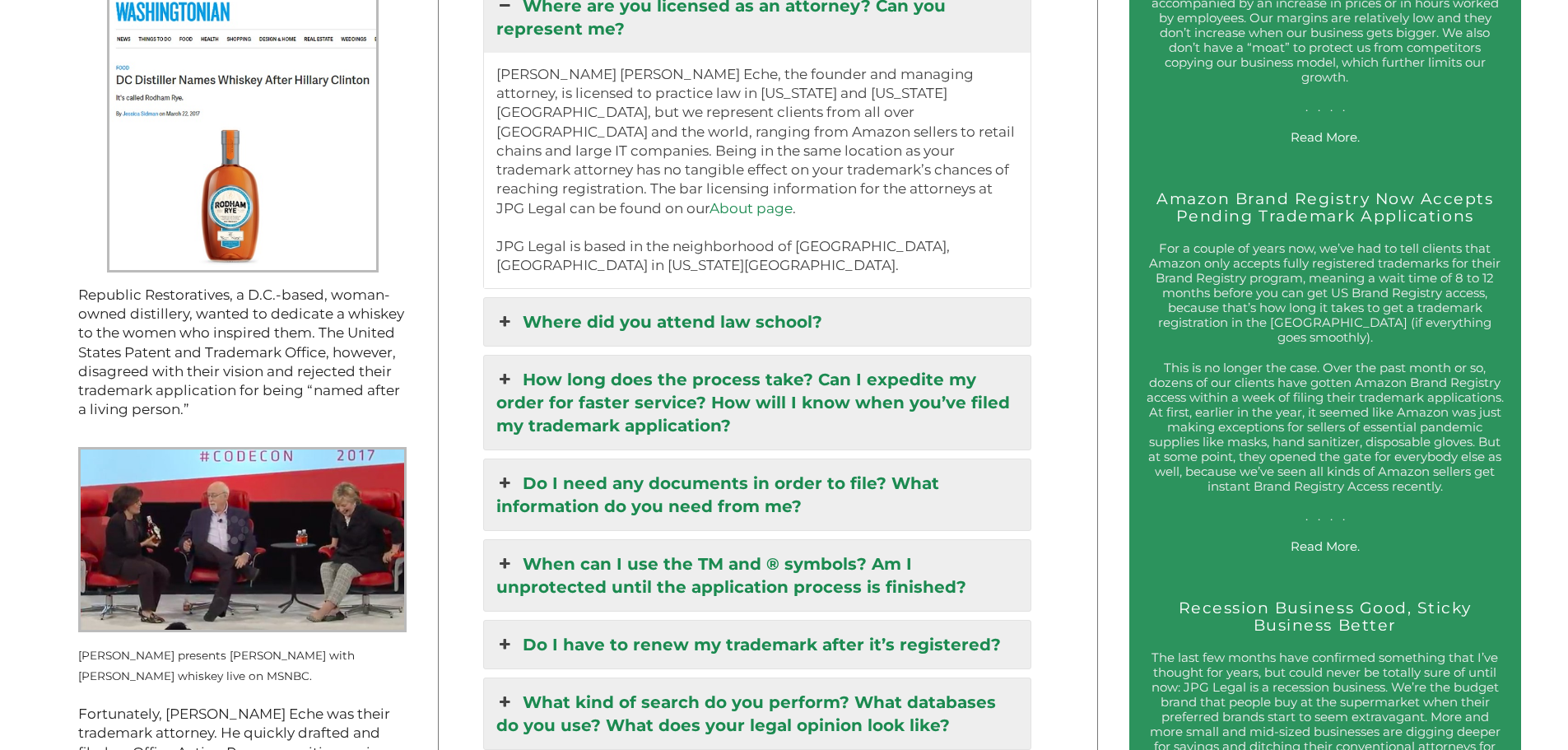
click at [705, 41] on link "Where are you licensed as an attorney? Can you represent me?" at bounding box center [758, 17] width 548 height 71
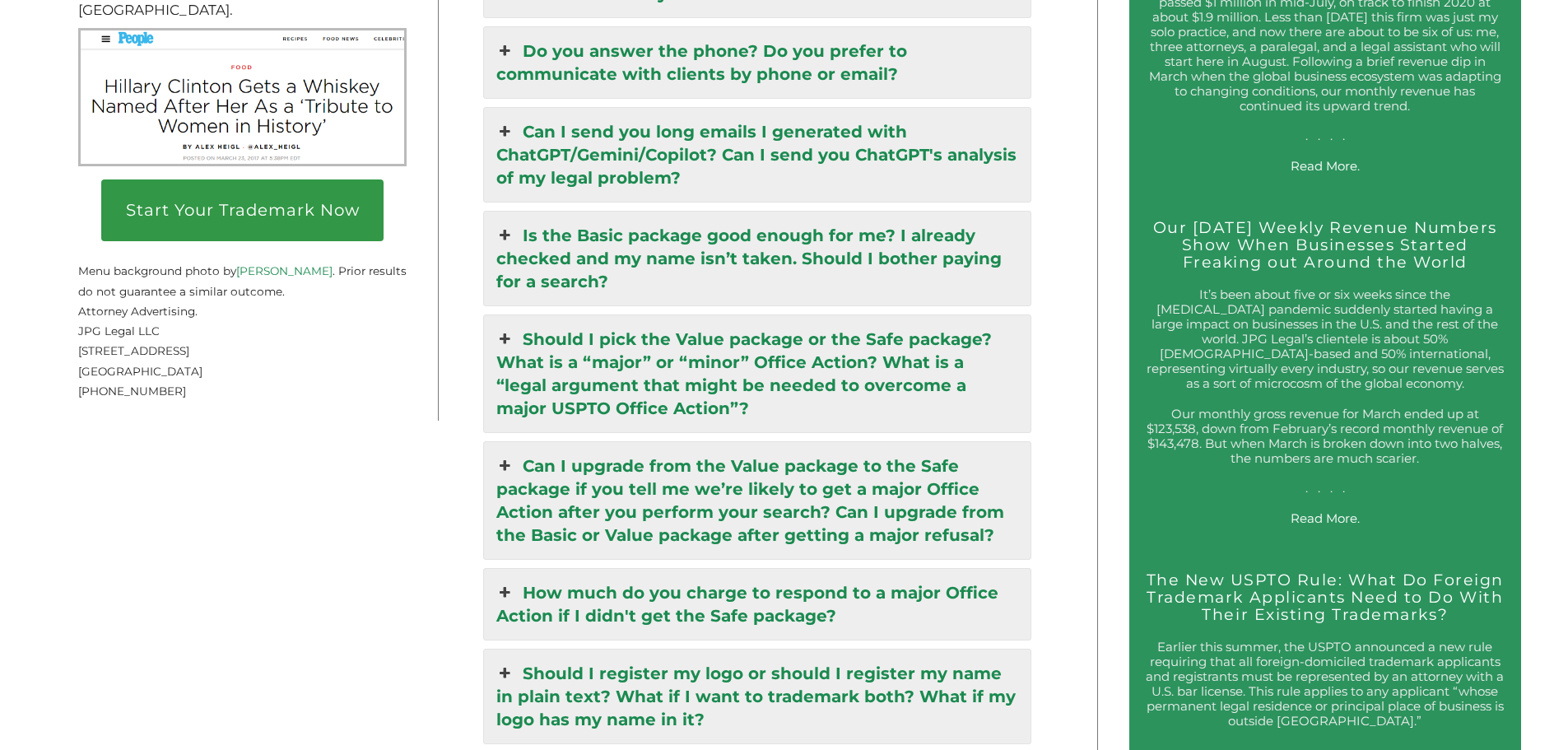
scroll to position [2828, 0]
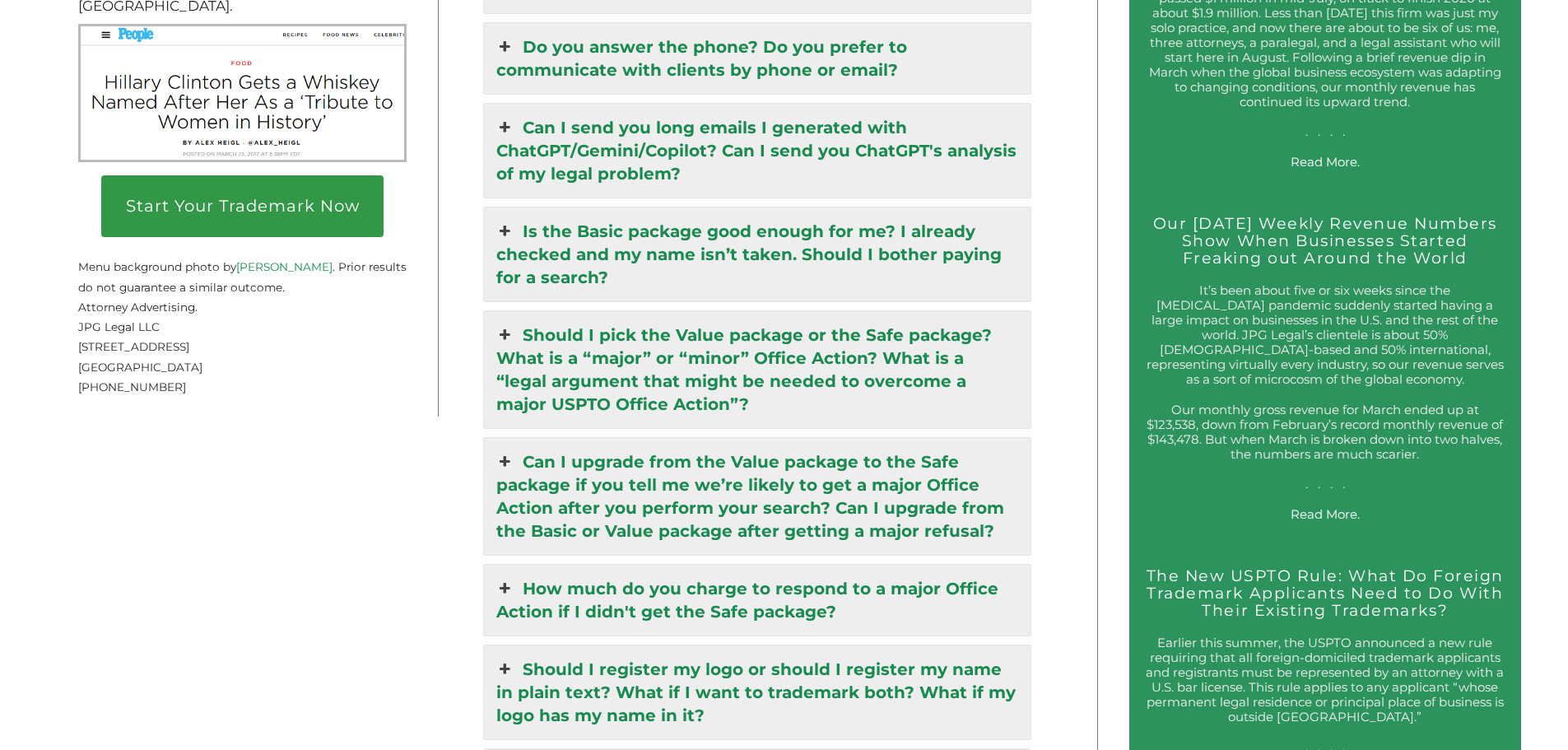
click at [713, 259] on link "Is the Basic package good enough for me? I already checked and my name isn’t ta…" at bounding box center [758, 255] width 548 height 94
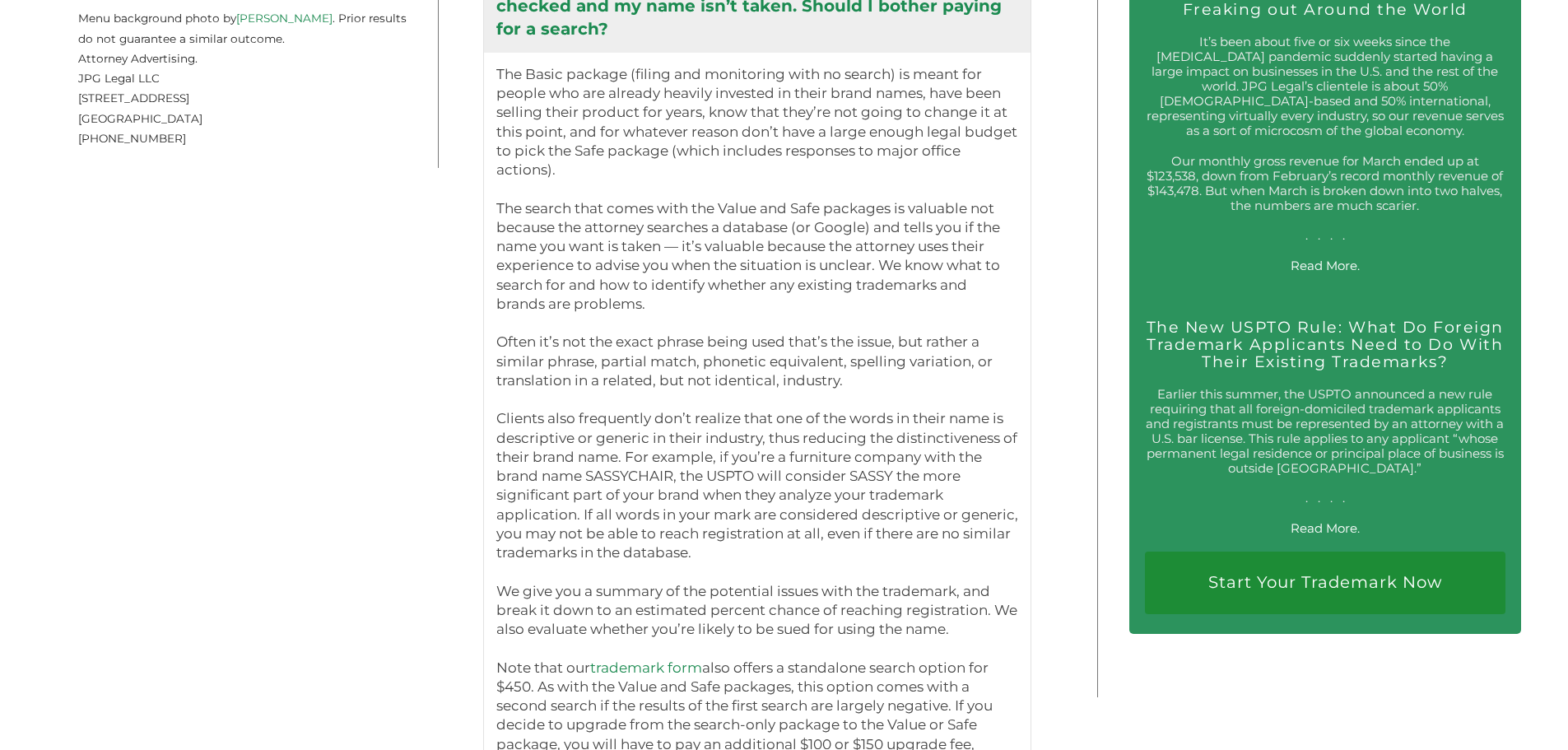
scroll to position [3322, 0]
